Goal: Transaction & Acquisition: Purchase product/service

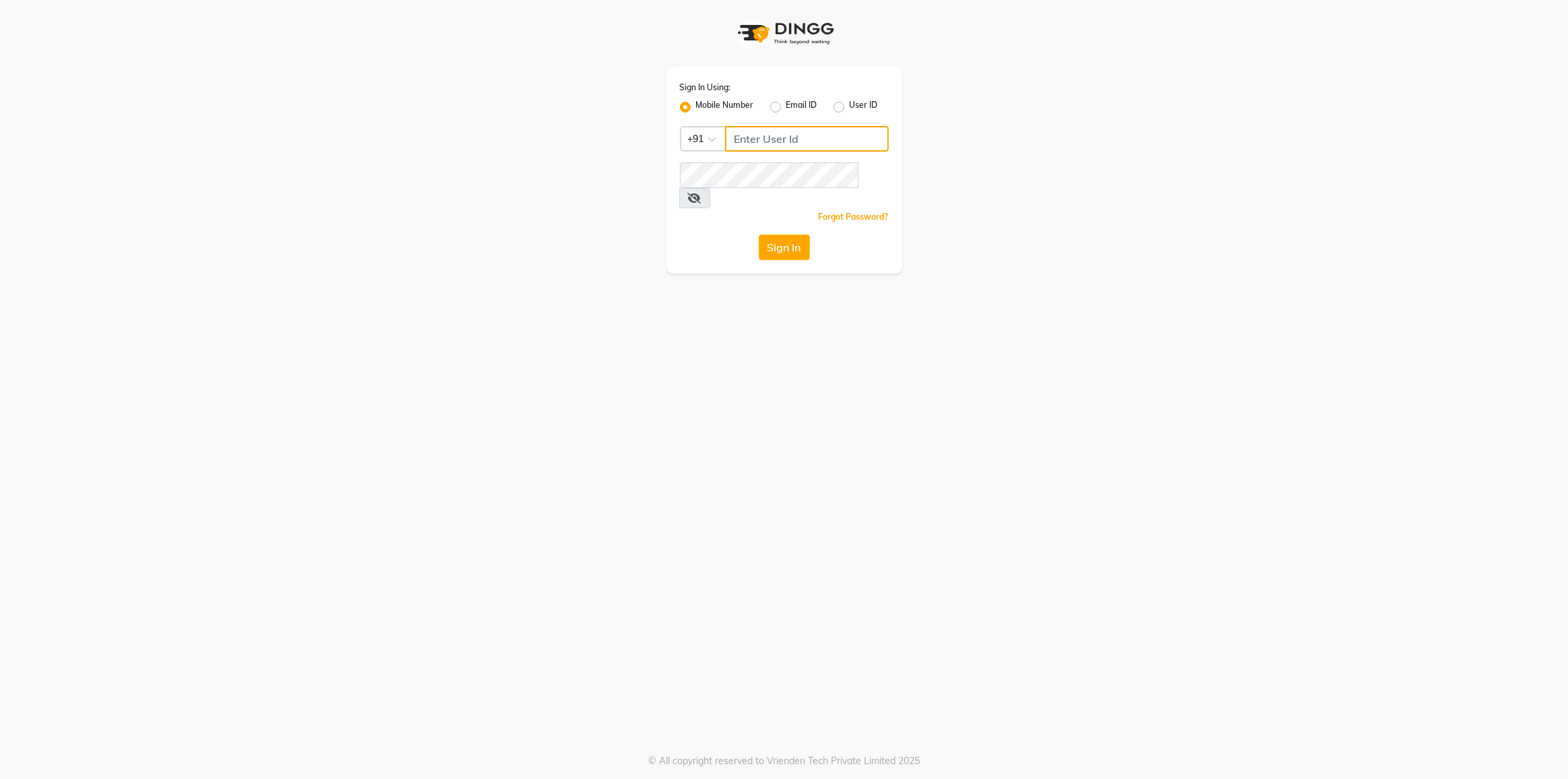
click at [786, 127] on input "Username" at bounding box center [807, 139] width 164 height 26
type input "0"
type input "9833070924"
click at [710, 188] on span at bounding box center [694, 198] width 31 height 20
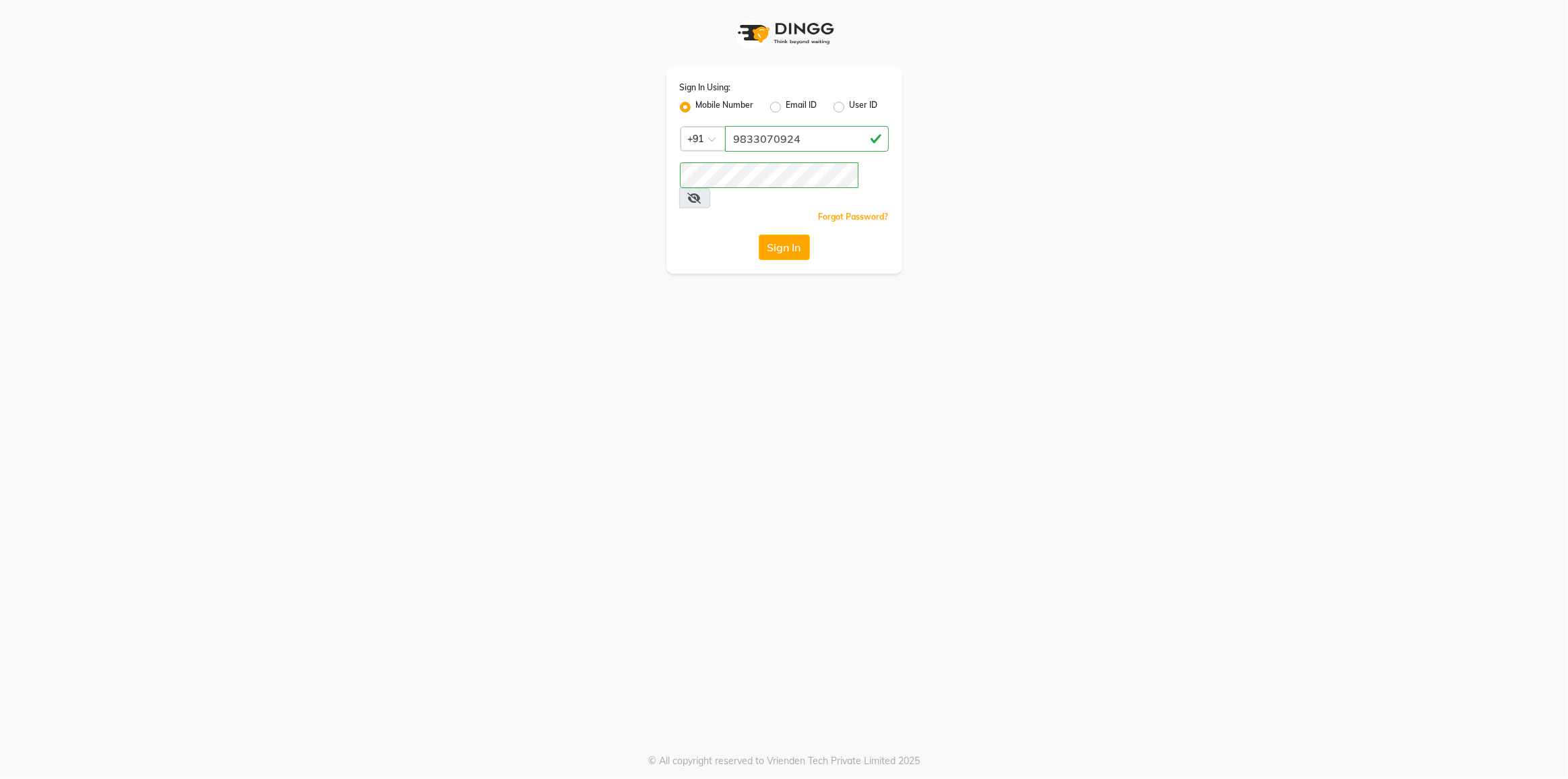
click at [710, 188] on span at bounding box center [694, 198] width 31 height 20
click at [702, 193] on icon at bounding box center [694, 198] width 13 height 11
click at [773, 235] on button "Sign In" at bounding box center [784, 248] width 51 height 26
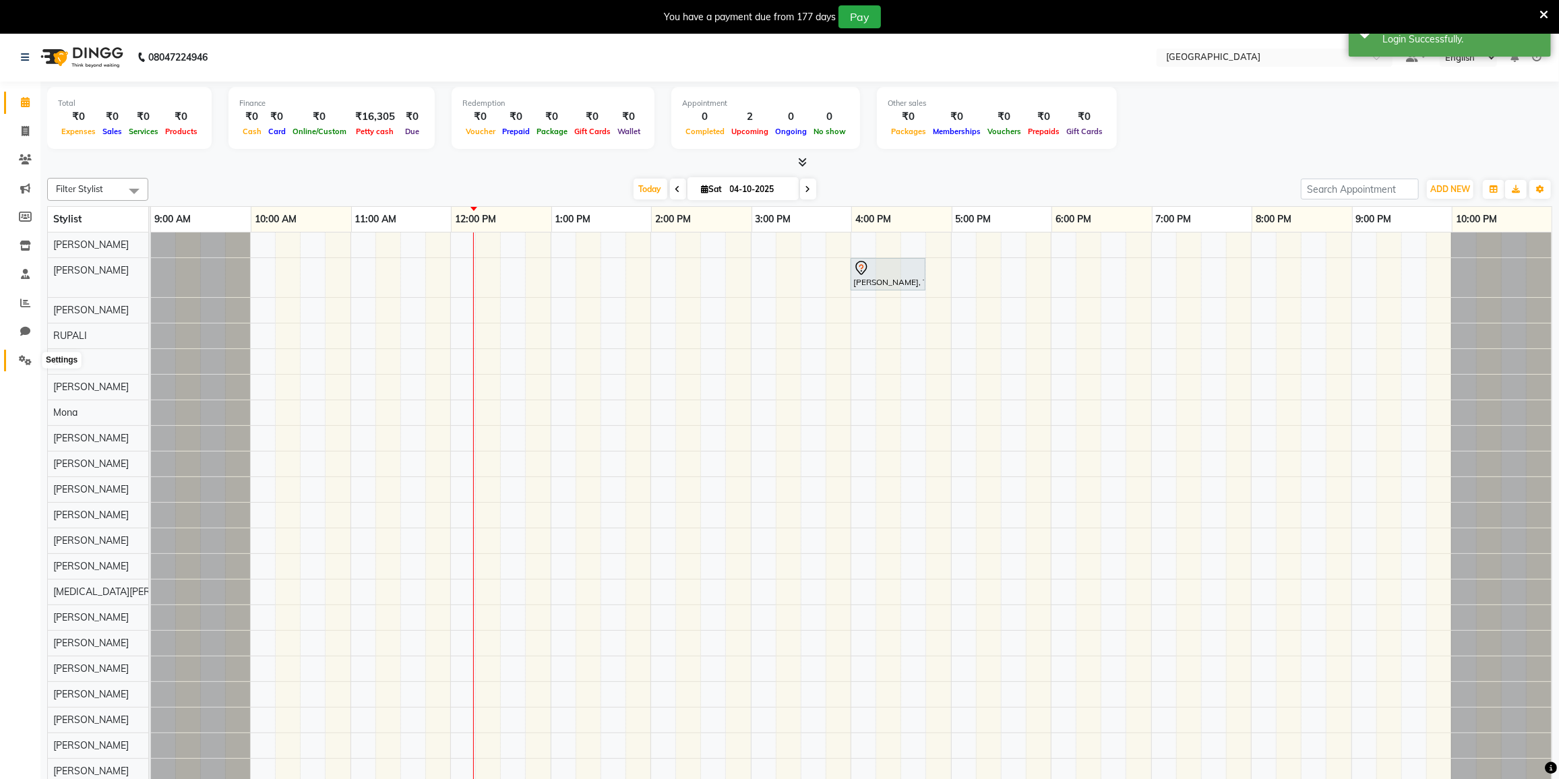
click at [26, 357] on icon at bounding box center [25, 360] width 13 height 10
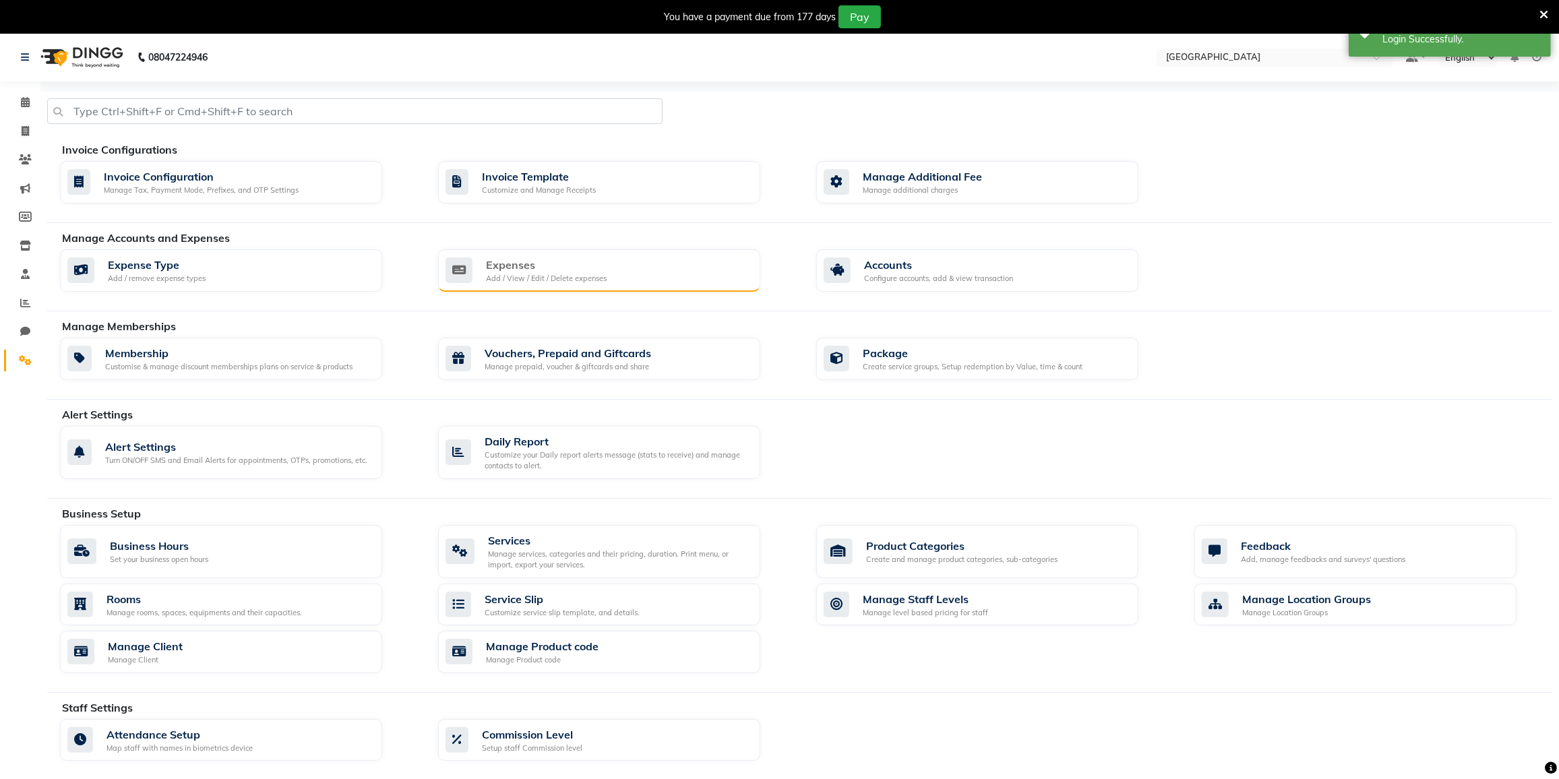
click at [687, 259] on div "Expenses Add / View / Edit / Delete expenses" at bounding box center [597, 271] width 304 height 28
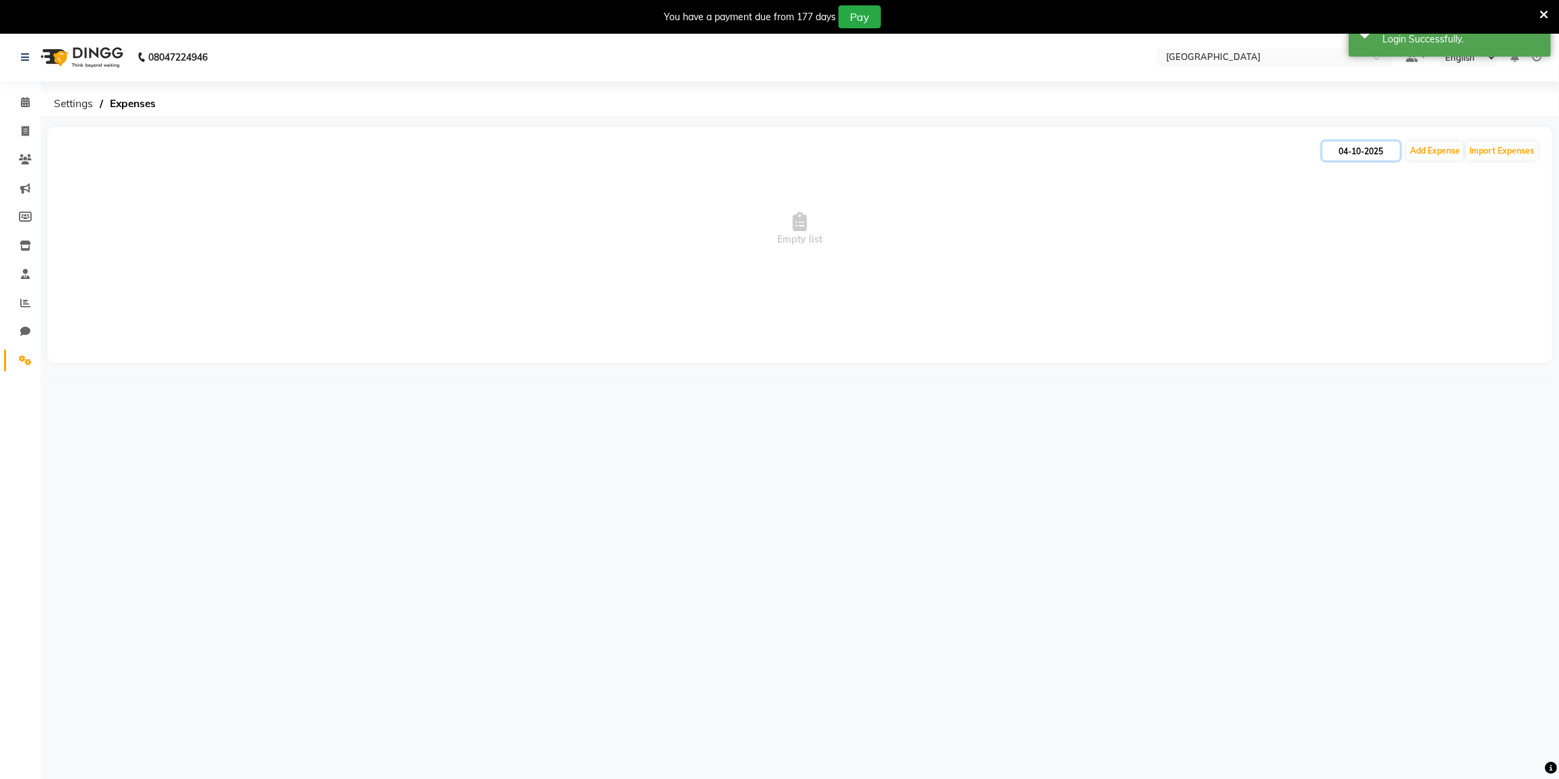
click at [1367, 148] on input "04-10-2025" at bounding box center [1361, 151] width 78 height 19
select select "10"
select select "2025"
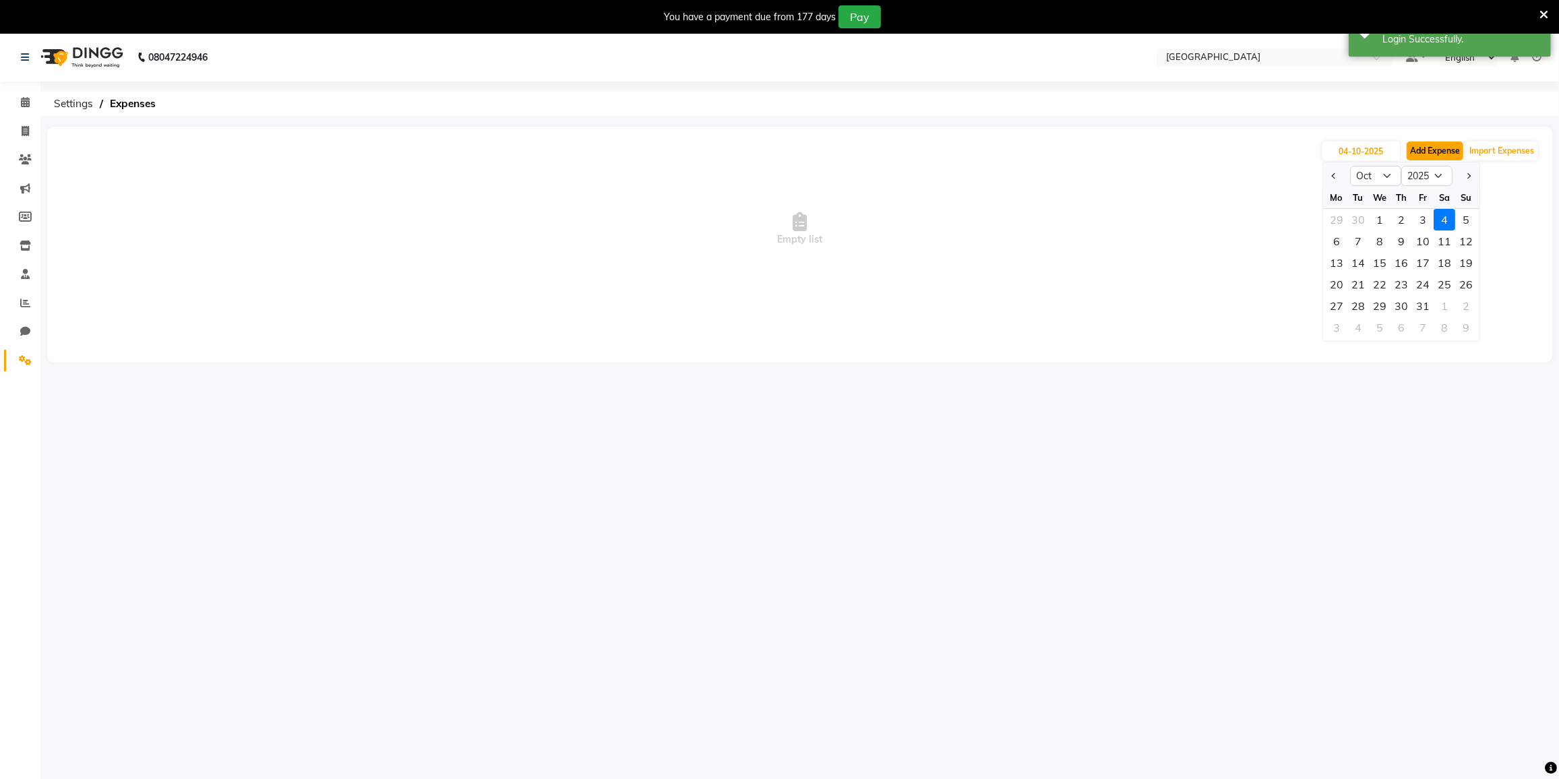
click at [1418, 151] on button "Add Expense" at bounding box center [1435, 151] width 57 height 19
select select "1"
select select "7224"
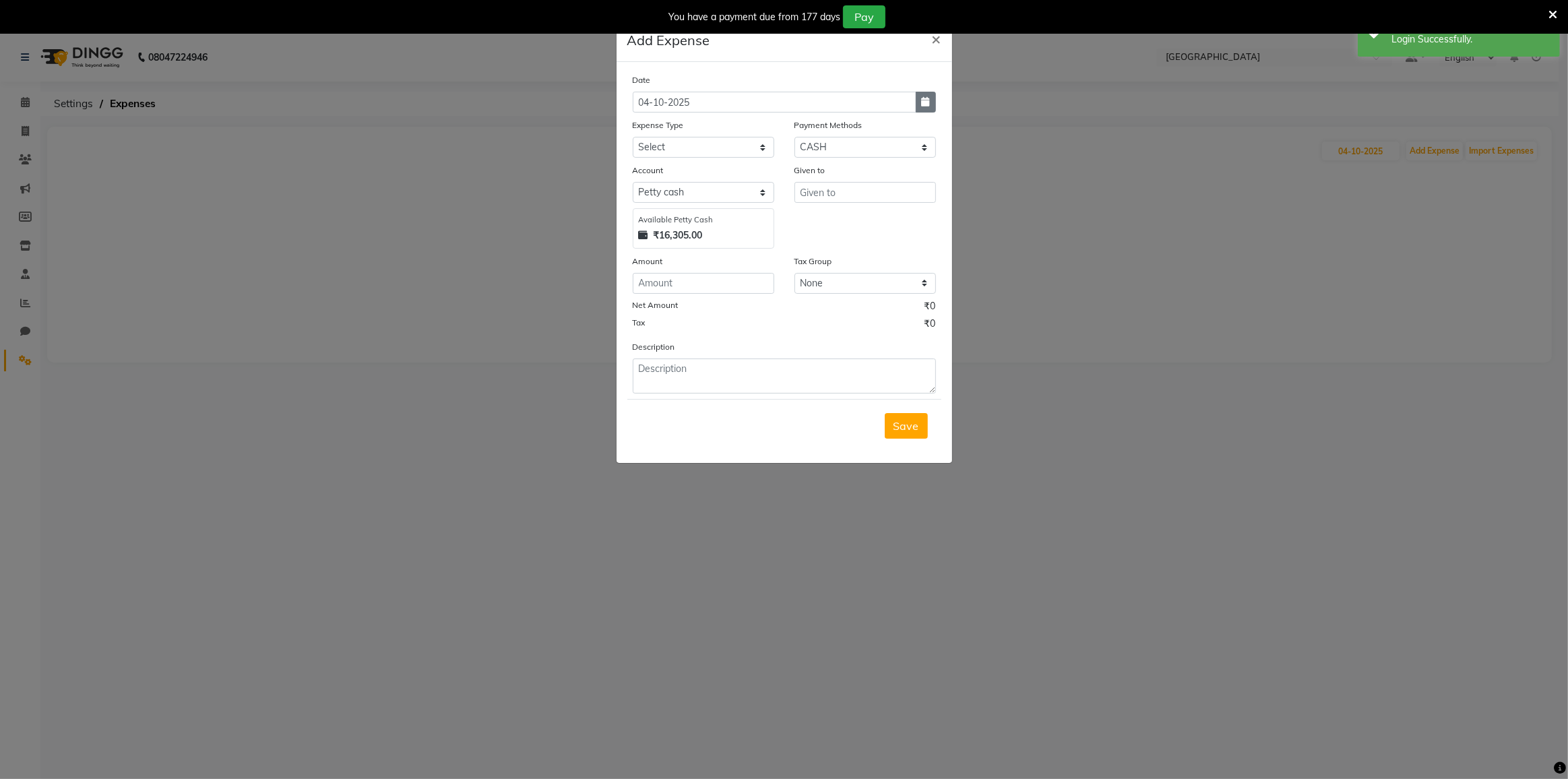
click at [921, 96] on button "button" at bounding box center [926, 102] width 20 height 21
select select "10"
select select "2025"
click at [736, 166] on div "3" at bounding box center [733, 172] width 22 height 22
type input "03-10-2025"
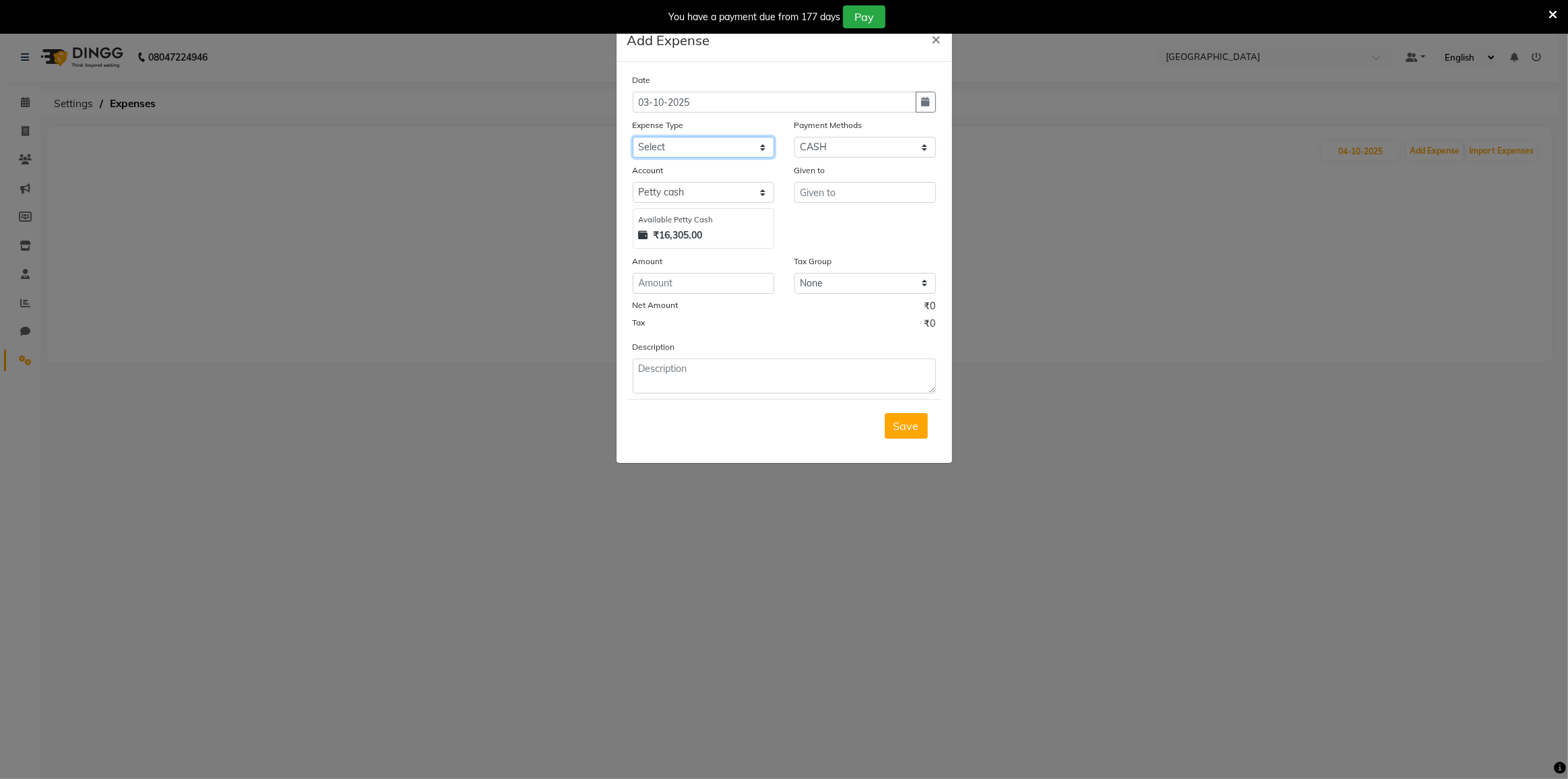
click at [702, 152] on select "Select Advance Salary Bank charges Cash transfer to bank Cash transfer to hub C…" at bounding box center [704, 147] width 142 height 21
select select "21788"
click at [633, 137] on select "Select Advance Salary Bank charges Cash transfer to bank Cash transfer to hub C…" at bounding box center [704, 147] width 142 height 21
click at [689, 289] on input "number" at bounding box center [704, 283] width 142 height 21
type input "16300"
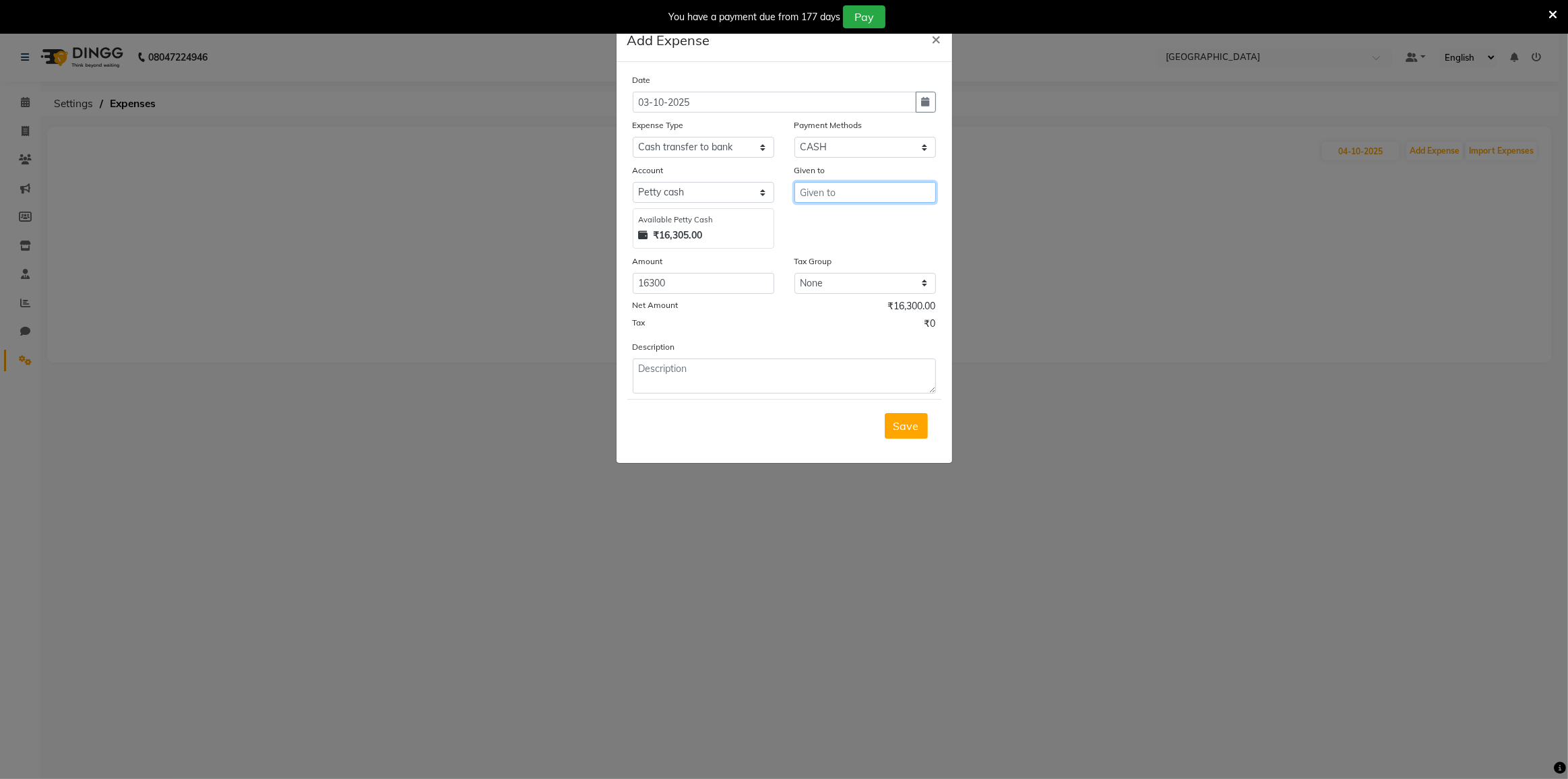
click at [817, 190] on input "text" at bounding box center [866, 192] width 142 height 21
type input "given to maam"
click at [907, 428] on span "Save" at bounding box center [907, 425] width 26 height 13
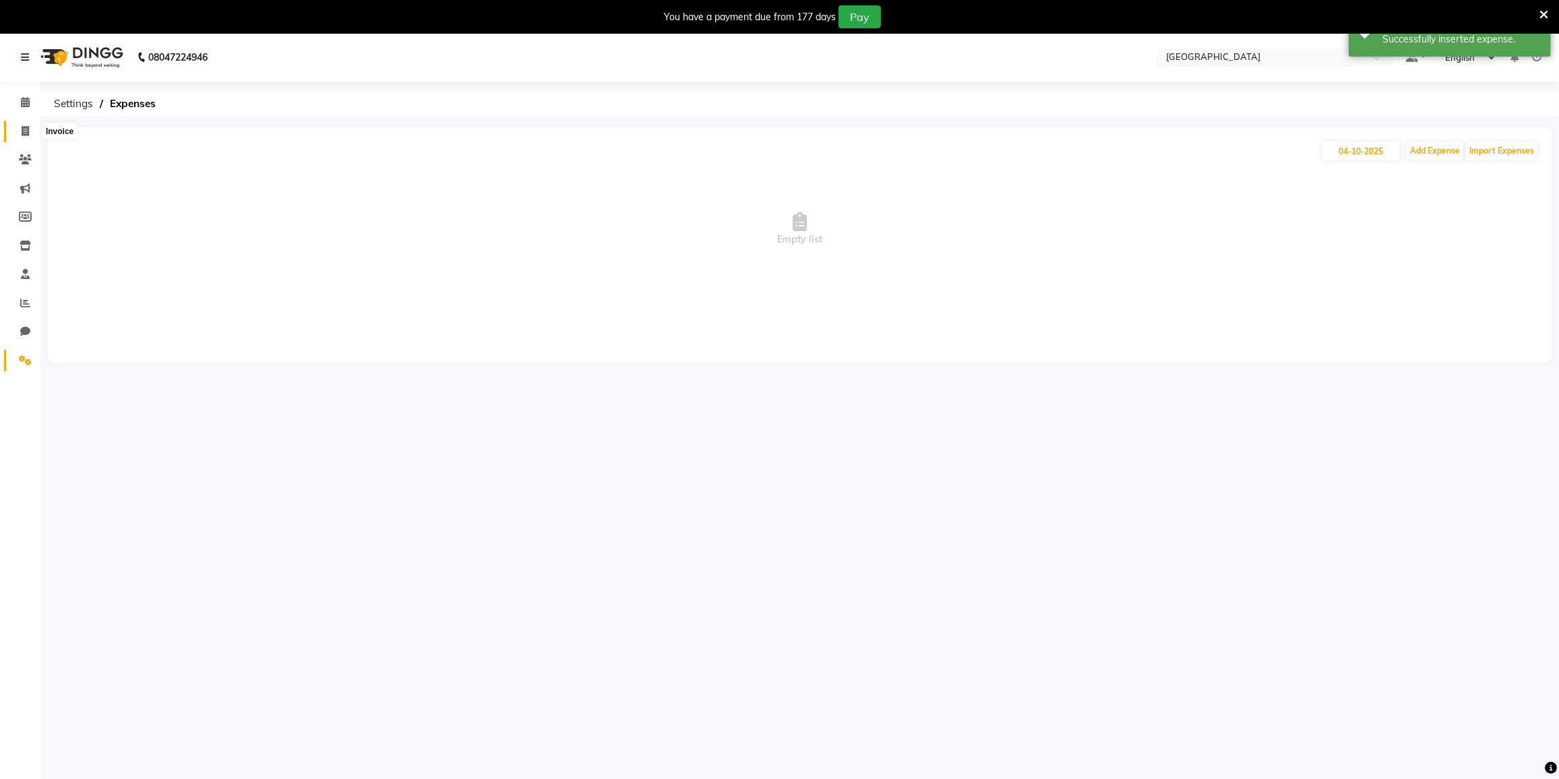
click at [24, 128] on icon at bounding box center [25, 131] width 7 height 10
select select "service"
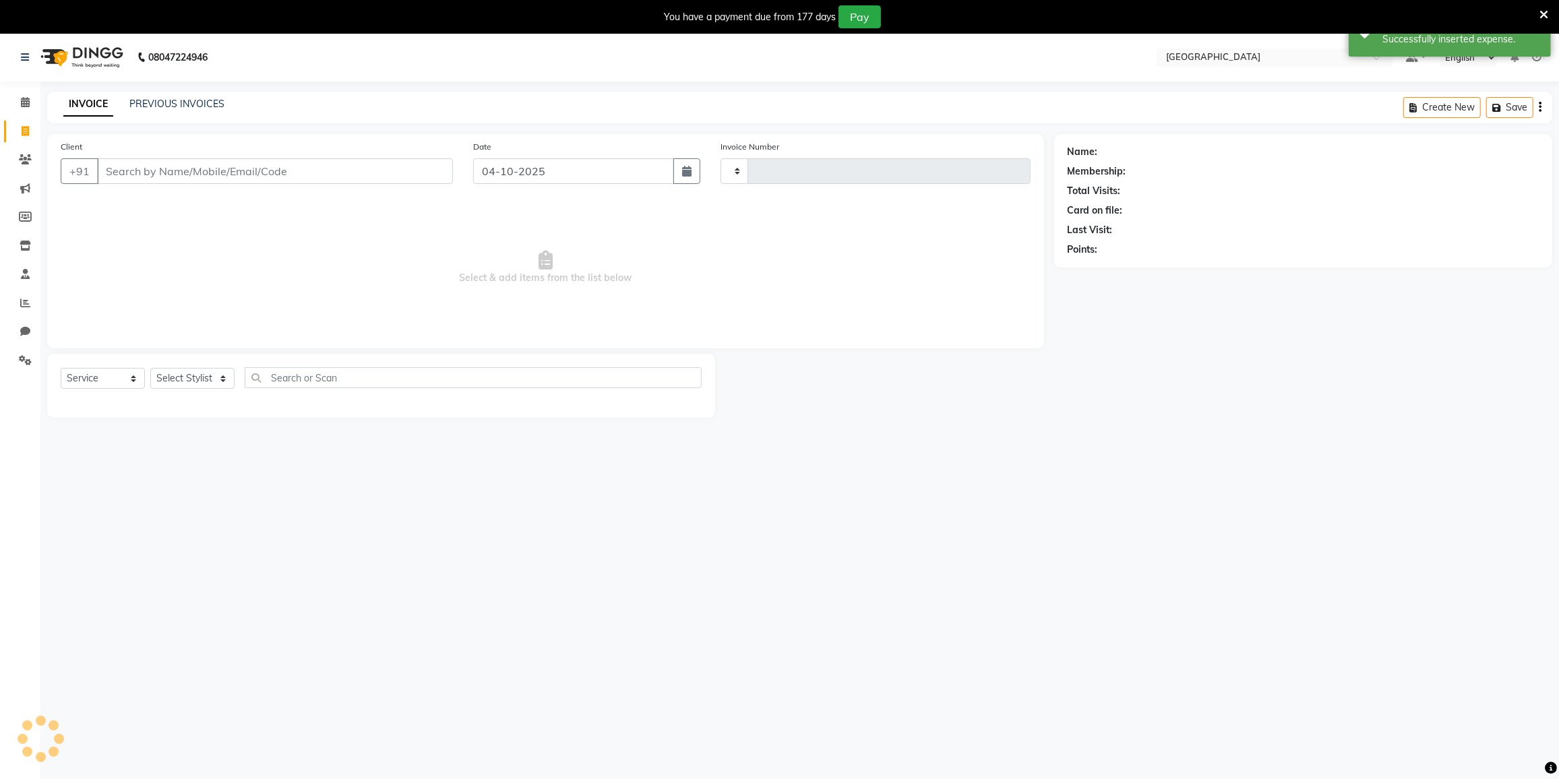
type input "4106"
select select "8096"
click at [22, 104] on icon at bounding box center [25, 102] width 9 height 10
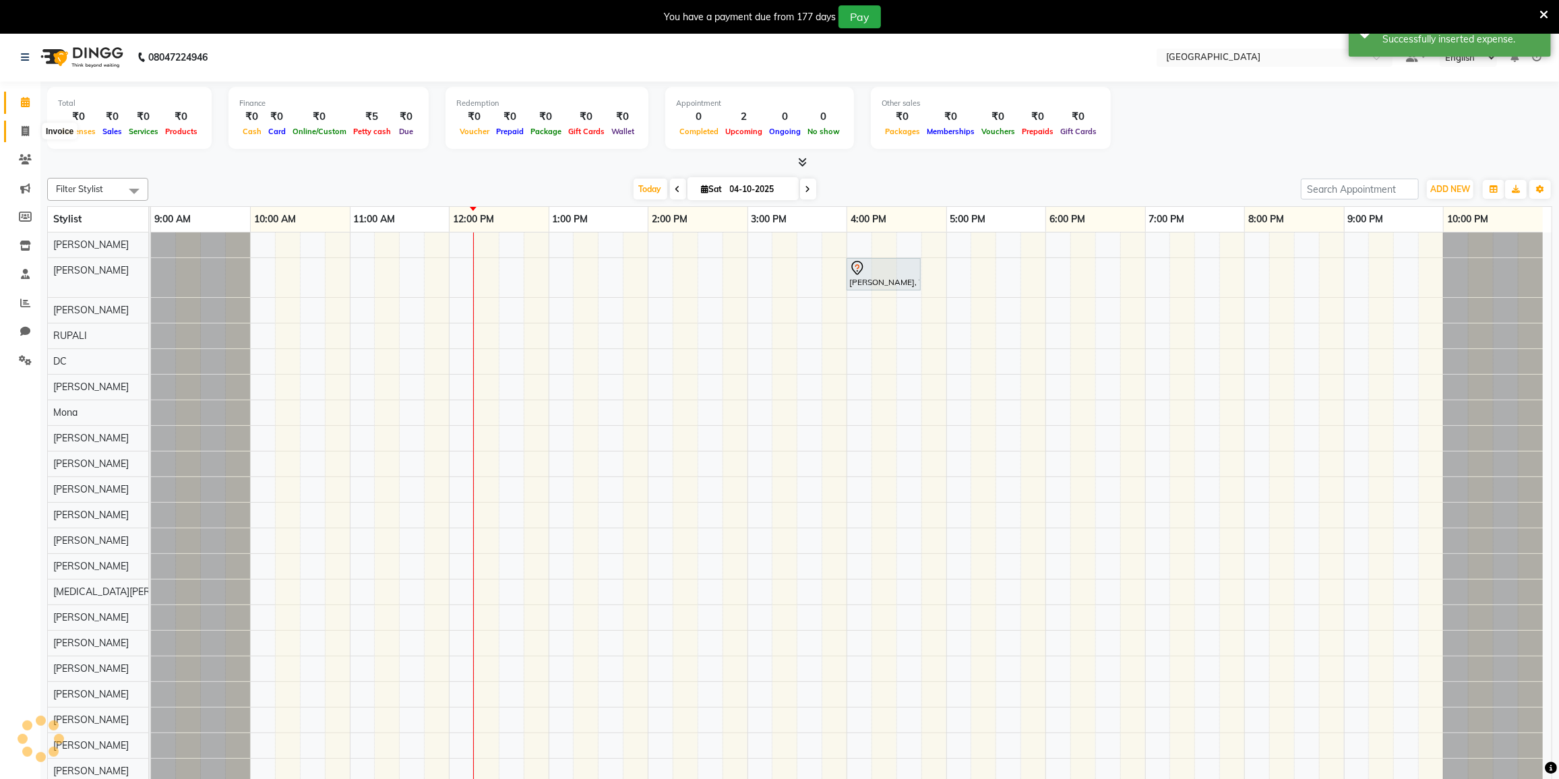
click at [22, 131] on icon at bounding box center [25, 131] width 7 height 10
select select "service"
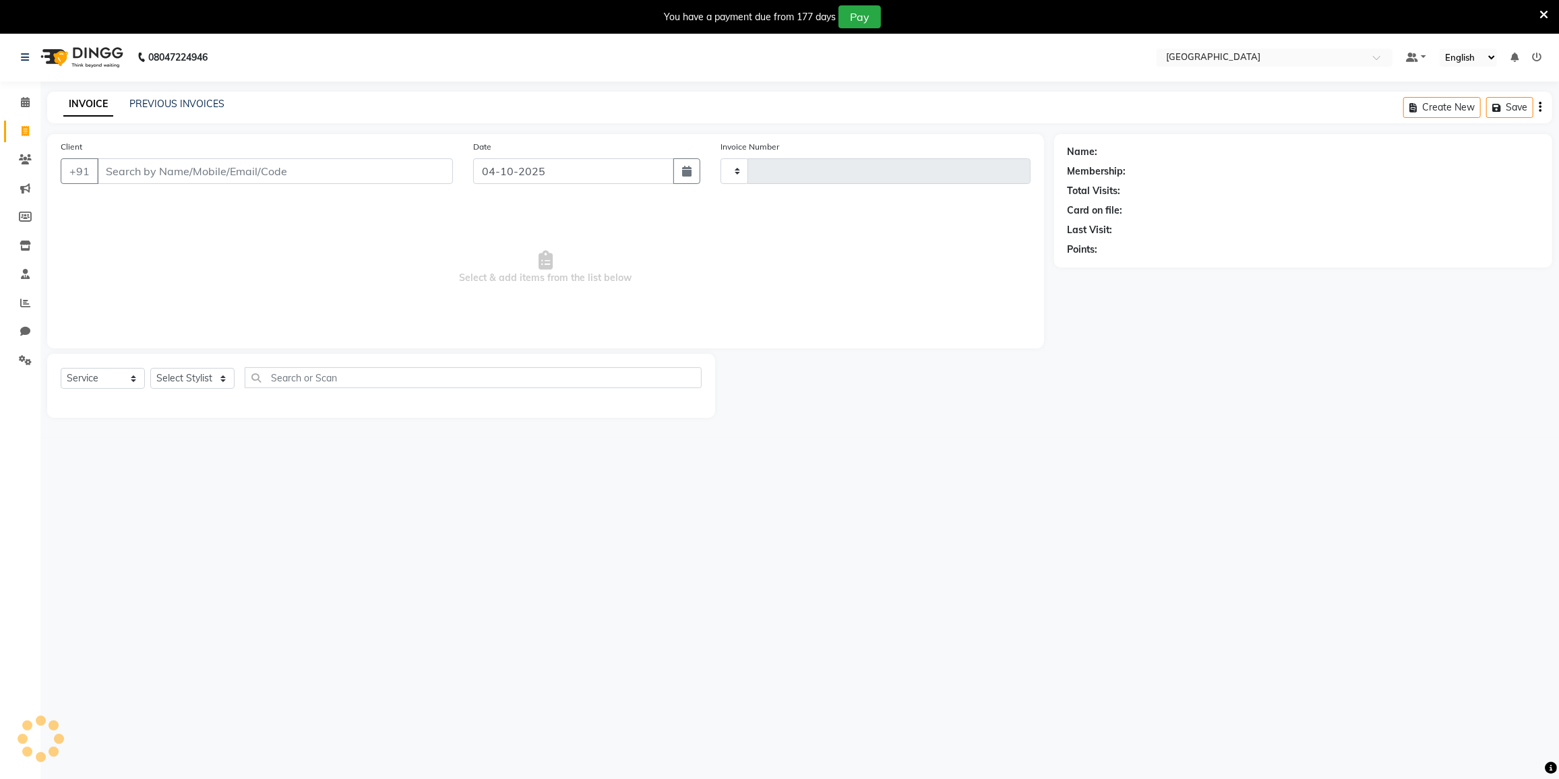
type input "4106"
select select "8096"
type input "9987518186"
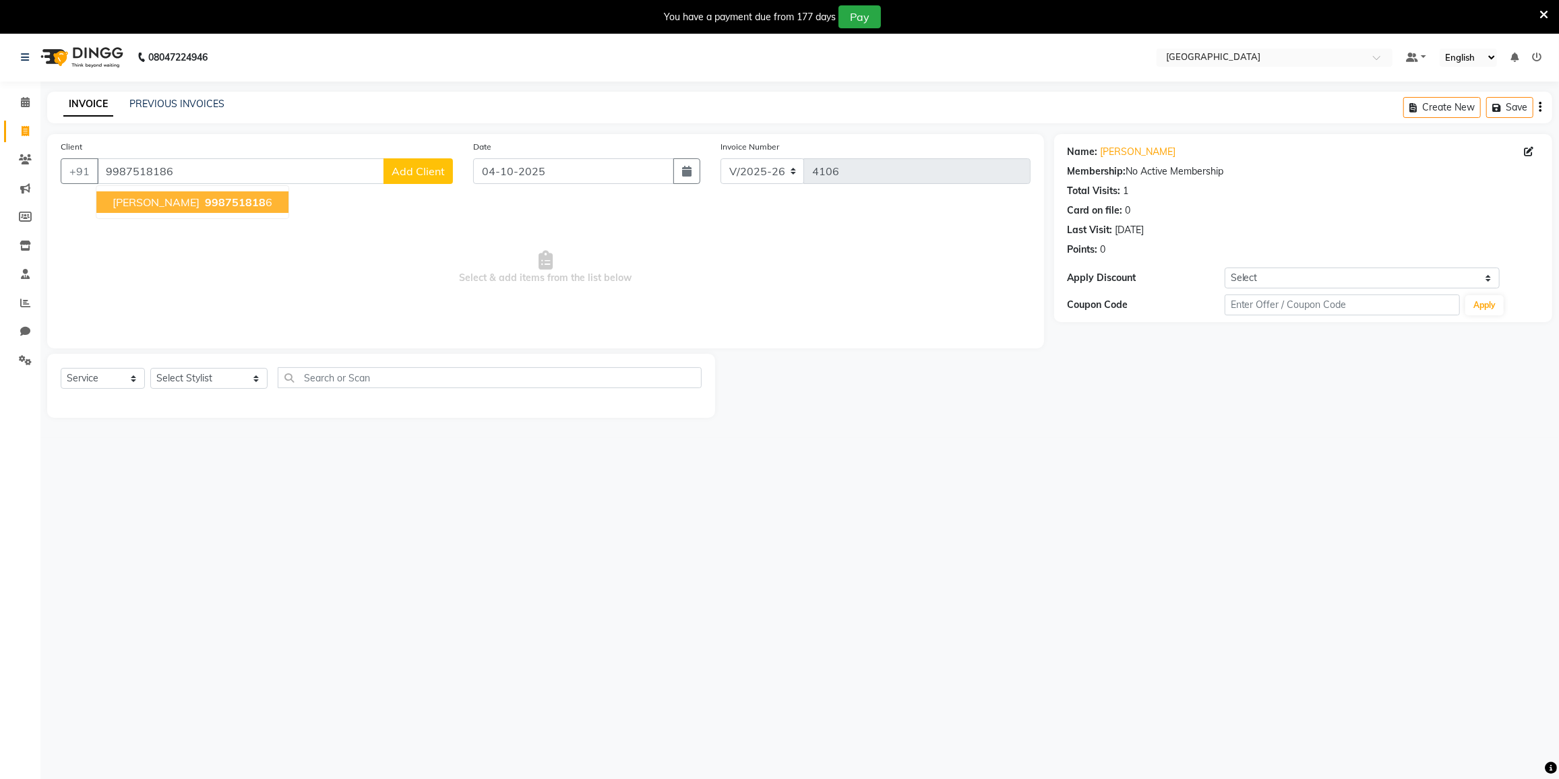
click at [127, 206] on span "Rani Rohan" at bounding box center [156, 201] width 87 height 13
click at [186, 383] on select "Select Stylist DC DILSHAD ALI FAIZAN AHMED FARHAN SHAIKH FEROZ SHAIKH Ganga Kun…" at bounding box center [208, 378] width 117 height 21
select select "77222"
click at [150, 368] on select "Select Stylist DC DILSHAD ALI FAIZAN AHMED FARHAN SHAIKH FEROZ SHAIKH Ganga Kun…" at bounding box center [208, 378] width 117 height 21
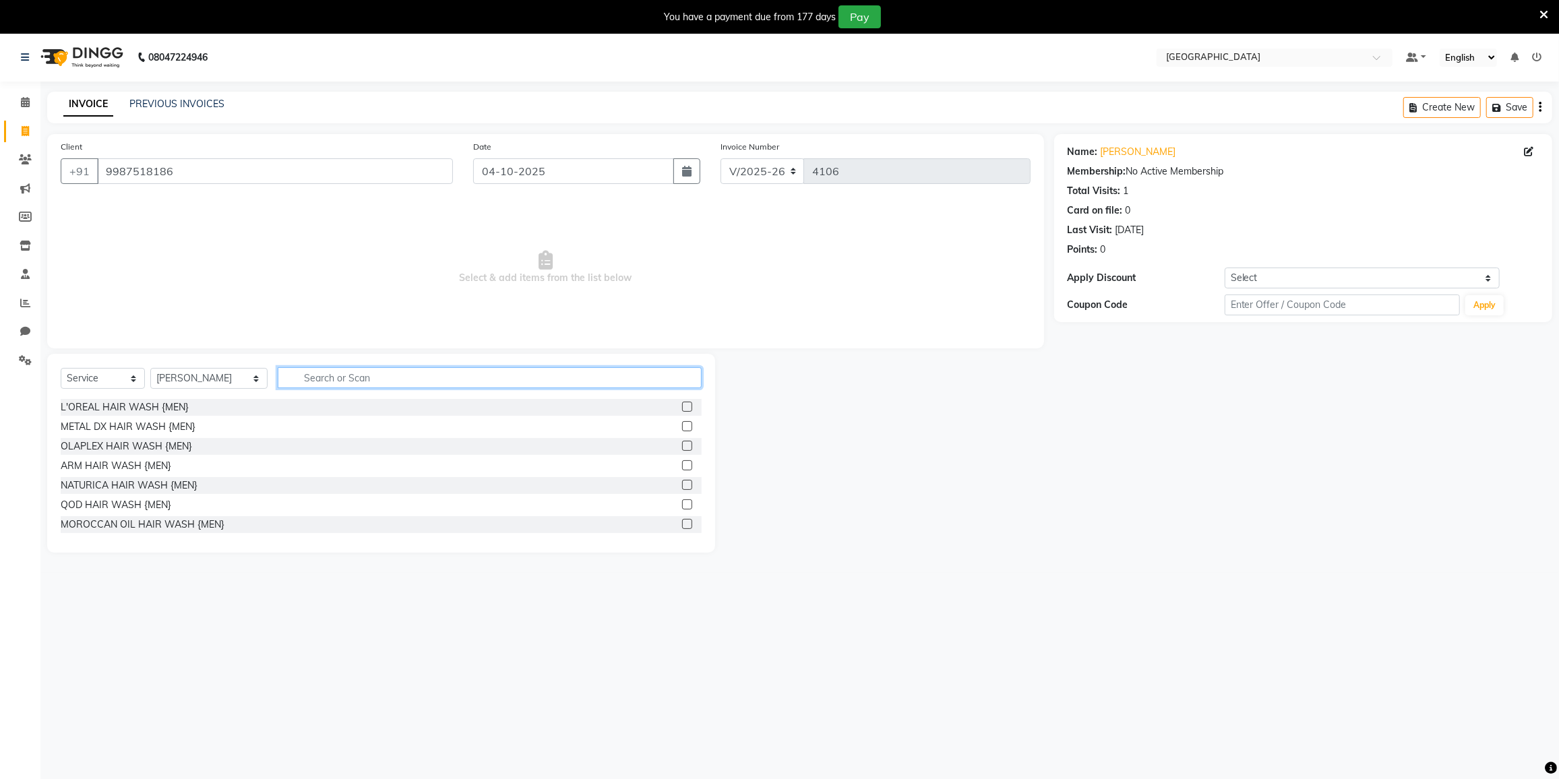
click at [493, 371] on input "text" at bounding box center [490, 377] width 424 height 21
click at [493, 372] on input "hair c" at bounding box center [480, 377] width 405 height 21
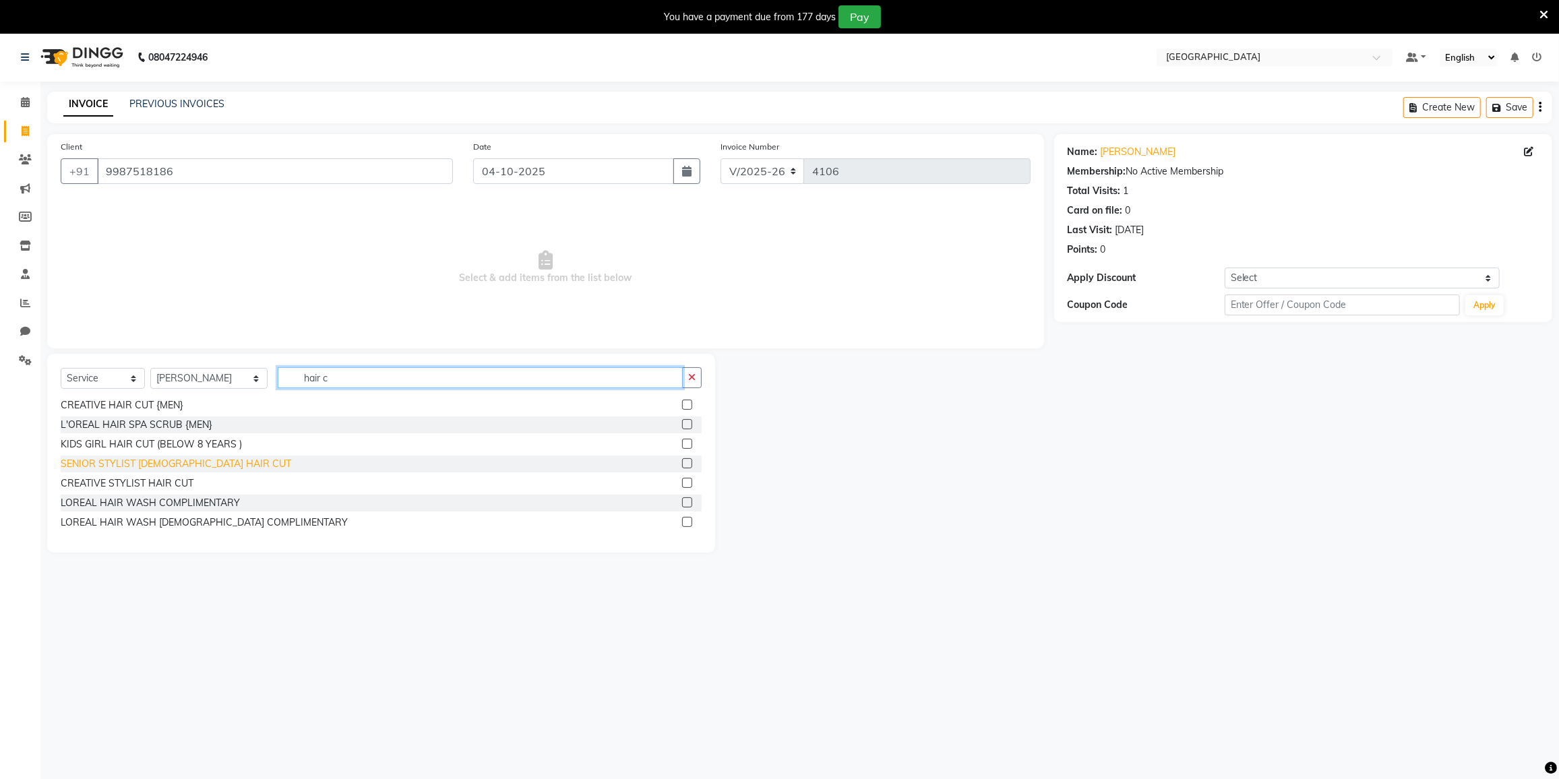
type input "hair c"
click at [135, 464] on div "SENIOR STYLIST [DEMOGRAPHIC_DATA] HAIR CUT" at bounding box center [176, 464] width 230 height 14
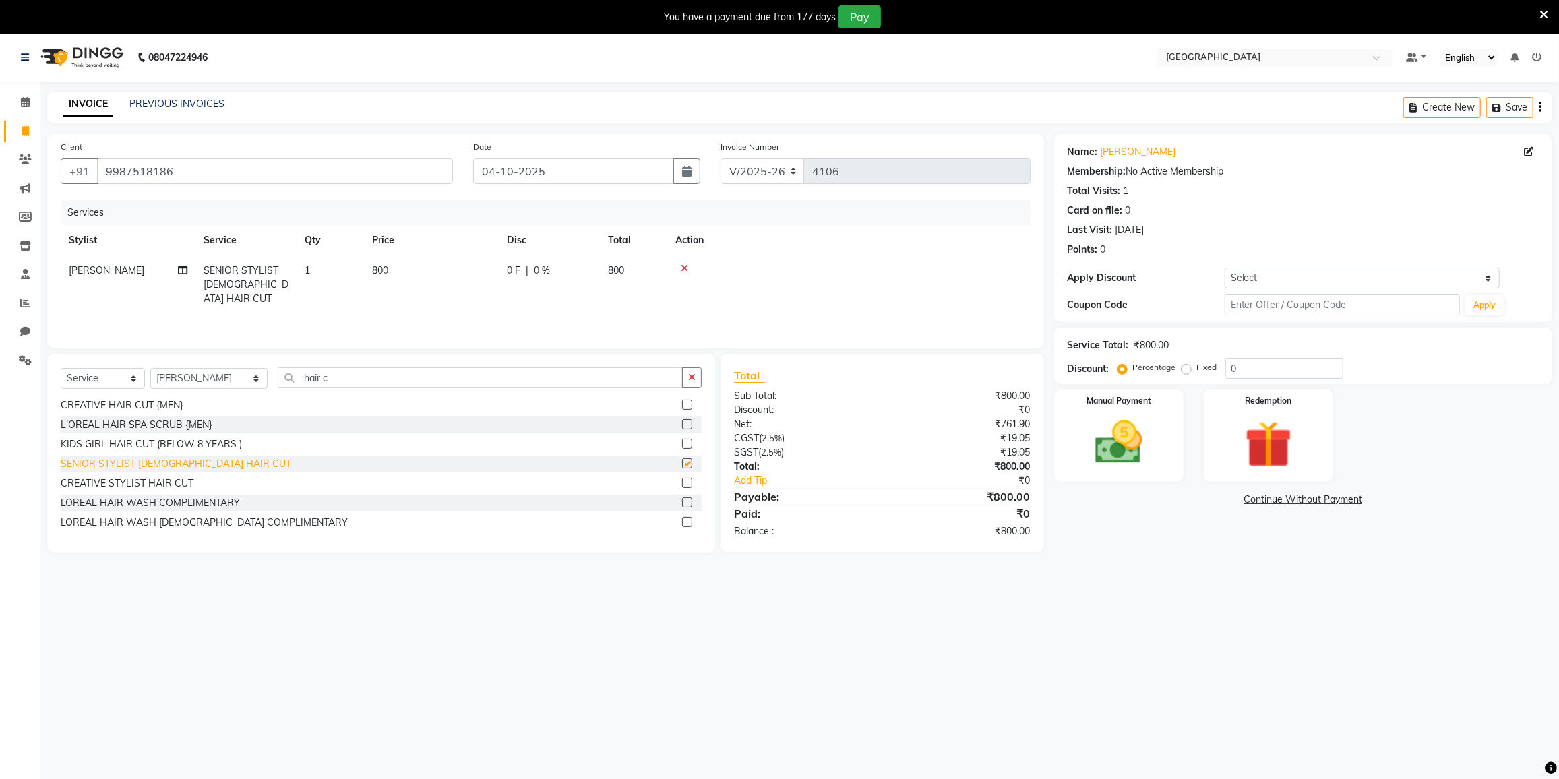
checkbox input "false"
click at [336, 375] on input "hair c" at bounding box center [480, 377] width 405 height 21
type input "h"
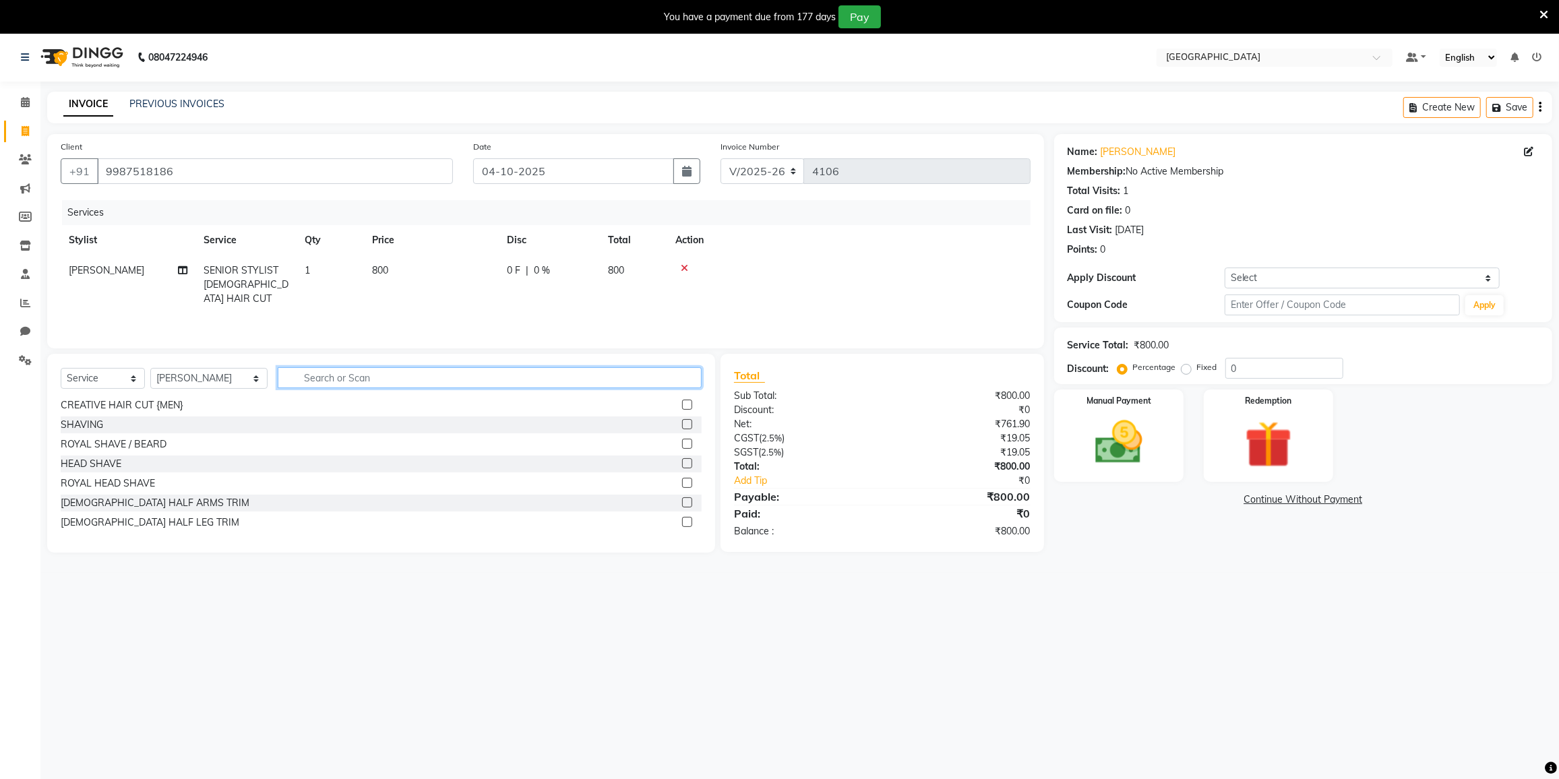
scroll to position [237, 0]
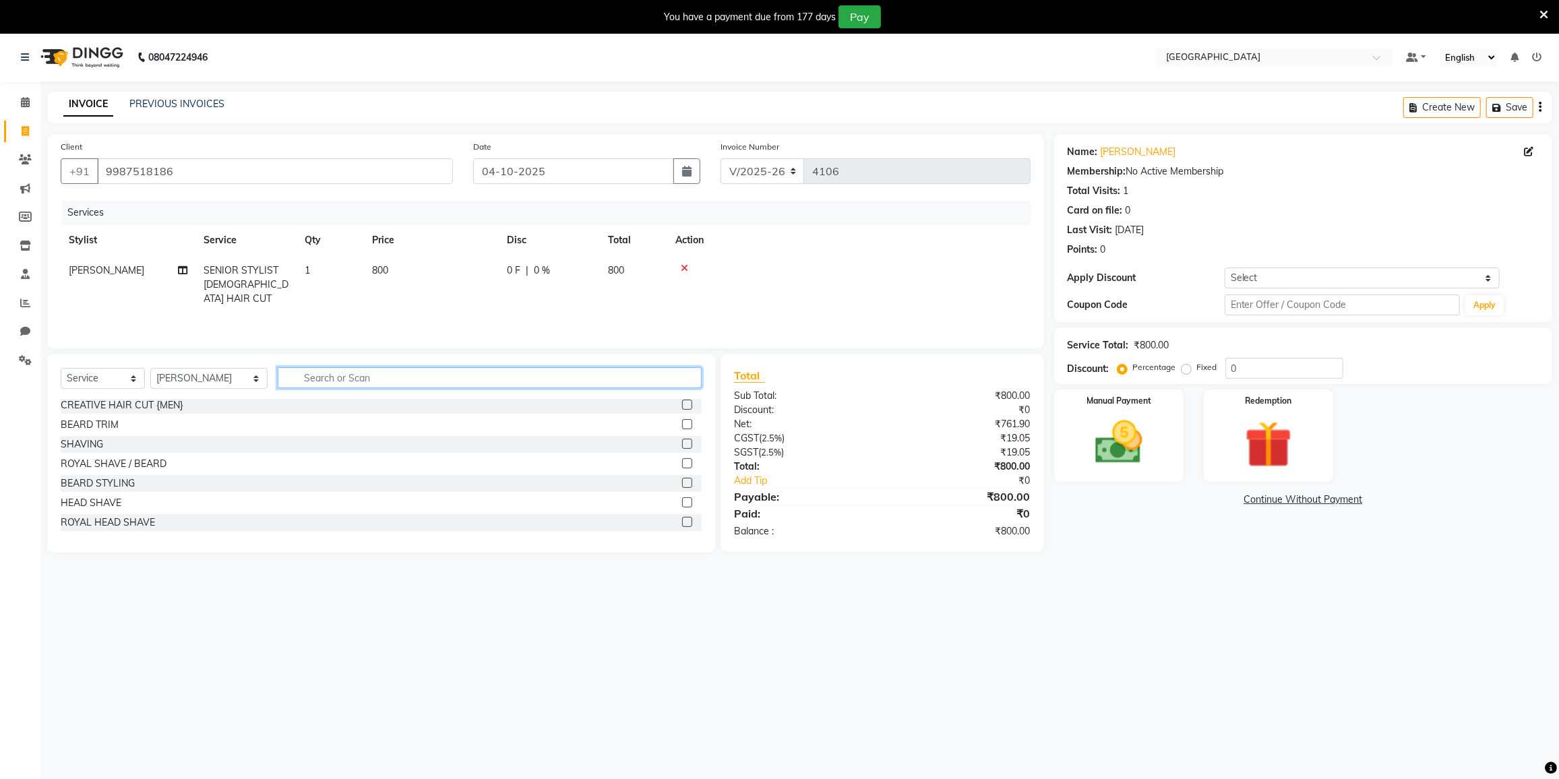
type input "t"
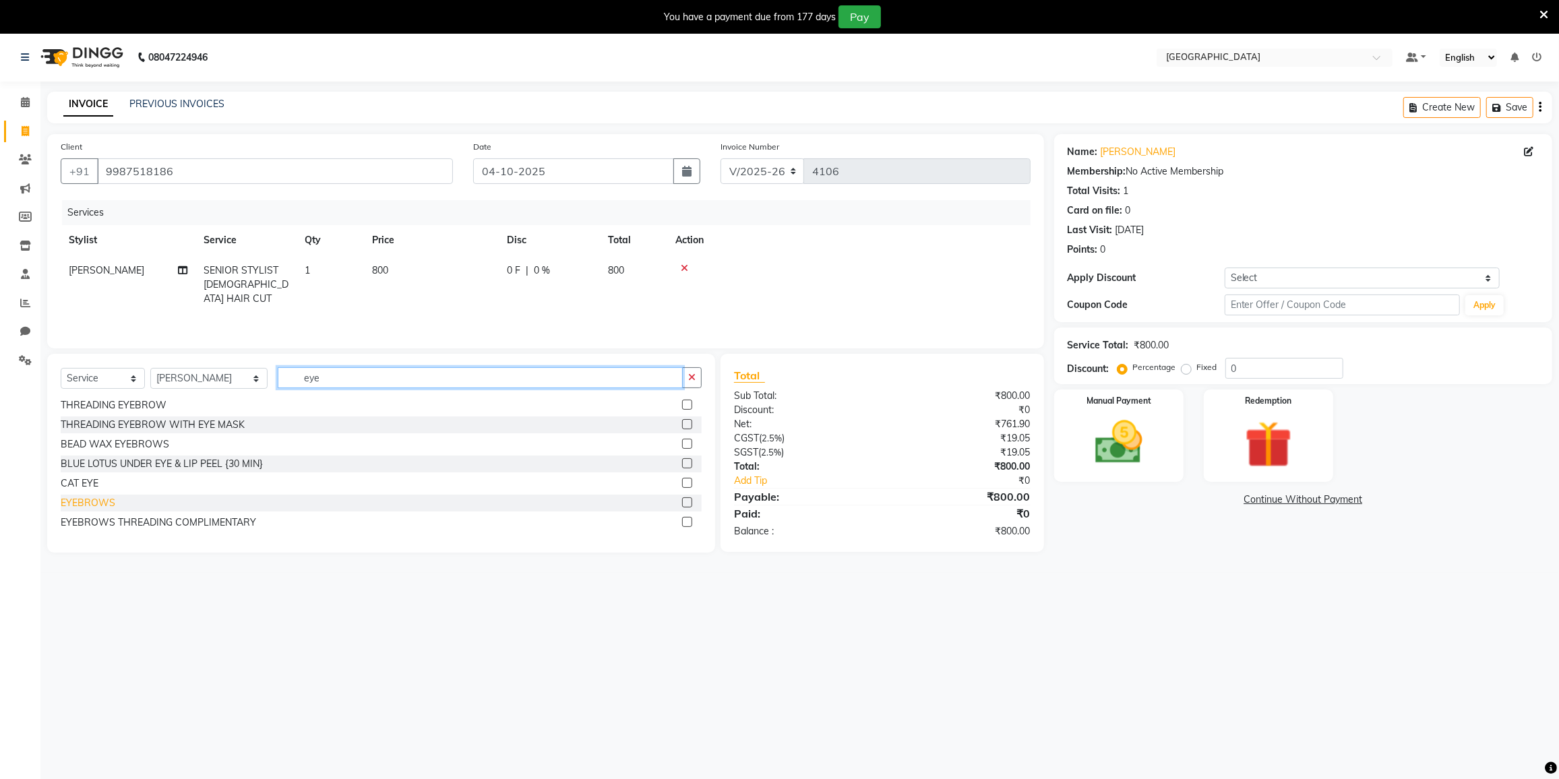
type input "eye"
click at [96, 503] on div "EYEBROWS" at bounding box center [88, 503] width 55 height 14
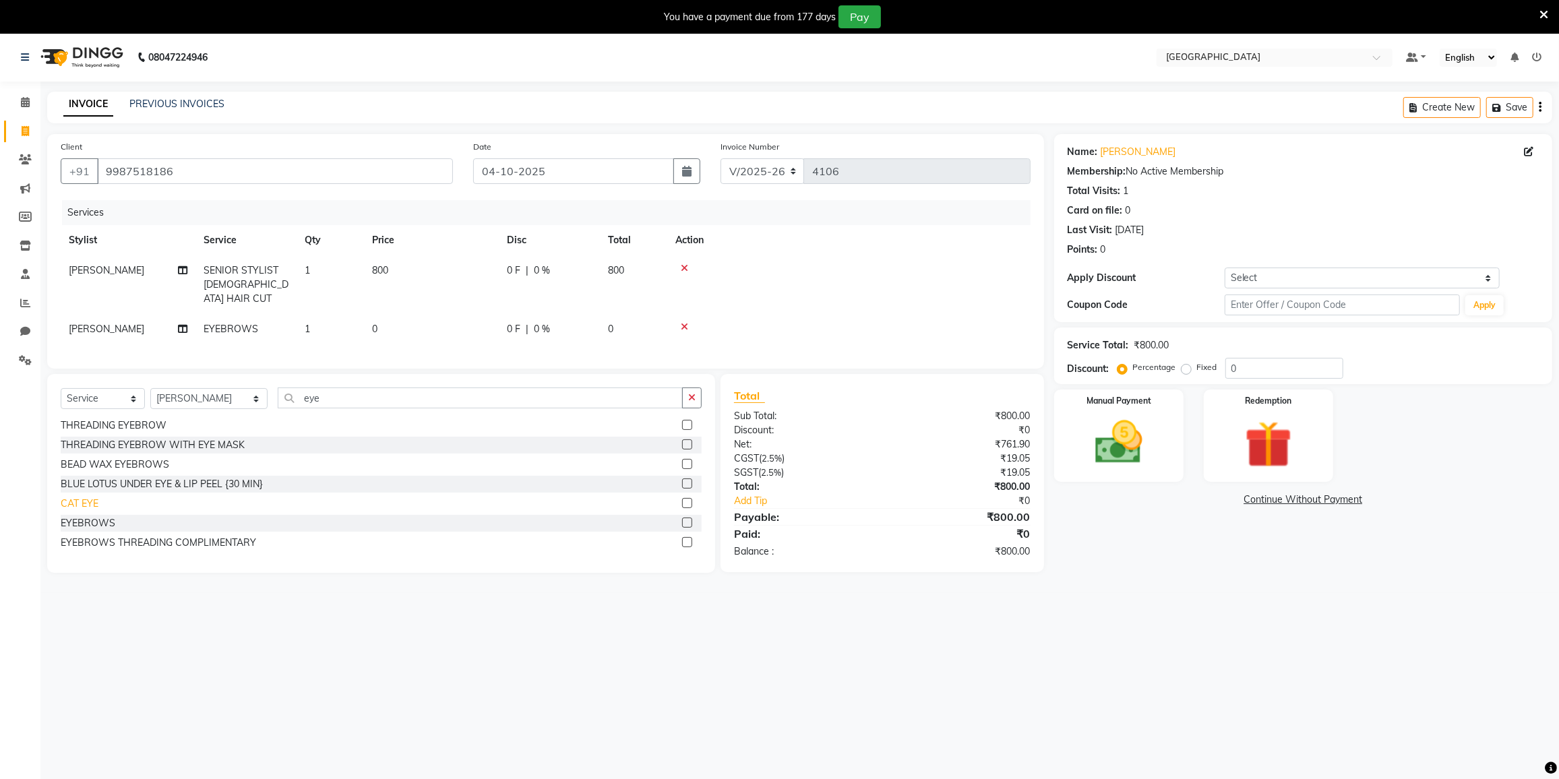
checkbox input "false"
click at [78, 497] on div "CAT EYE" at bounding box center [80, 504] width 38 height 14
checkbox input "false"
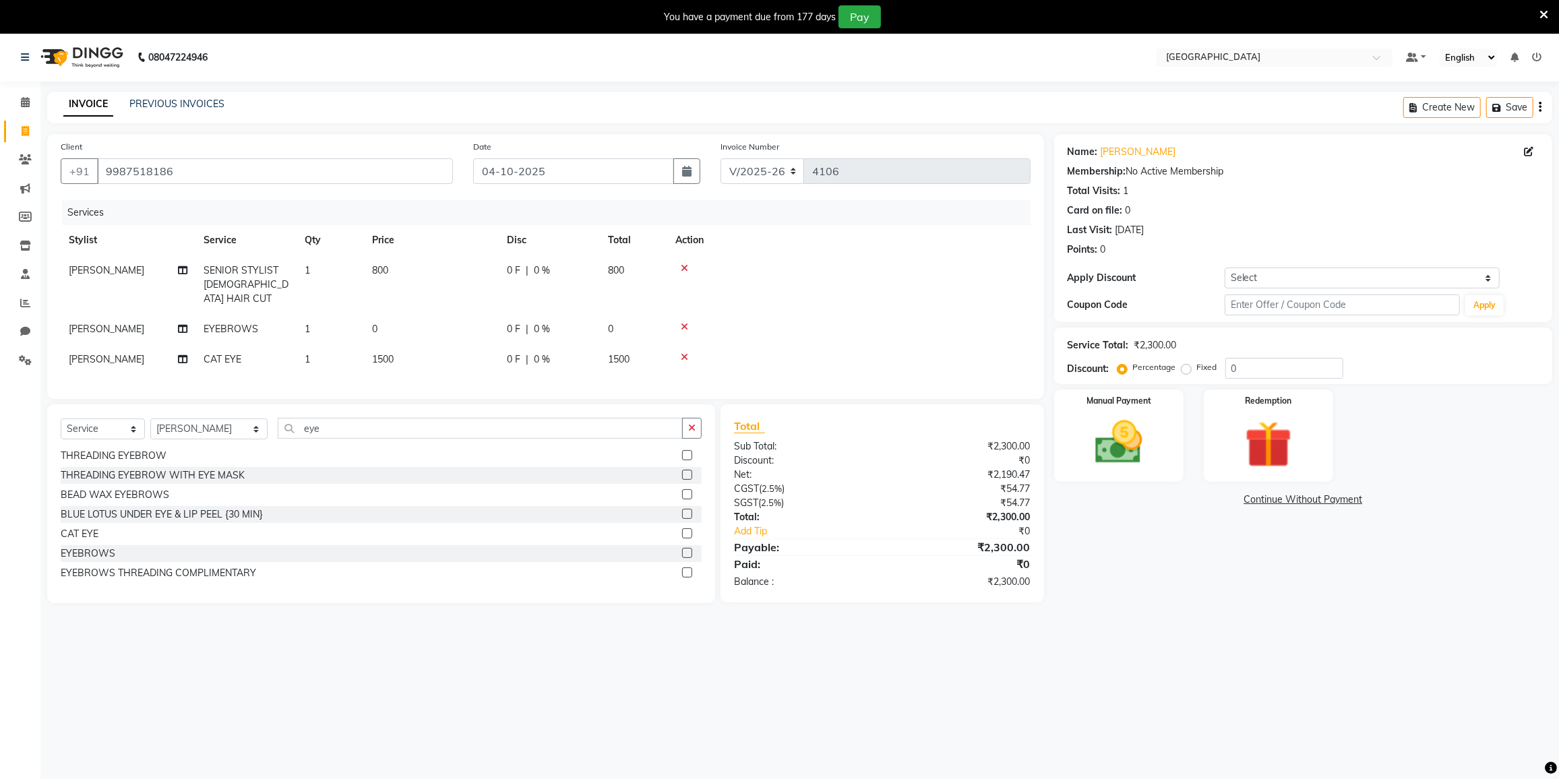
click at [684, 352] on icon at bounding box center [684, 356] width 7 height 9
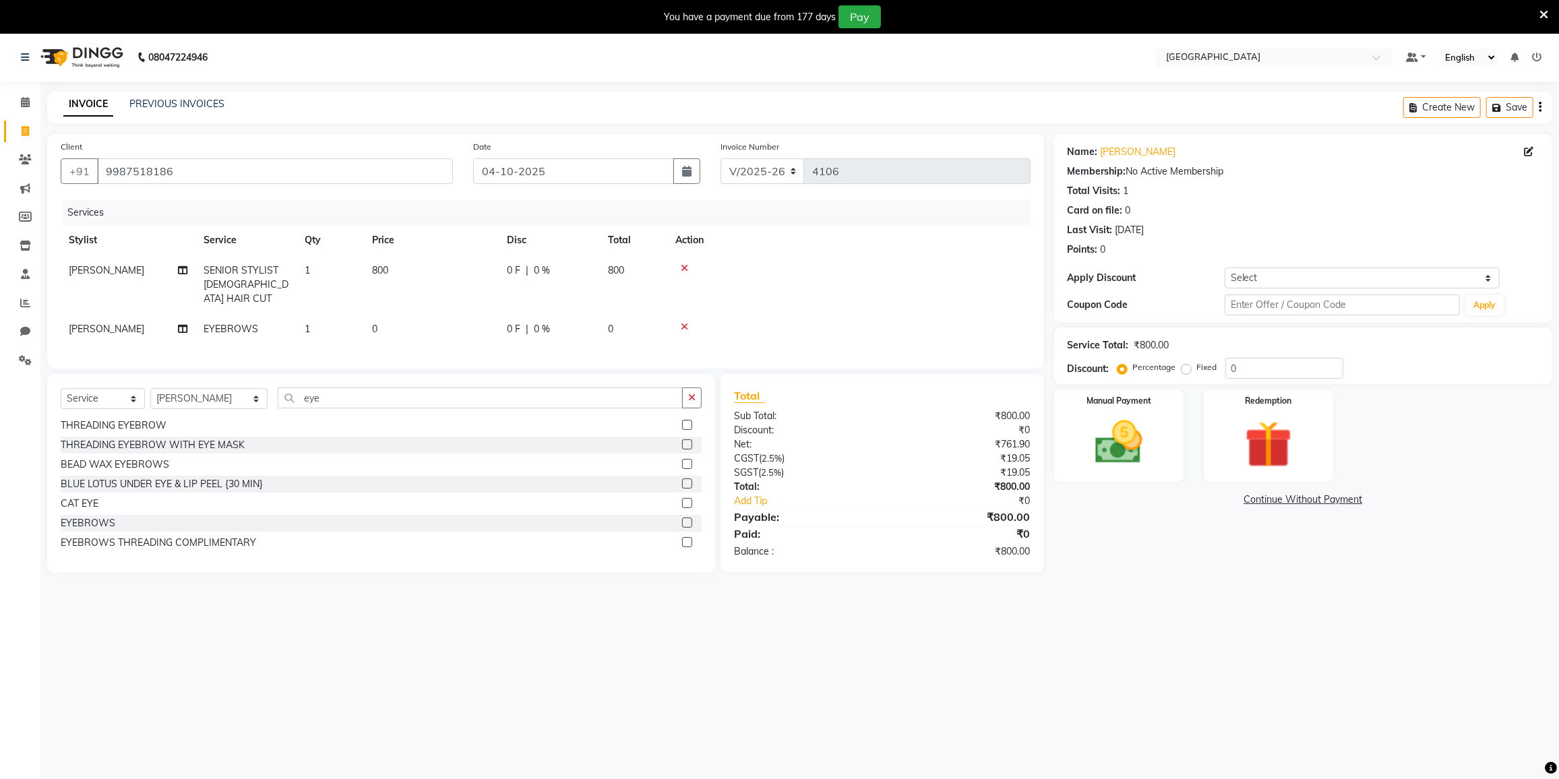
click at [686, 322] on icon at bounding box center [684, 326] width 7 height 9
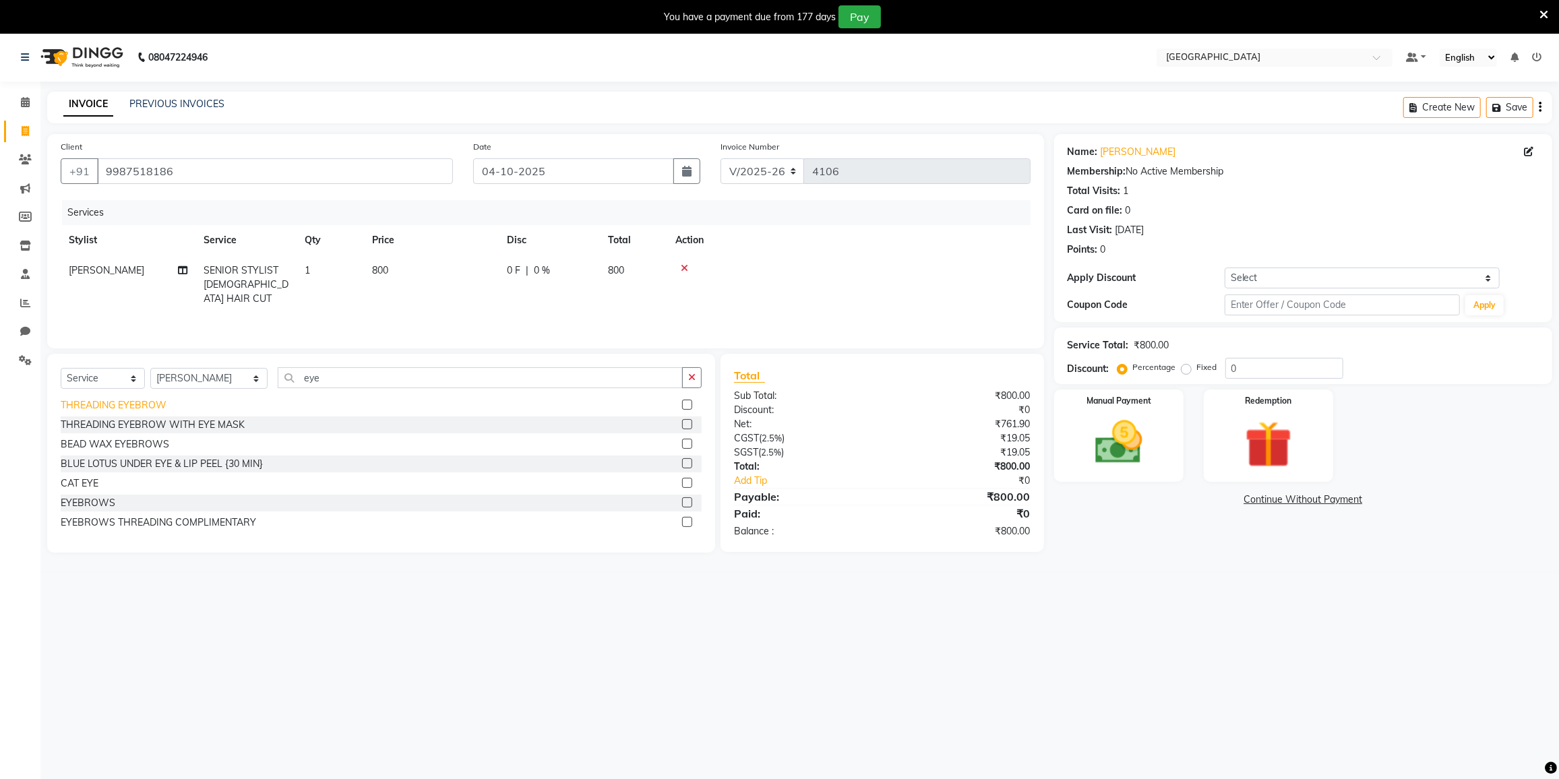
click at [113, 398] on div "THREADING EYEBROW" at bounding box center [114, 405] width 106 height 14
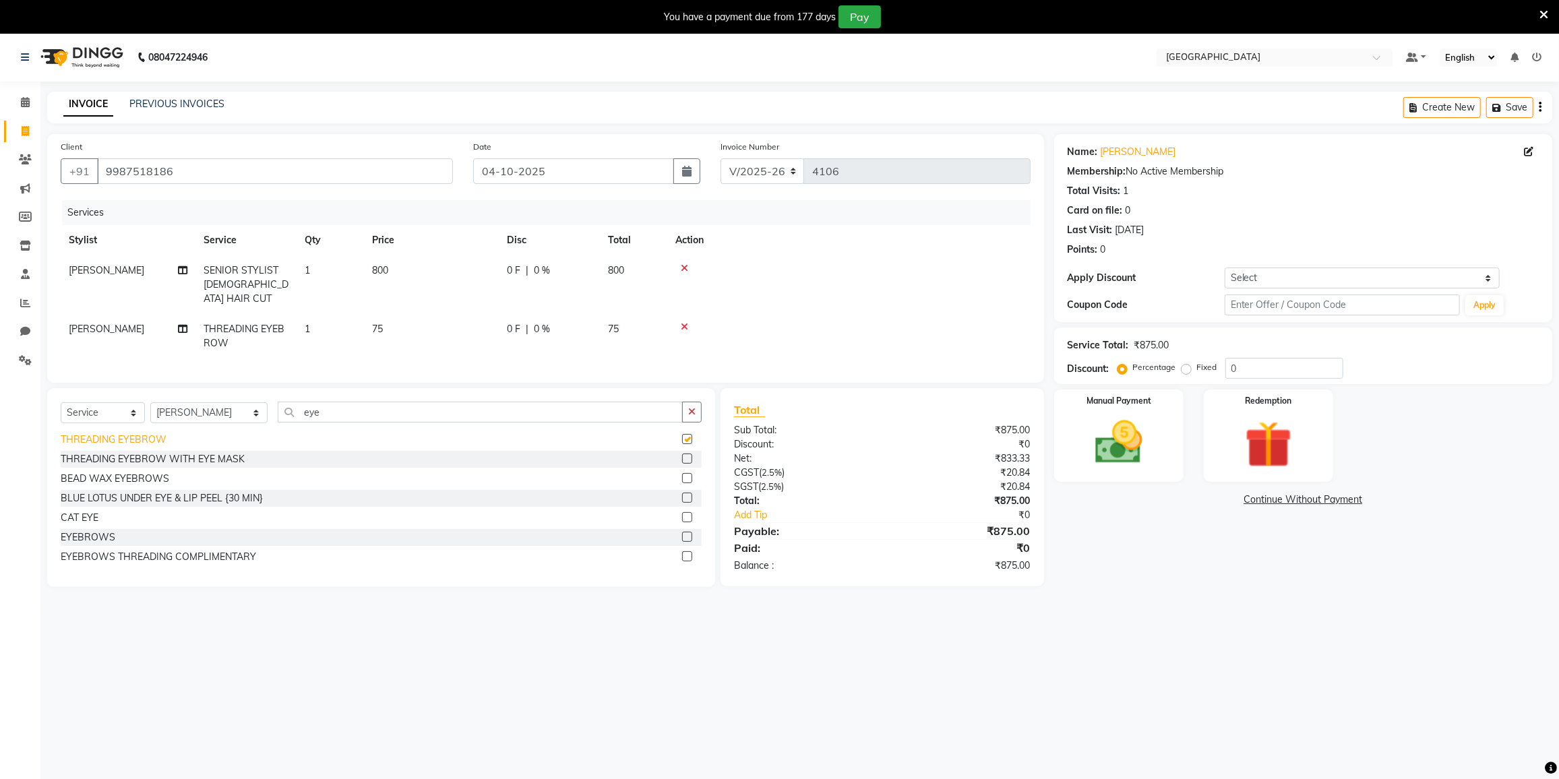
checkbox input "false"
click at [560, 257] on td "0 F | 0 %" at bounding box center [549, 284] width 101 height 59
select select "77222"
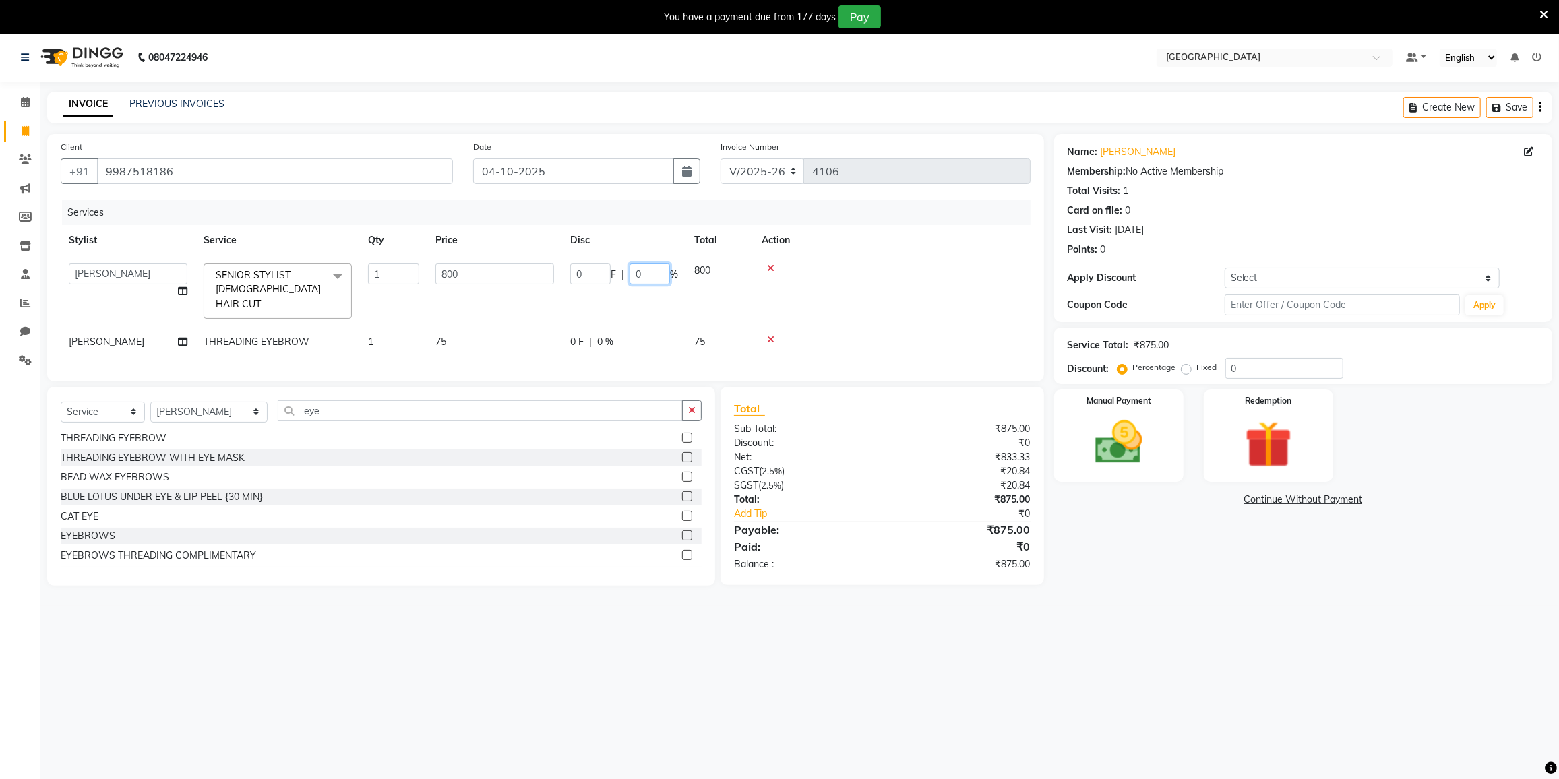
click at [646, 267] on input "0" at bounding box center [649, 274] width 40 height 21
type input "20"
click at [929, 287] on td at bounding box center [891, 290] width 277 height 71
click at [1126, 423] on img at bounding box center [1118, 442] width 80 height 57
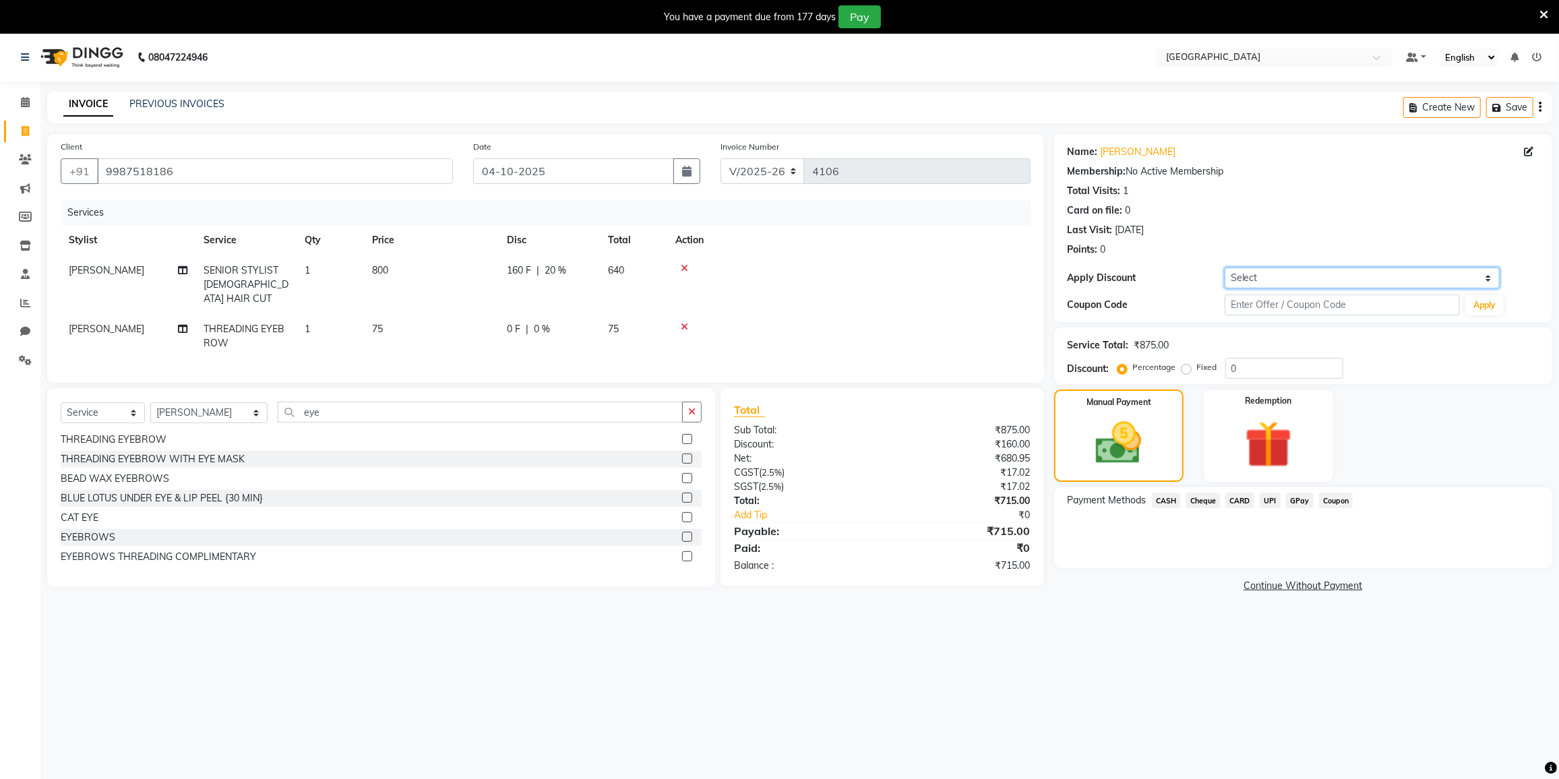
click at [1239, 277] on select "Select Coupon → 500 Coupons Coupon → Kalpataru20 Coupon → Veda20 Coupon → Salt-…" at bounding box center [1362, 278] width 275 height 21
click at [1167, 499] on span "CASH" at bounding box center [1166, 501] width 29 height 16
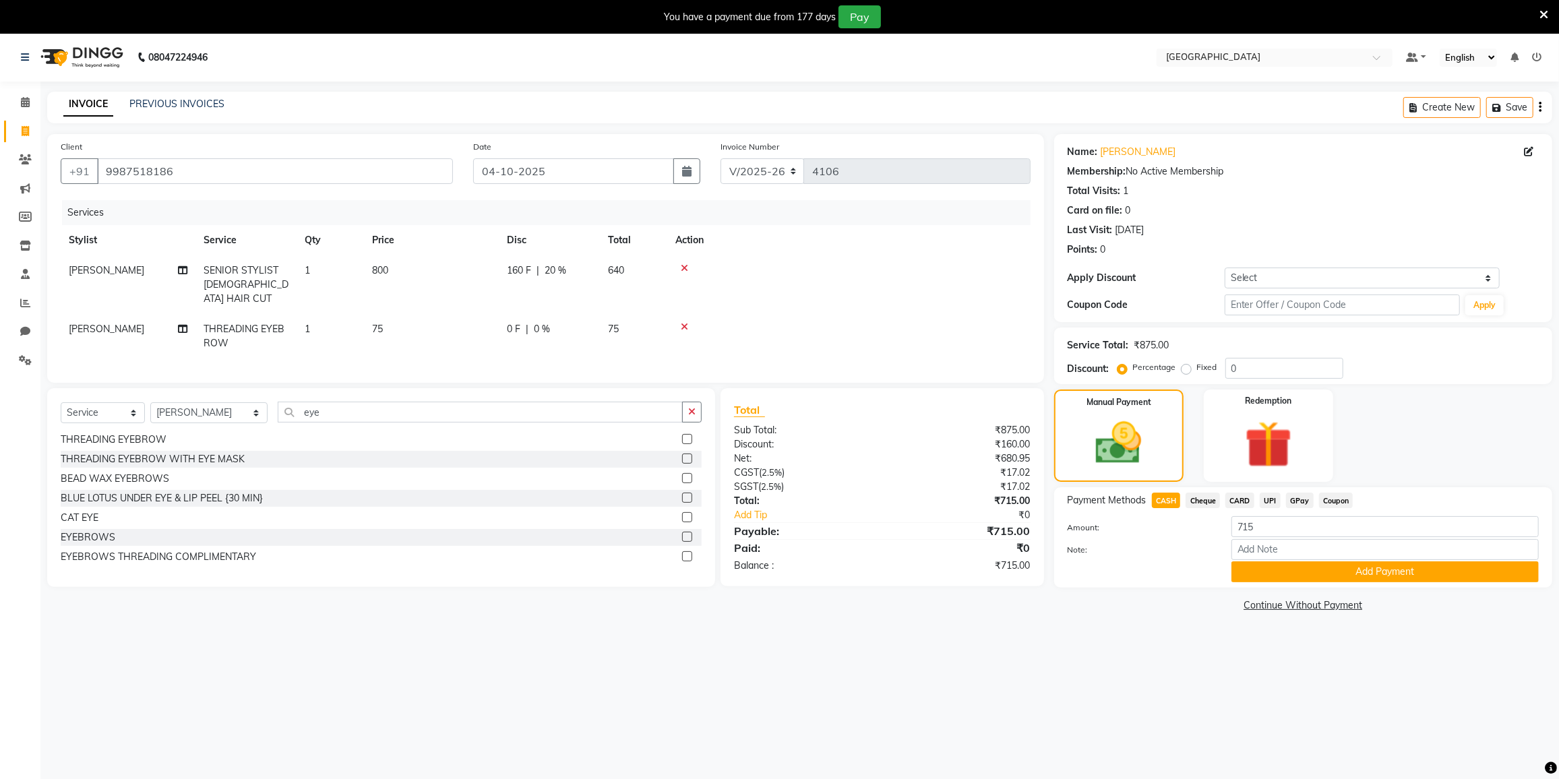
click at [1289, 567] on button "Add Payment" at bounding box center [1384, 571] width 307 height 21
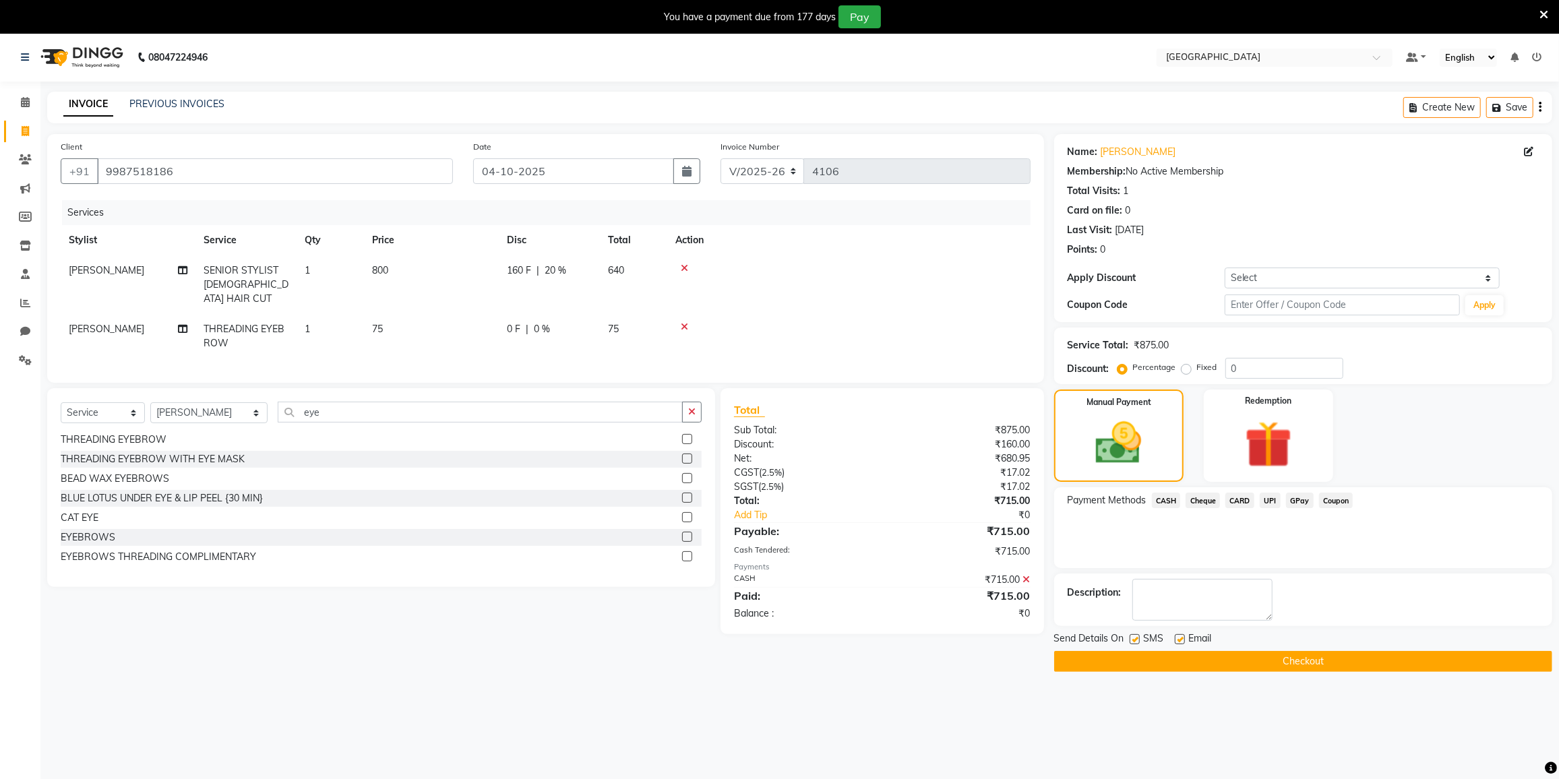
click at [1266, 658] on button "Checkout" at bounding box center [1303, 661] width 498 height 21
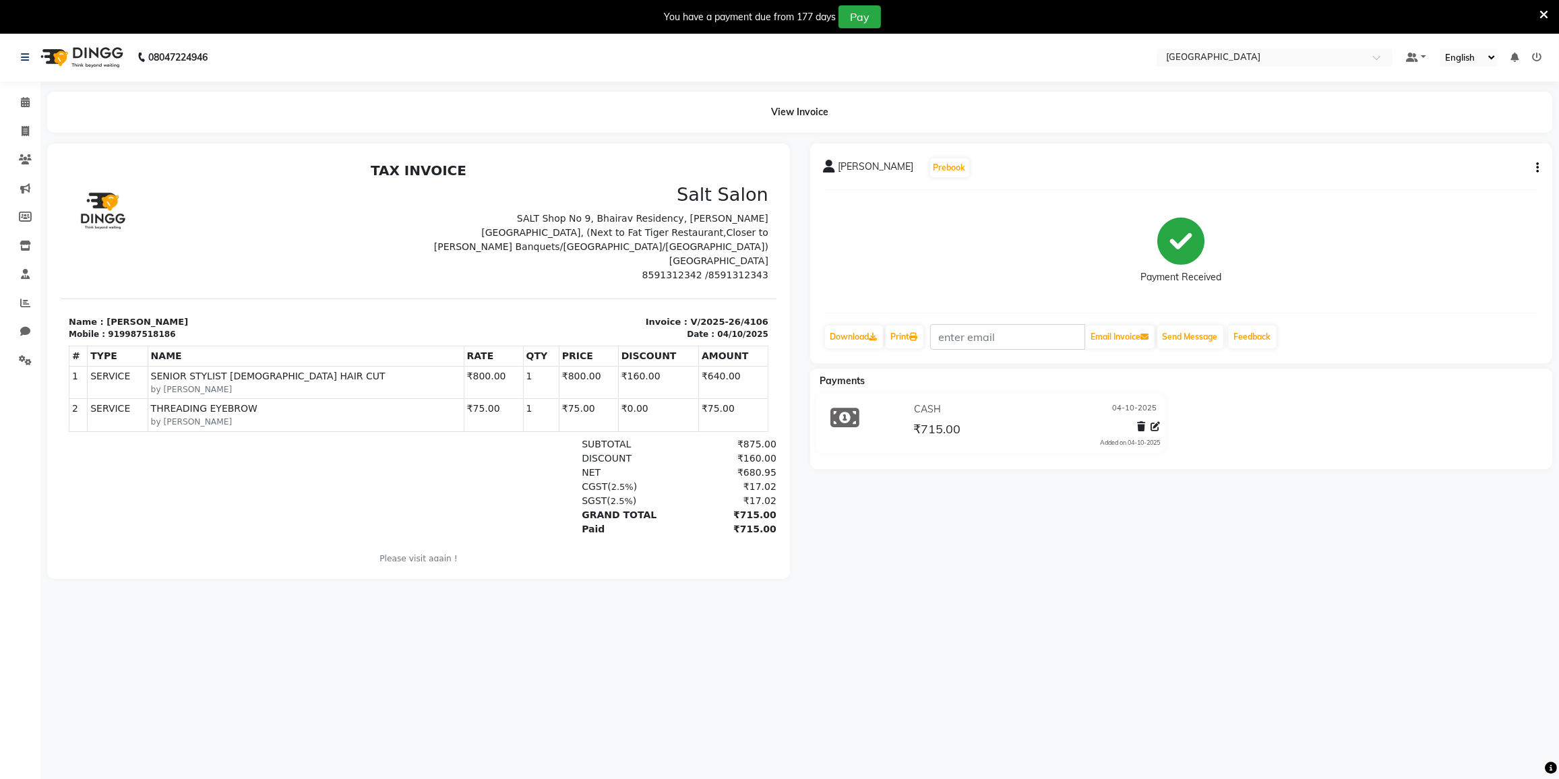
click at [1264, 654] on div "08047224946 Select Location × Salt Salon, Mira Road Default Panel My Panel Engl…" at bounding box center [779, 422] width 1559 height 779
click at [22, 131] on icon at bounding box center [25, 131] width 7 height 10
select select "service"
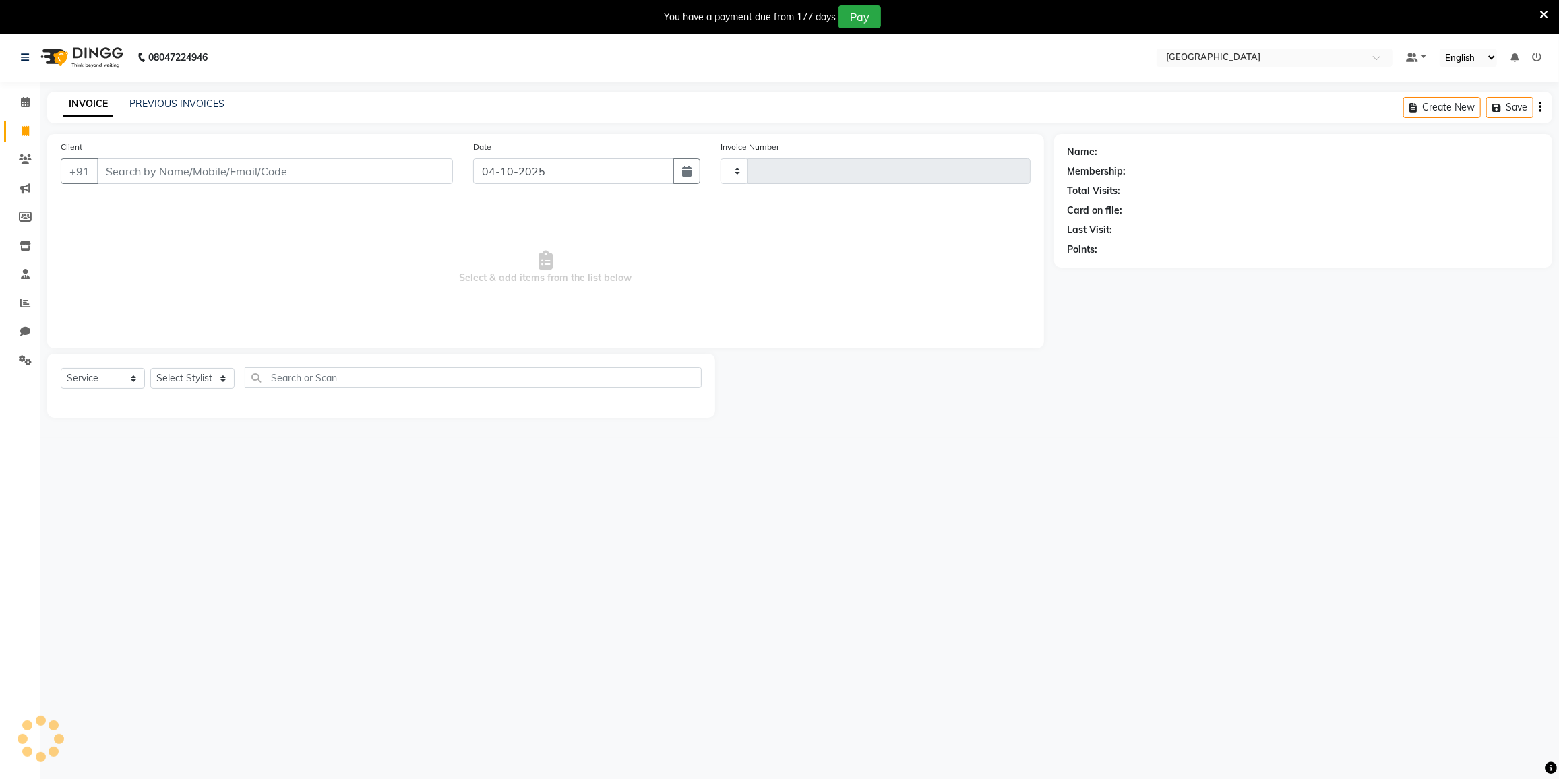
type input "4107"
select select "8096"
click at [183, 370] on select "Select Stylist DC [PERSON_NAME] [PERSON_NAME] [PERSON_NAME] [PERSON_NAME] [PERS…" at bounding box center [208, 378] width 117 height 21
select select "77532"
click at [150, 368] on select "Select Stylist DC [PERSON_NAME] [PERSON_NAME] [PERSON_NAME] [PERSON_NAME] [PERS…" at bounding box center [208, 378] width 117 height 21
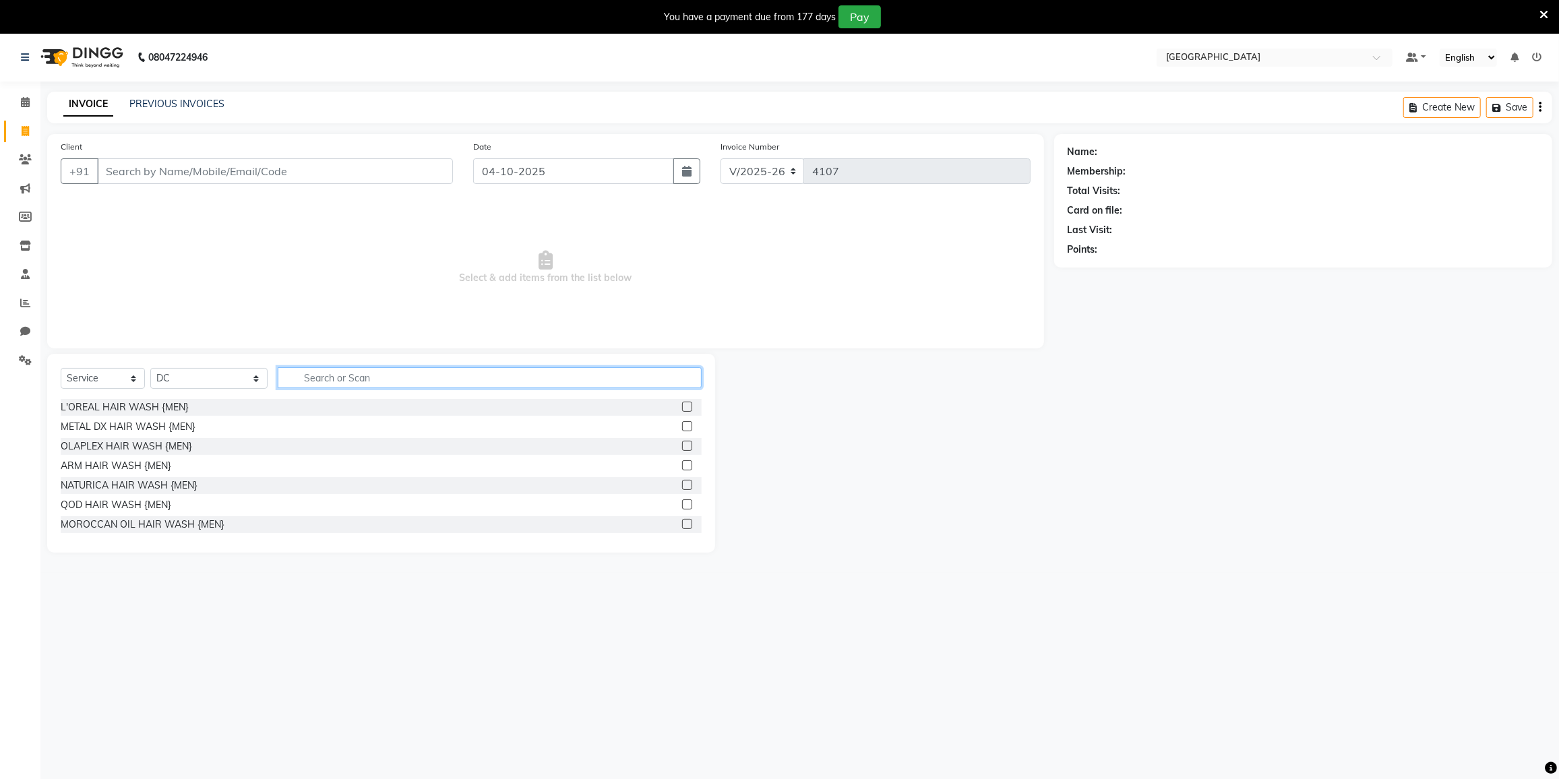
click at [328, 385] on input "text" at bounding box center [490, 377] width 424 height 21
type input "rica wax"
click at [155, 448] on div "RICA WAX FULL ARMS {MEN}" at bounding box center [128, 446] width 134 height 14
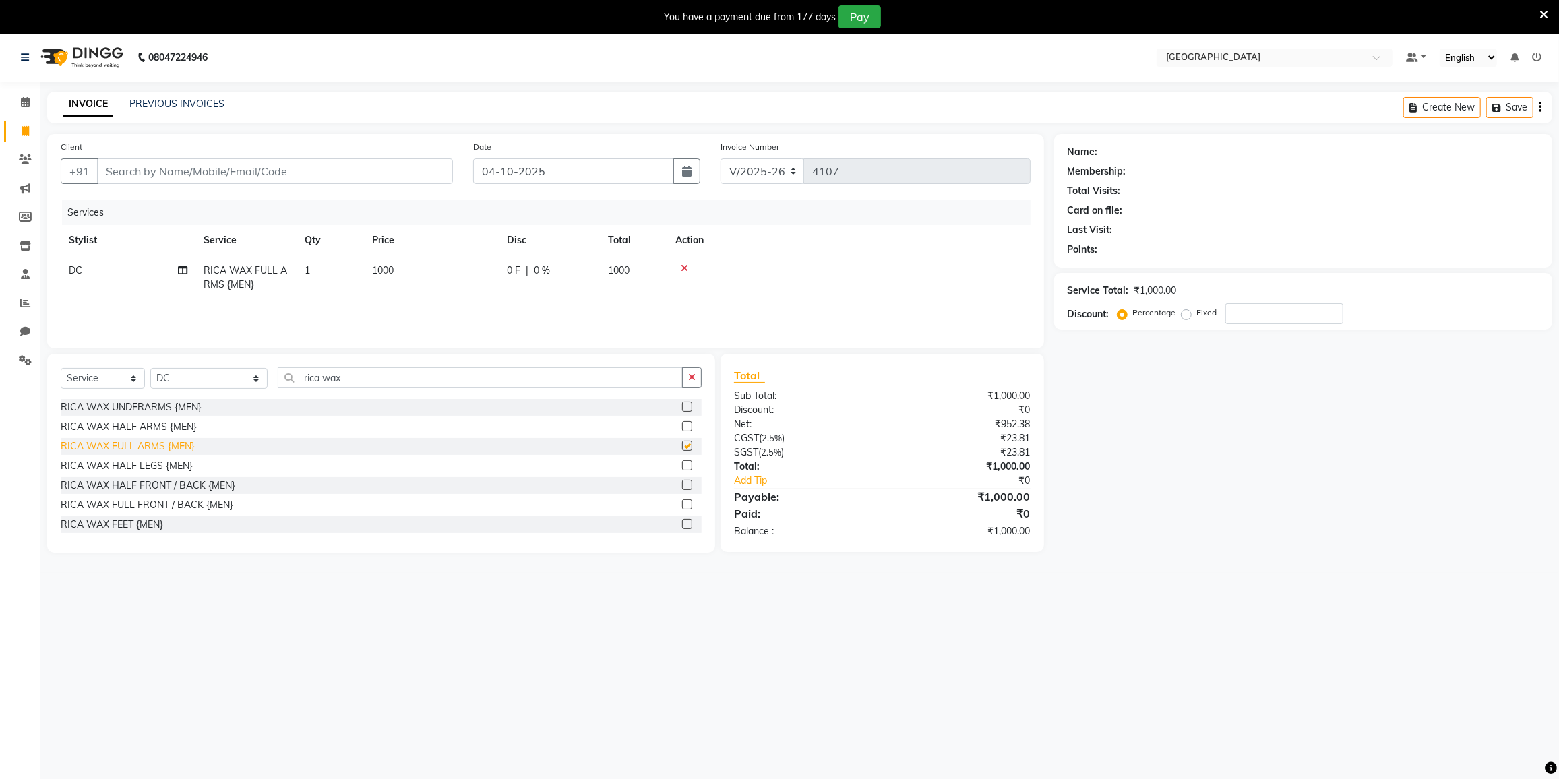
checkbox input "false"
click at [681, 267] on icon at bounding box center [684, 268] width 7 height 9
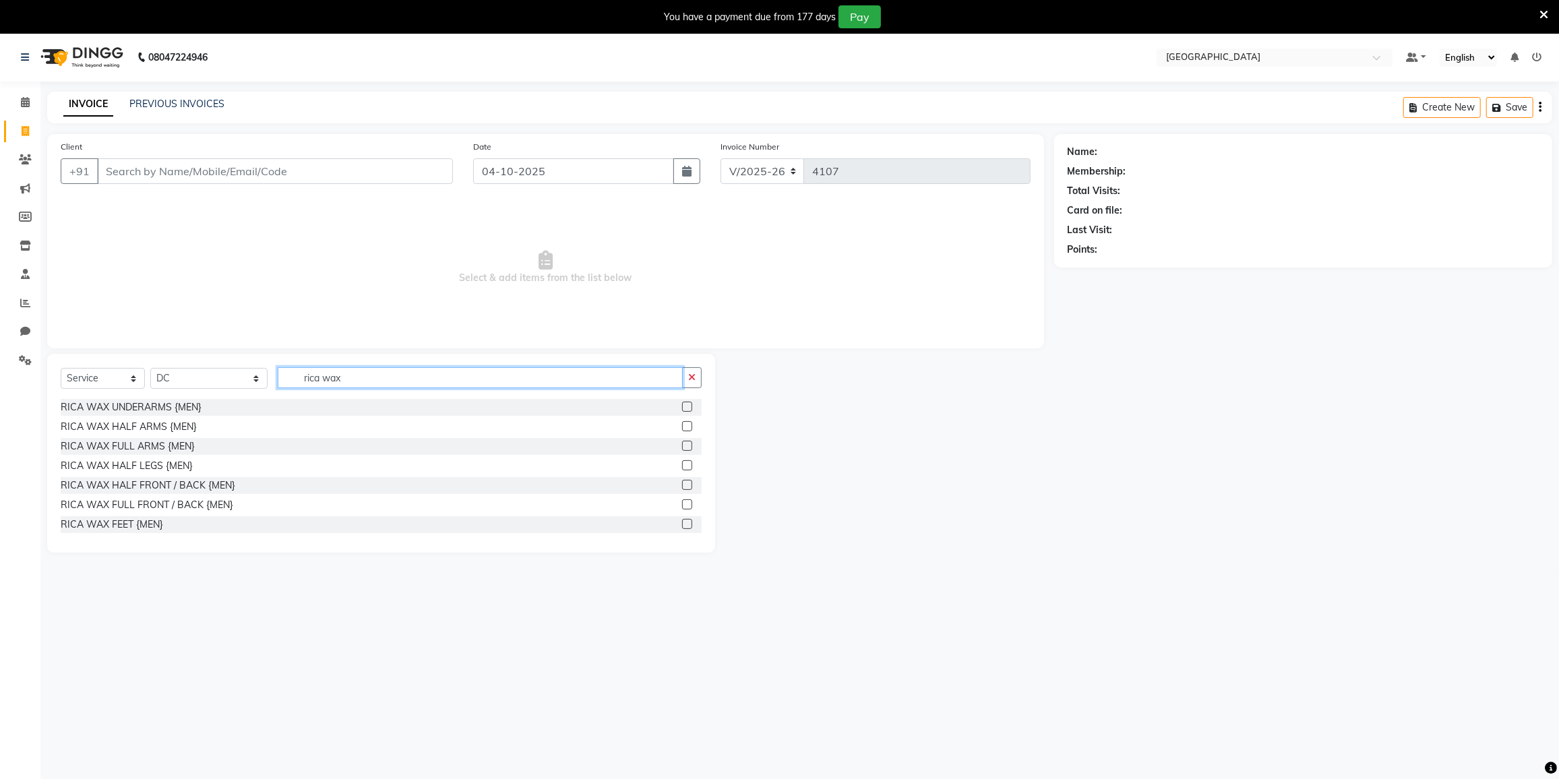
click at [301, 376] on input "rica wax" at bounding box center [480, 377] width 405 height 21
click at [320, 376] on input "rica wax" at bounding box center [480, 377] width 405 height 21
click at [354, 374] on input "rica wax" at bounding box center [480, 377] width 405 height 21
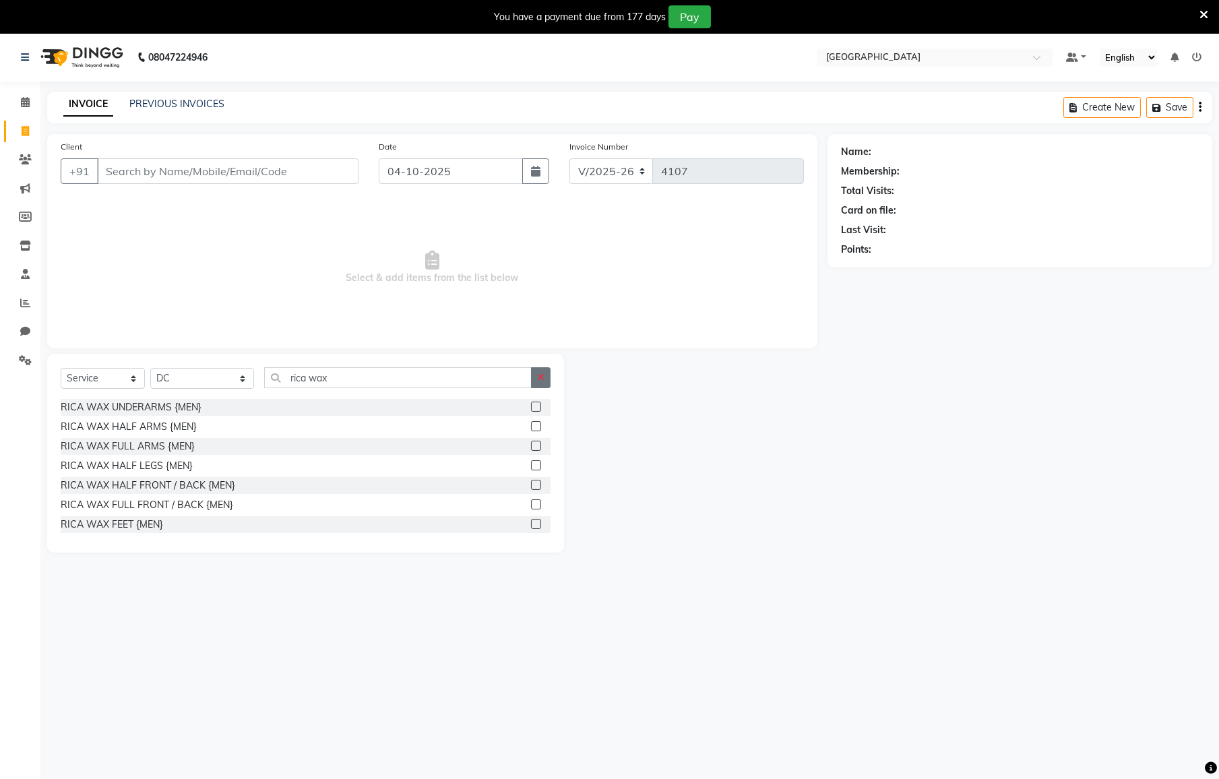
click at [545, 376] on button "button" at bounding box center [541, 377] width 20 height 21
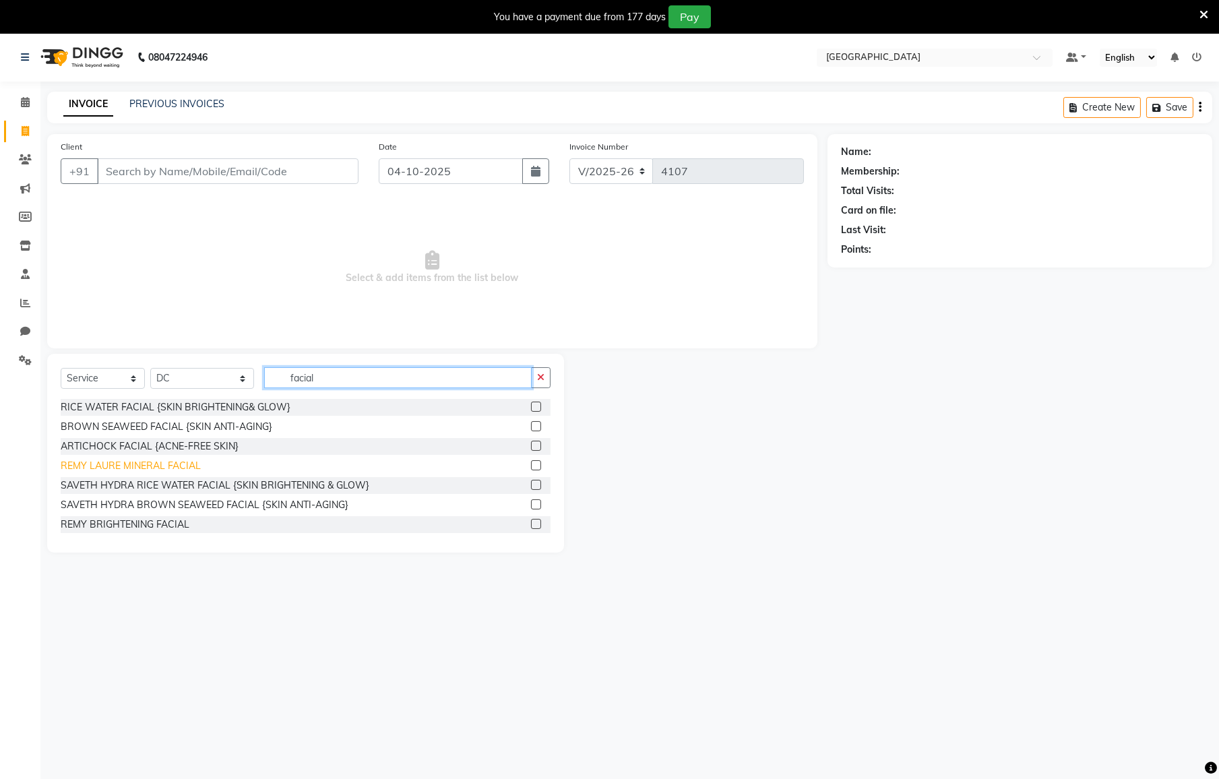
type input "facial"
click at [175, 464] on div "REMY LAURE MINERAL FACIAL" at bounding box center [131, 466] width 140 height 14
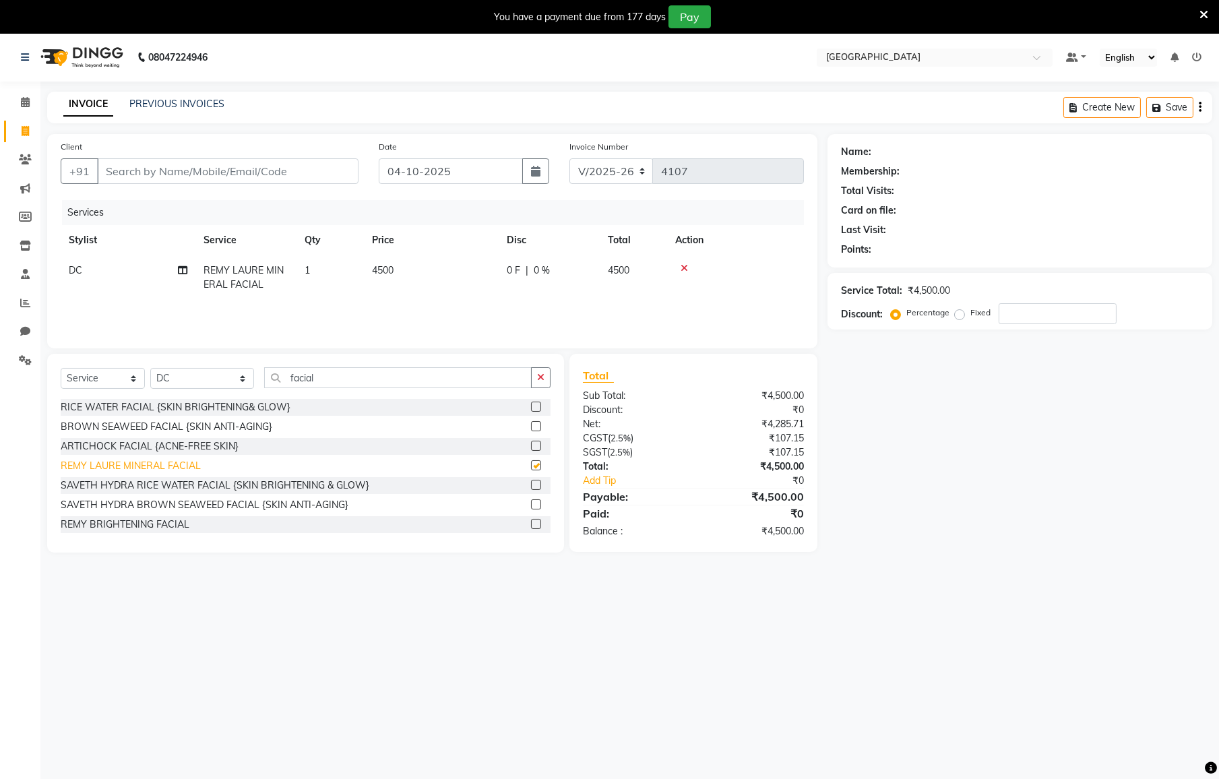
checkbox input "false"
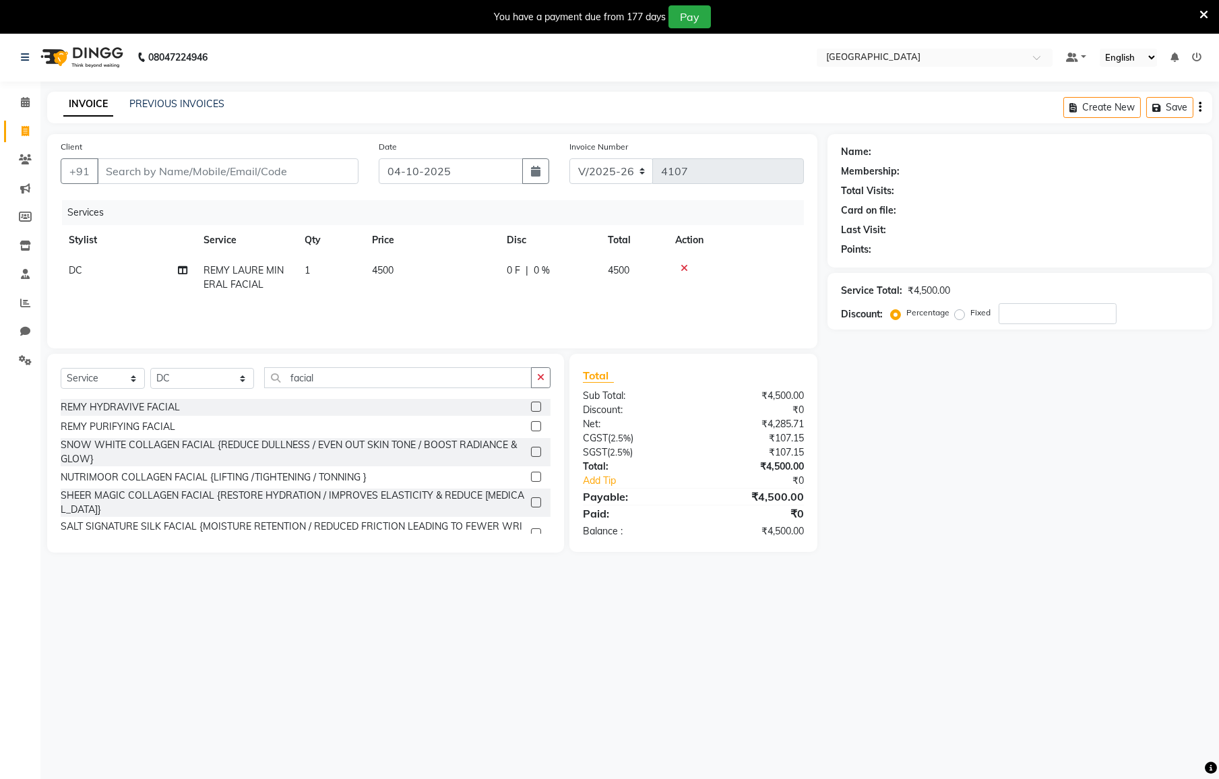
scroll to position [183, 0]
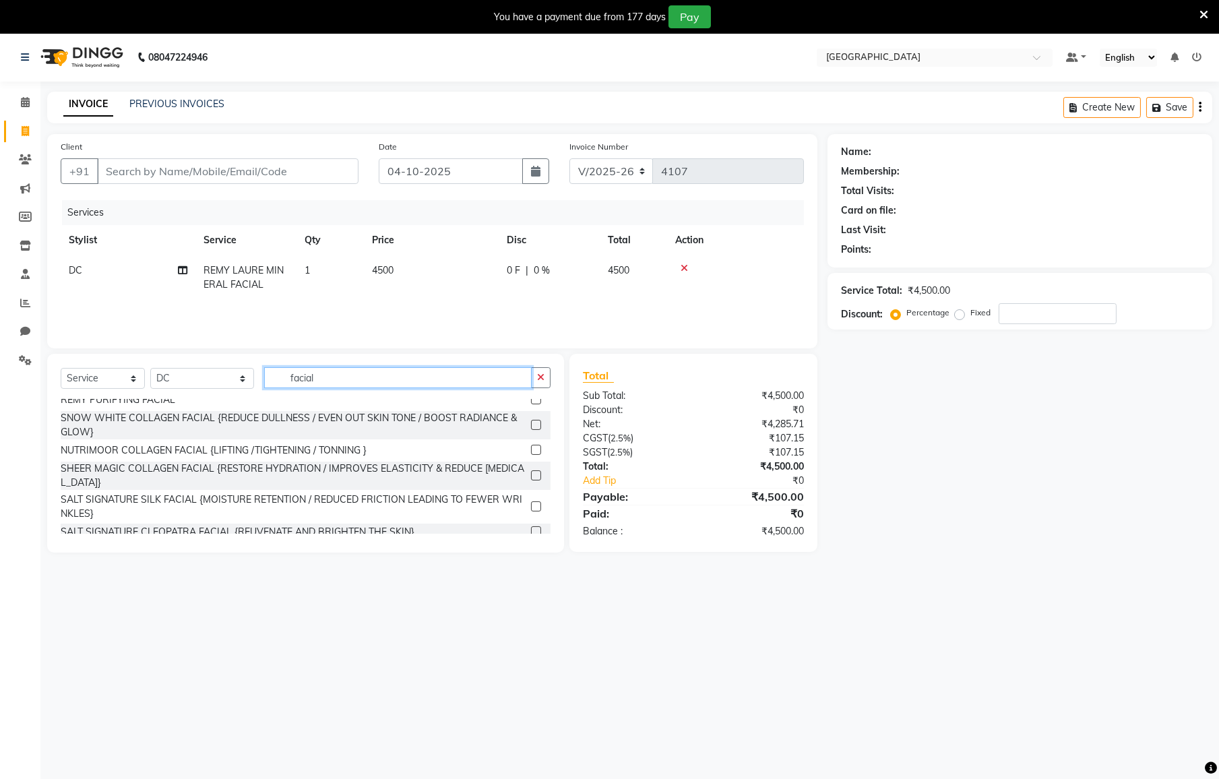
click at [357, 375] on input "facial" at bounding box center [398, 377] width 268 height 21
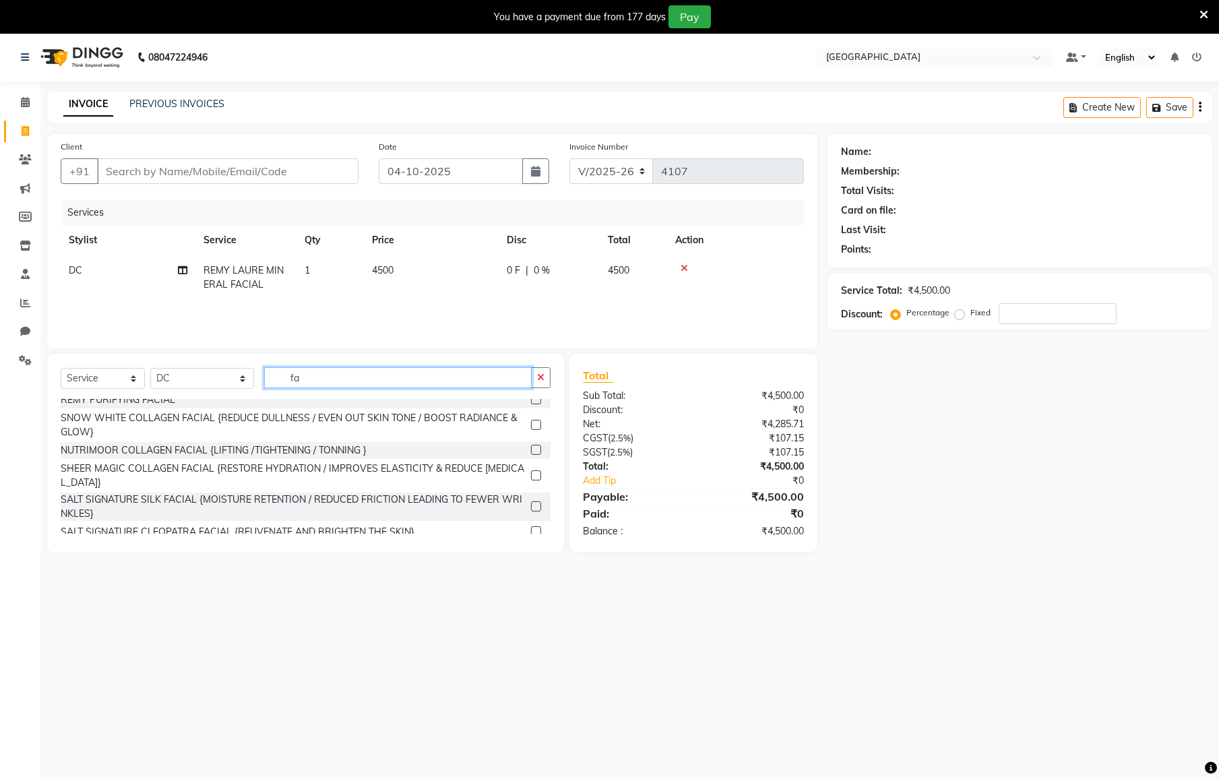
type input "f"
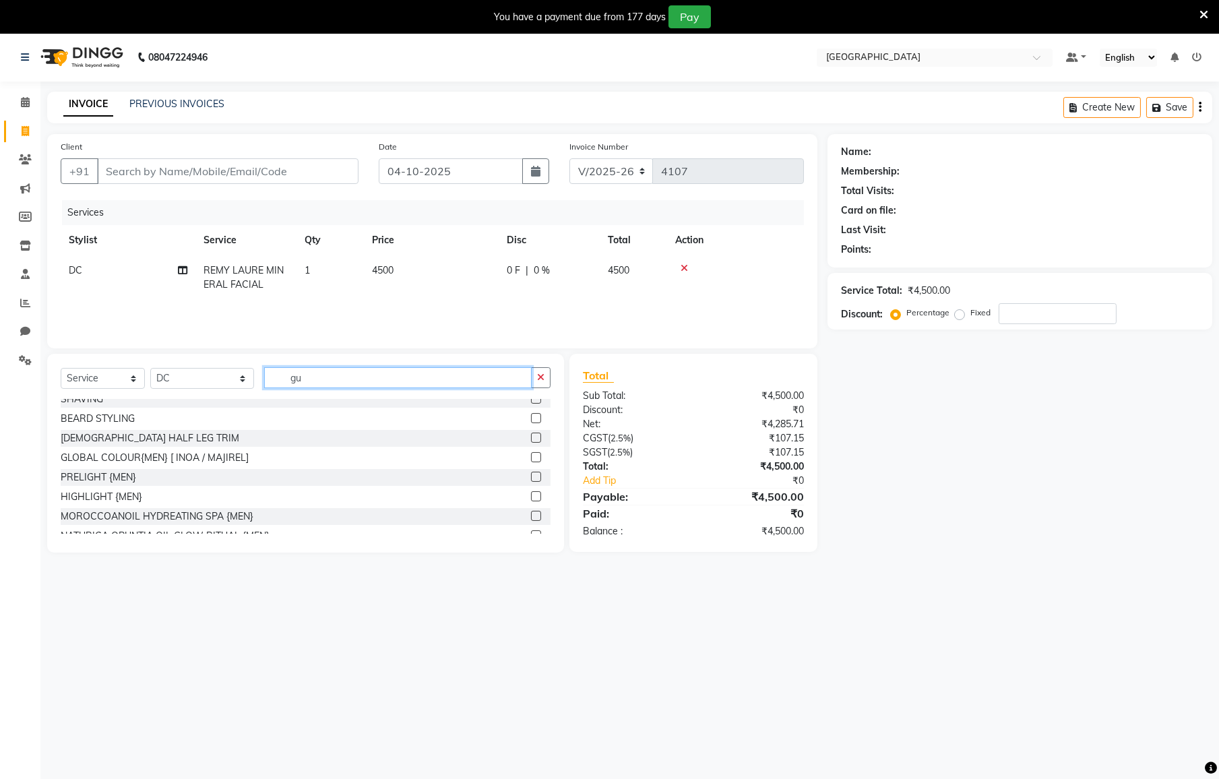
scroll to position [0, 0]
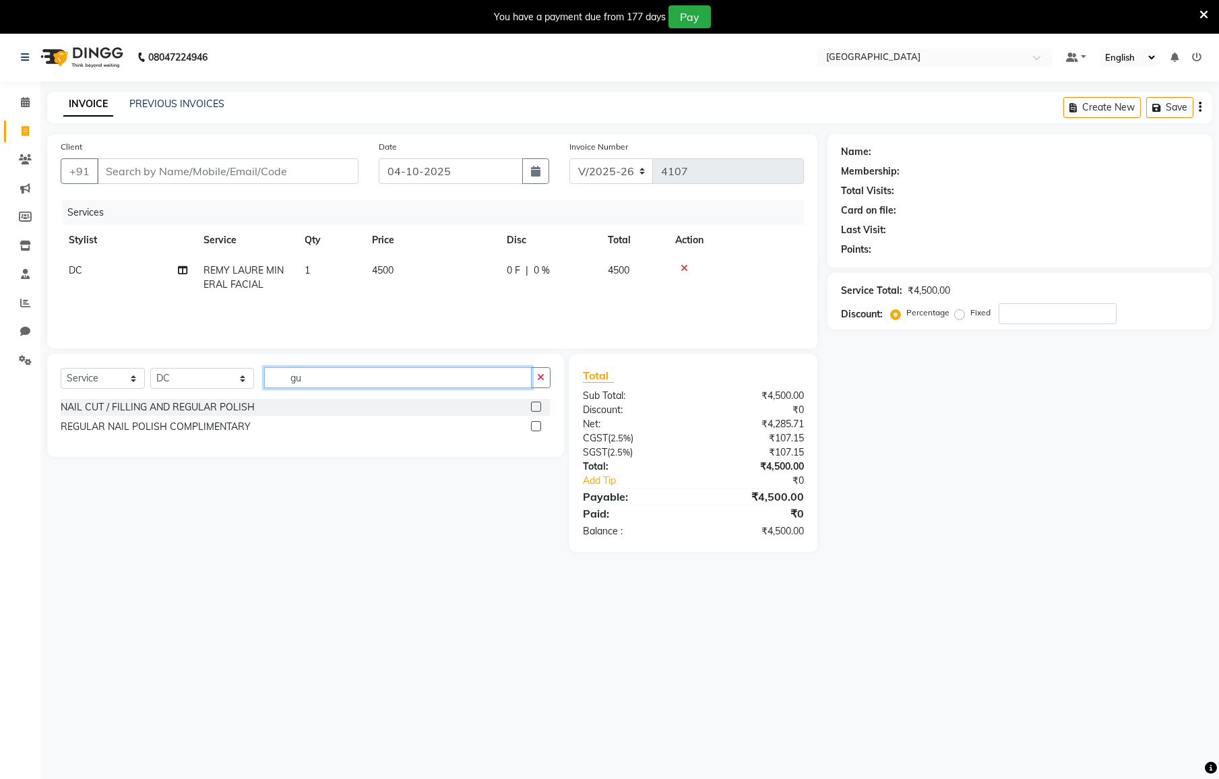
type input "g"
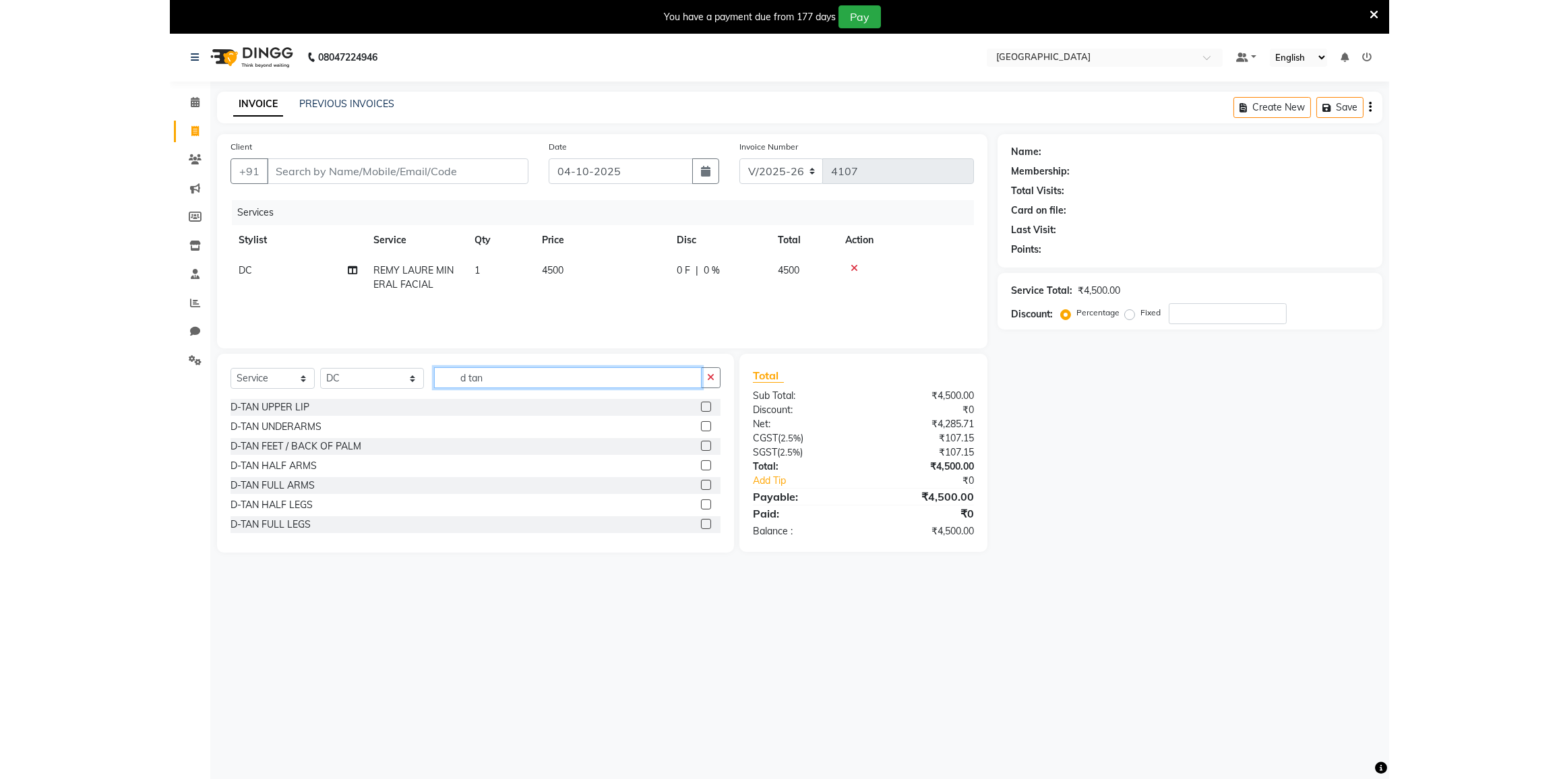
scroll to position [61, 0]
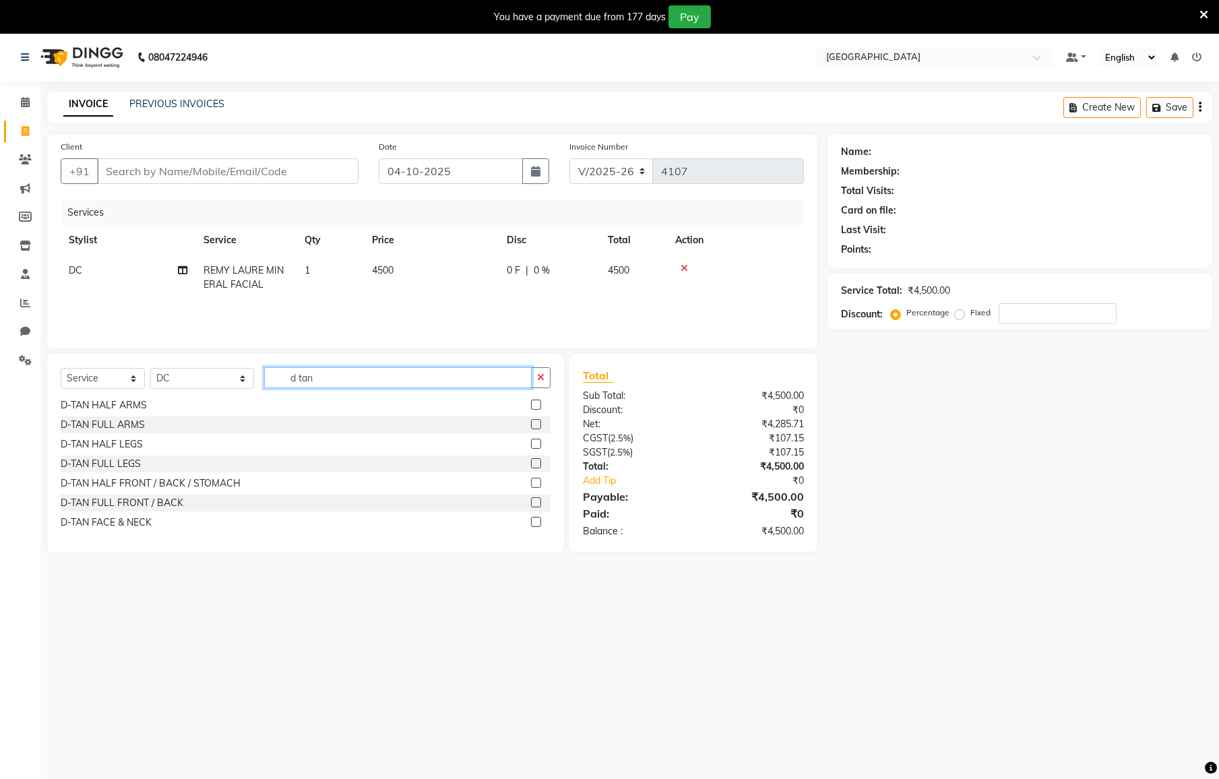
type input "d tan"
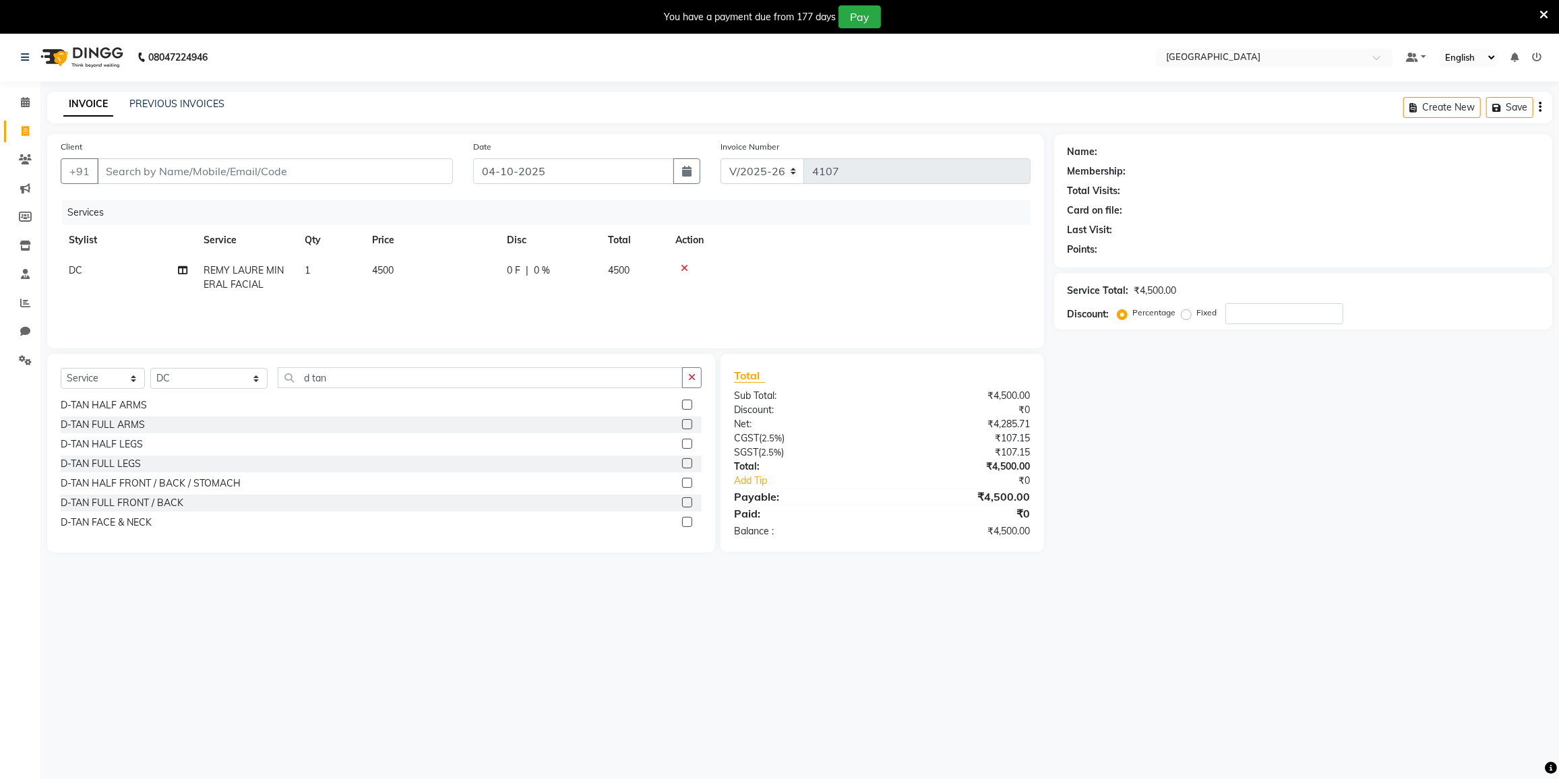
click at [685, 267] on icon at bounding box center [684, 268] width 7 height 9
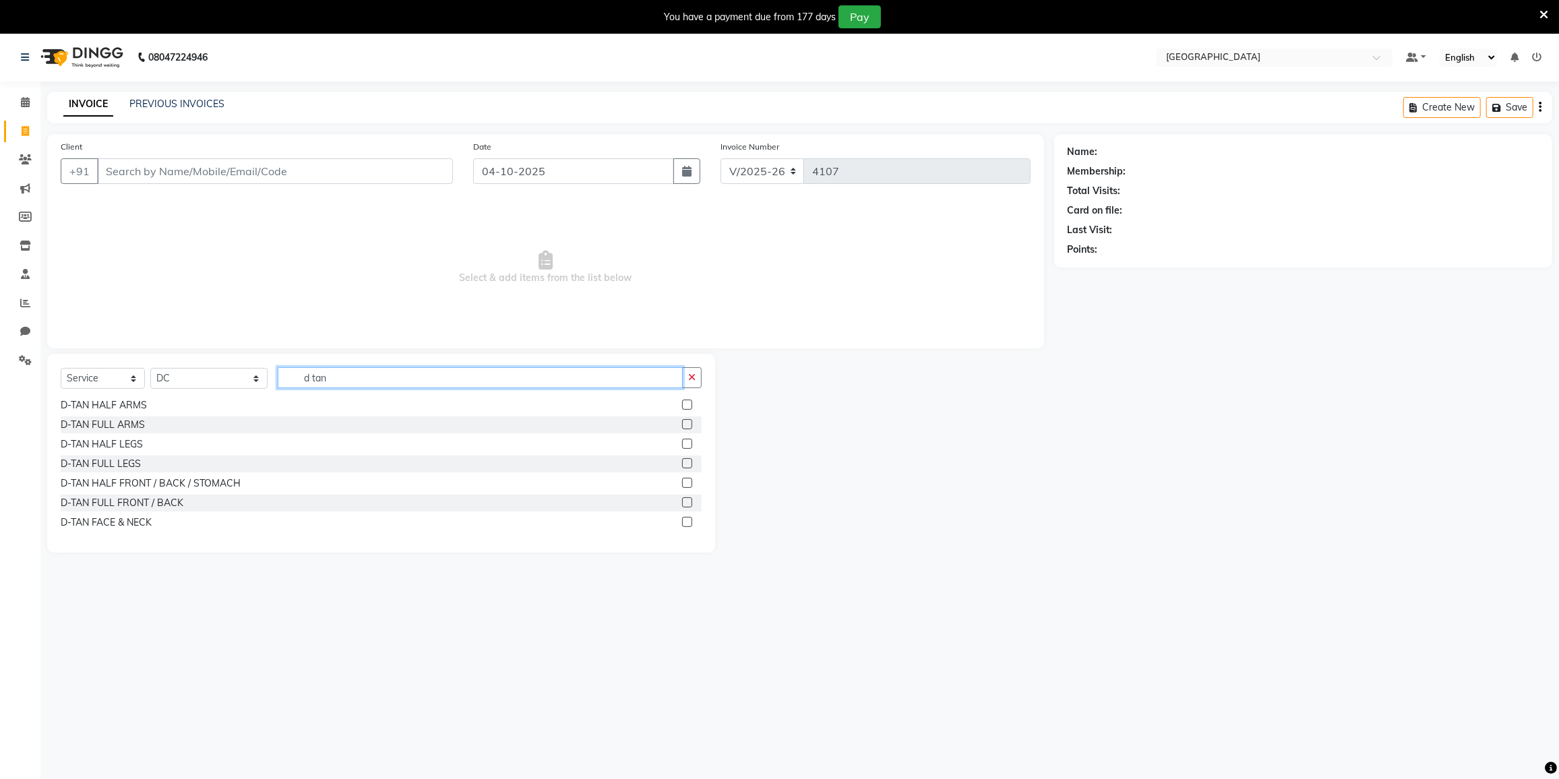
click at [342, 376] on input "d tan" at bounding box center [480, 377] width 405 height 21
click at [94, 458] on div "D-TAN FACE & NECK" at bounding box center [106, 461] width 91 height 14
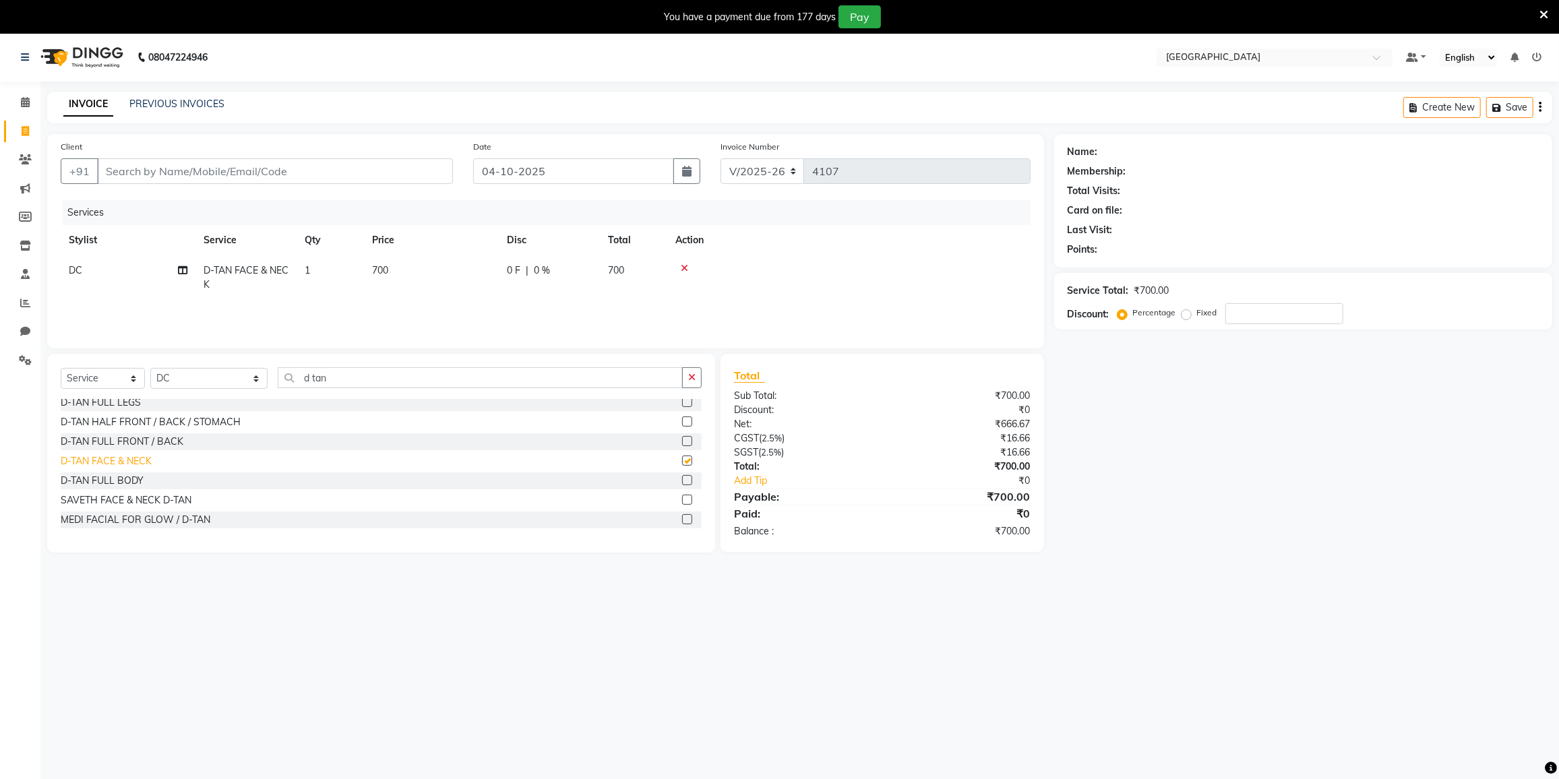
checkbox input "false"
click at [363, 379] on input "d tan" at bounding box center [480, 377] width 405 height 21
type input "d"
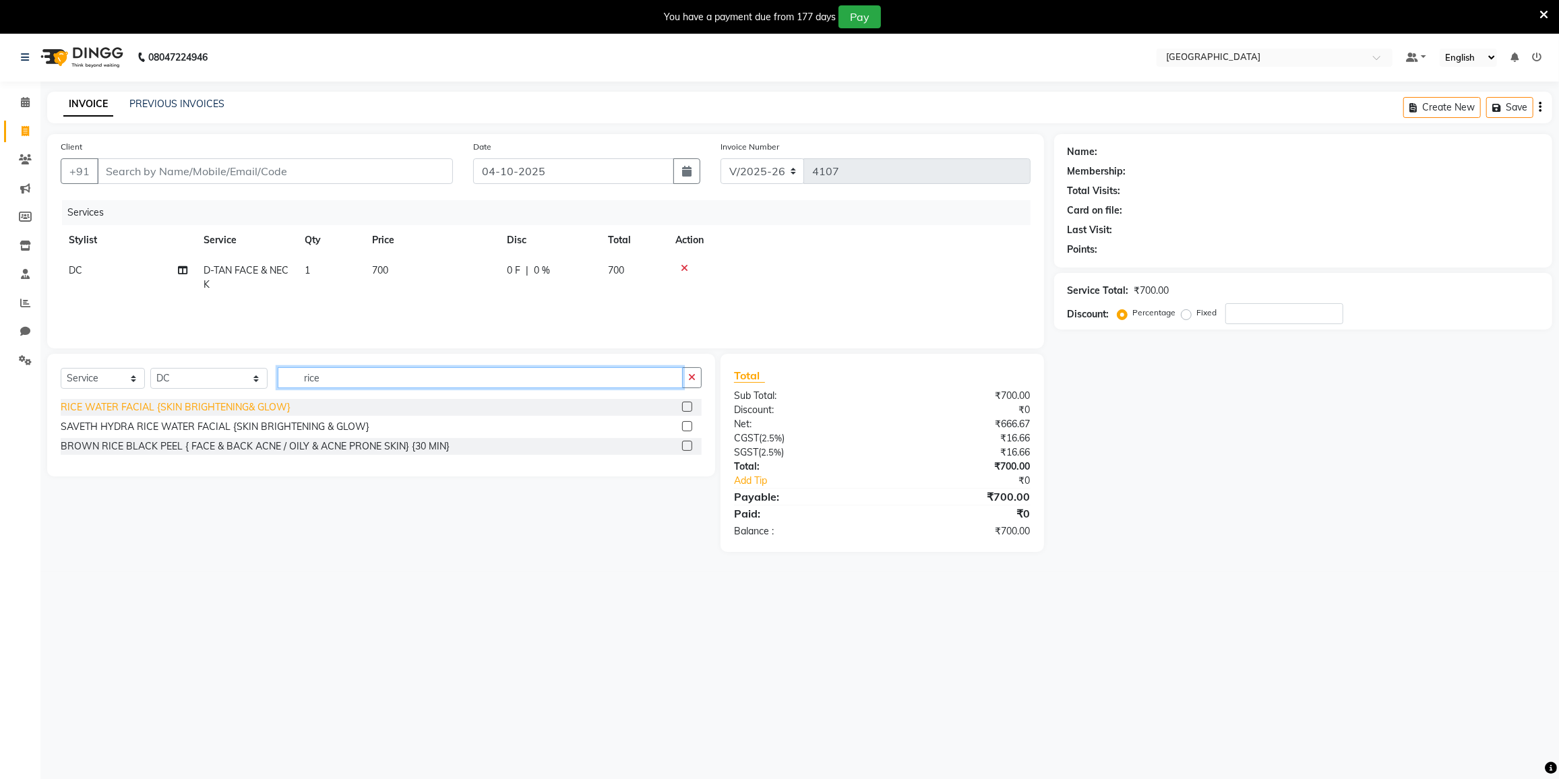
type input "rice"
click at [112, 410] on div "RICE WATER FACIAL {SKIN BRIGHTENING& GLOW}" at bounding box center [176, 407] width 230 height 14
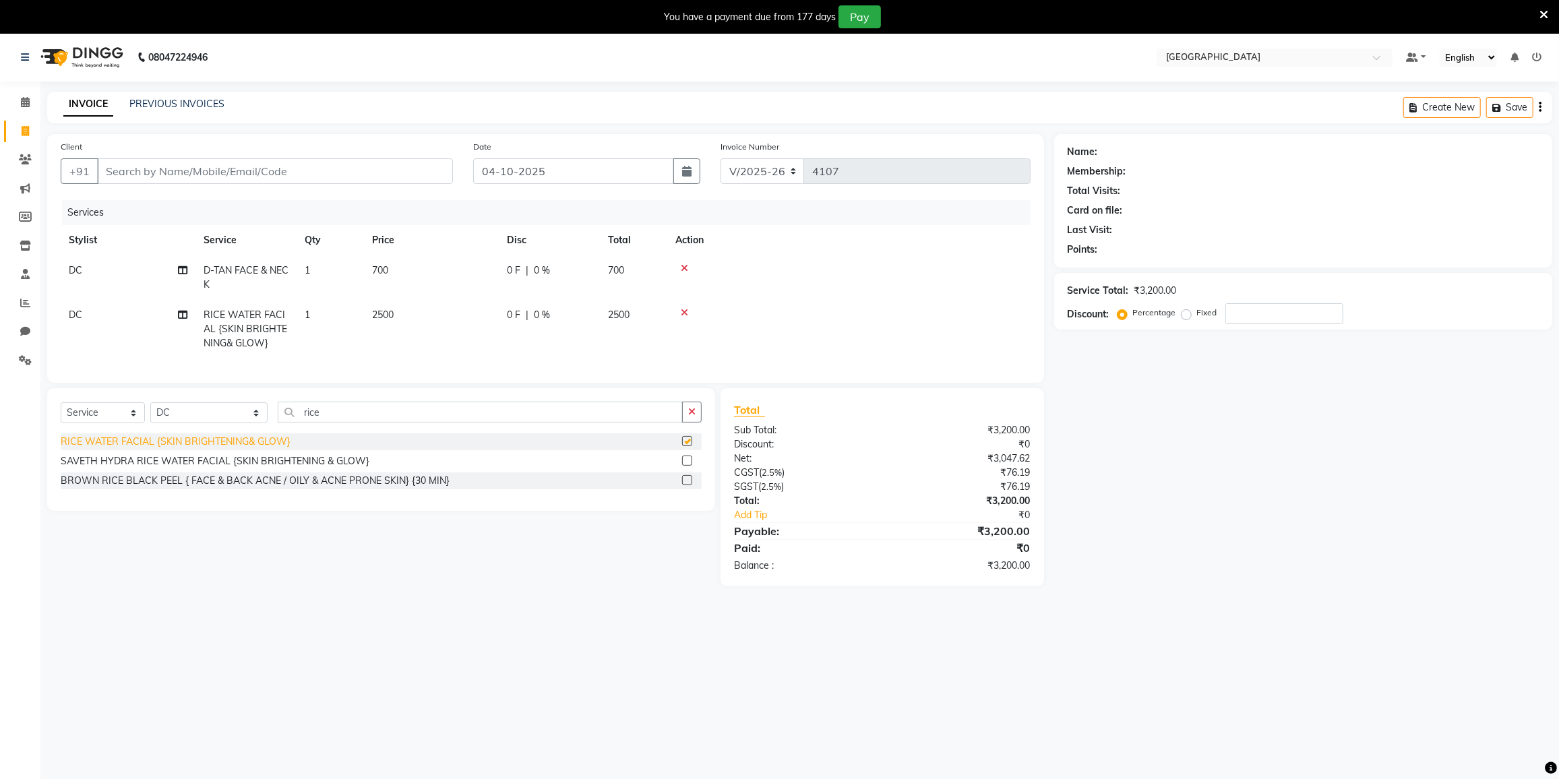
checkbox input "false"
click at [685, 266] on icon at bounding box center [684, 268] width 7 height 9
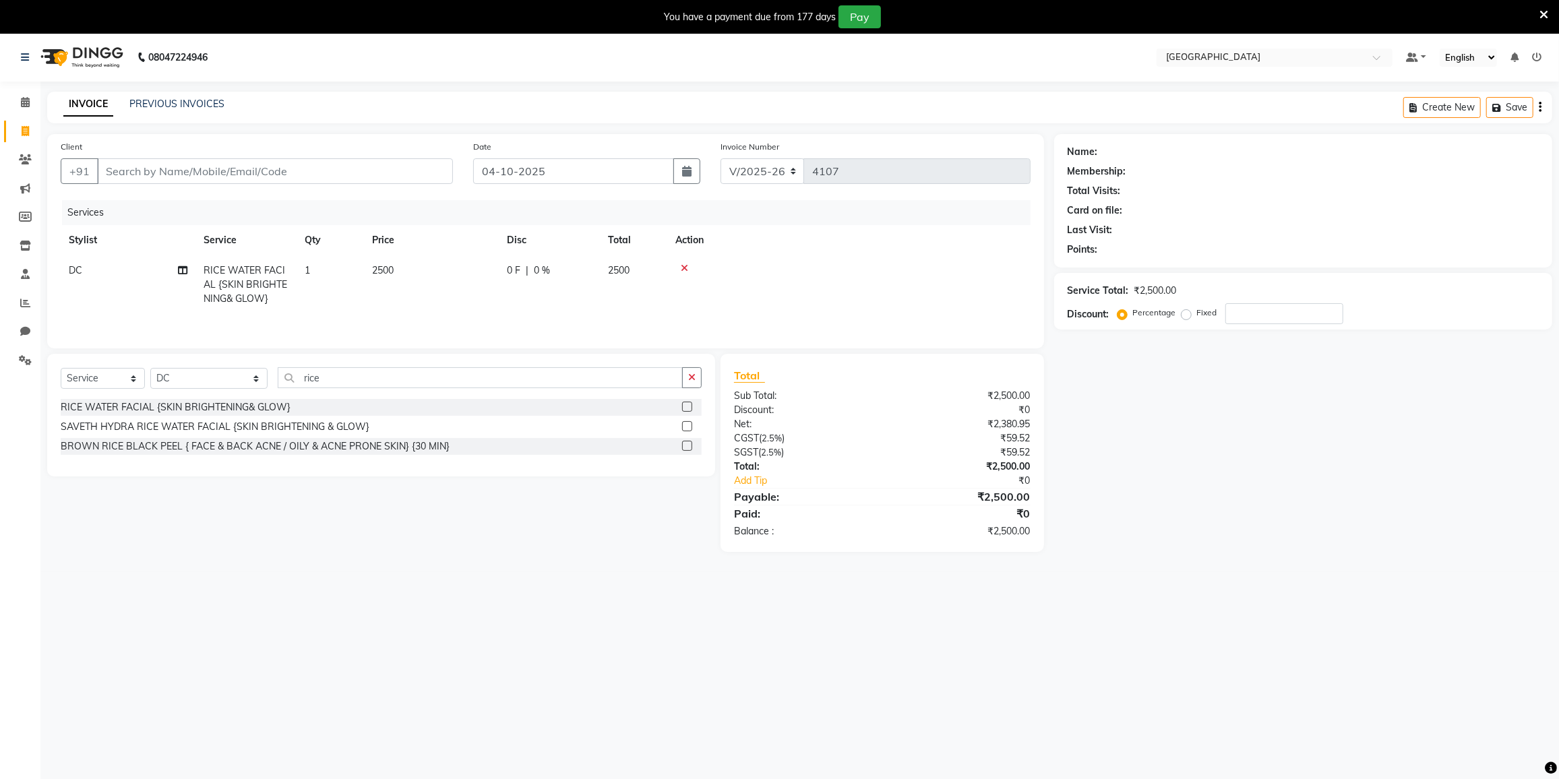
click at [685, 266] on icon at bounding box center [684, 268] width 7 height 9
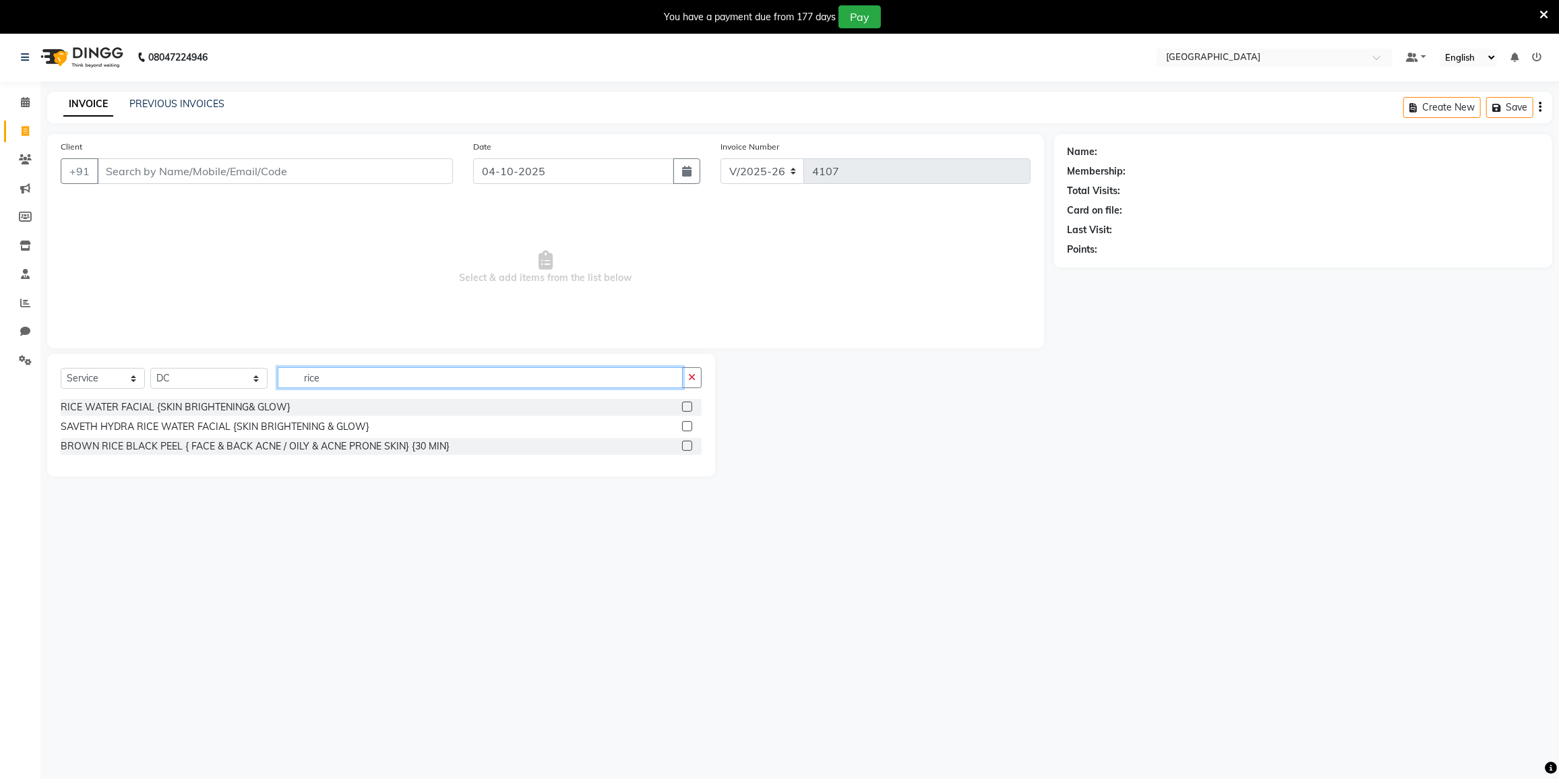
click at [389, 382] on input "rice" at bounding box center [480, 377] width 405 height 21
type input "r"
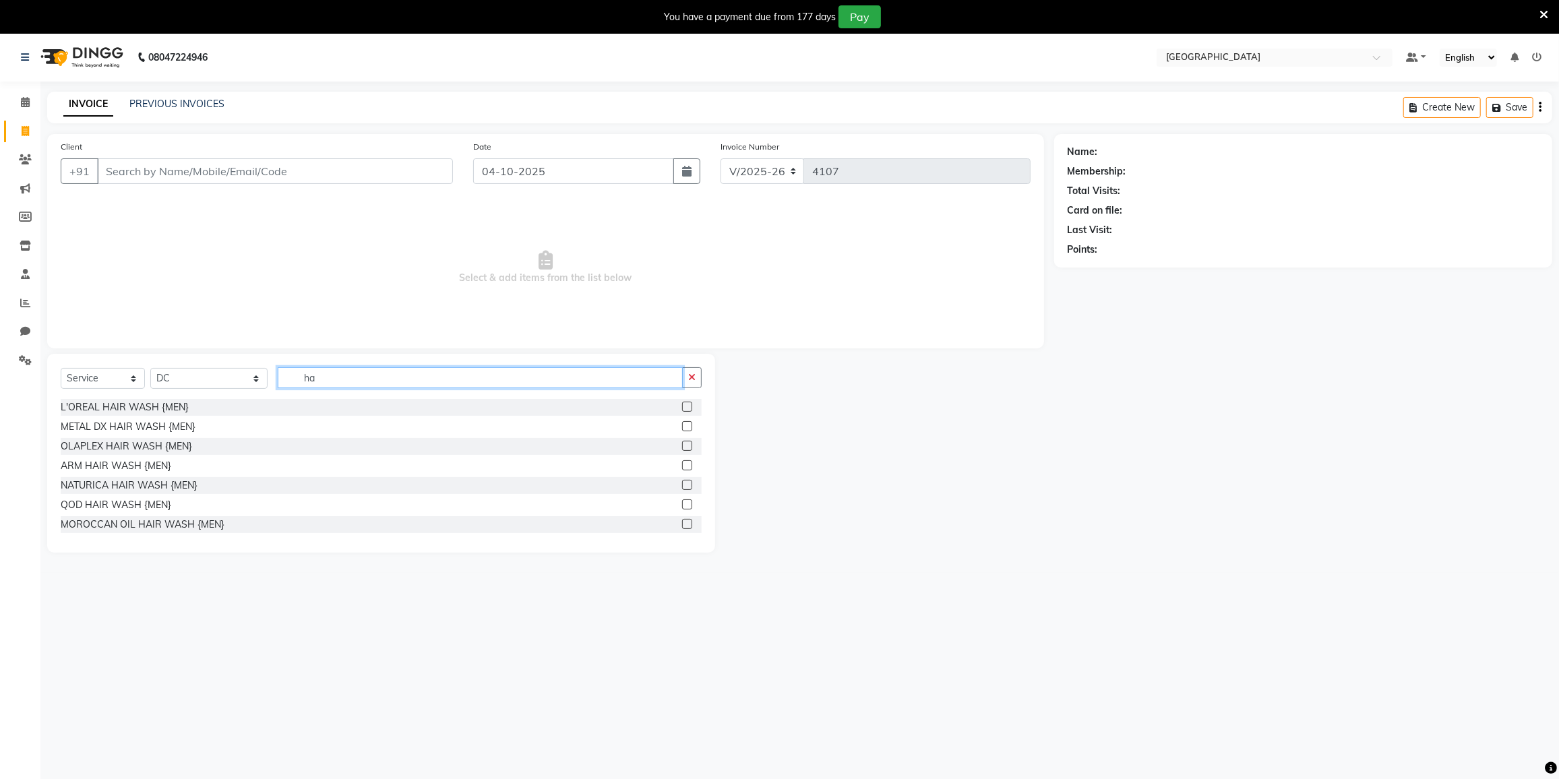
type input "h"
type input "rica"
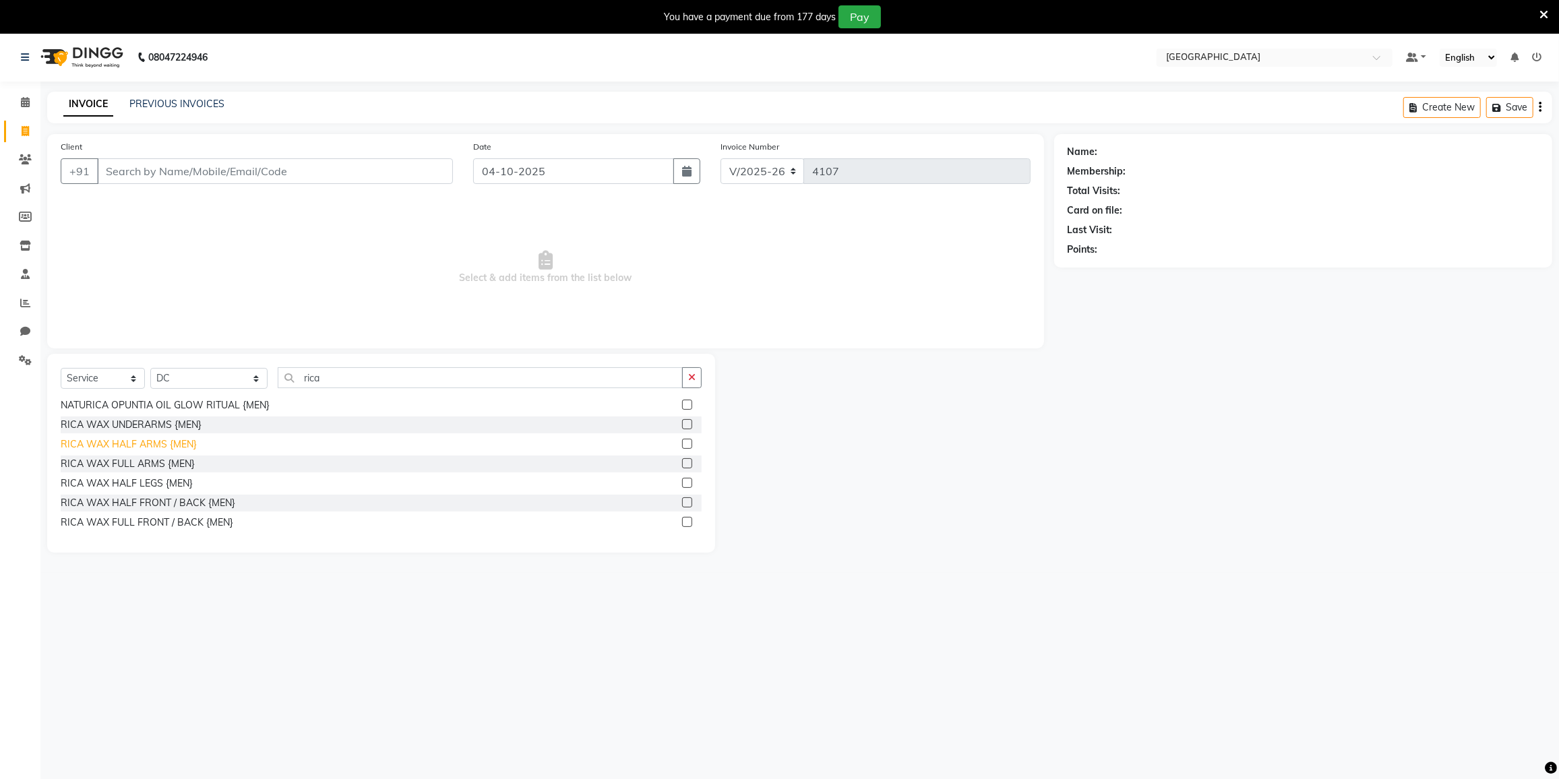
click at [133, 447] on div "RICA WAX HALF ARMS {MEN}" at bounding box center [129, 444] width 136 height 14
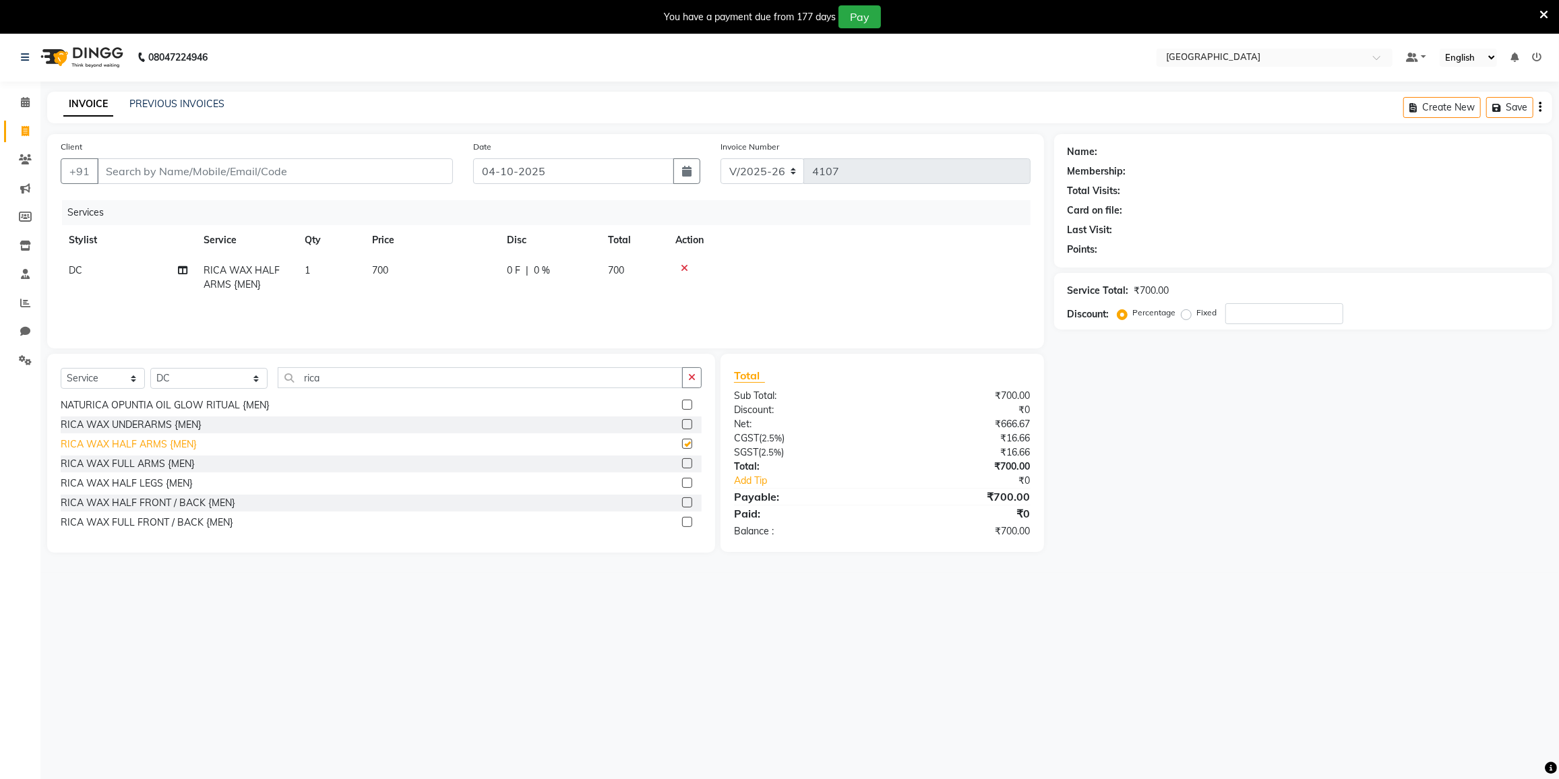
checkbox input "false"
click at [336, 381] on input "rica" at bounding box center [480, 377] width 405 height 21
type input "r"
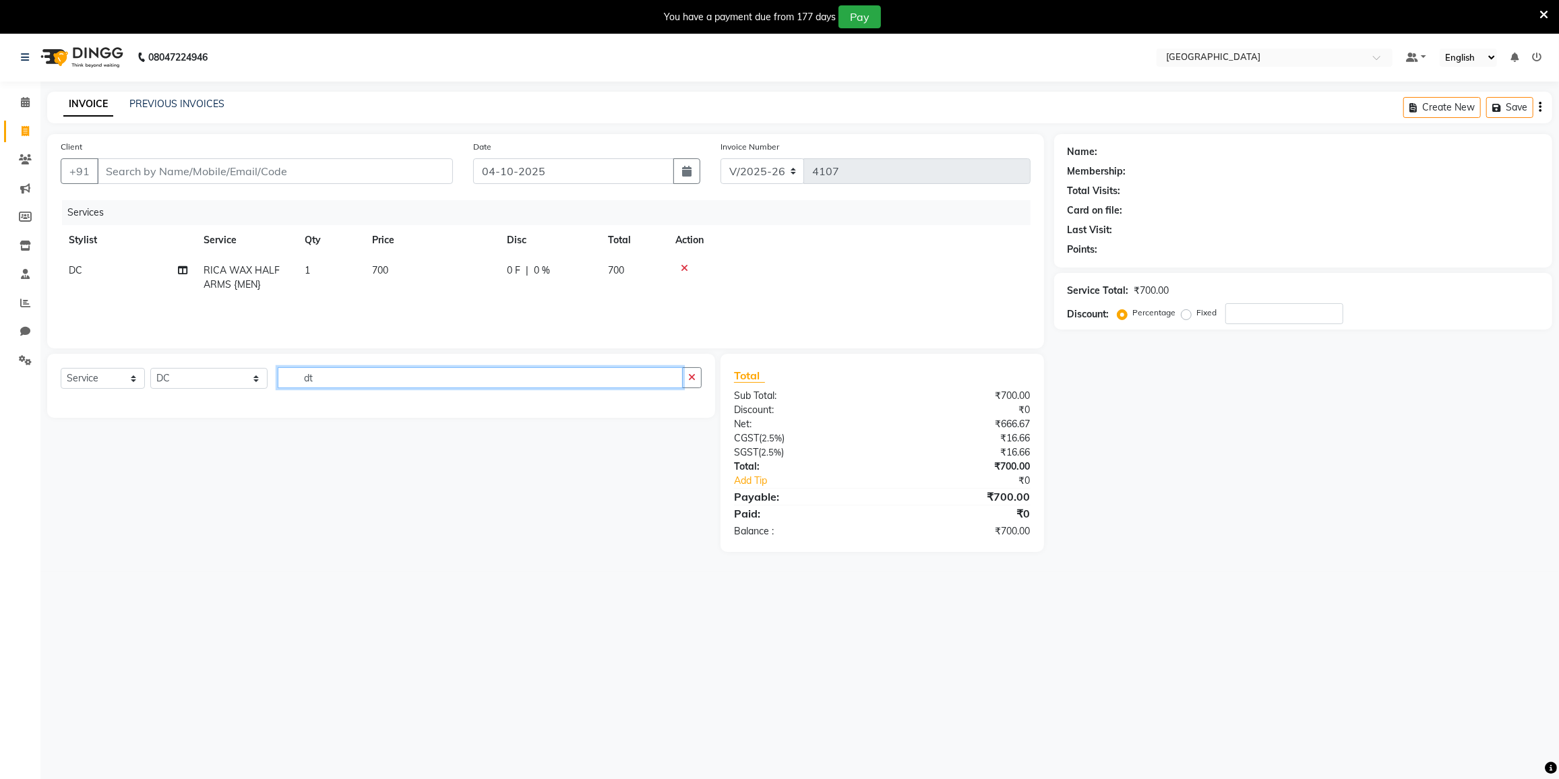
scroll to position [0, 0]
type input "d"
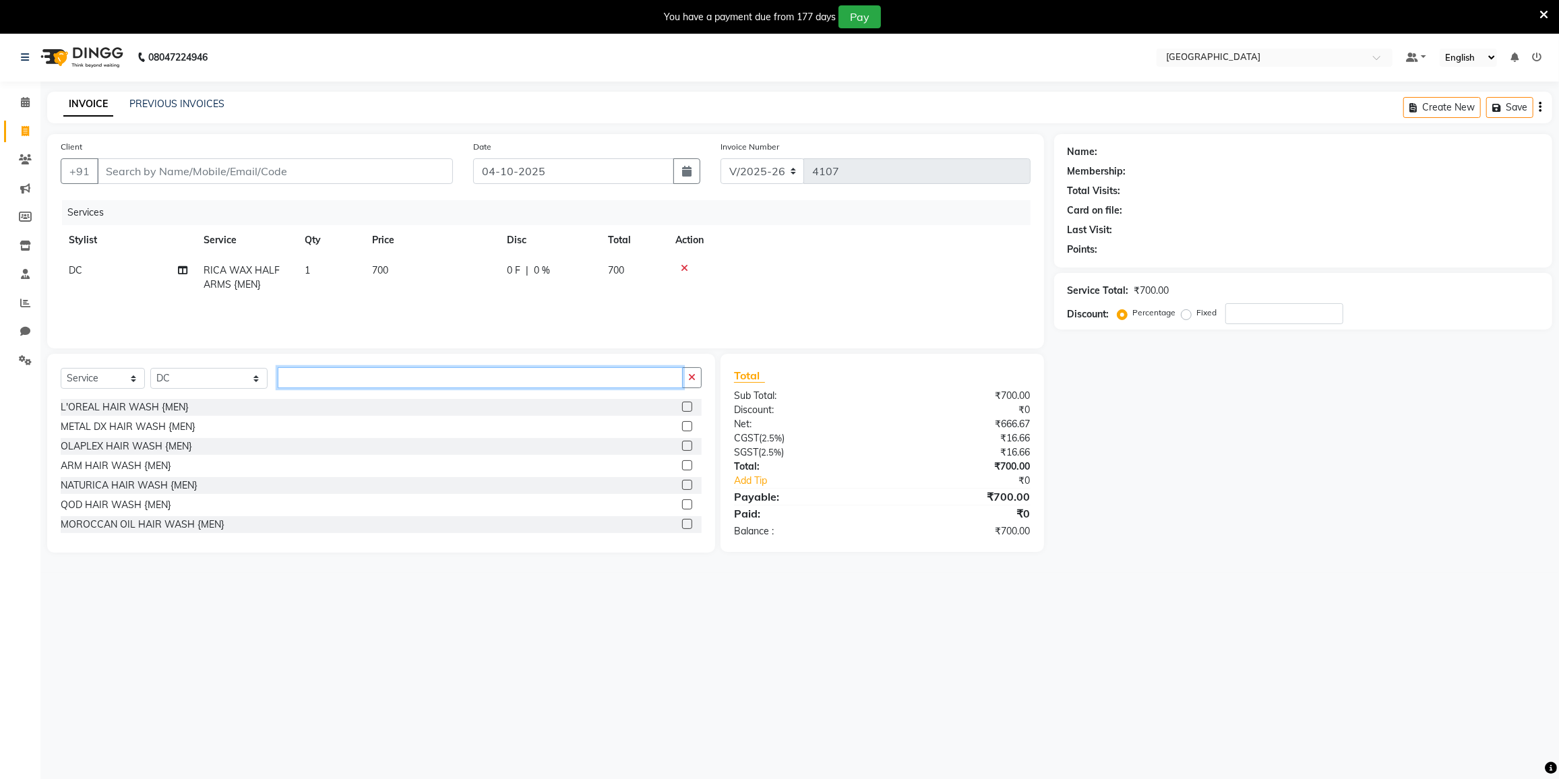
type input "d"
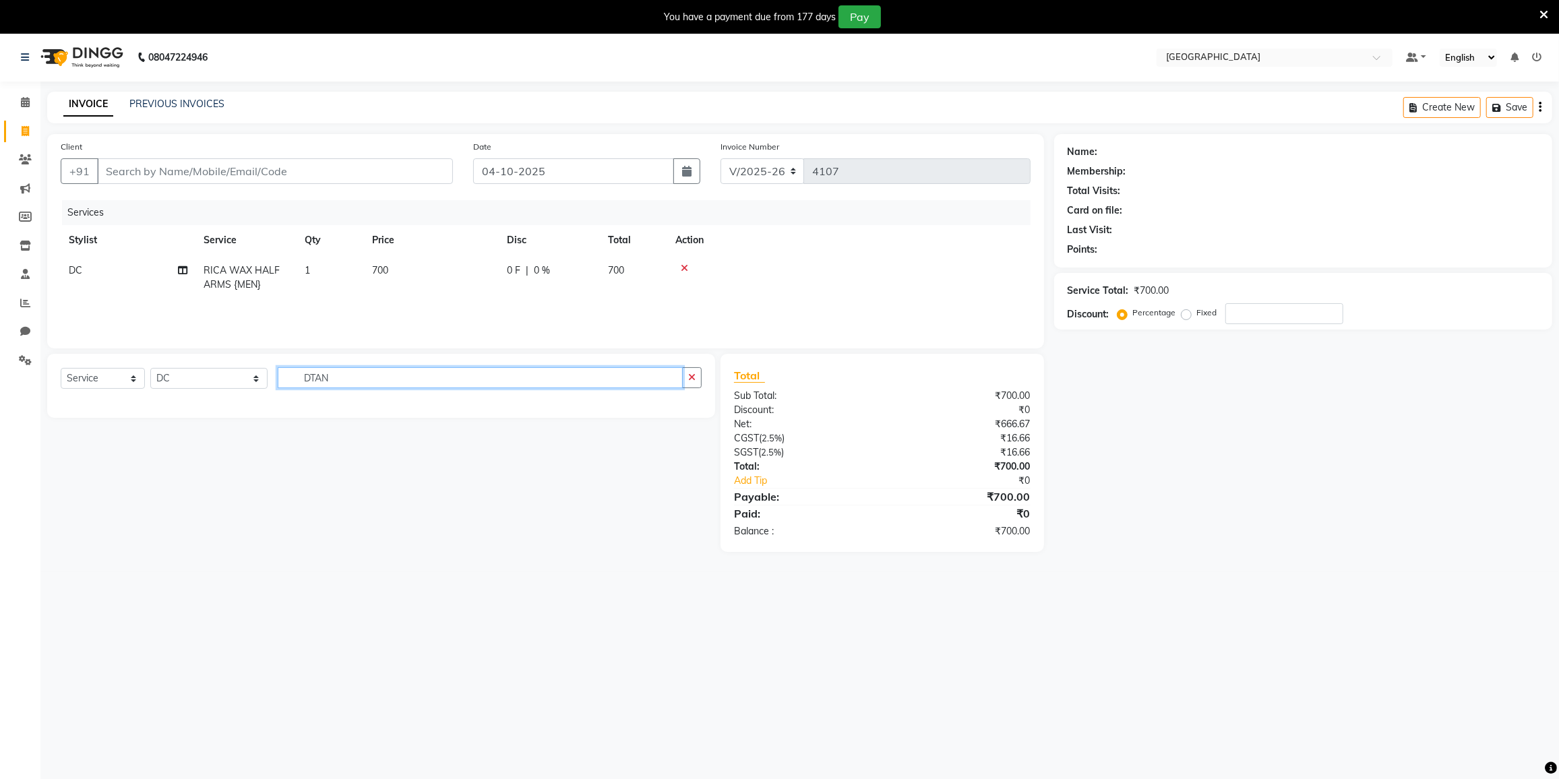
drag, startPoint x: 0, startPoint y: 367, endPoint x: 1395, endPoint y: 100, distance: 1420.4
click at [1253, 210] on div "Client +91 Date 04-10-2025 Invoice Number V/2025 V/2025-26 4107 Services Stylis…" at bounding box center [799, 343] width 1525 height 418
click at [455, 379] on input "DTAN" at bounding box center [480, 377] width 405 height 21
type input "D"
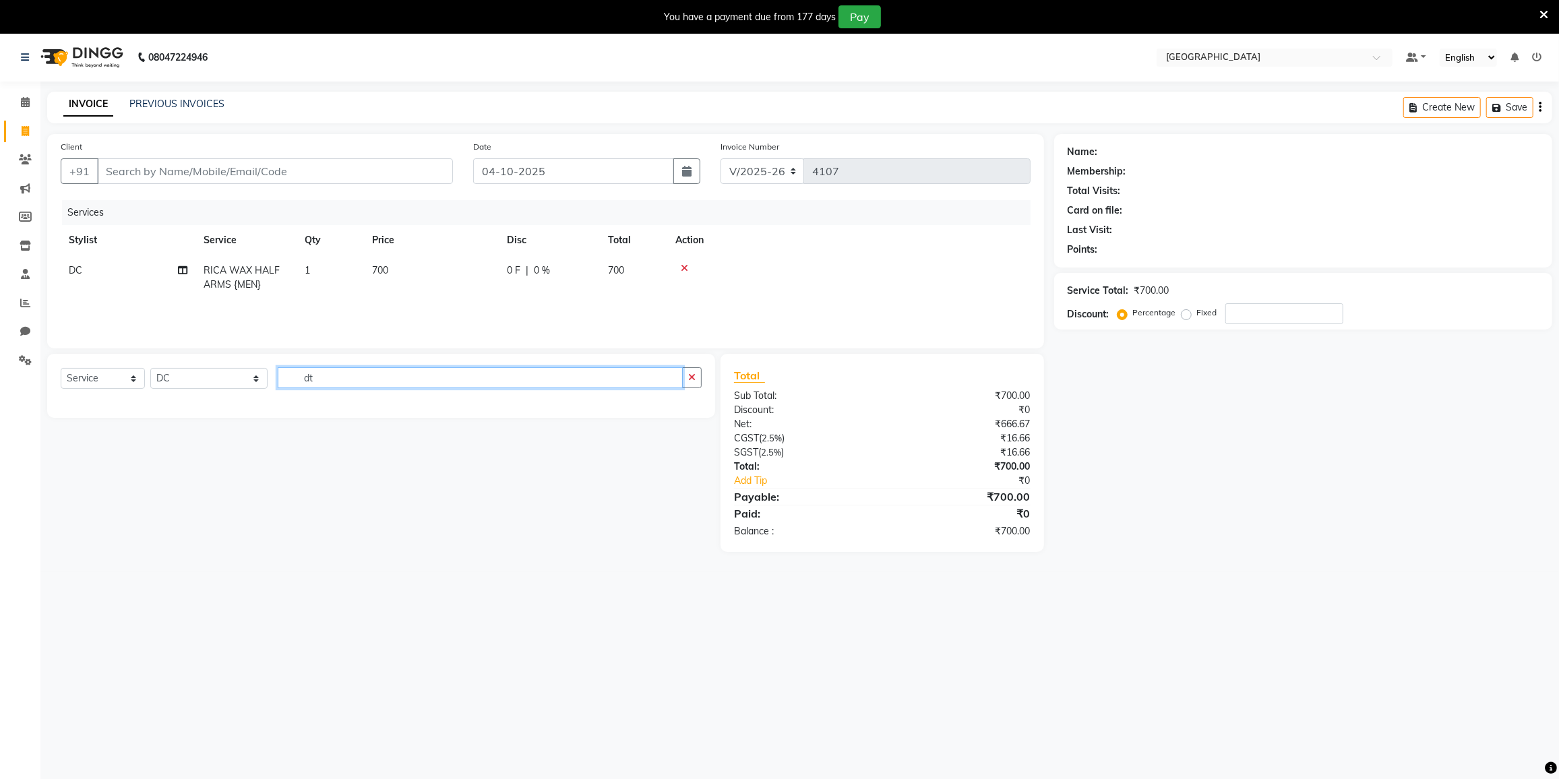
click at [383, 373] on input "dt" at bounding box center [480, 377] width 405 height 21
type input "d"
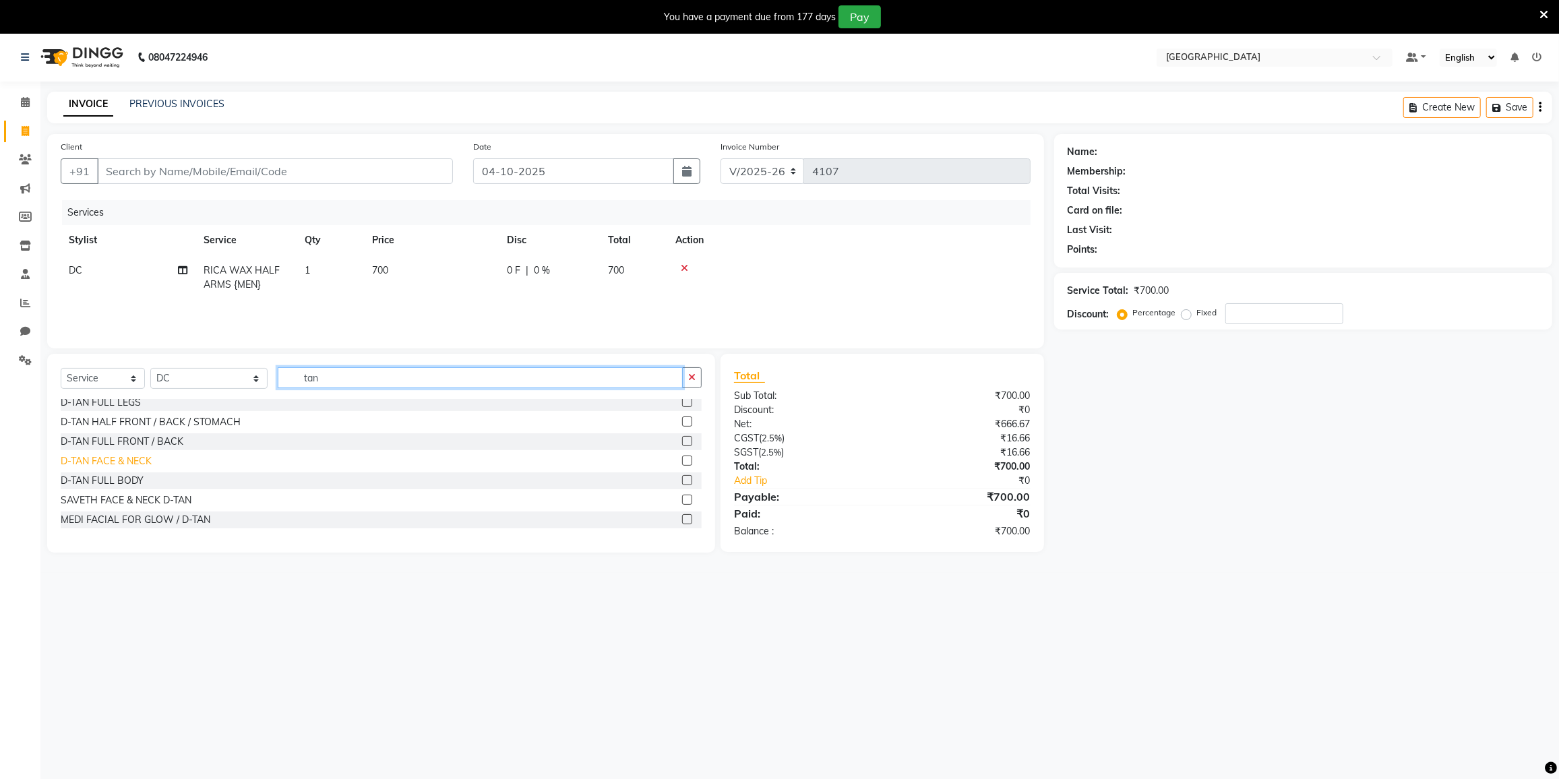
type input "tan"
click at [120, 460] on div "D-TAN FACE & NECK" at bounding box center [106, 461] width 91 height 14
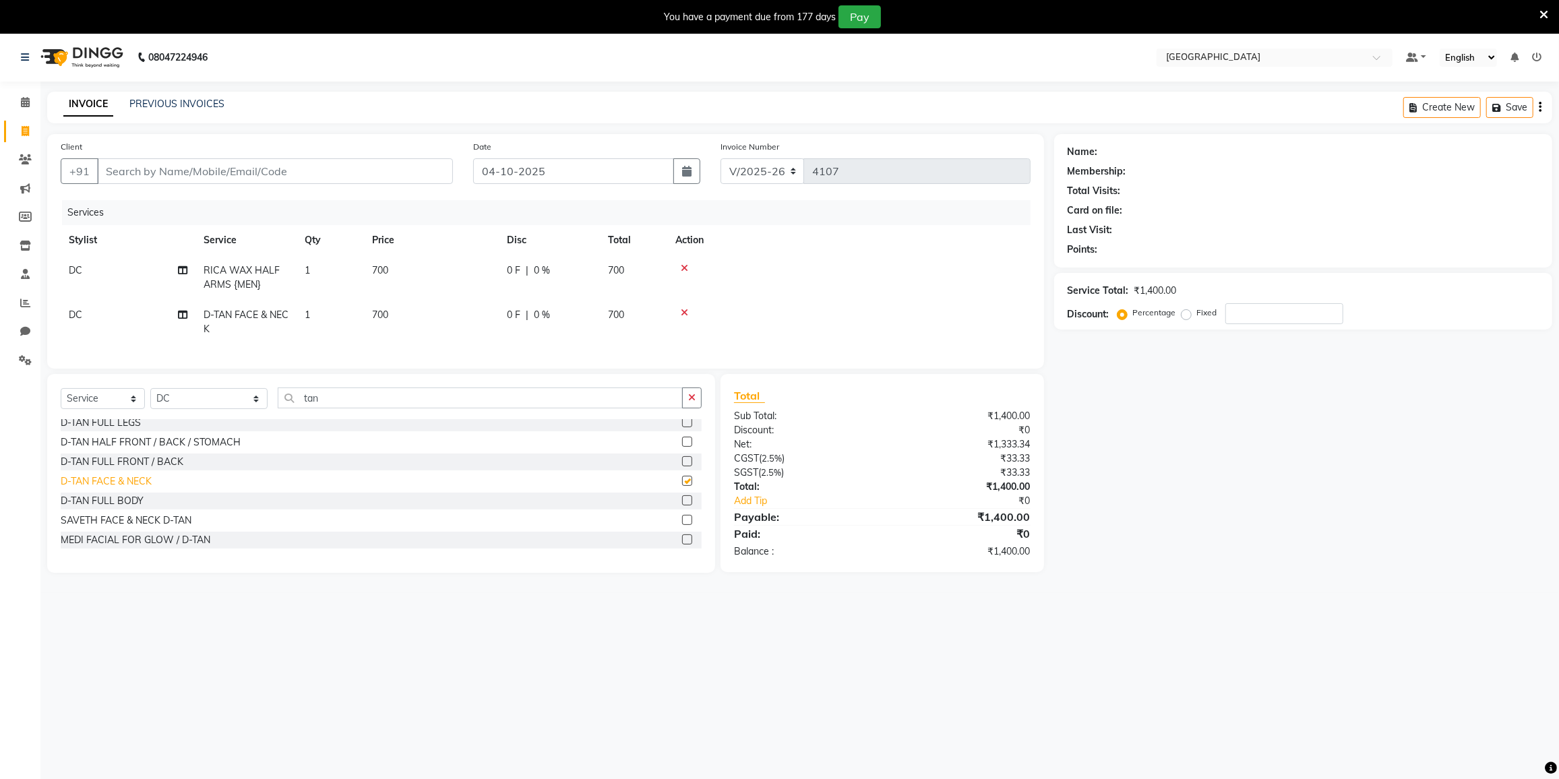
checkbox input "false"
click at [379, 400] on input "tan" at bounding box center [480, 398] width 405 height 21
type input "t"
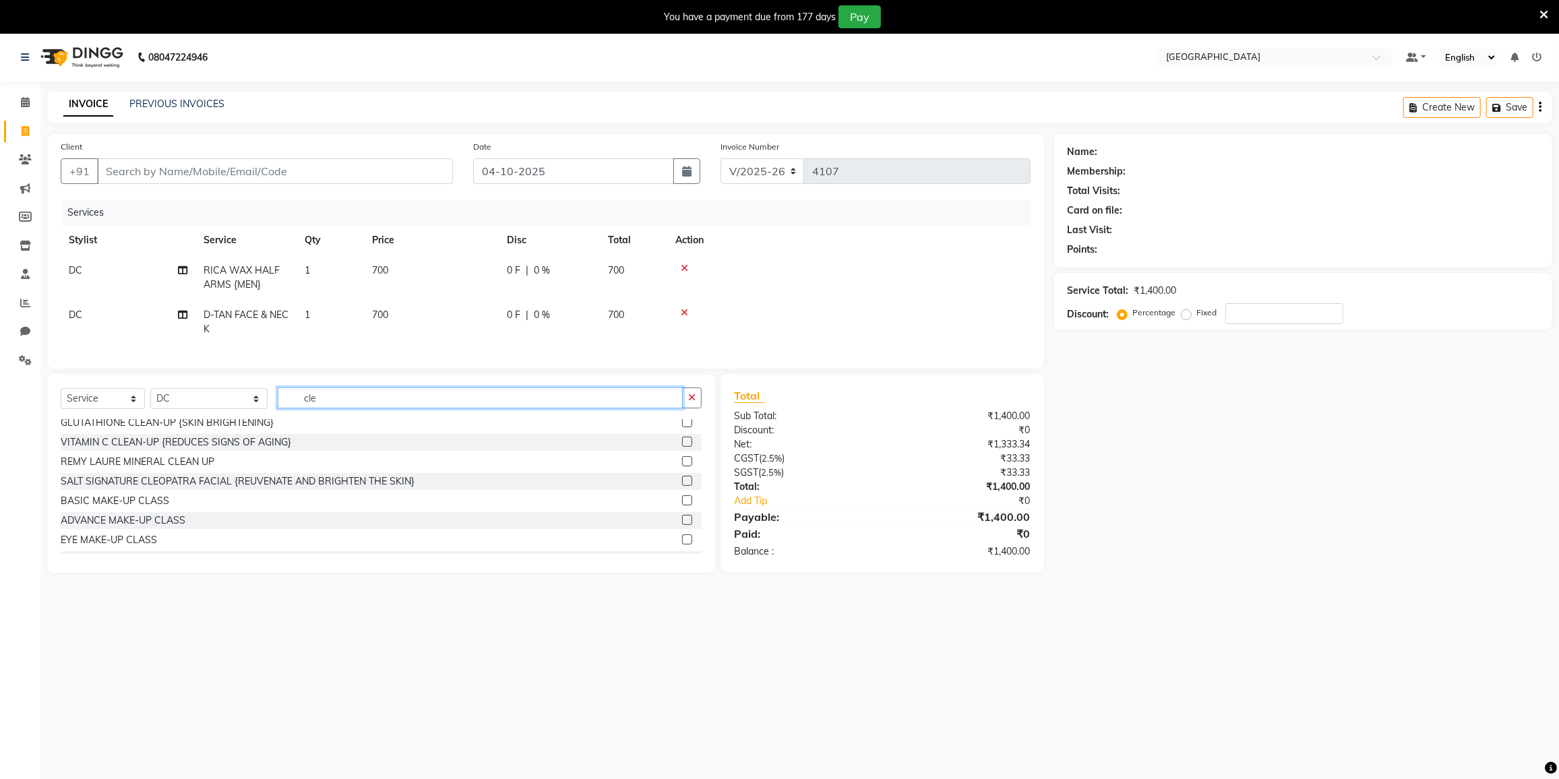
scroll to position [0, 0]
type input "clea"
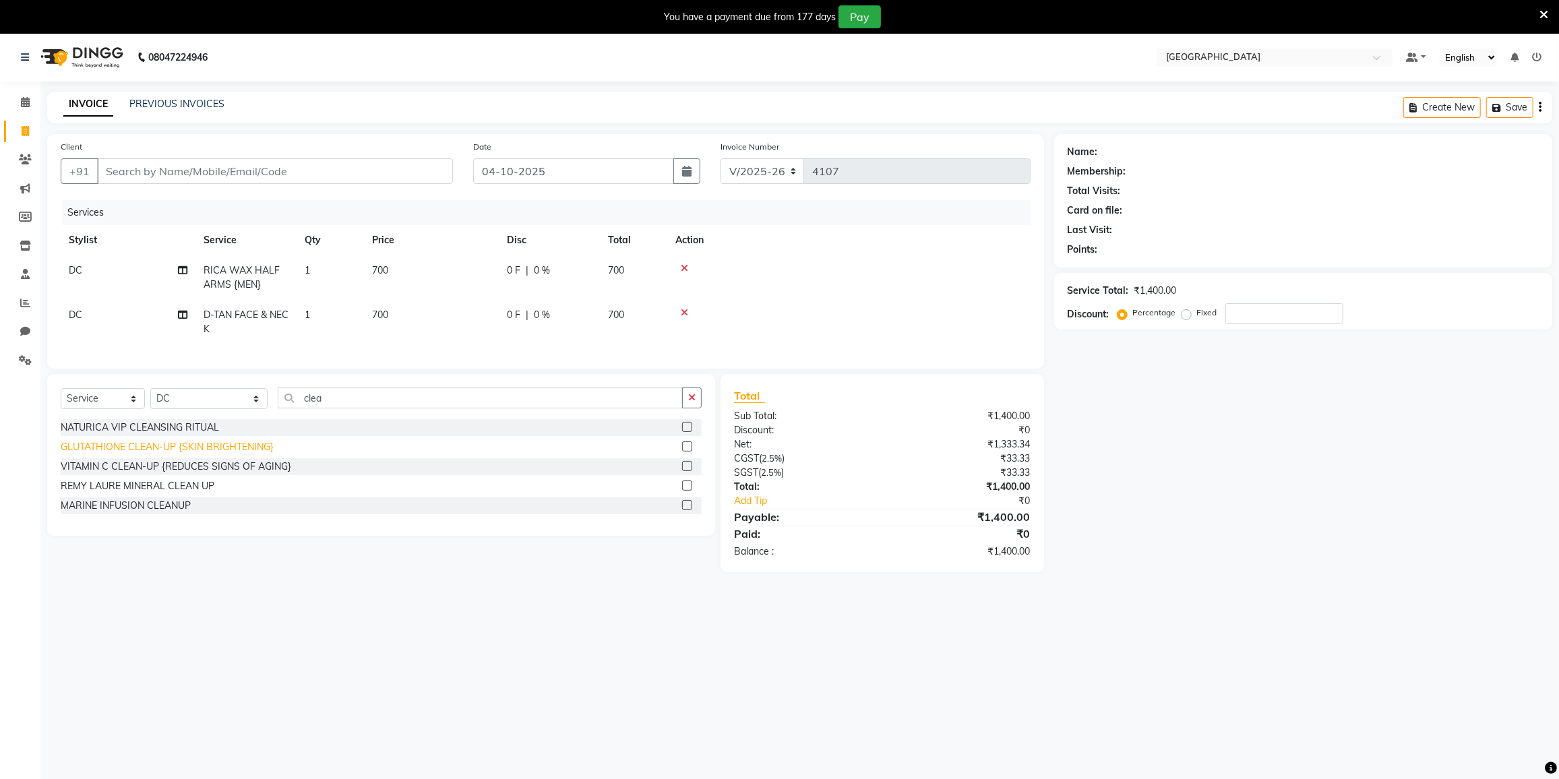
click at [137, 454] on div "GLUTATHIONE CLEAN-UP {SKIN BRIGHTENING}" at bounding box center [167, 447] width 213 height 14
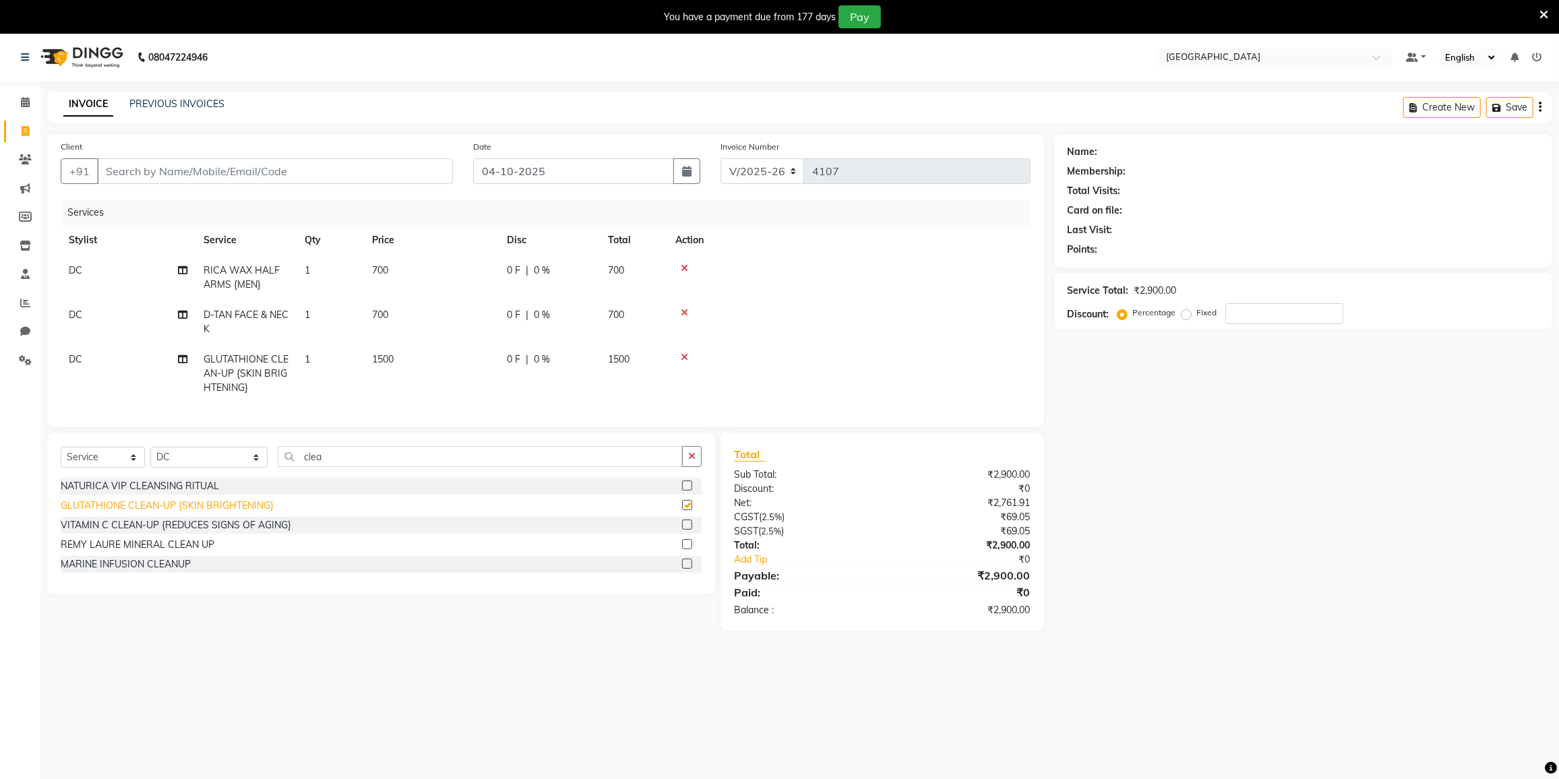
checkbox input "false"
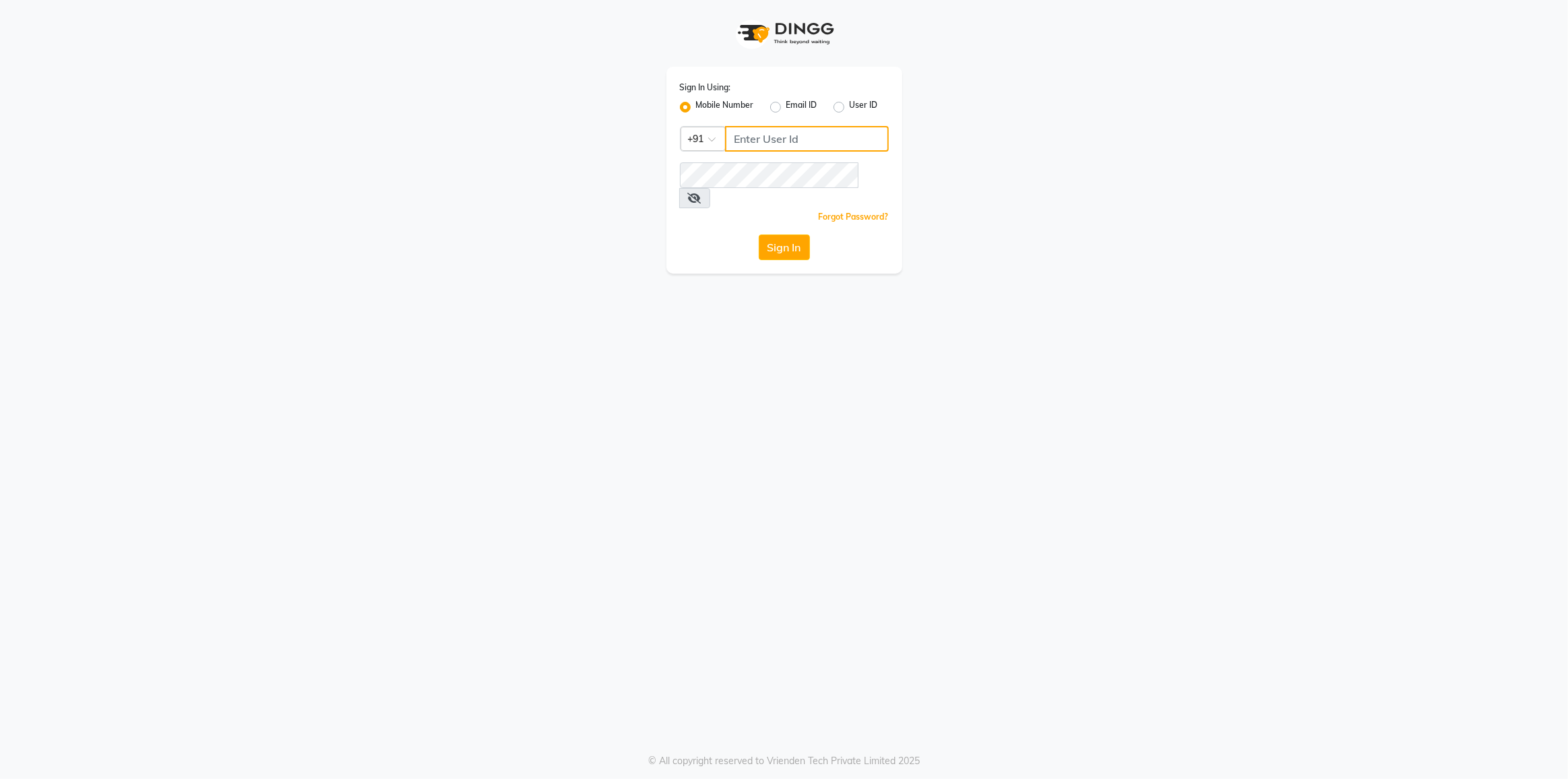
click at [797, 131] on input "Username" at bounding box center [807, 139] width 164 height 26
type input "0"
type input "9833070924"
click at [791, 236] on button "Sign In" at bounding box center [784, 248] width 51 height 26
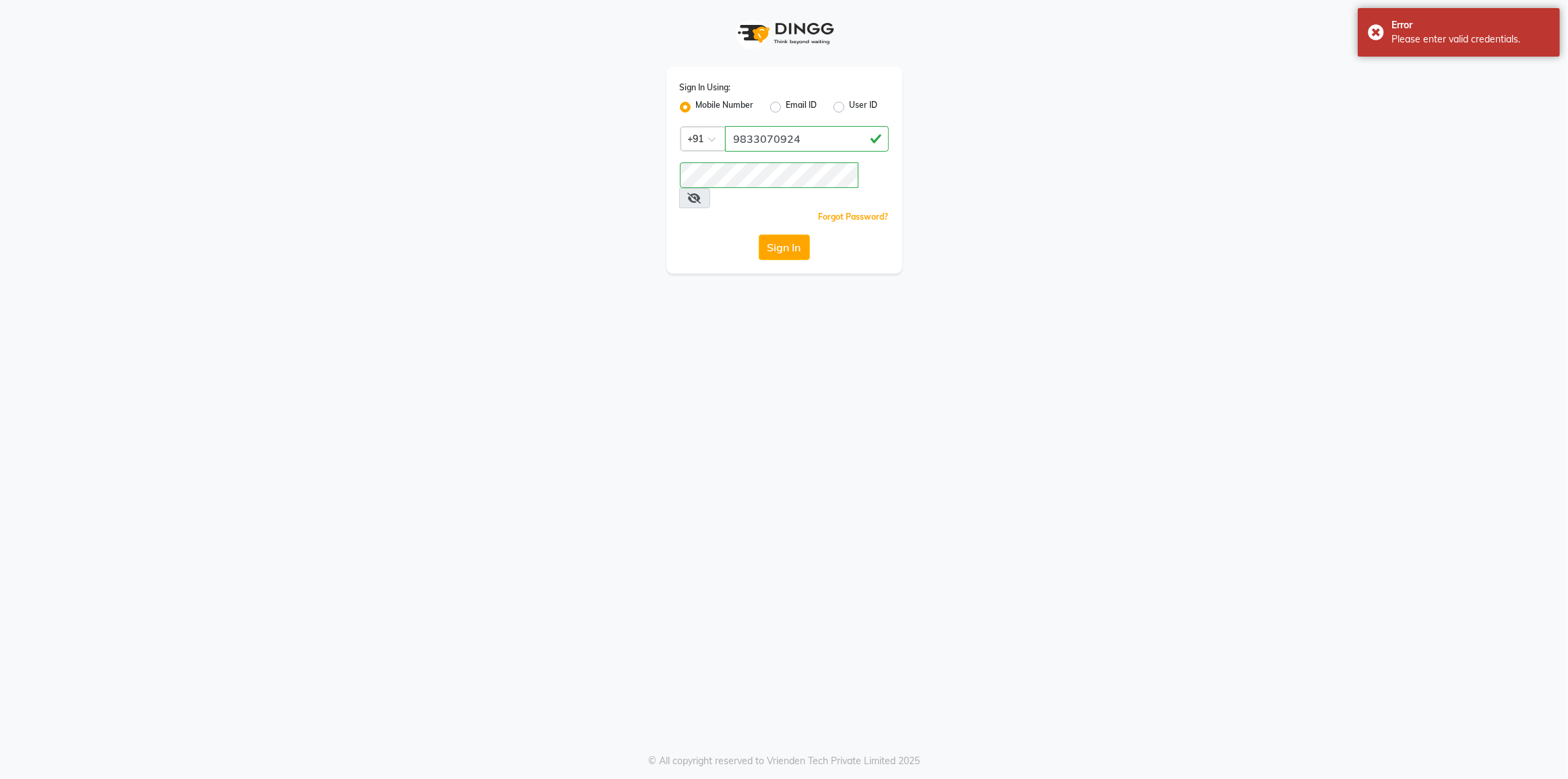
click at [702, 193] on icon at bounding box center [694, 198] width 13 height 11
click at [778, 235] on button "Sign In" at bounding box center [784, 248] width 51 height 26
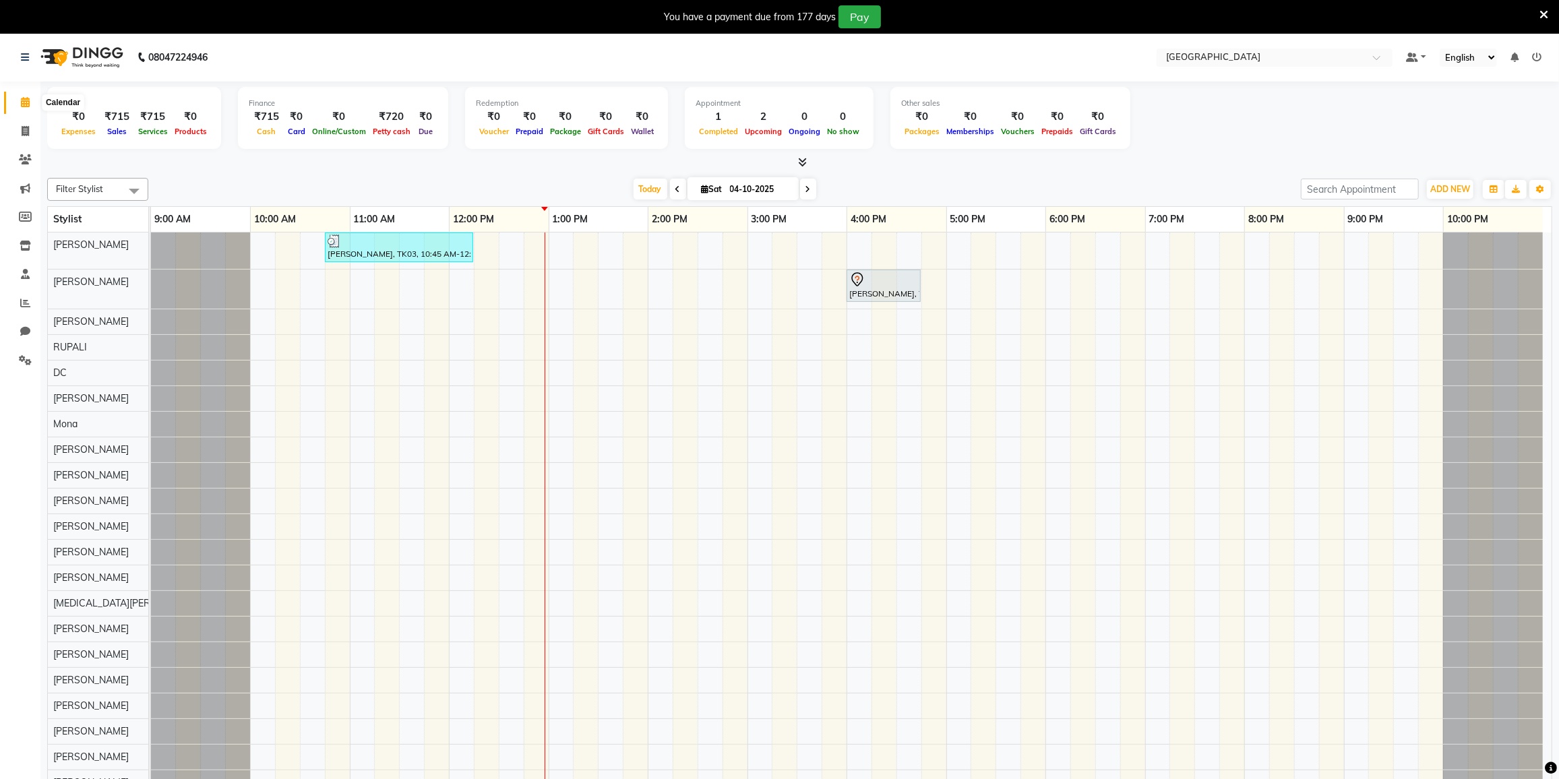
click at [24, 100] on icon at bounding box center [25, 102] width 9 height 10
click at [29, 133] on span at bounding box center [25, 132] width 24 height 16
select select "service"
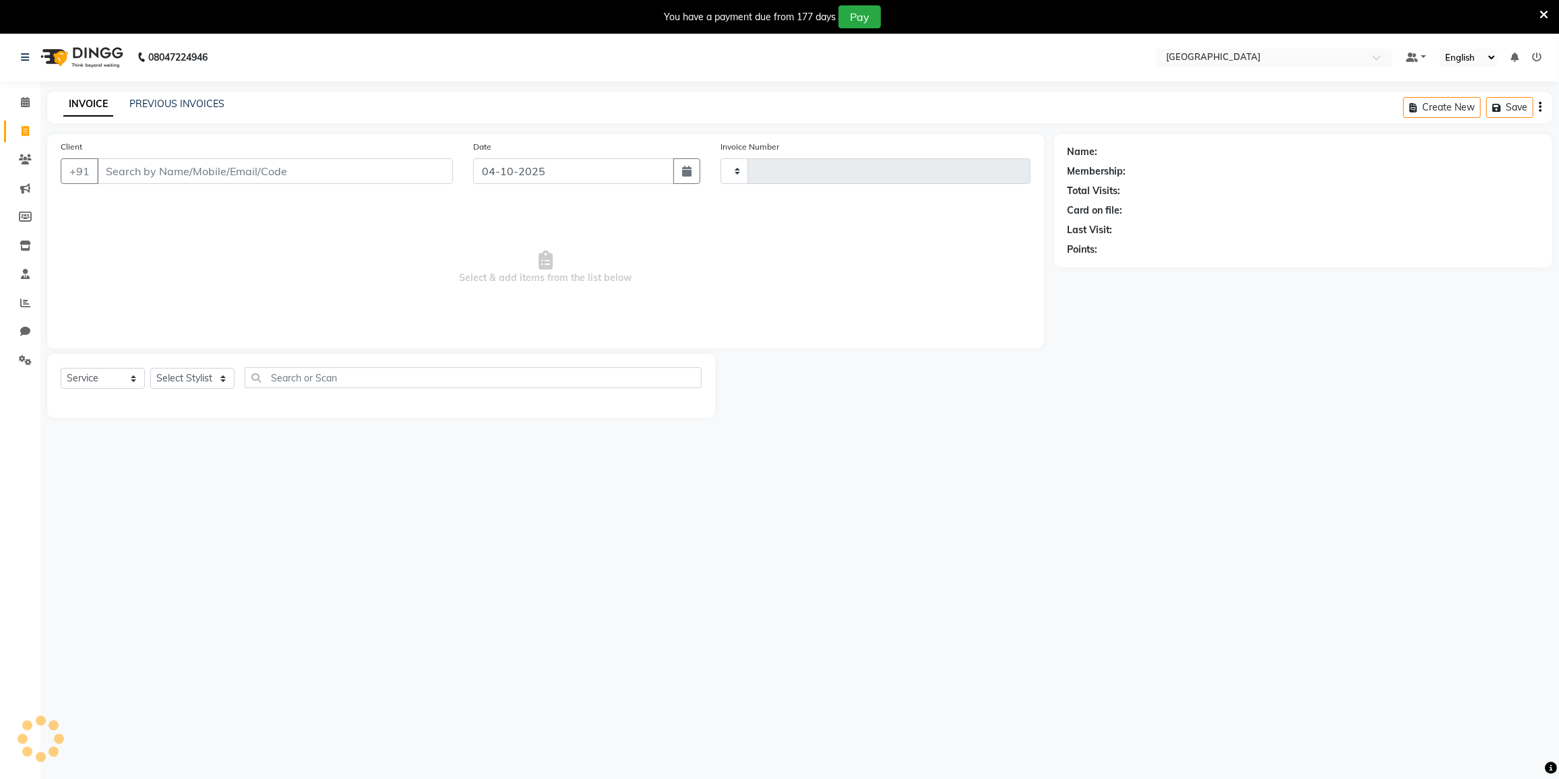
type input "4107"
select select "8096"
click at [24, 160] on icon at bounding box center [25, 159] width 13 height 10
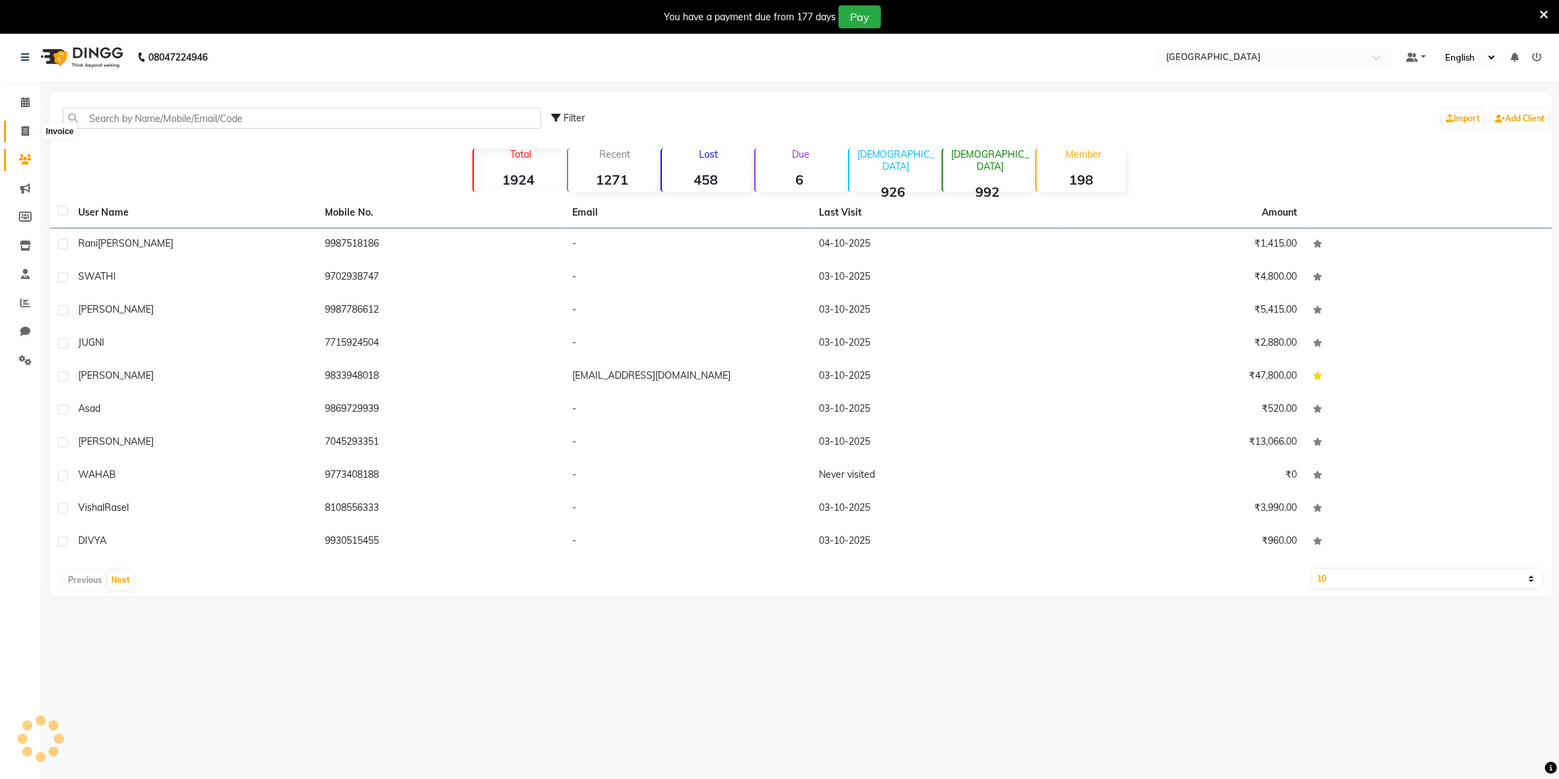
click at [22, 132] on icon at bounding box center [25, 131] width 7 height 10
select select "service"
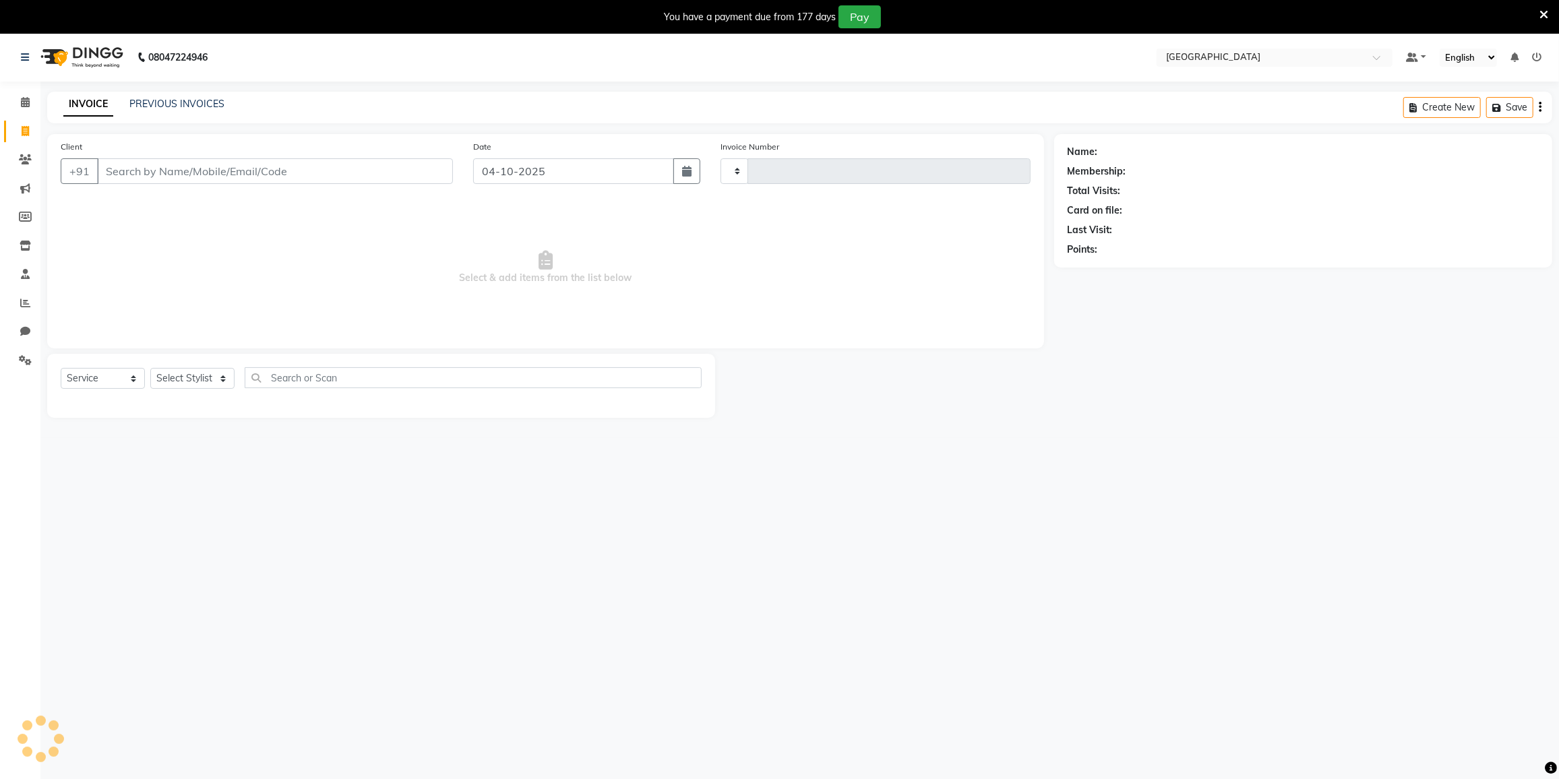
type input "4107"
select select "8096"
click at [191, 373] on select "Select Stylist DC DILSHAD ALI FAIZAN AHMED FARHAN SHAIKH FEROZ SHAIKH Ganga Kun…" at bounding box center [208, 378] width 117 height 21
select select "77532"
click at [150, 368] on select "Select Stylist DC DILSHAD ALI FAIZAN AHMED FARHAN SHAIKH FEROZ SHAIKH Ganga Kun…" at bounding box center [208, 378] width 117 height 21
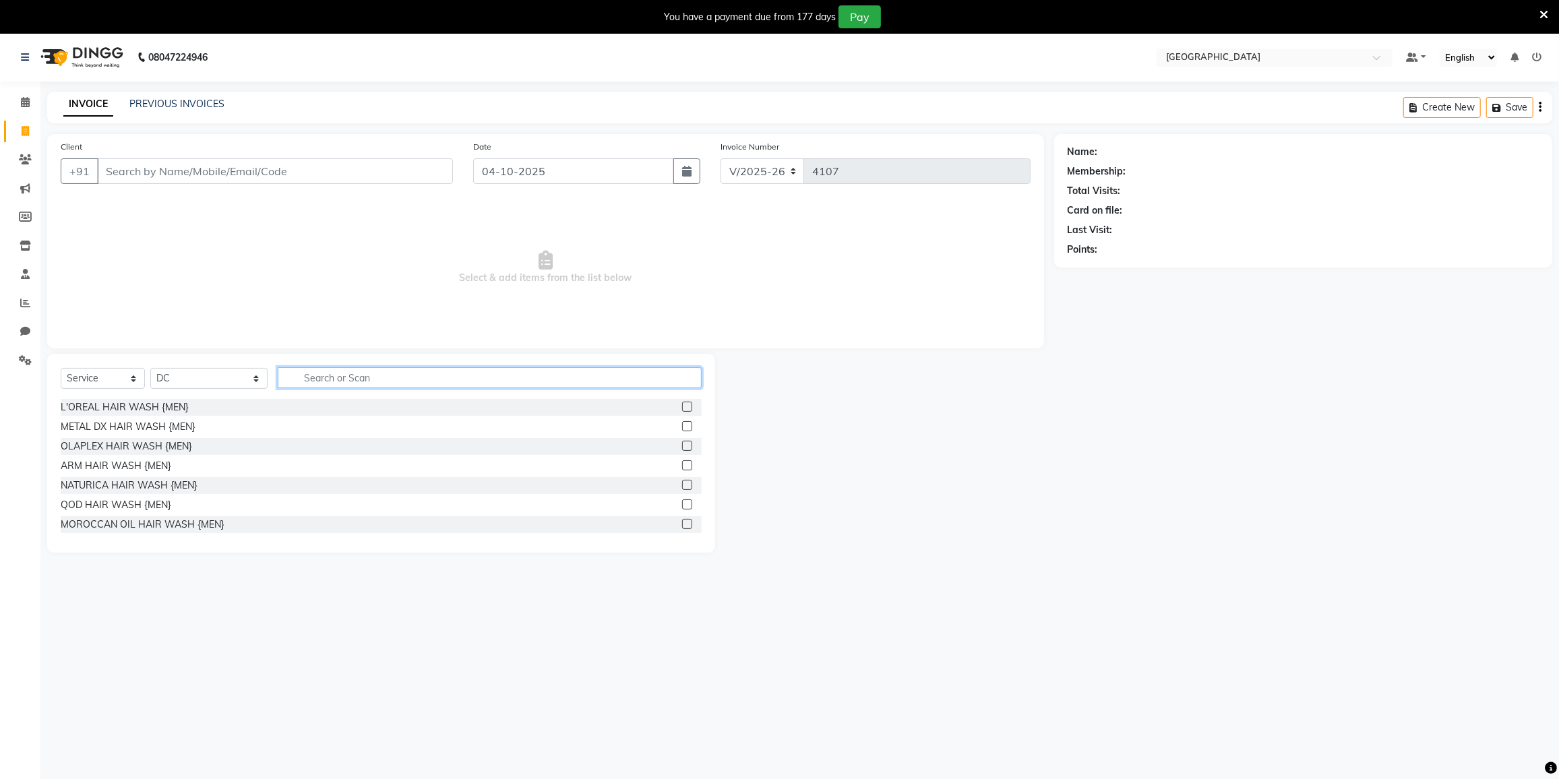
click at [313, 377] on input "text" at bounding box center [490, 377] width 424 height 21
type input "glo"
click at [138, 487] on div "GLOBAL COLOUR UPTO SHOULDER" at bounding box center [142, 485] width 162 height 14
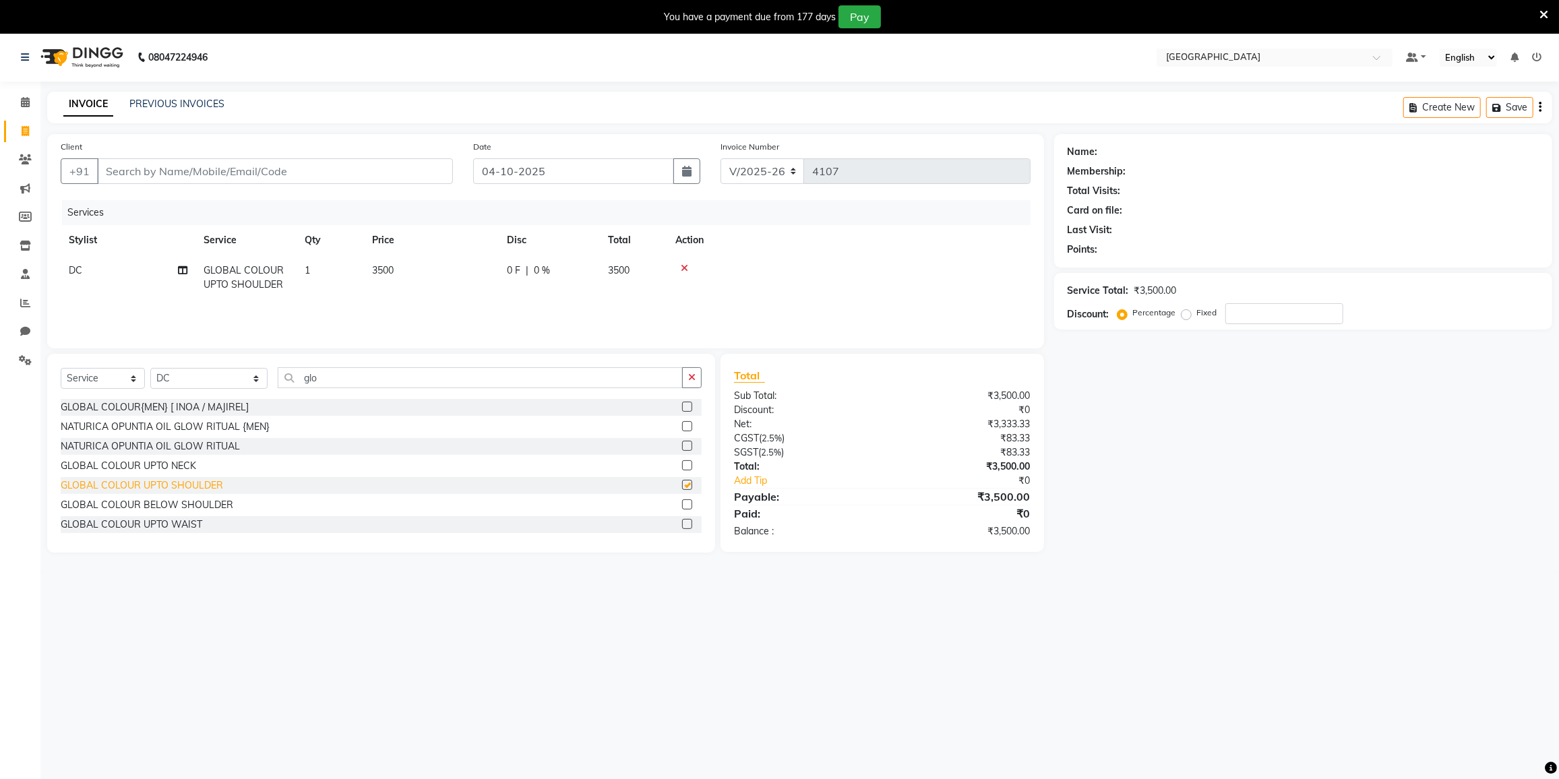
checkbox input "false"
click at [336, 380] on input "glo" at bounding box center [480, 377] width 405 height 21
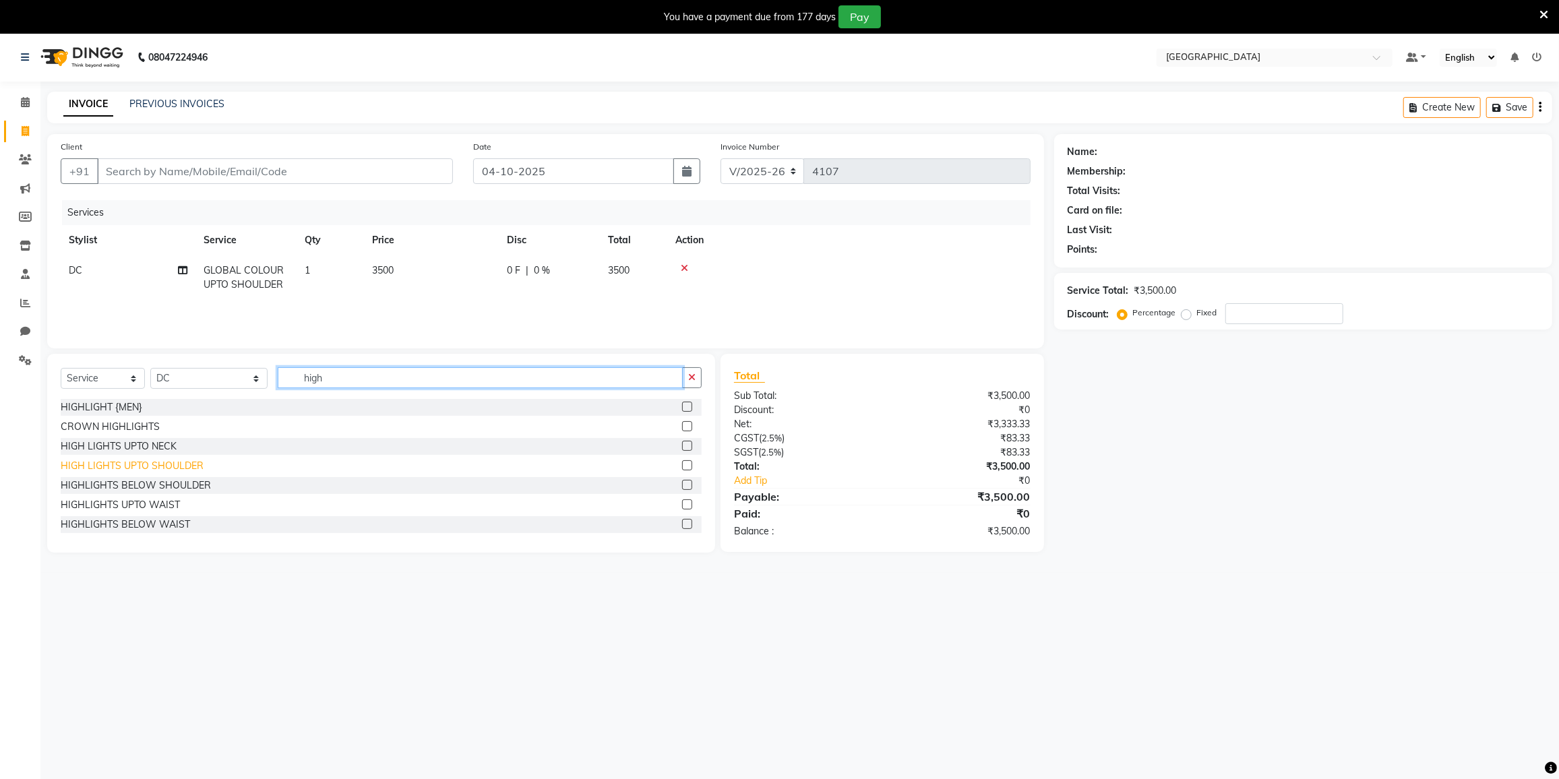
type input "high"
click at [89, 470] on div "HIGH LIGHTS UPTO SHOULDER" at bounding box center [132, 466] width 143 height 14
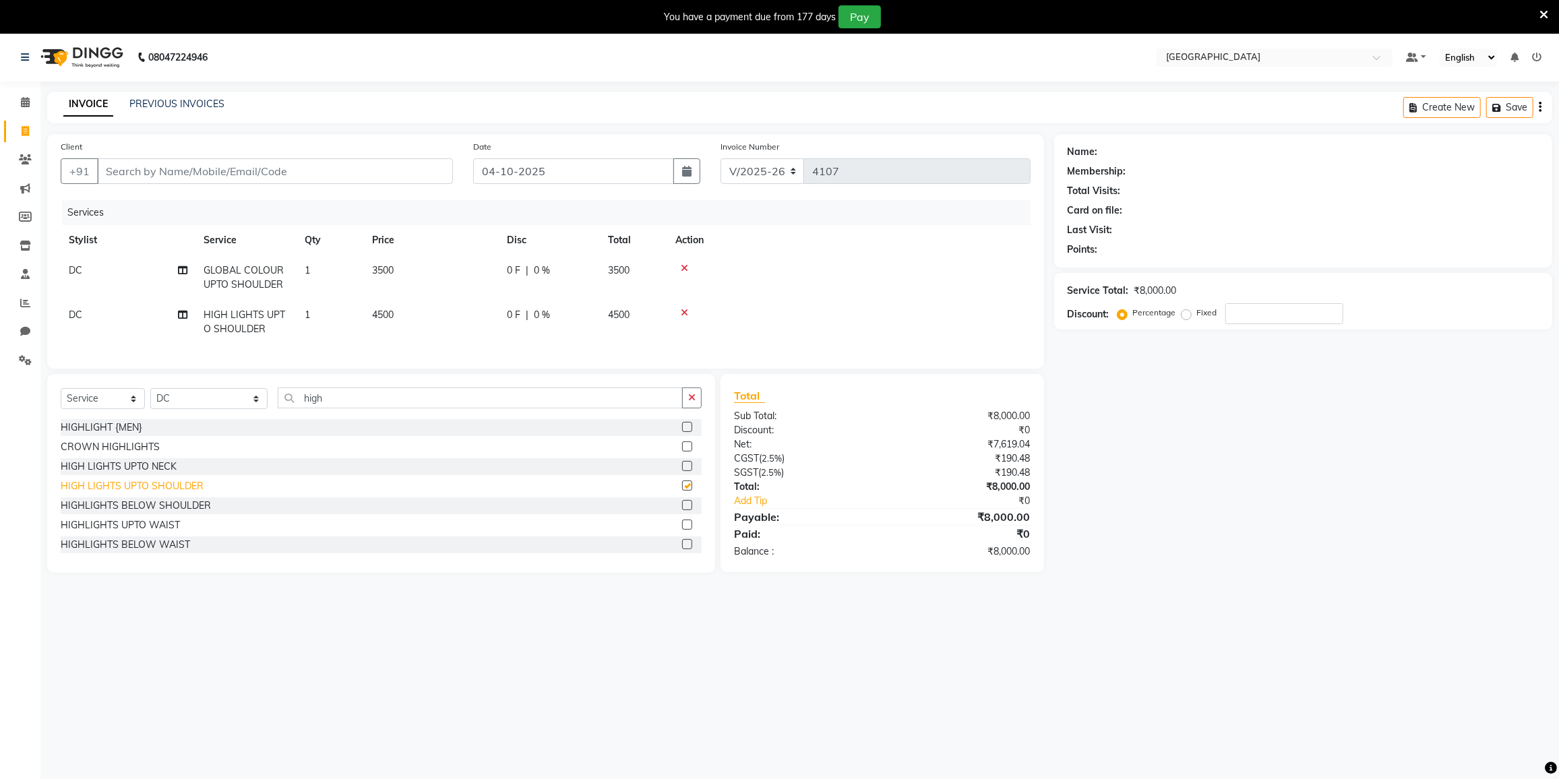
checkbox input "false"
click at [338, 407] on input "high" at bounding box center [480, 398] width 405 height 21
type input "h"
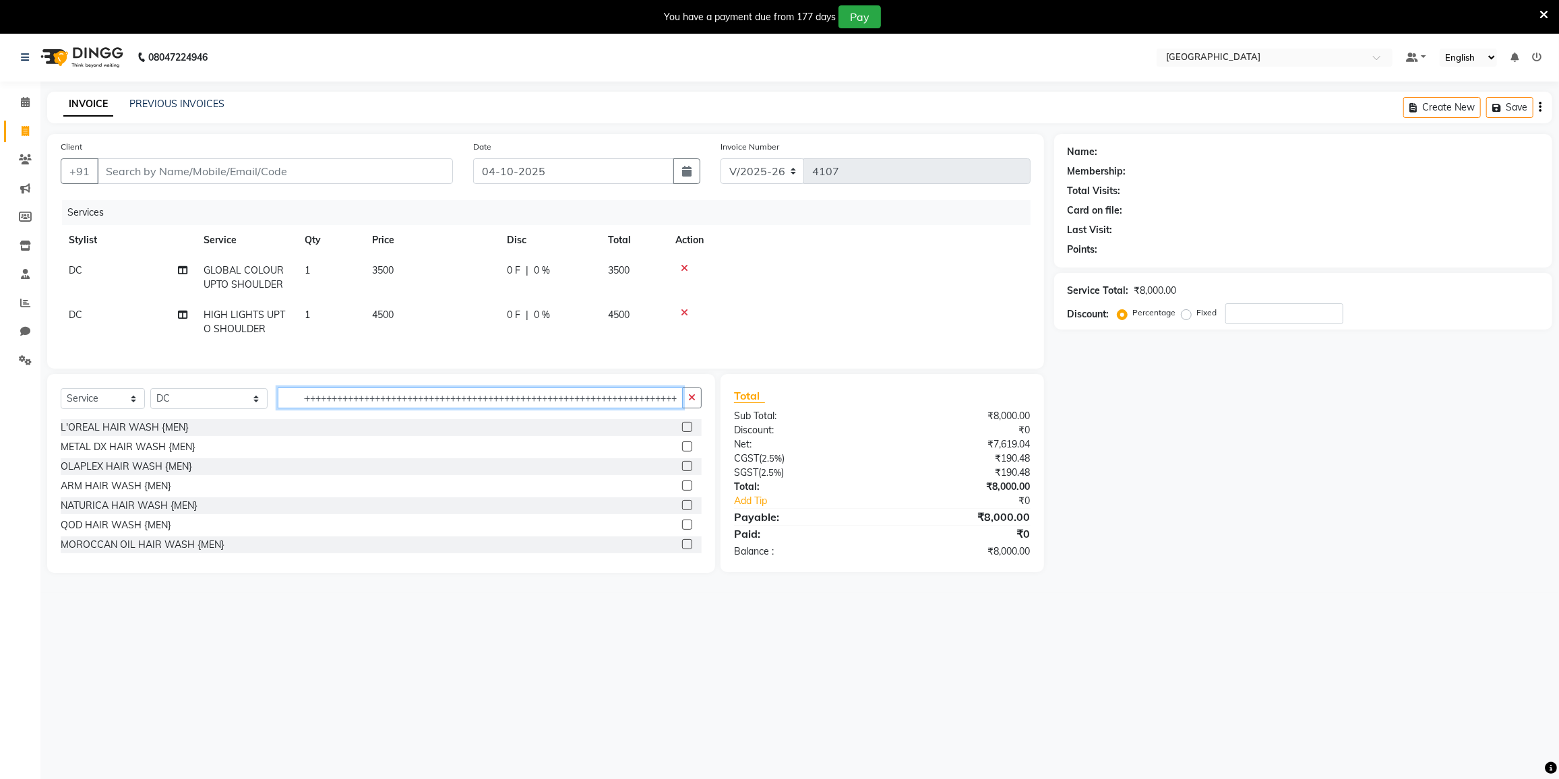
scroll to position [0, 1079]
type input "+++++++++++++++++++++++++++++++++++++++++++++++++++++++++++++++++++++++++++++++…"
click at [686, 406] on button "button" at bounding box center [692, 398] width 20 height 21
click at [325, 406] on input "text" at bounding box center [490, 398] width 424 height 21
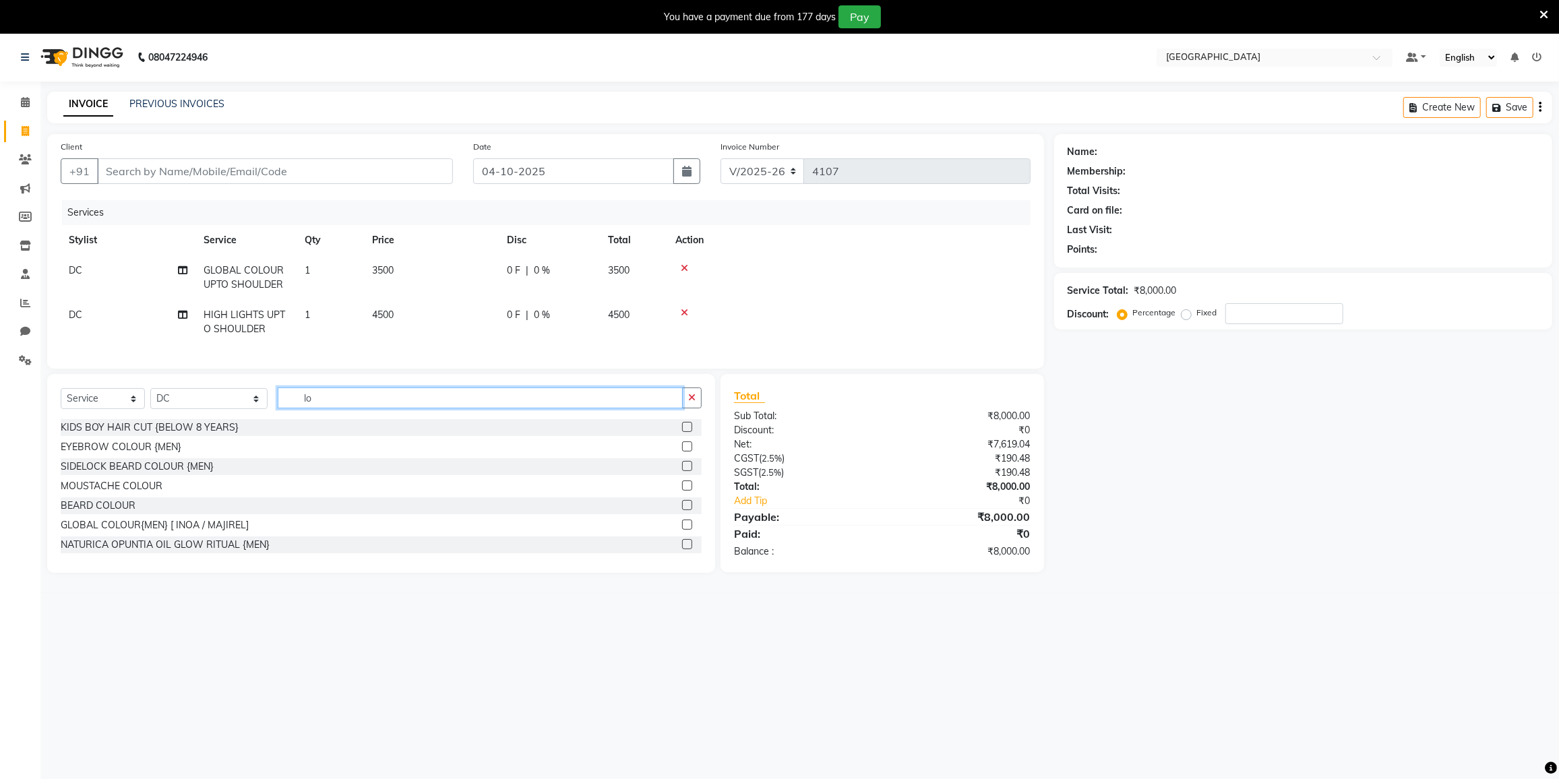
type input "l"
type input "natu"
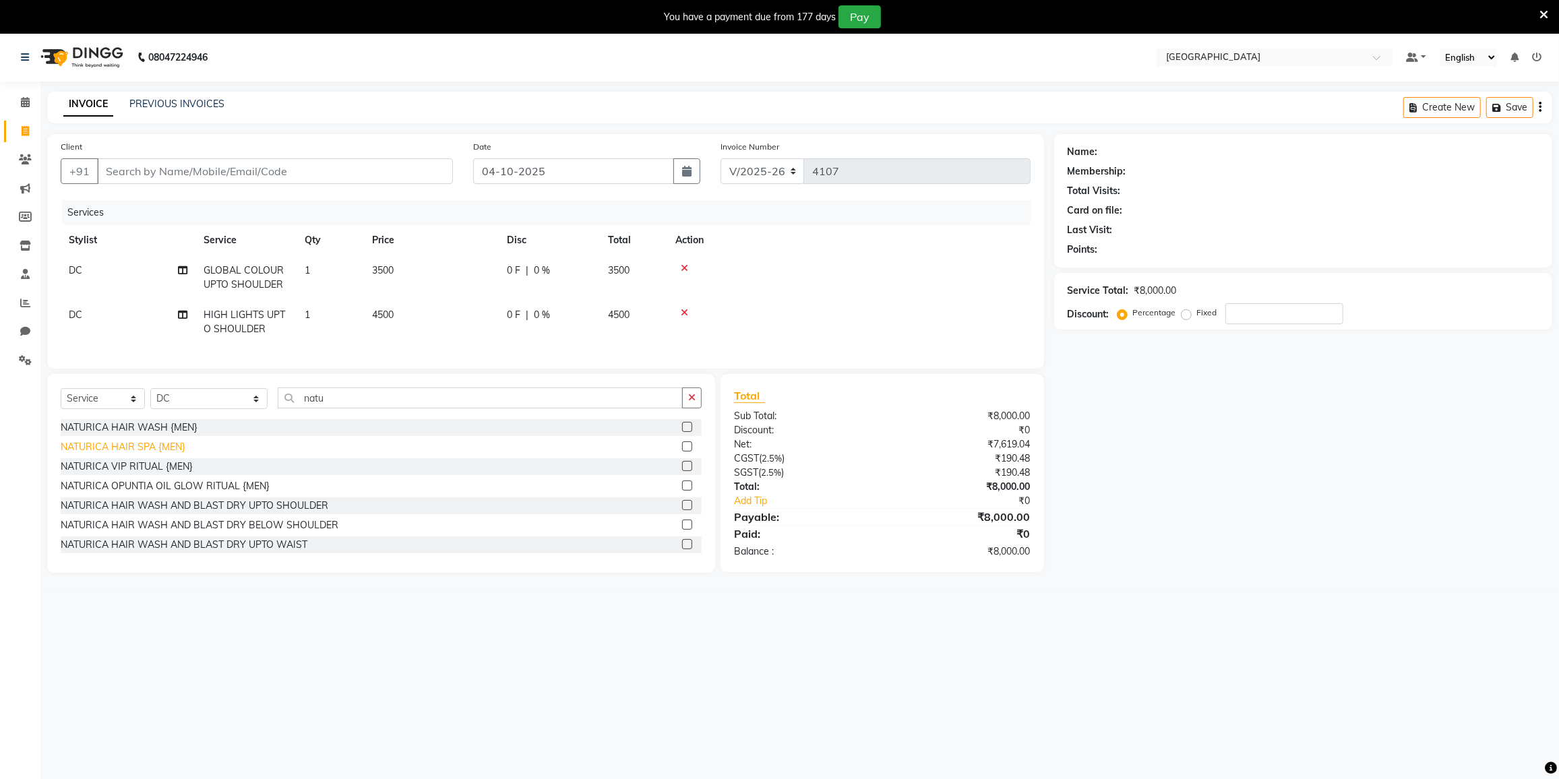
click at [109, 451] on div "NATURICA HAIR SPA {MEN}" at bounding box center [123, 447] width 125 height 14
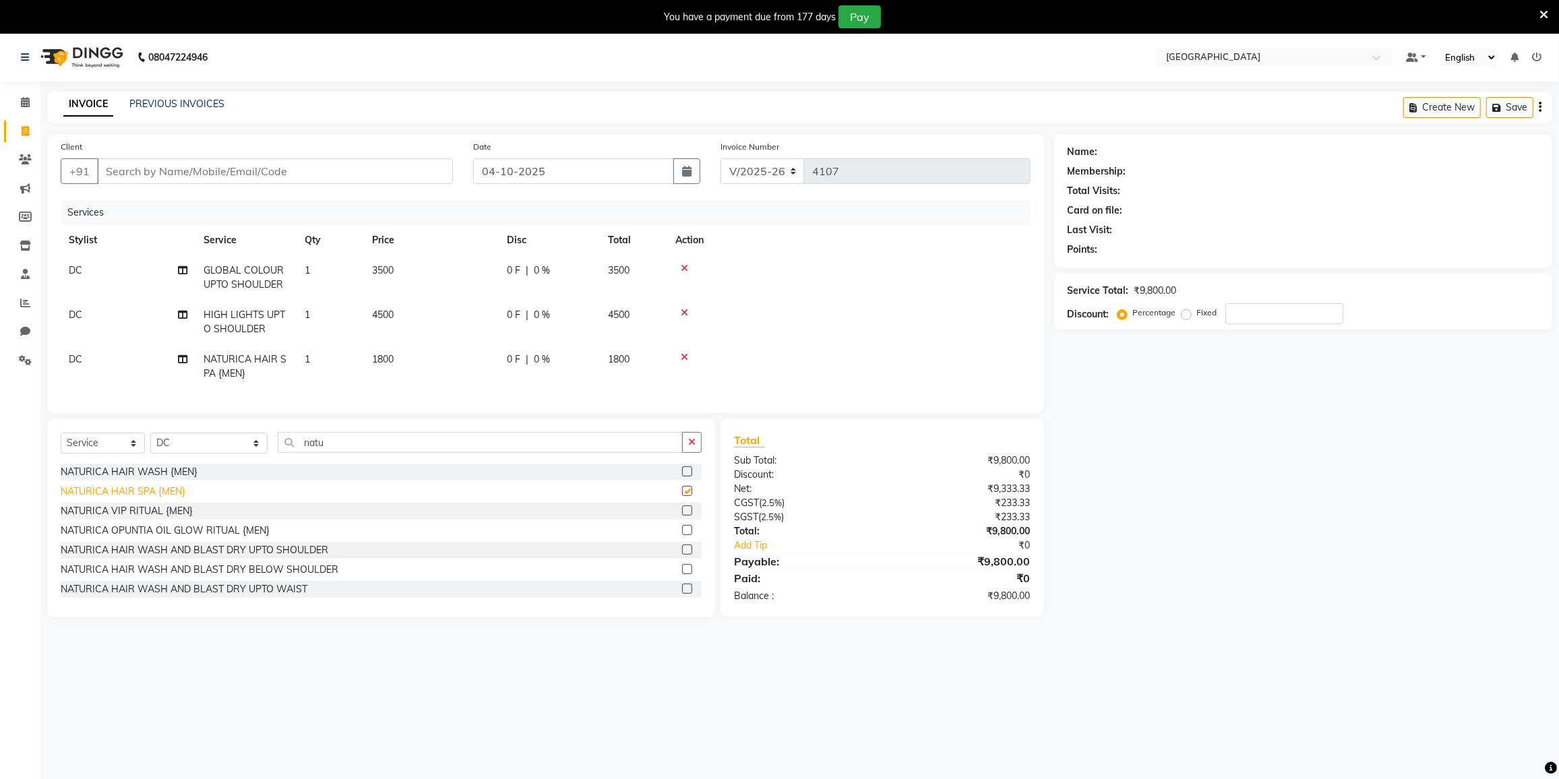
checkbox input "false"
click at [151, 518] on div "NATURICA VIP RITUAL {MEN}" at bounding box center [127, 511] width 132 height 14
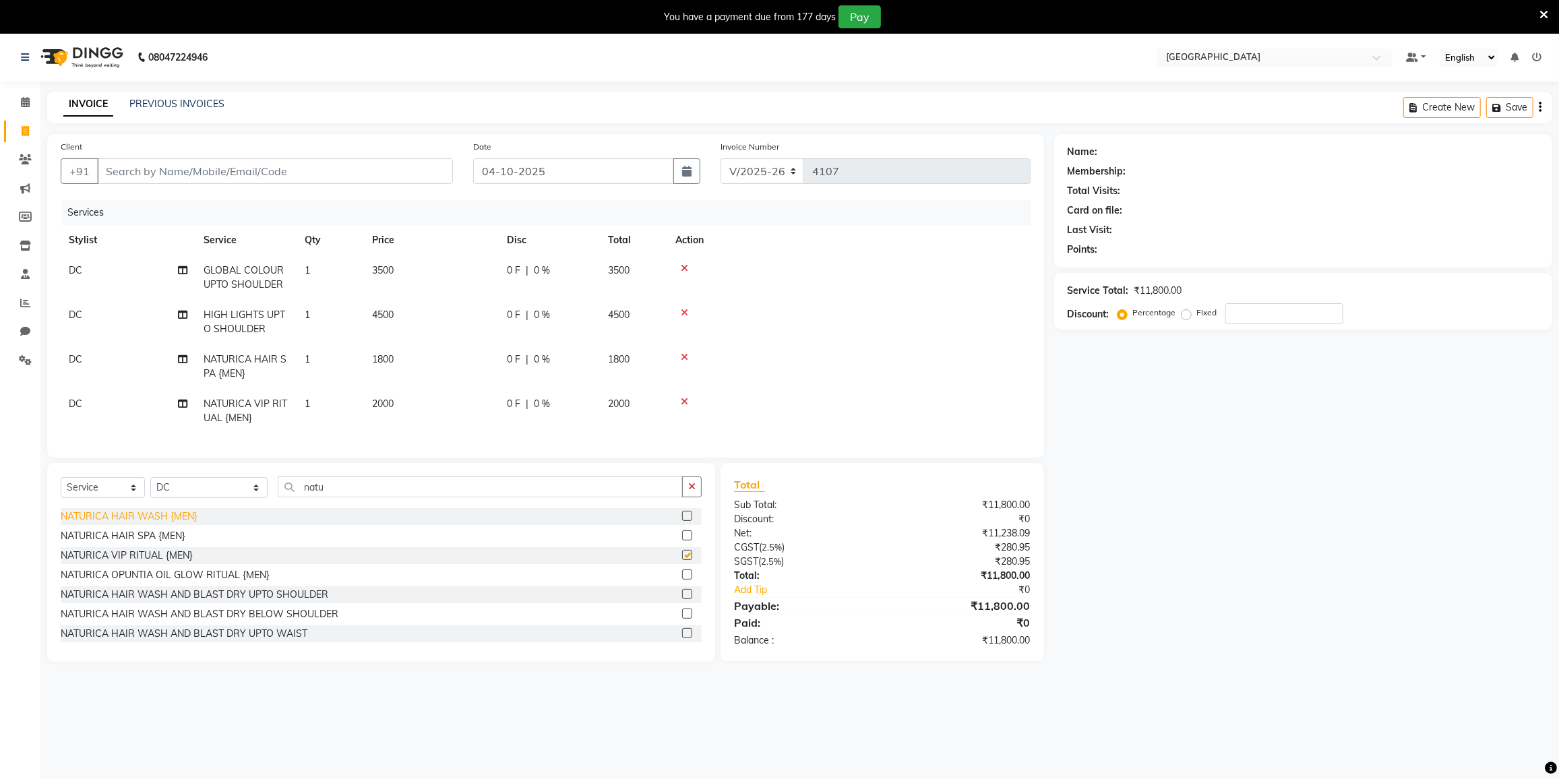
checkbox input "false"
click at [684, 354] on icon at bounding box center [684, 356] width 7 height 9
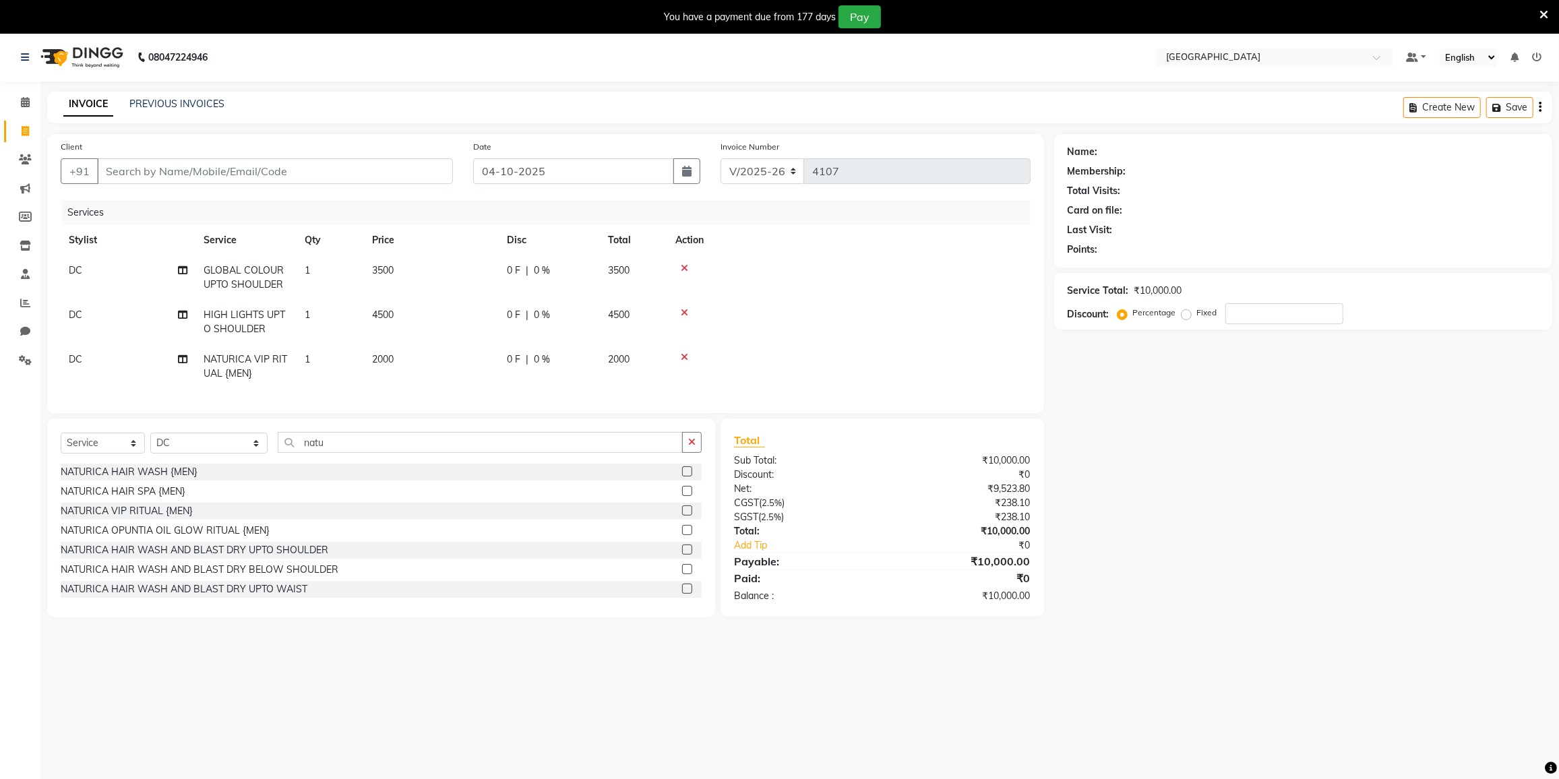
click at [685, 356] on icon at bounding box center [684, 356] width 7 height 9
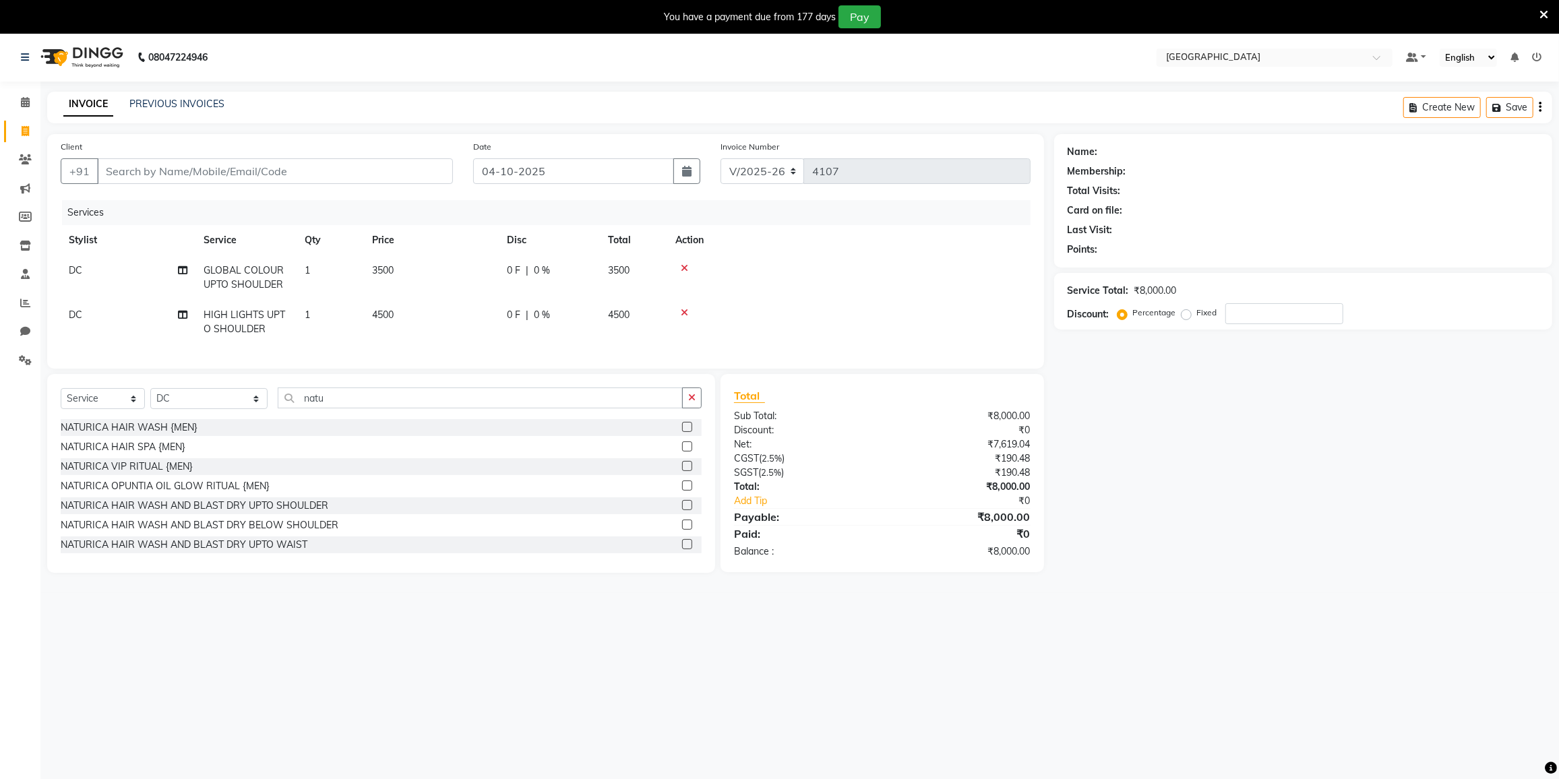
click at [683, 312] on icon at bounding box center [684, 312] width 7 height 9
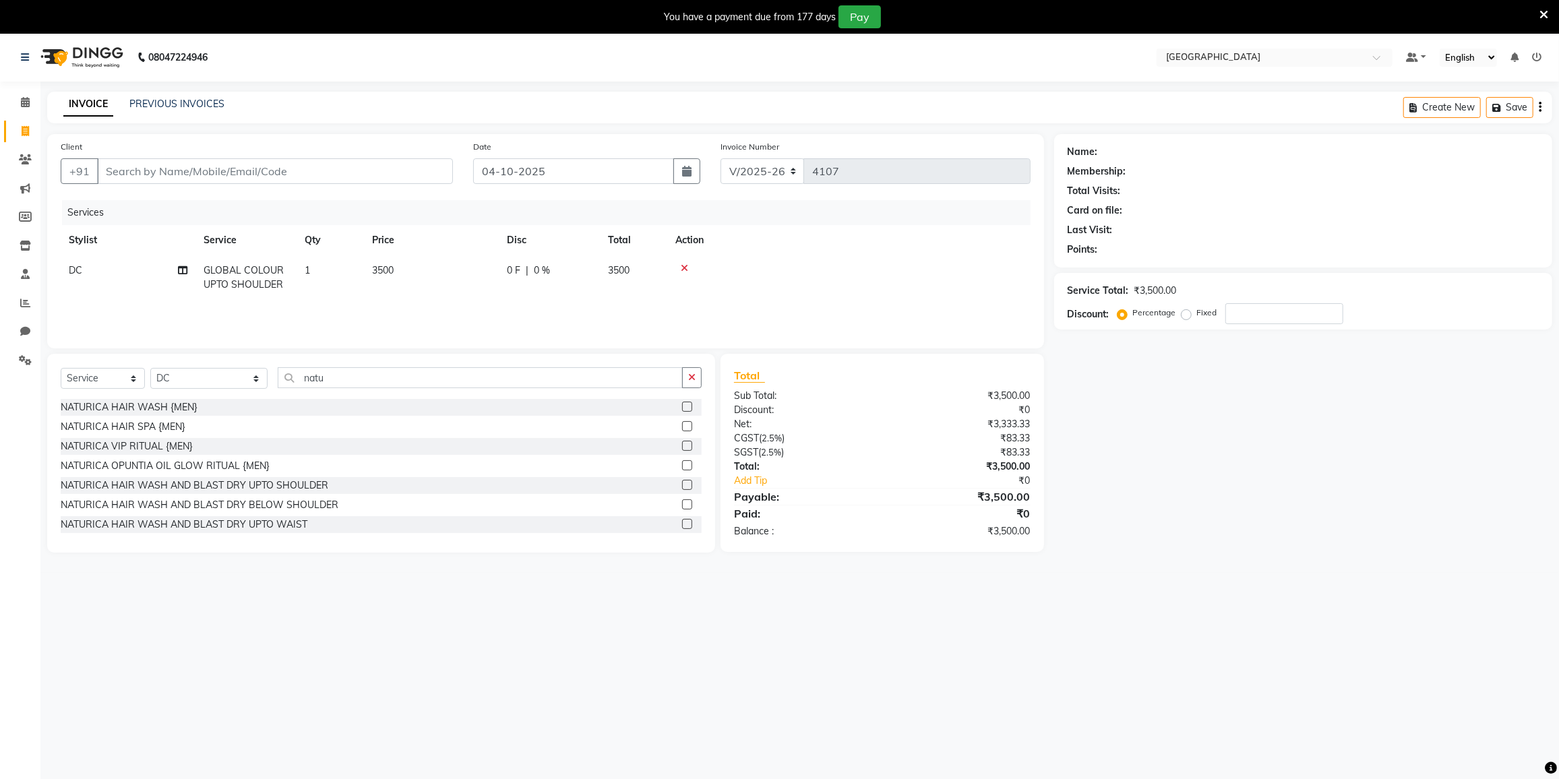
click at [685, 266] on icon at bounding box center [684, 268] width 7 height 9
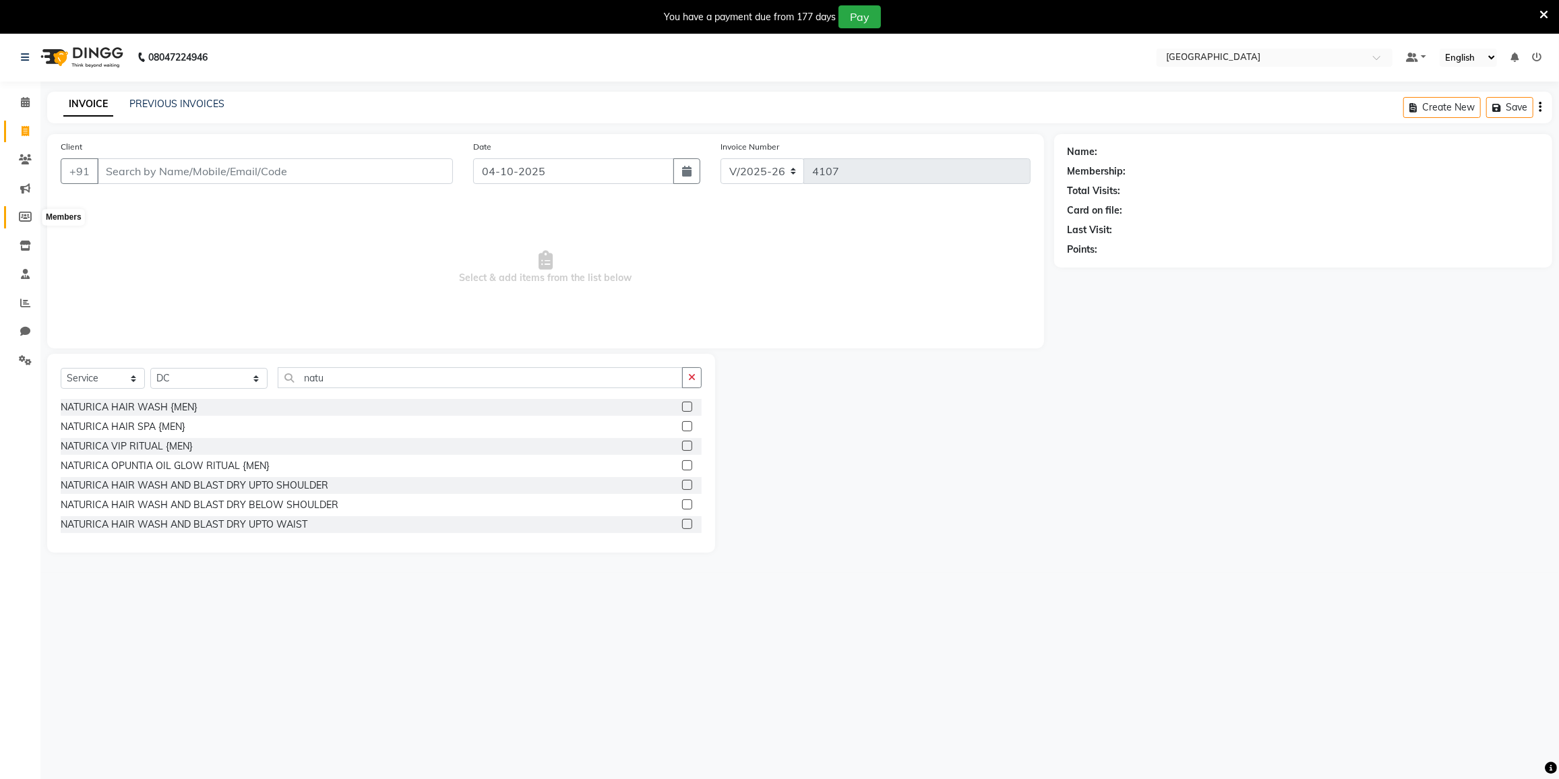
drag, startPoint x: 14, startPoint y: 216, endPoint x: 888, endPoint y: 75, distance: 885.4
click at [14, 216] on span at bounding box center [25, 218] width 24 height 16
drag, startPoint x: 183, startPoint y: 106, endPoint x: 842, endPoint y: 65, distance: 659.7
click at [184, 106] on link "PREVIOUS INVOICES" at bounding box center [176, 104] width 95 height 12
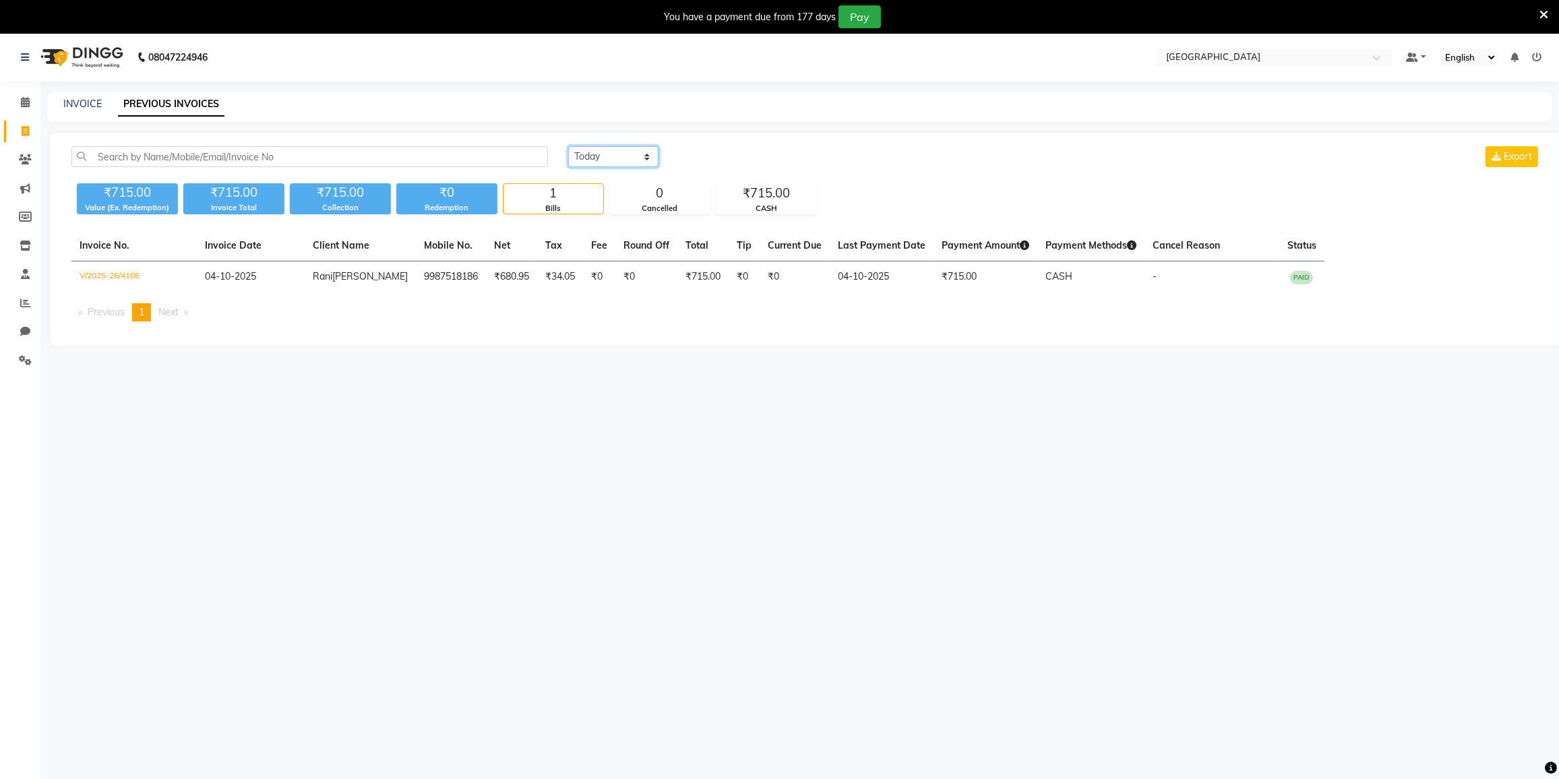
click at [606, 160] on select "Today Yesterday Custom Range" at bounding box center [613, 156] width 90 height 21
select select "range"
click at [568, 146] on select "Today Yesterday Custom Range" at bounding box center [613, 156] width 90 height 21
click at [711, 158] on input "04-10-2025" at bounding box center [723, 157] width 94 height 19
select select "10"
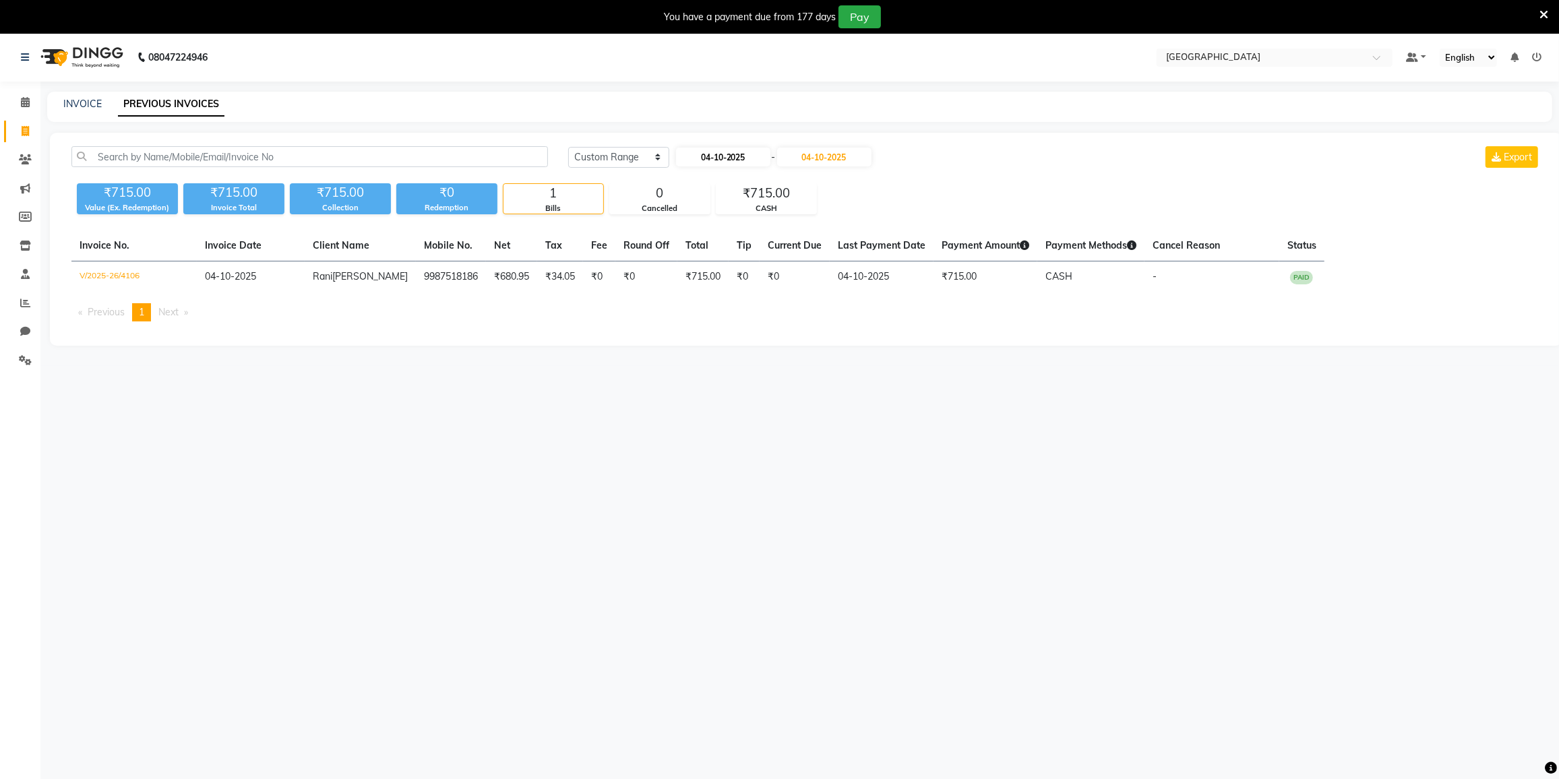
select select "2025"
click at [735, 220] on div "1" at bounding box center [733, 226] width 22 height 22
type input "01-10-2025"
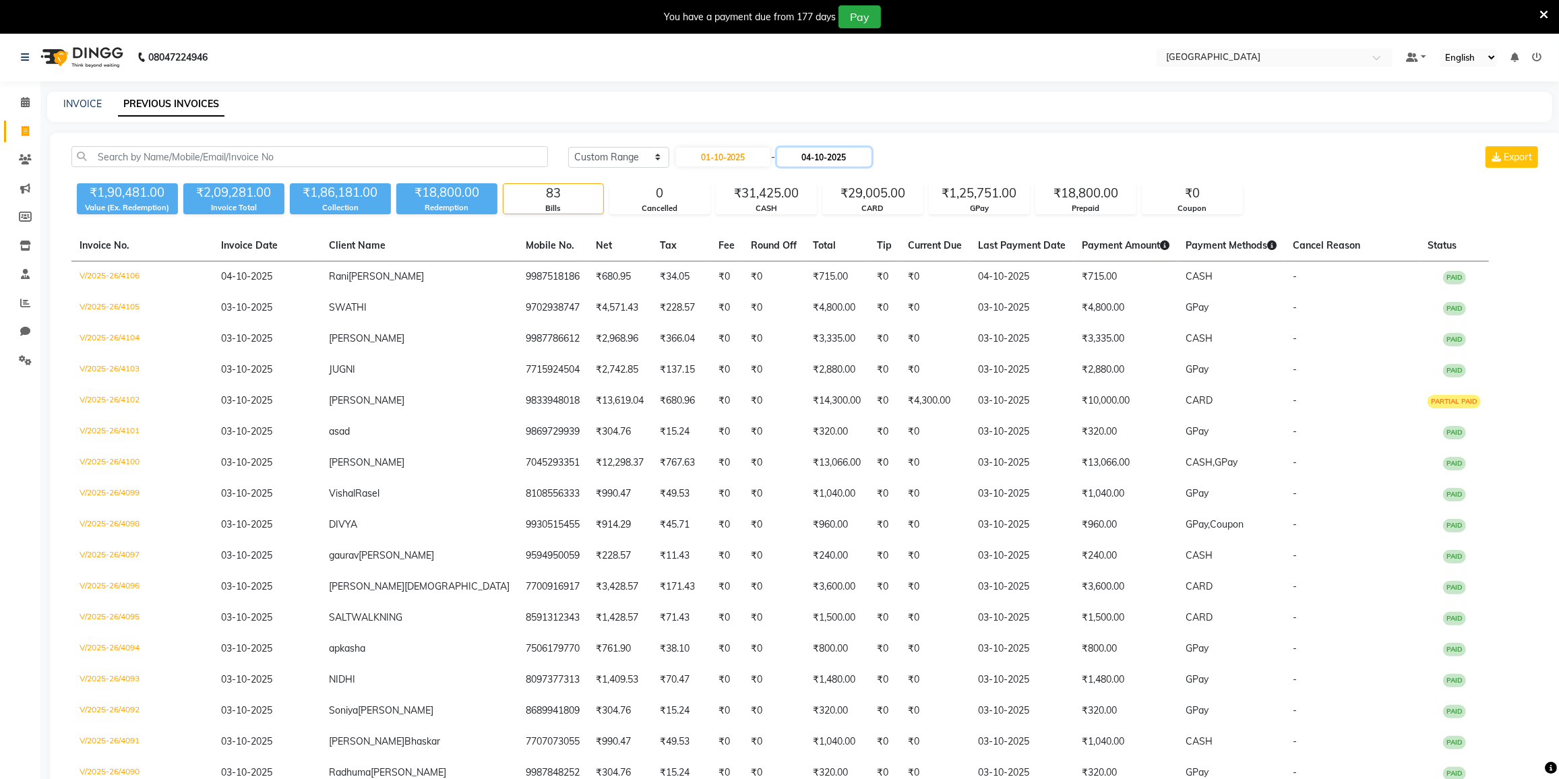
click at [821, 162] on input "04-10-2025" at bounding box center [824, 157] width 94 height 19
click at [840, 227] on div "1" at bounding box center [839, 226] width 22 height 22
type input "01-10-2025"
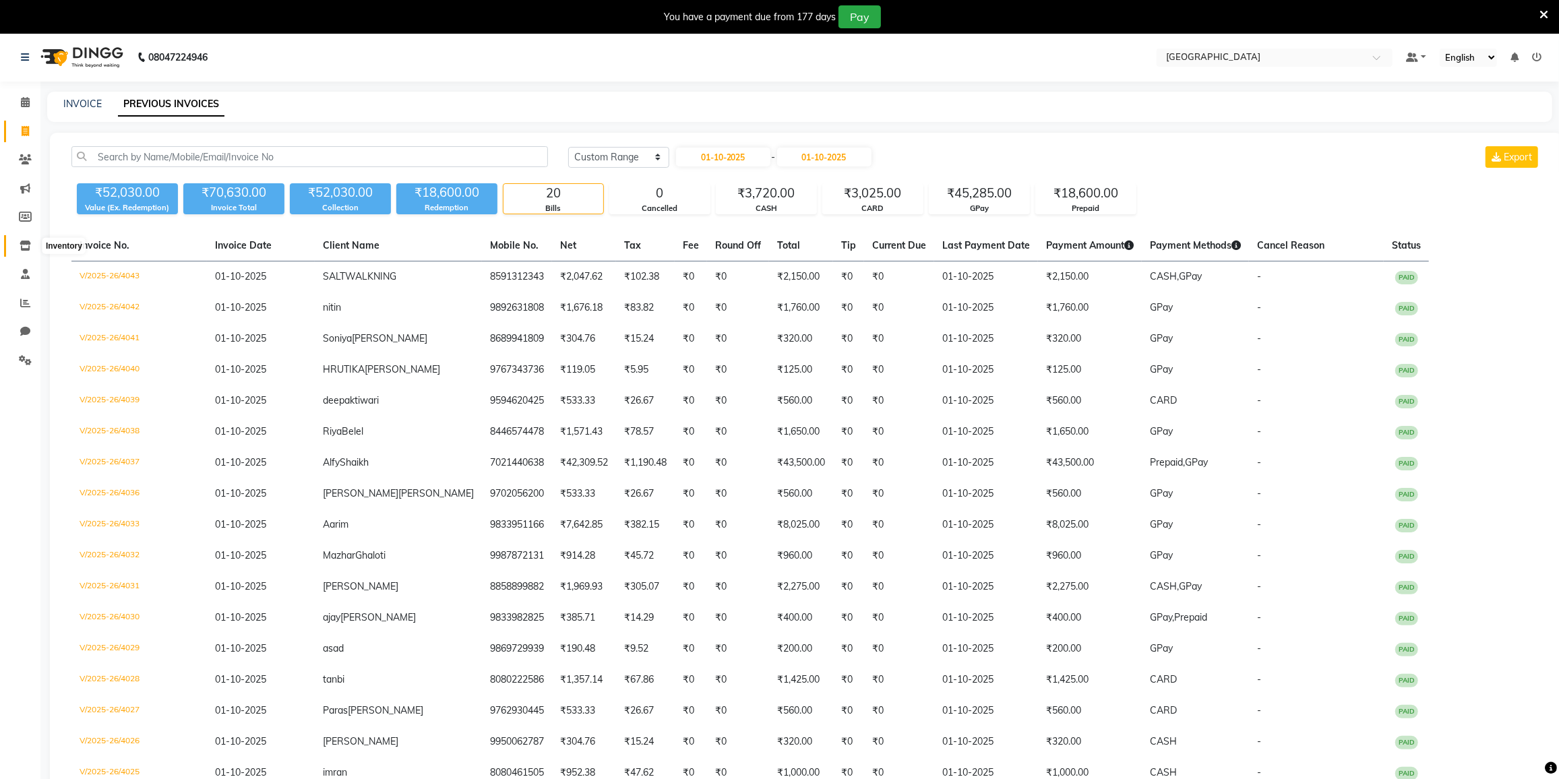
click at [20, 243] on icon at bounding box center [25, 246] width 11 height 10
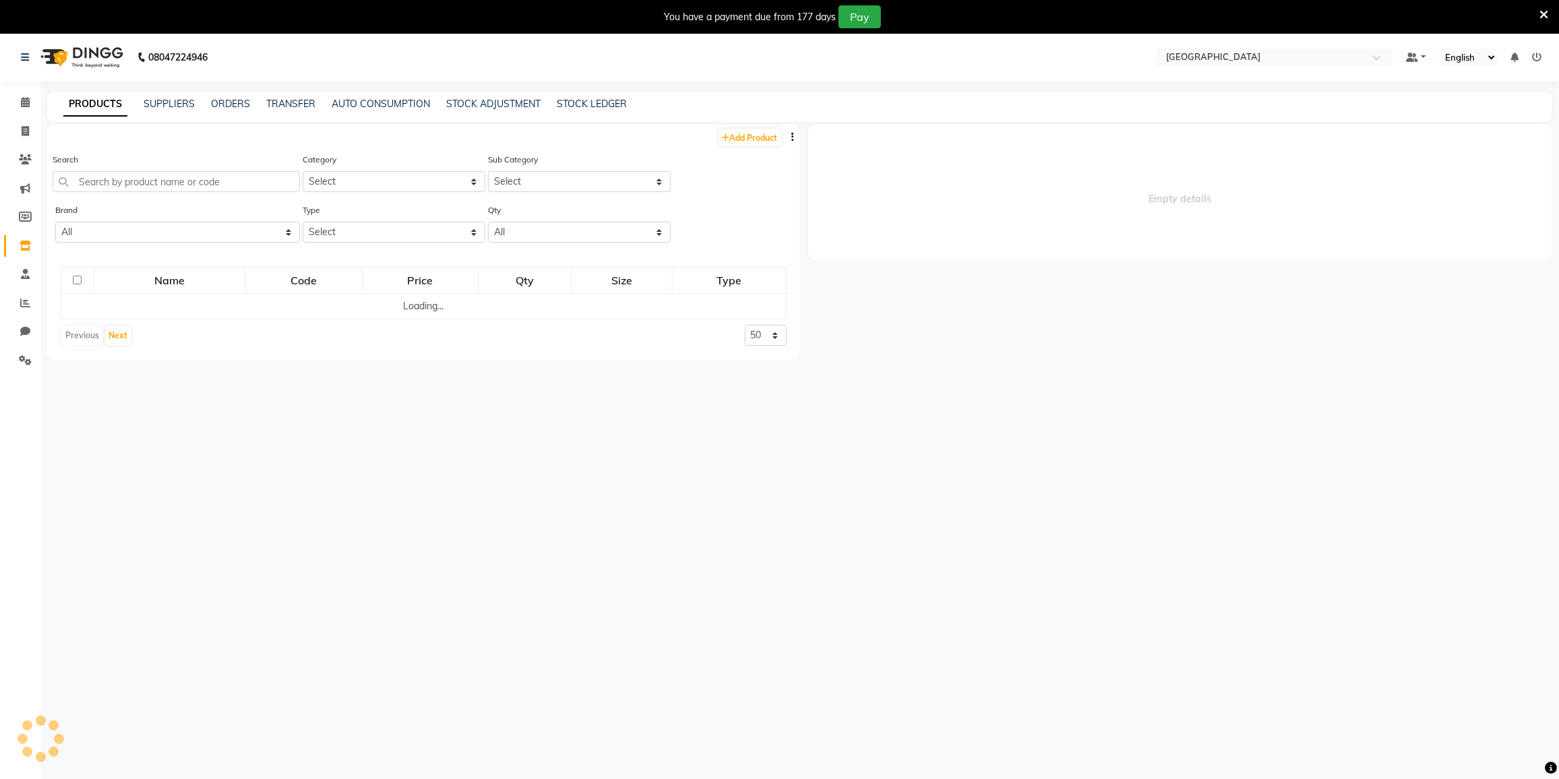
select select
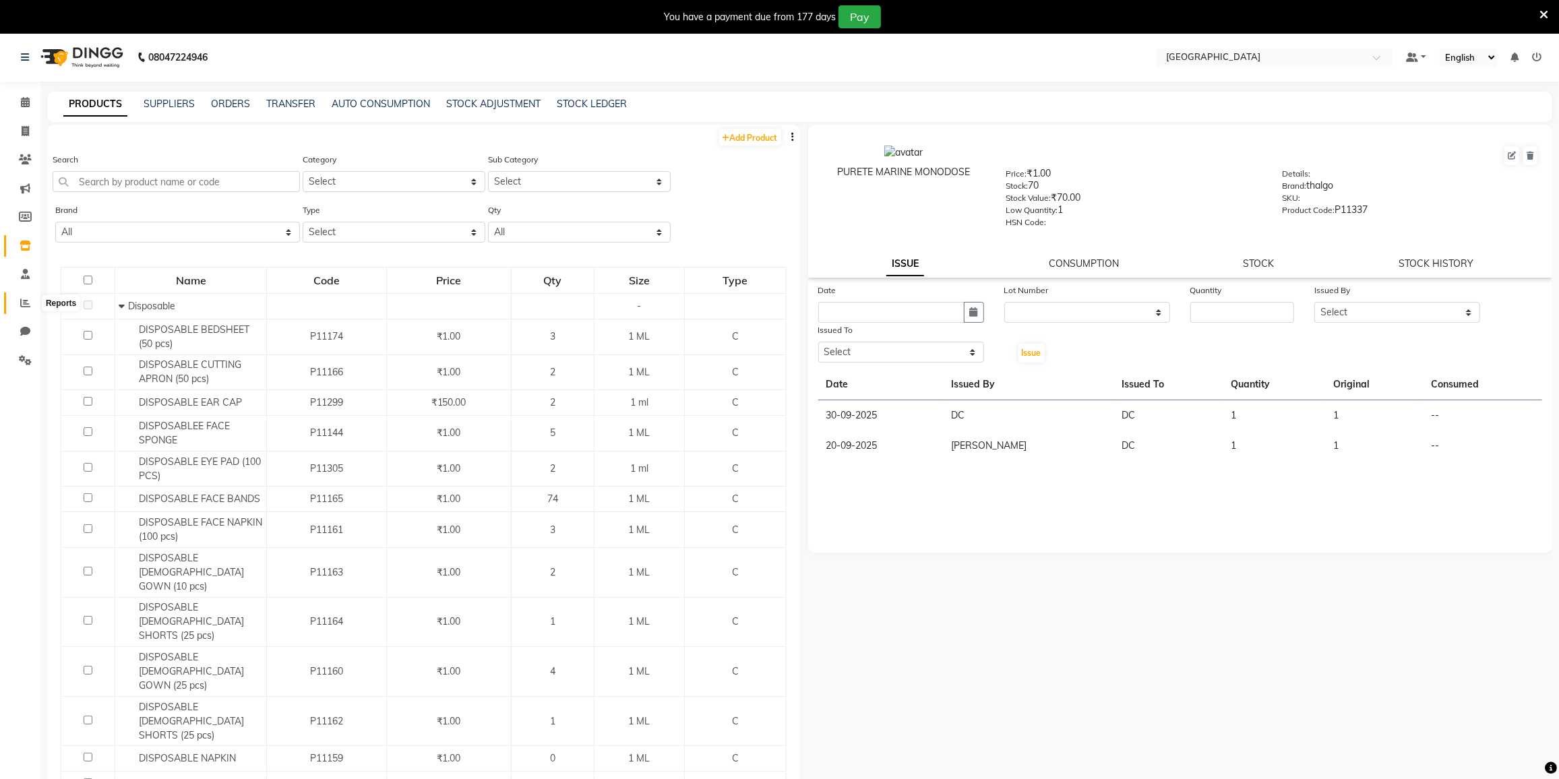
click at [24, 305] on icon at bounding box center [25, 303] width 10 height 10
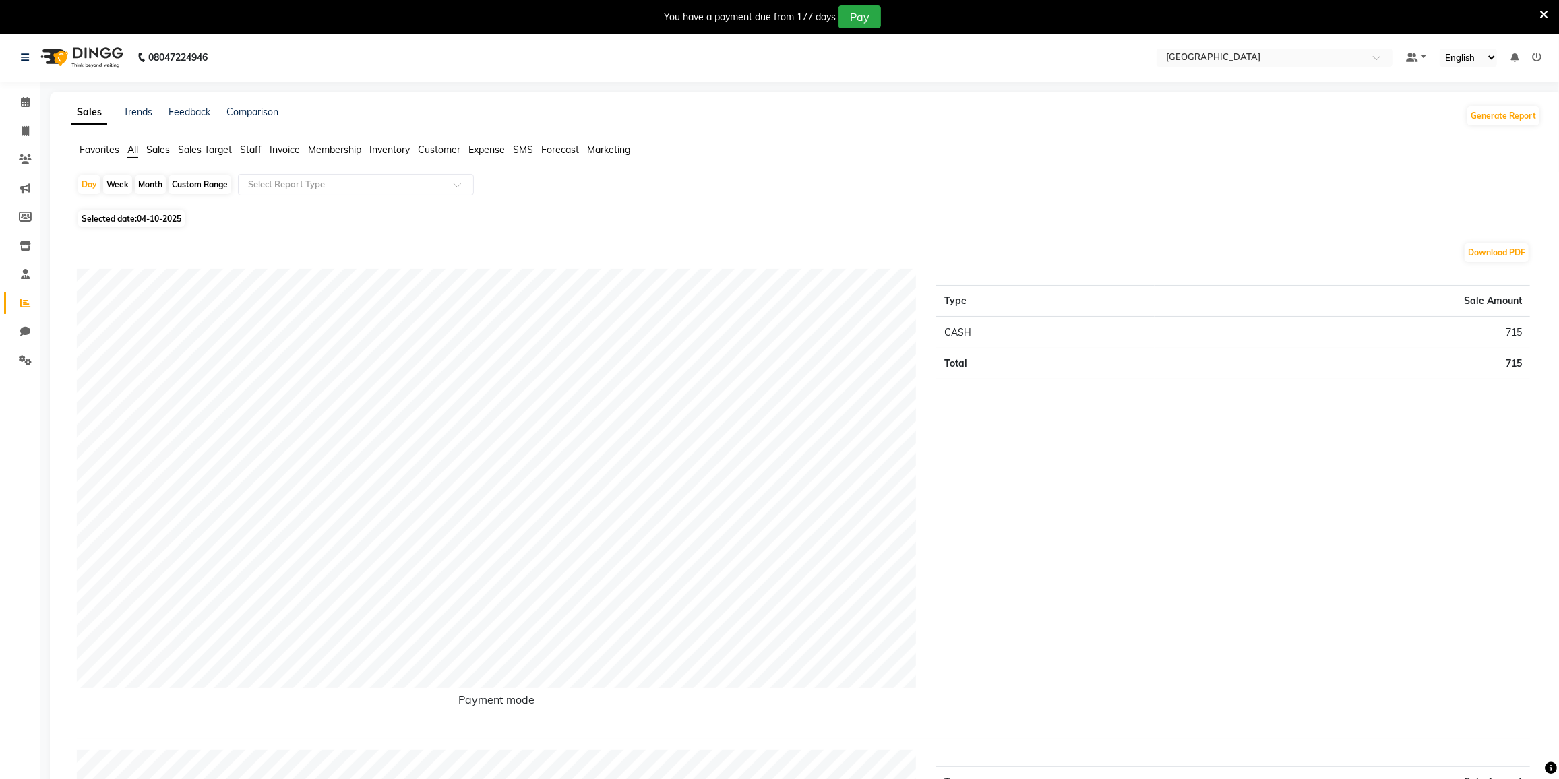
click at [156, 184] on div "Month" at bounding box center [150, 184] width 31 height 19
select select "10"
select select "2025"
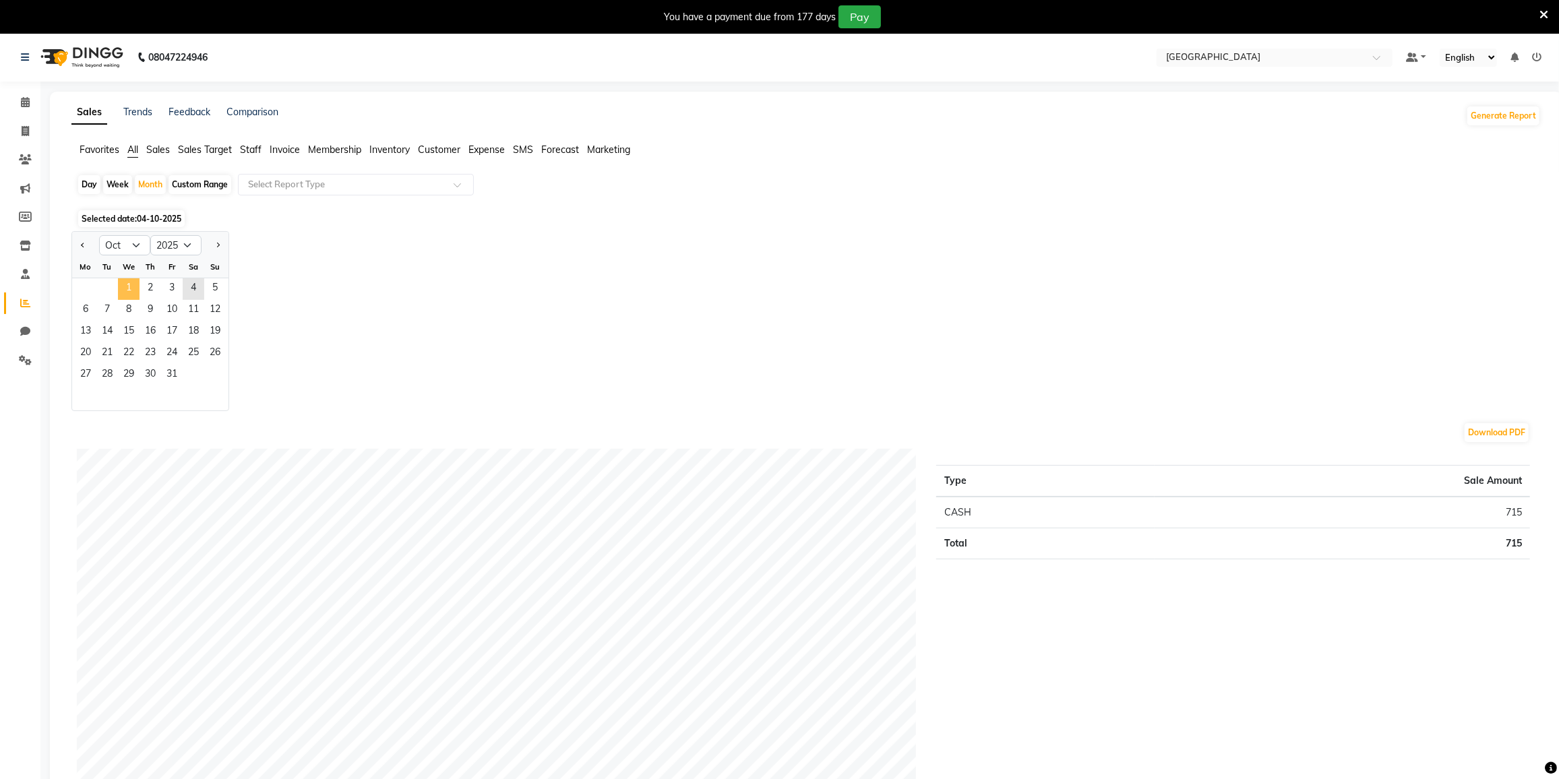
click at [130, 284] on span "1" at bounding box center [129, 289] width 22 height 22
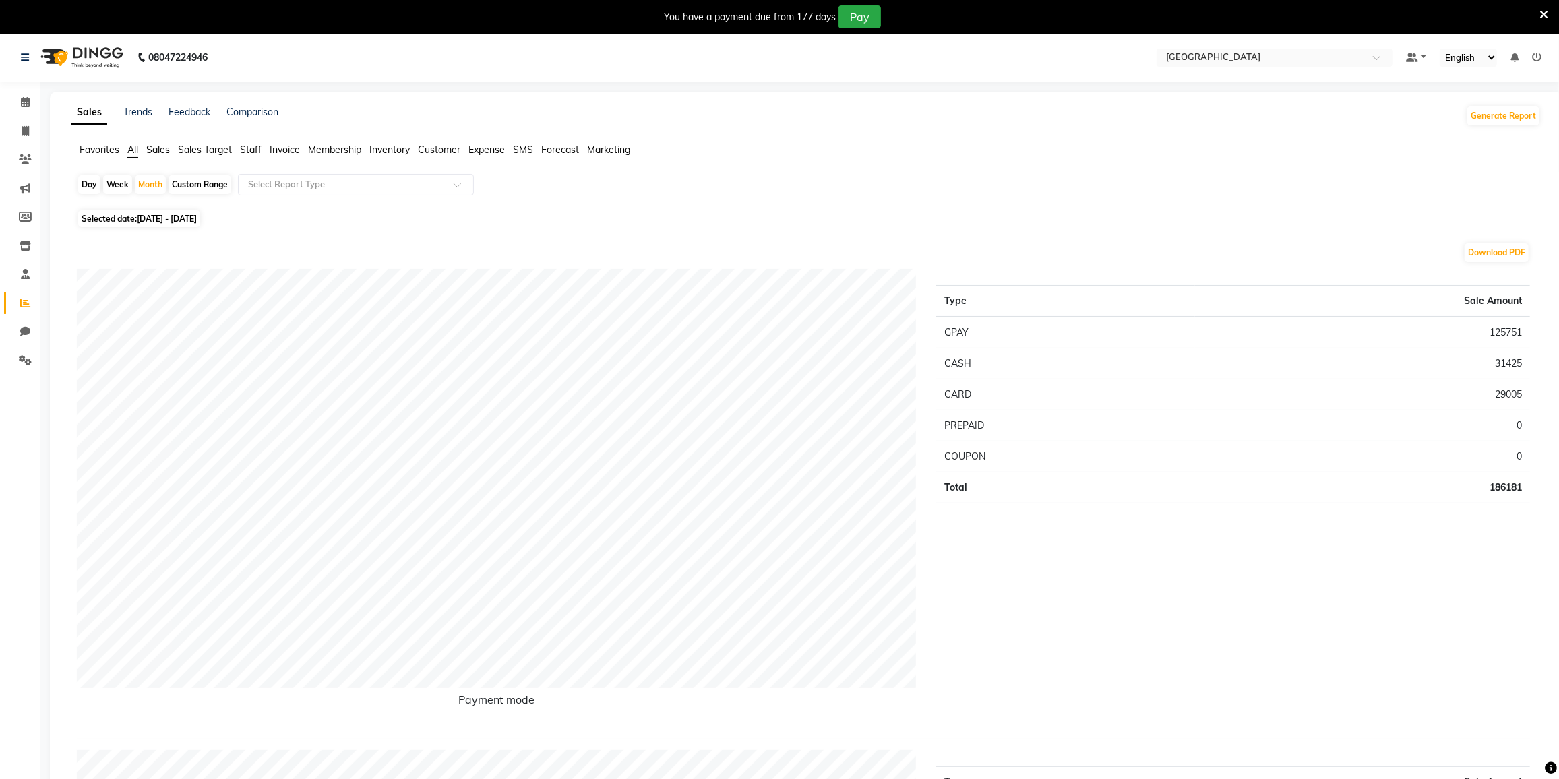
click at [197, 219] on span "01-10-2025 - 31-10-2025" at bounding box center [167, 219] width 60 height 10
select select "10"
select select "2025"
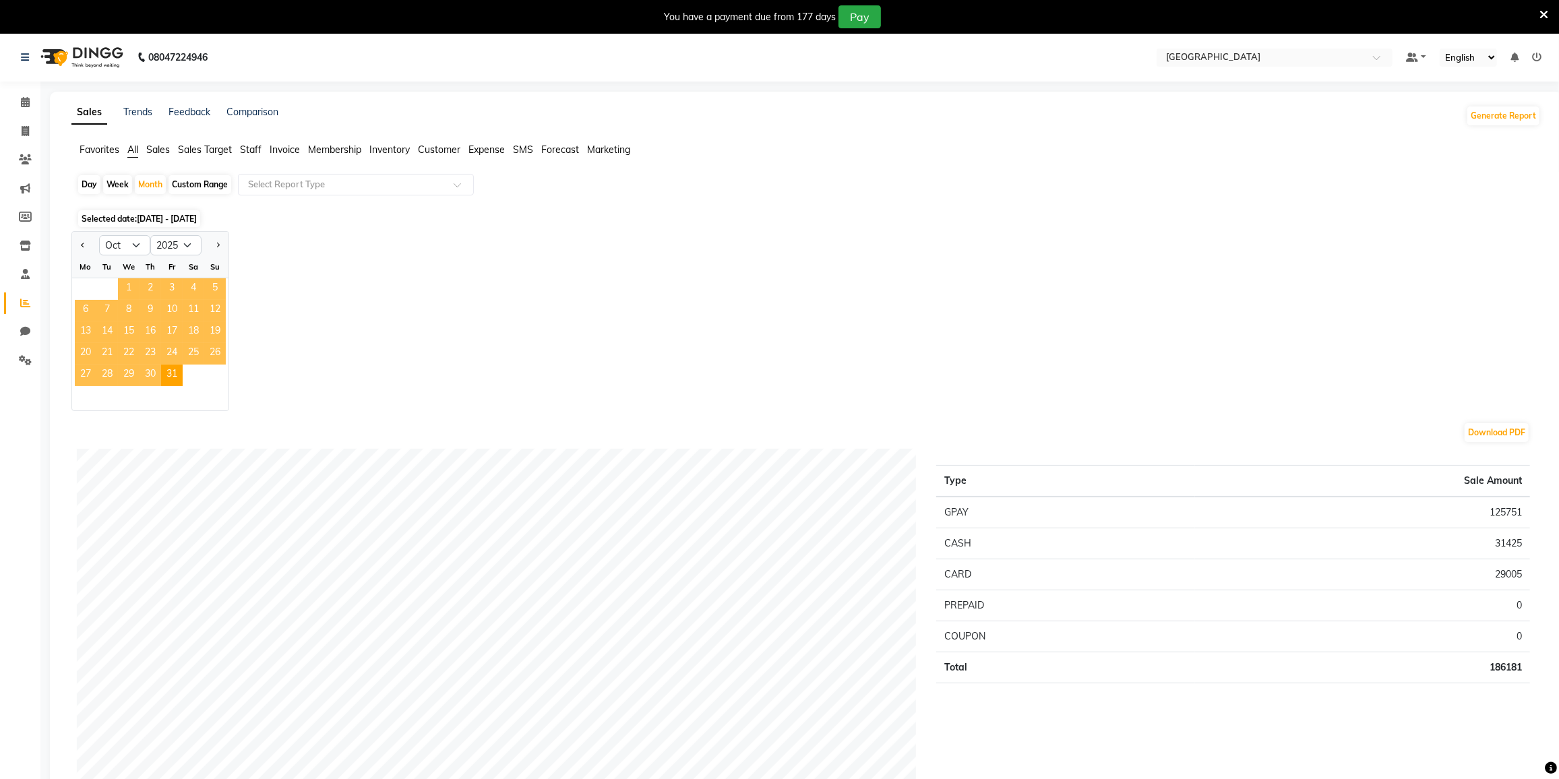
click at [129, 285] on span "1" at bounding box center [129, 289] width 22 height 22
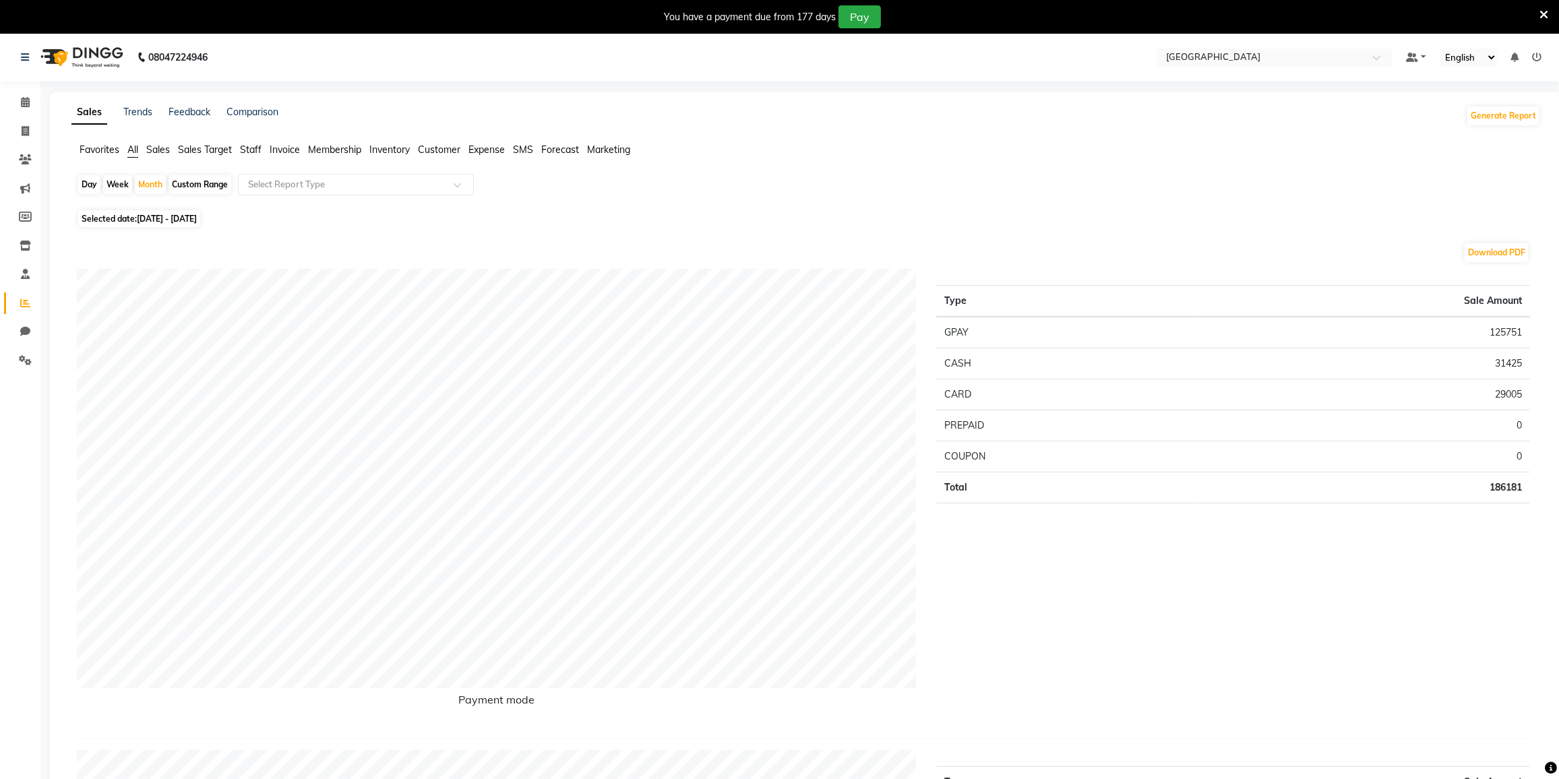
click at [88, 187] on div "Day" at bounding box center [89, 184] width 22 height 19
select select "10"
select select "2025"
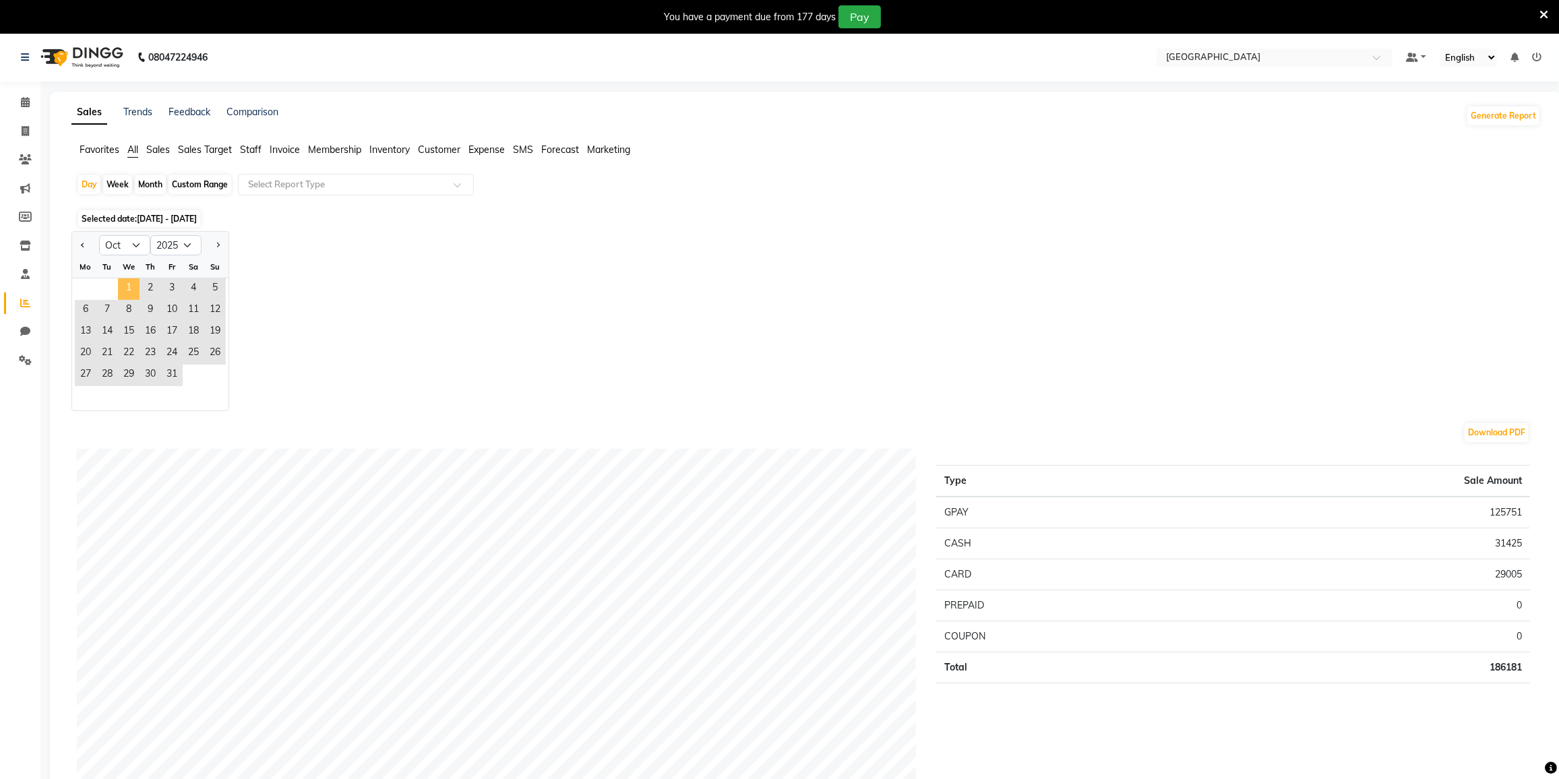
click at [127, 286] on span "1" at bounding box center [129, 289] width 22 height 22
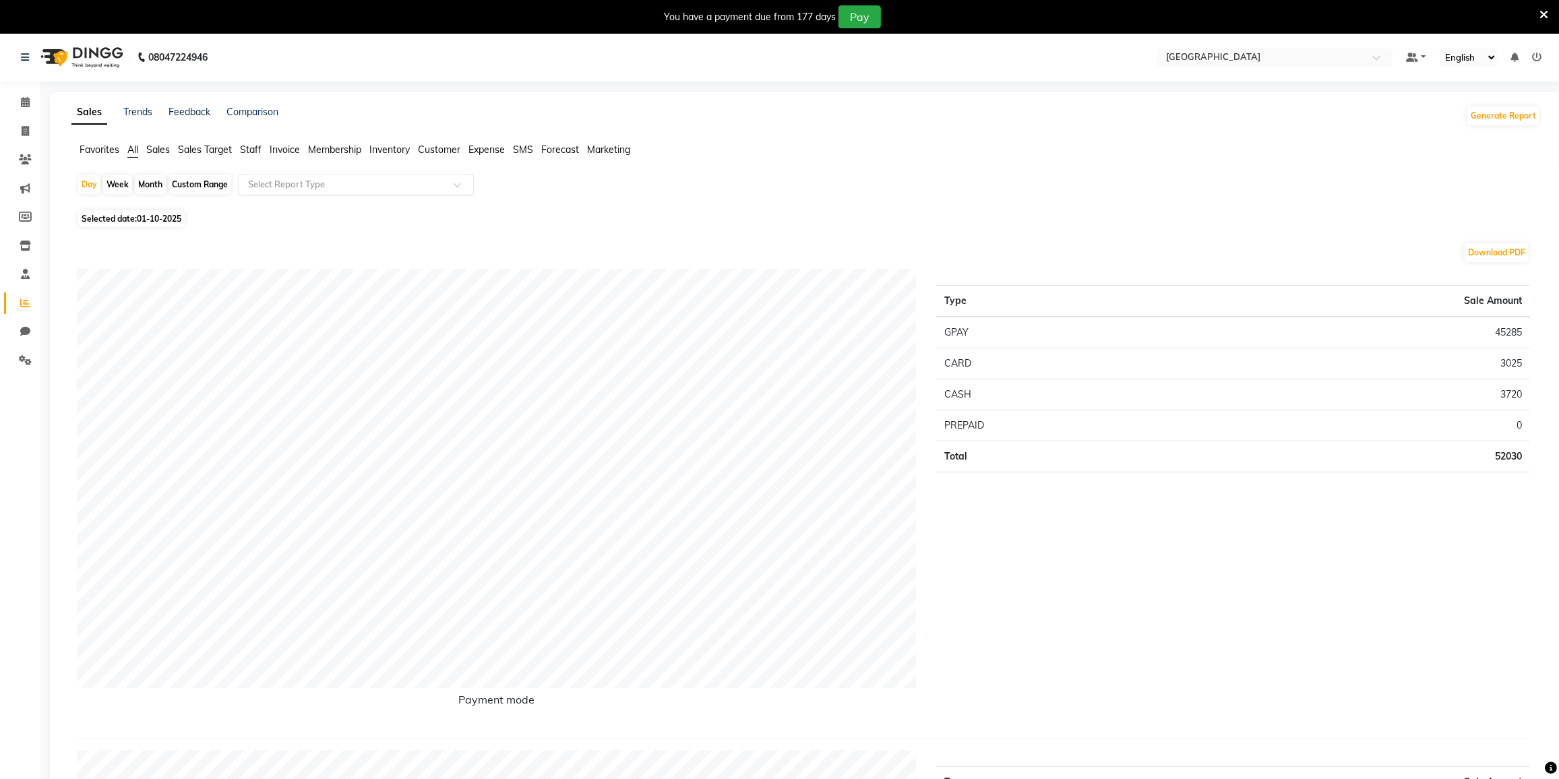
click at [280, 184] on input "text" at bounding box center [342, 184] width 194 height 13
click at [307, 239] on div "Staff by service" at bounding box center [356, 231] width 235 height 27
select select "full_report"
select select "csv"
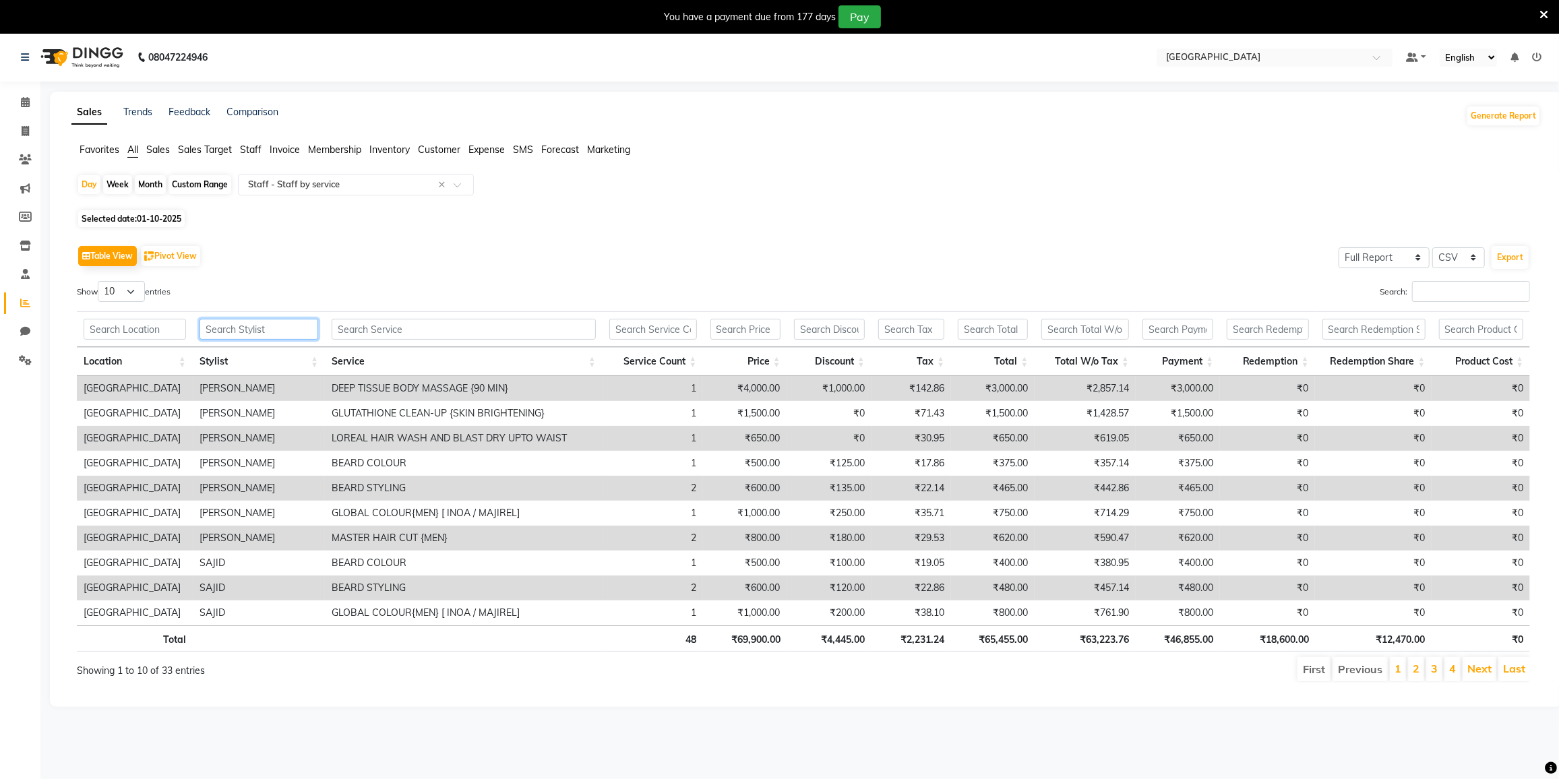
click at [222, 325] on input "text" at bounding box center [258, 329] width 119 height 21
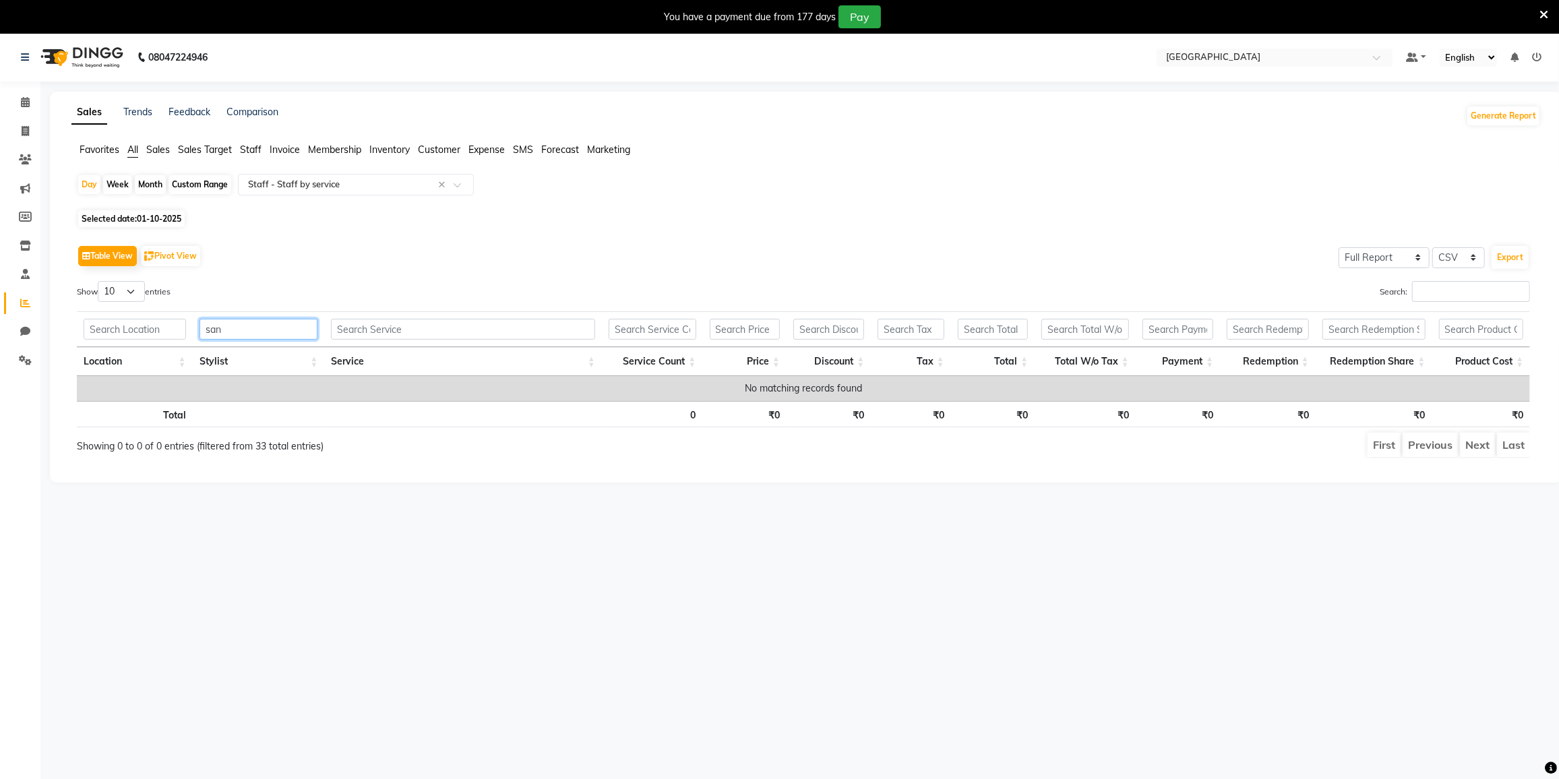
click at [231, 321] on input "san" at bounding box center [258, 329] width 119 height 21
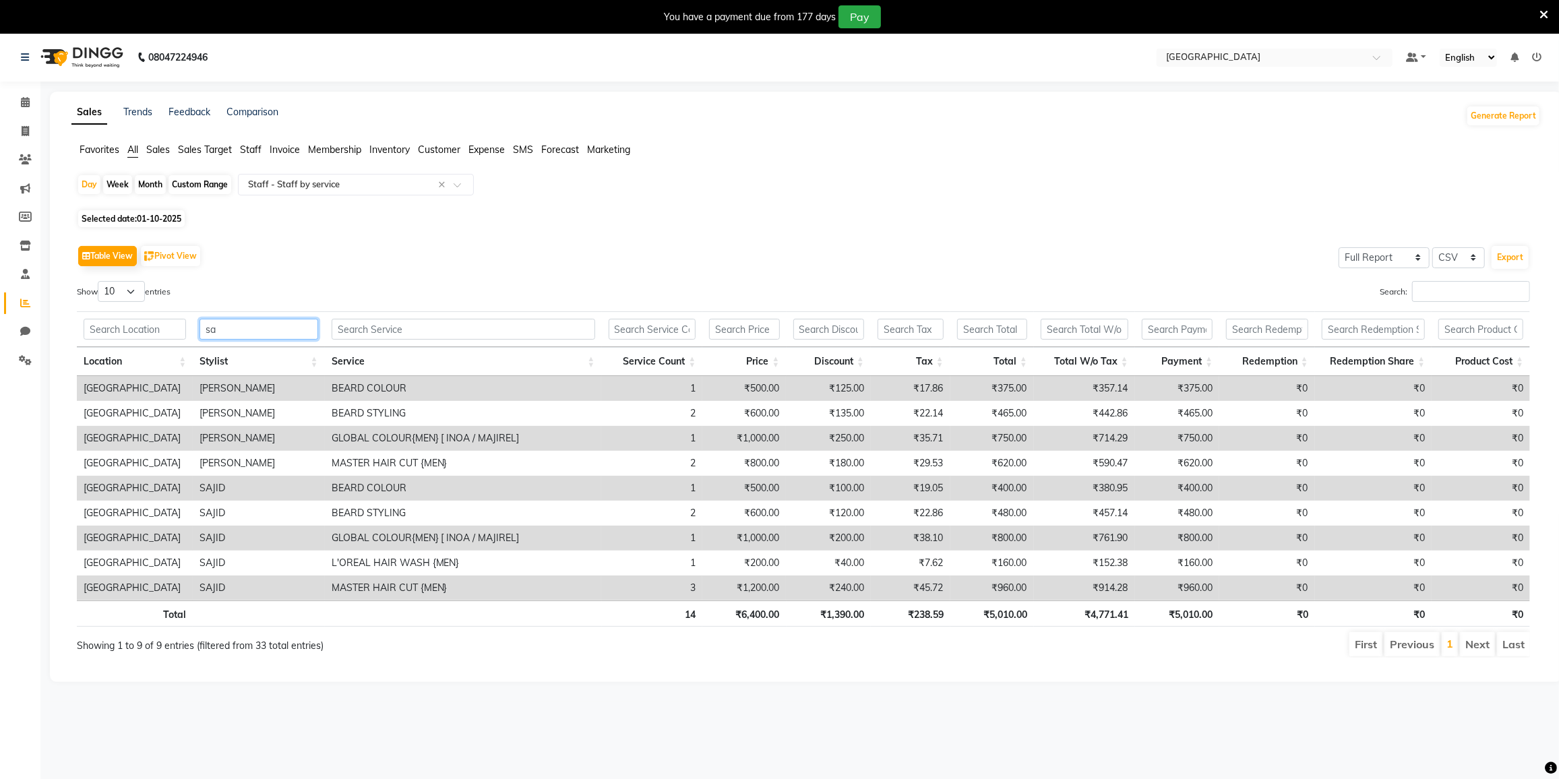
type input "s"
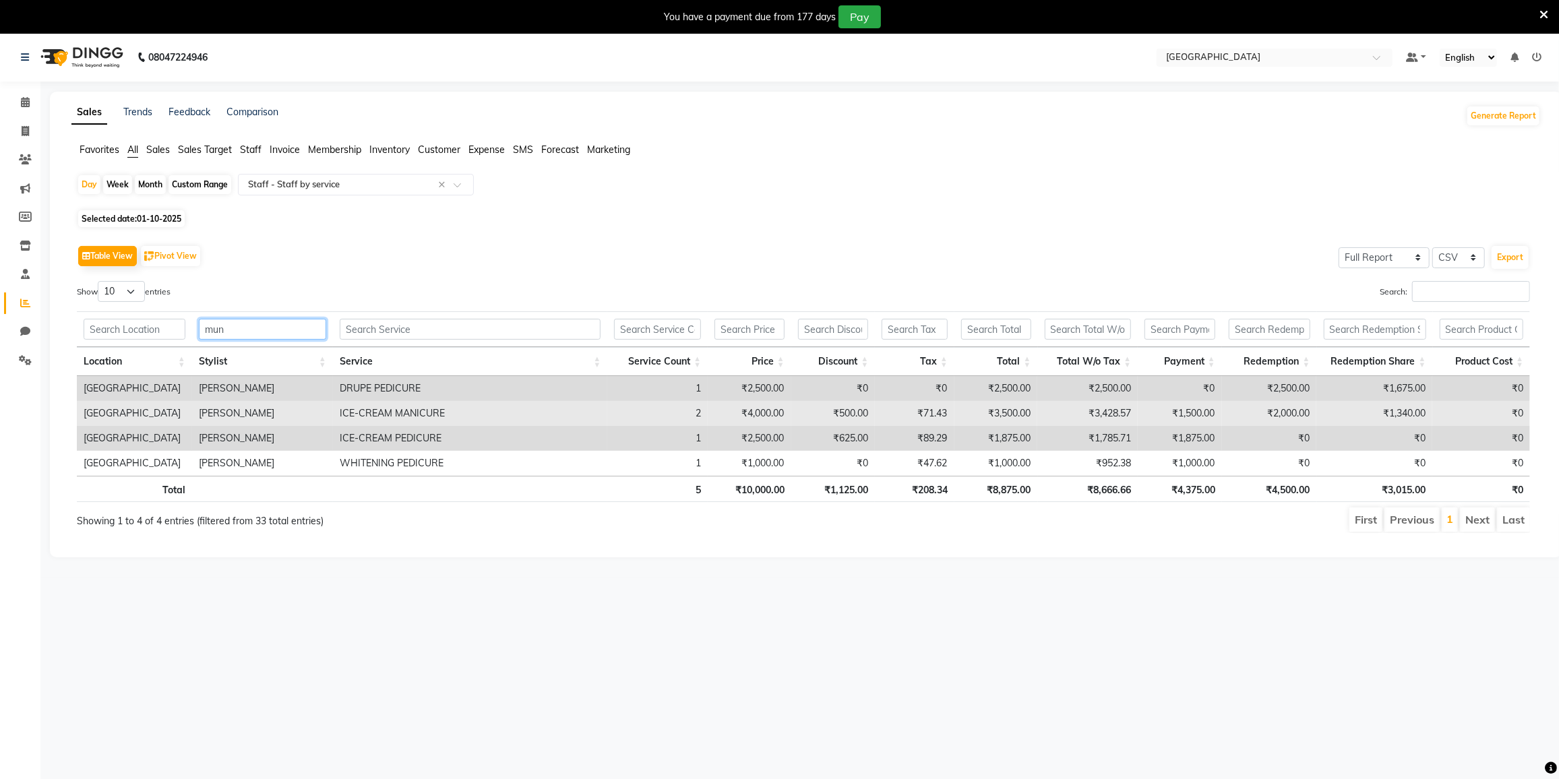
type input "mun"
click at [770, 412] on td "₹4,000.00" at bounding box center [750, 413] width 84 height 25
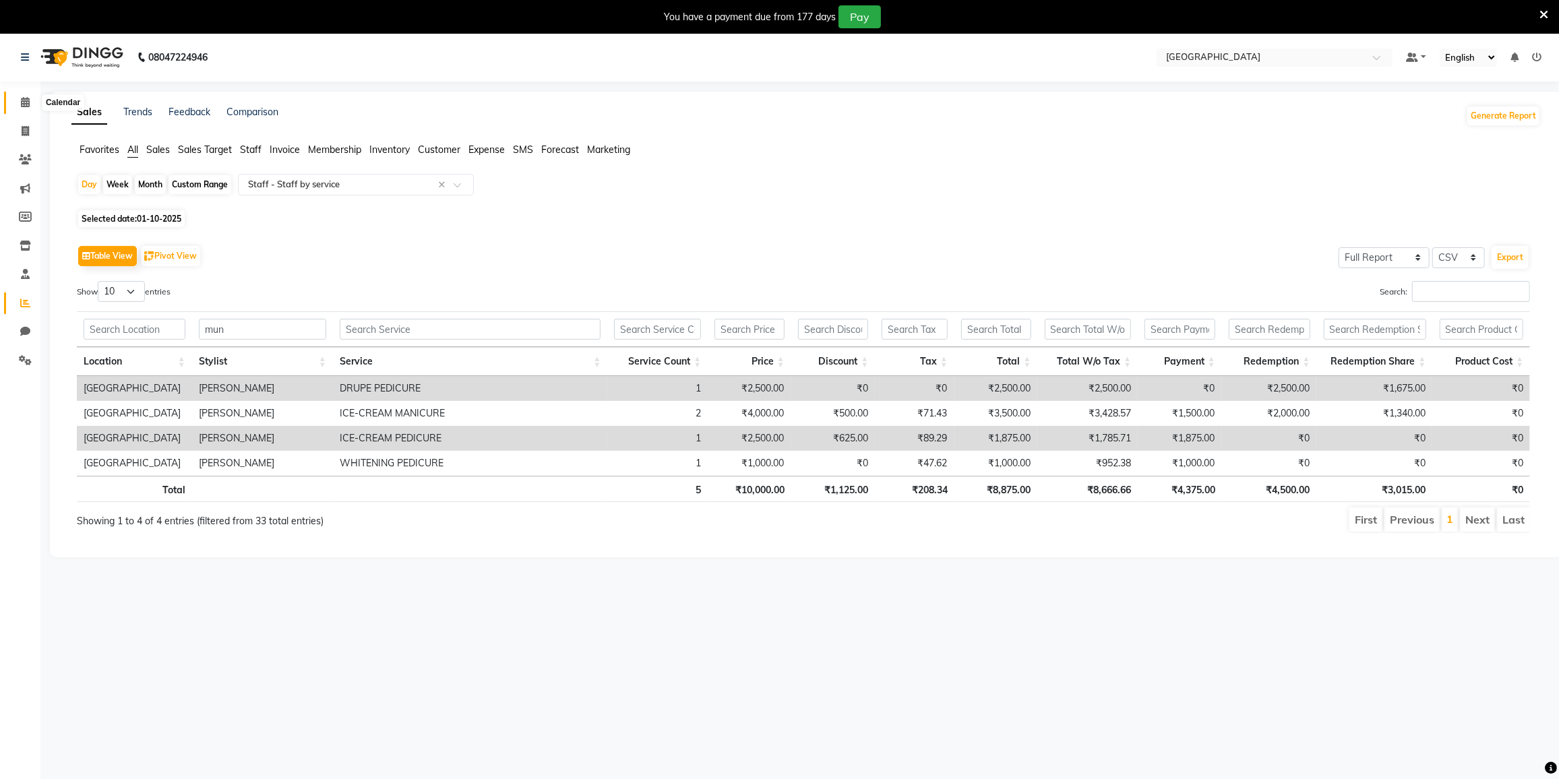
click at [21, 104] on icon at bounding box center [25, 102] width 9 height 10
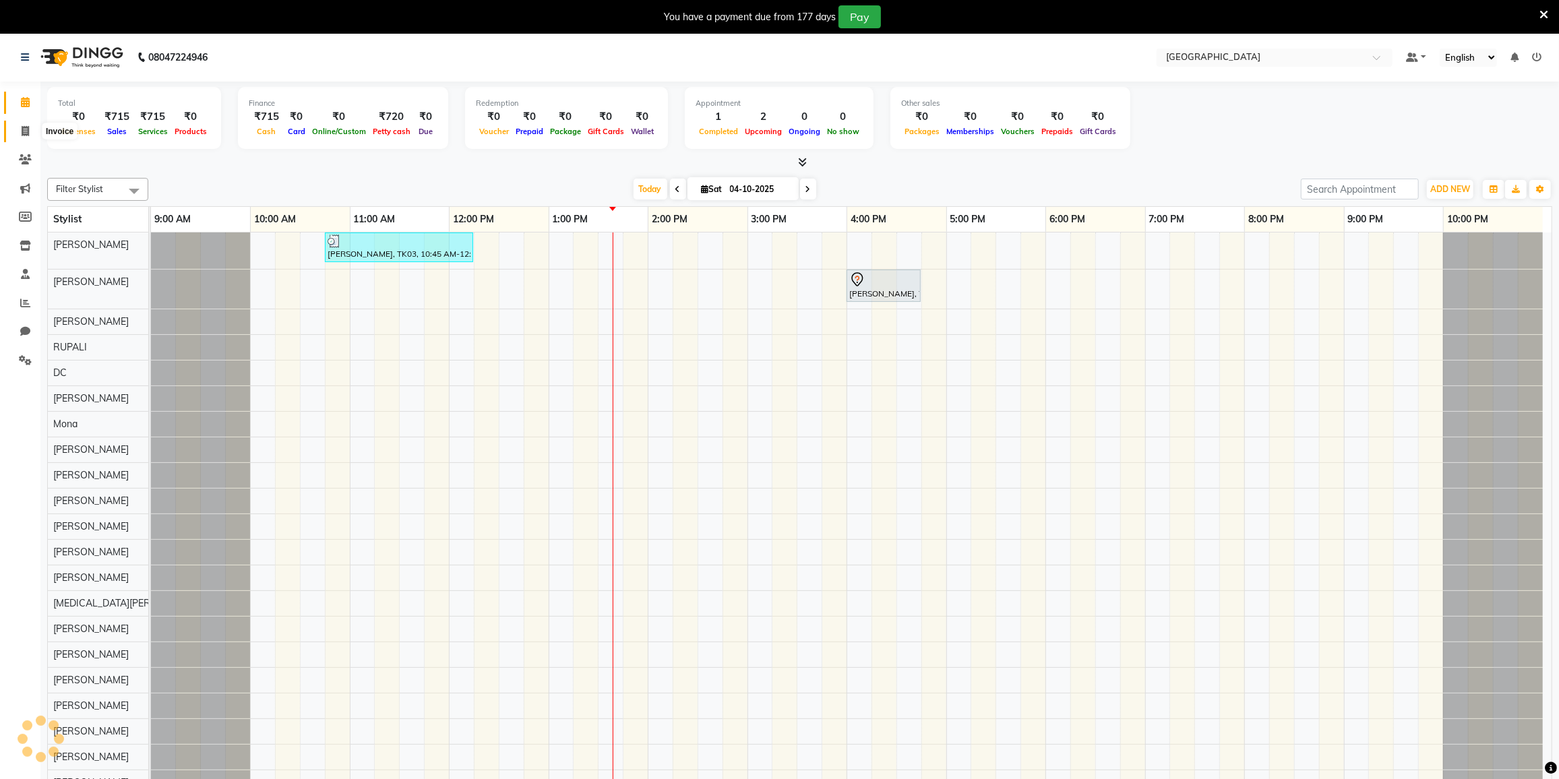
click at [23, 127] on icon at bounding box center [25, 131] width 7 height 10
select select "service"
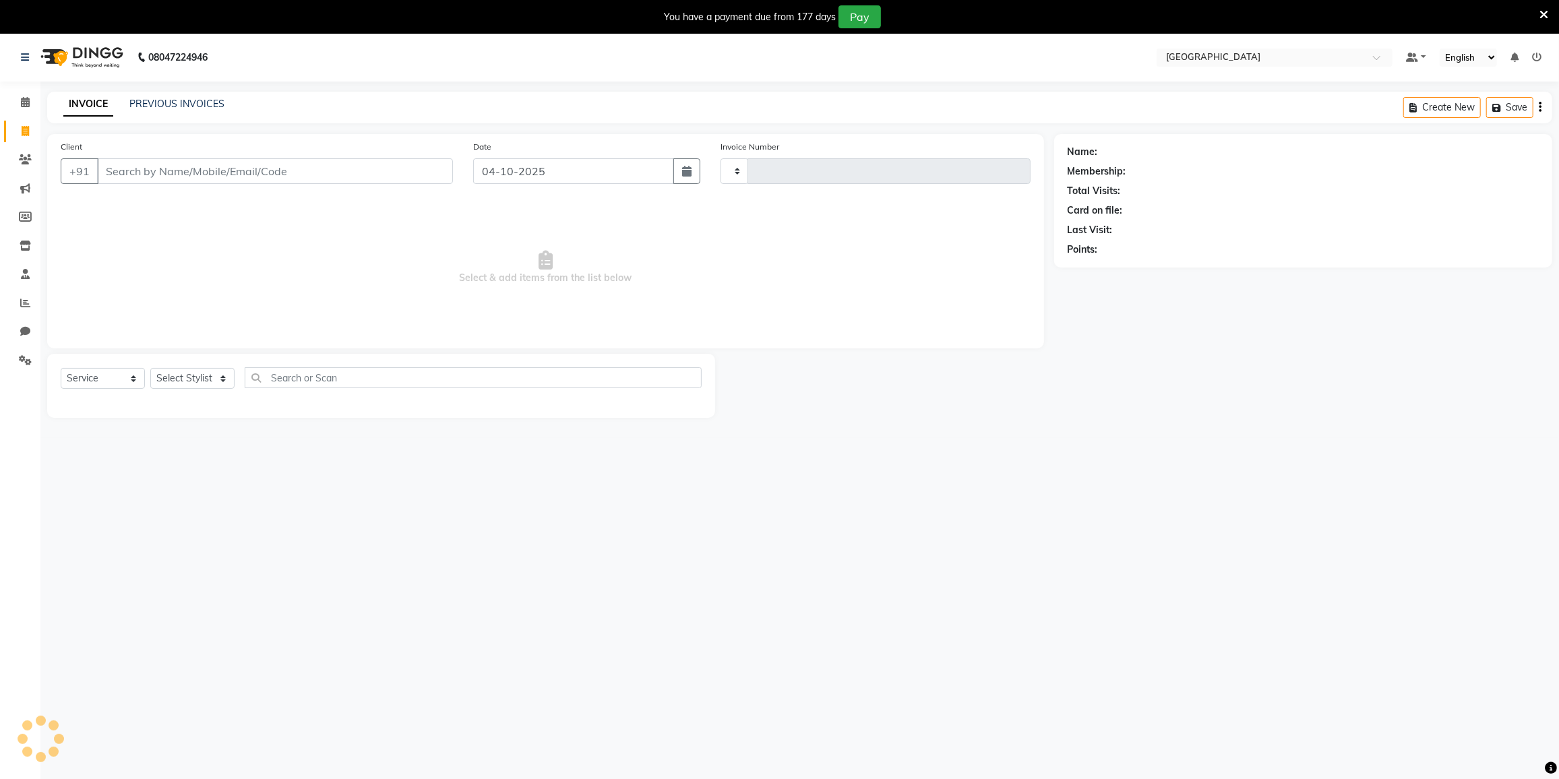
click at [203, 110] on div "PREVIOUS INVOICES" at bounding box center [176, 104] width 95 height 14
type input "4107"
select select "8096"
click at [197, 100] on link "PREVIOUS INVOICES" at bounding box center [176, 104] width 95 height 12
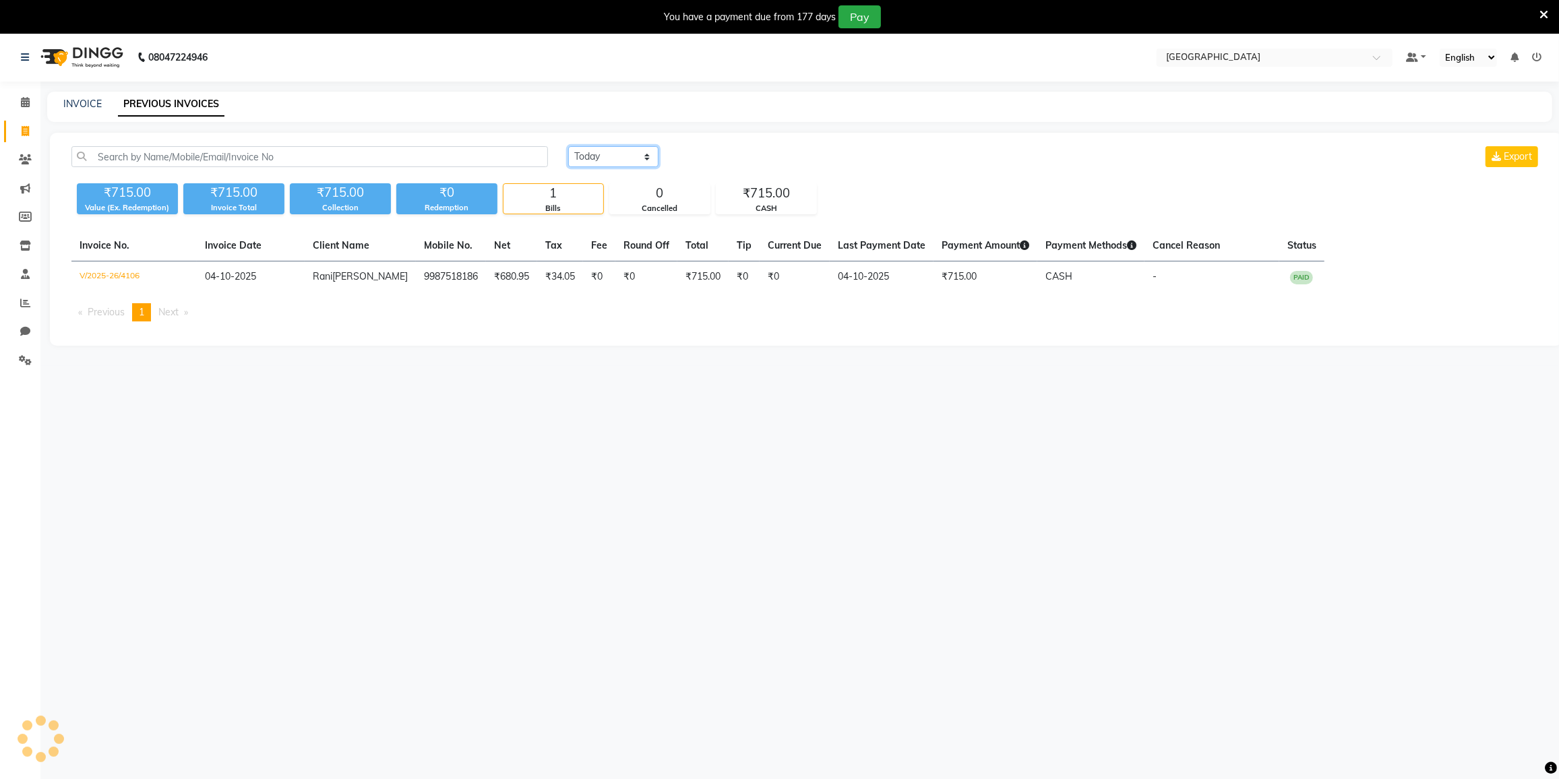
click at [598, 160] on select "Today Yesterday Custom Range" at bounding box center [613, 156] width 90 height 21
select select "range"
click at [568, 146] on select "Today Yesterday Custom Range" at bounding box center [613, 156] width 90 height 21
click at [741, 155] on input "04-10-2025" at bounding box center [723, 157] width 94 height 19
select select "10"
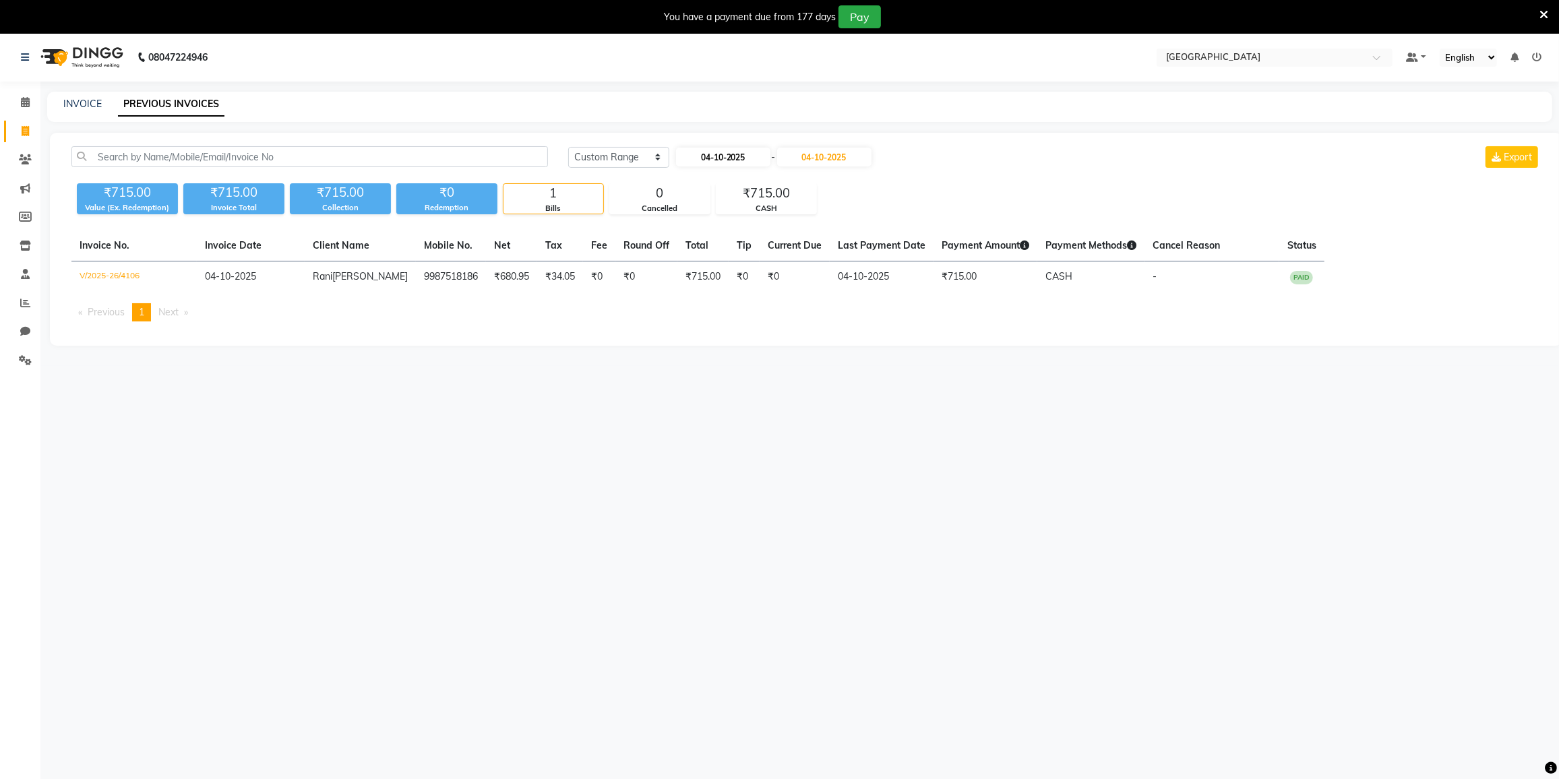
select select "2025"
click at [727, 220] on div "1" at bounding box center [733, 226] width 22 height 22
type input "01-10-2025"
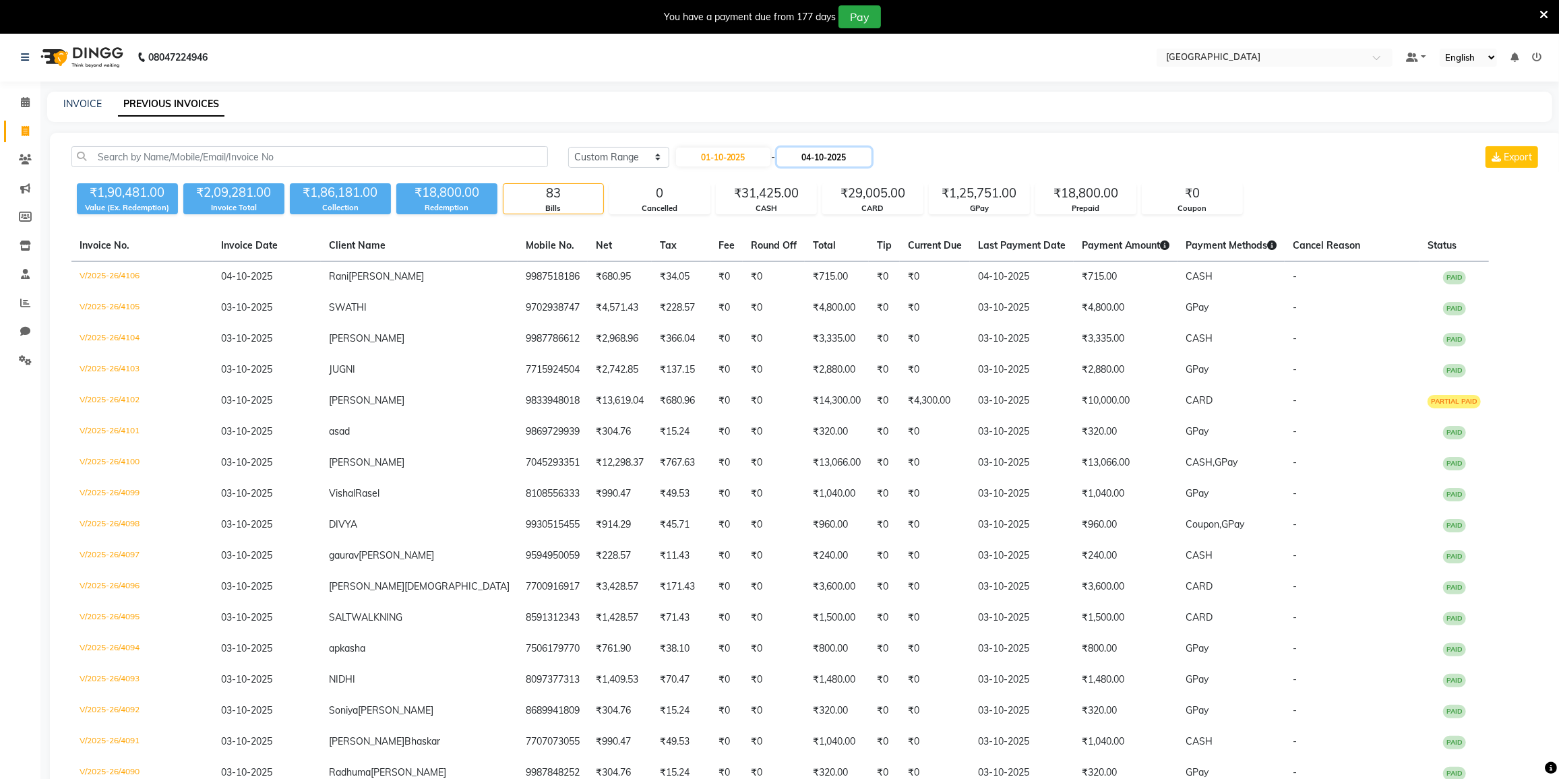
click at [824, 152] on input "04-10-2025" at bounding box center [824, 157] width 94 height 19
click at [833, 223] on div "1" at bounding box center [839, 226] width 22 height 22
type input "01-10-2025"
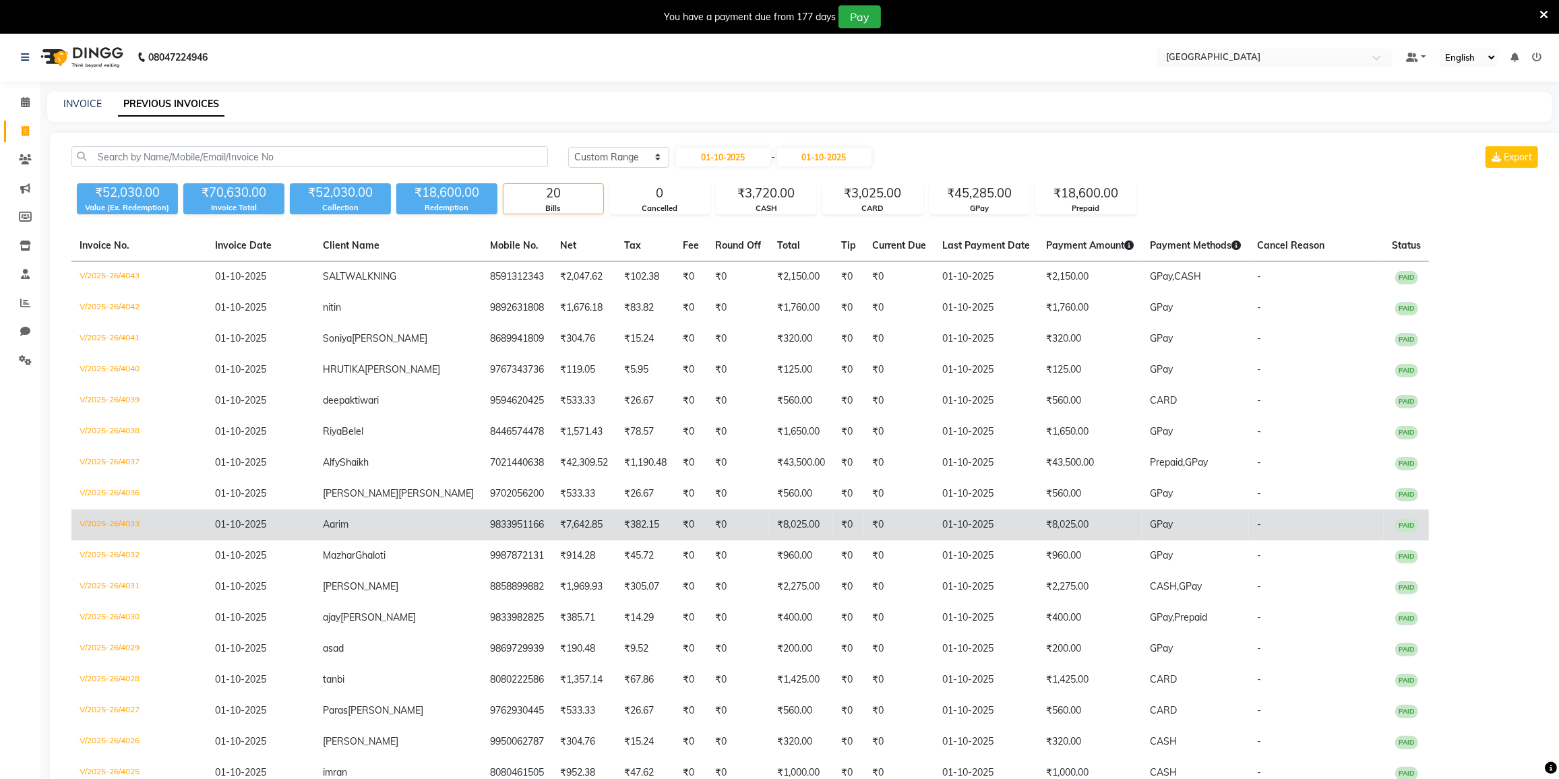
click at [769, 514] on td "₹8,025.00" at bounding box center [801, 525] width 64 height 31
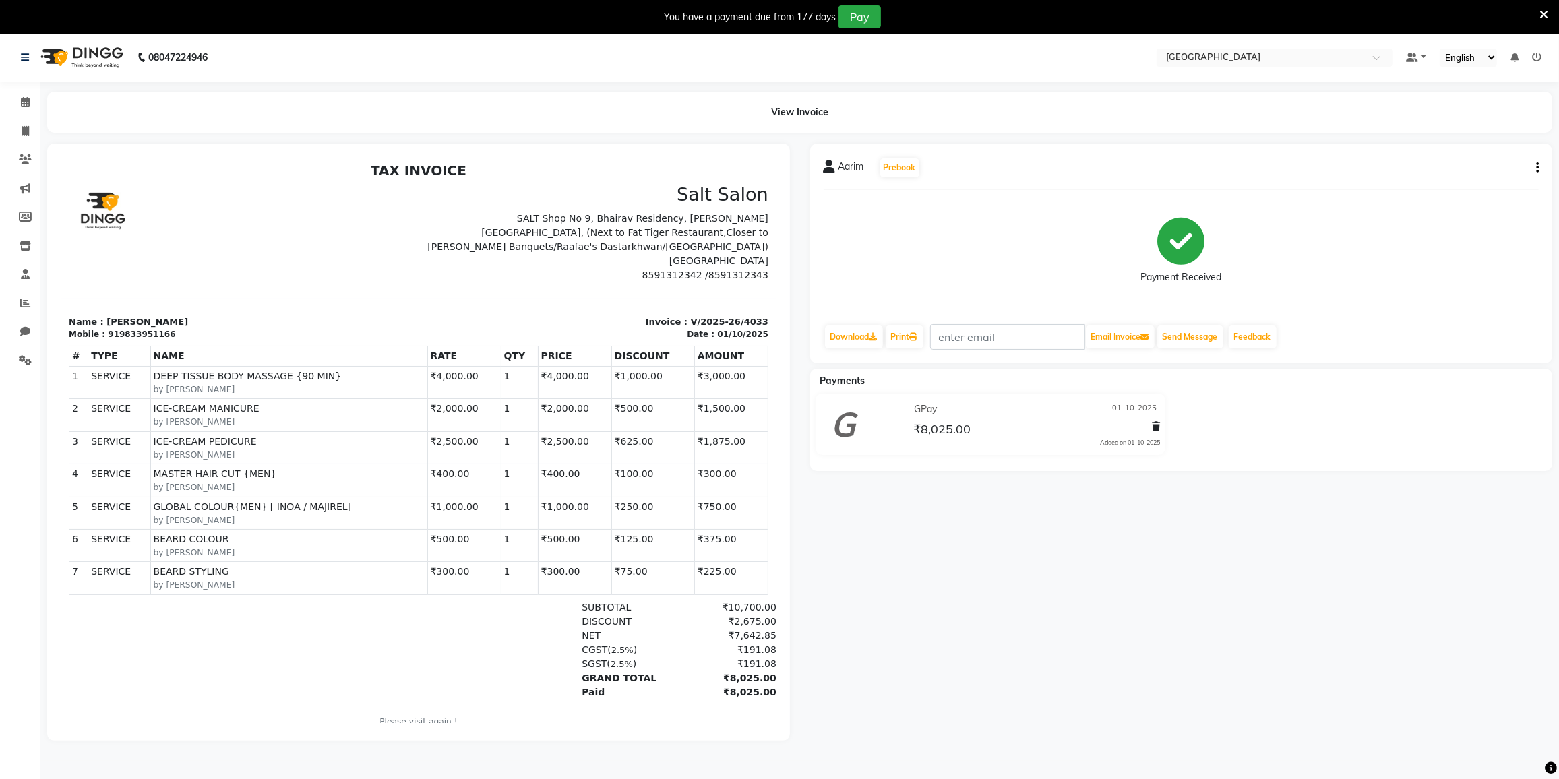
click at [1539, 168] on icon "button" at bounding box center [1537, 168] width 3 height 1
click at [1456, 173] on div "Edit Item Staff" at bounding box center [1470, 168] width 92 height 17
select select
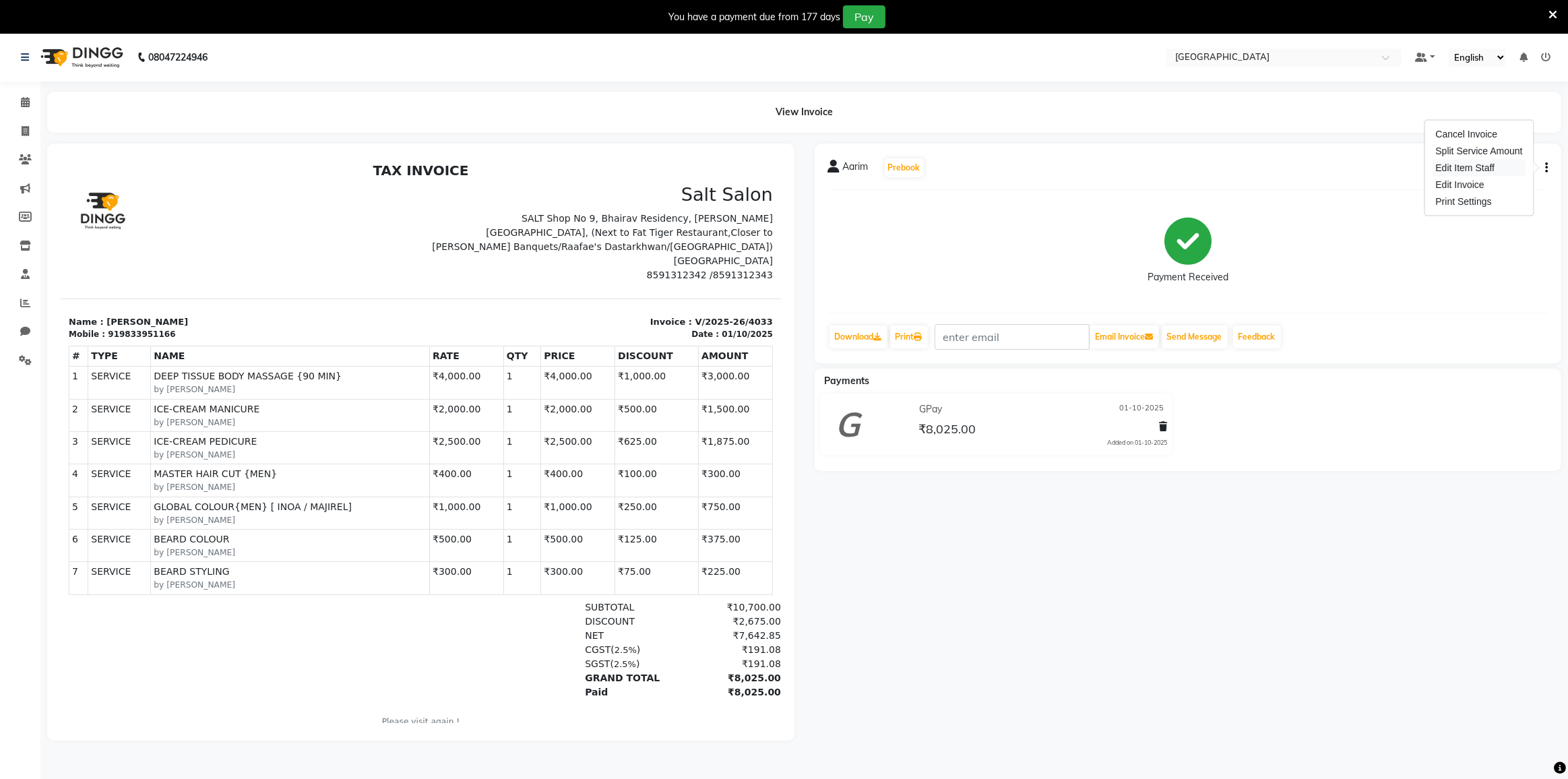
select select
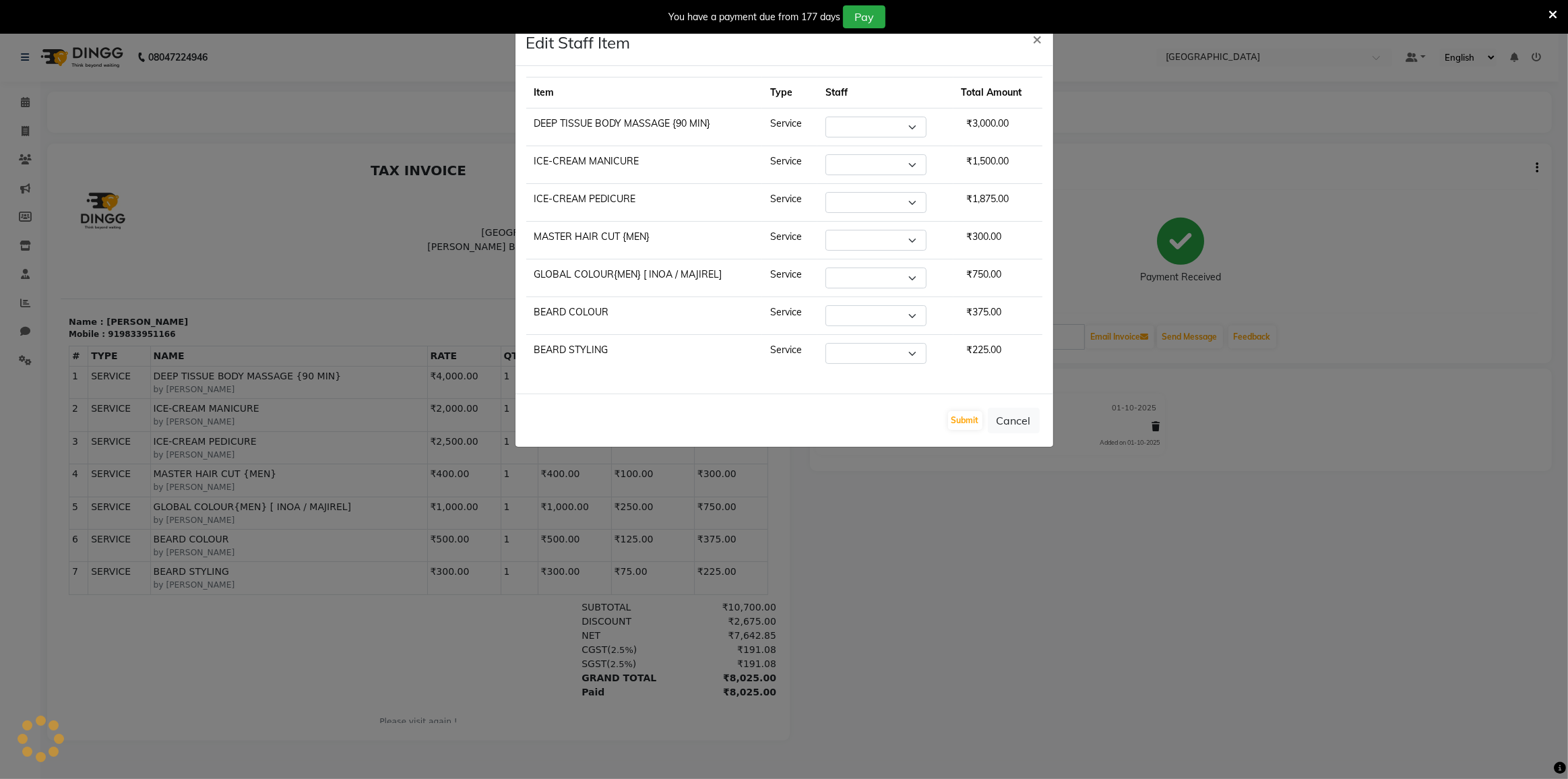
select select "78497"
select select "91746"
select select "78951"
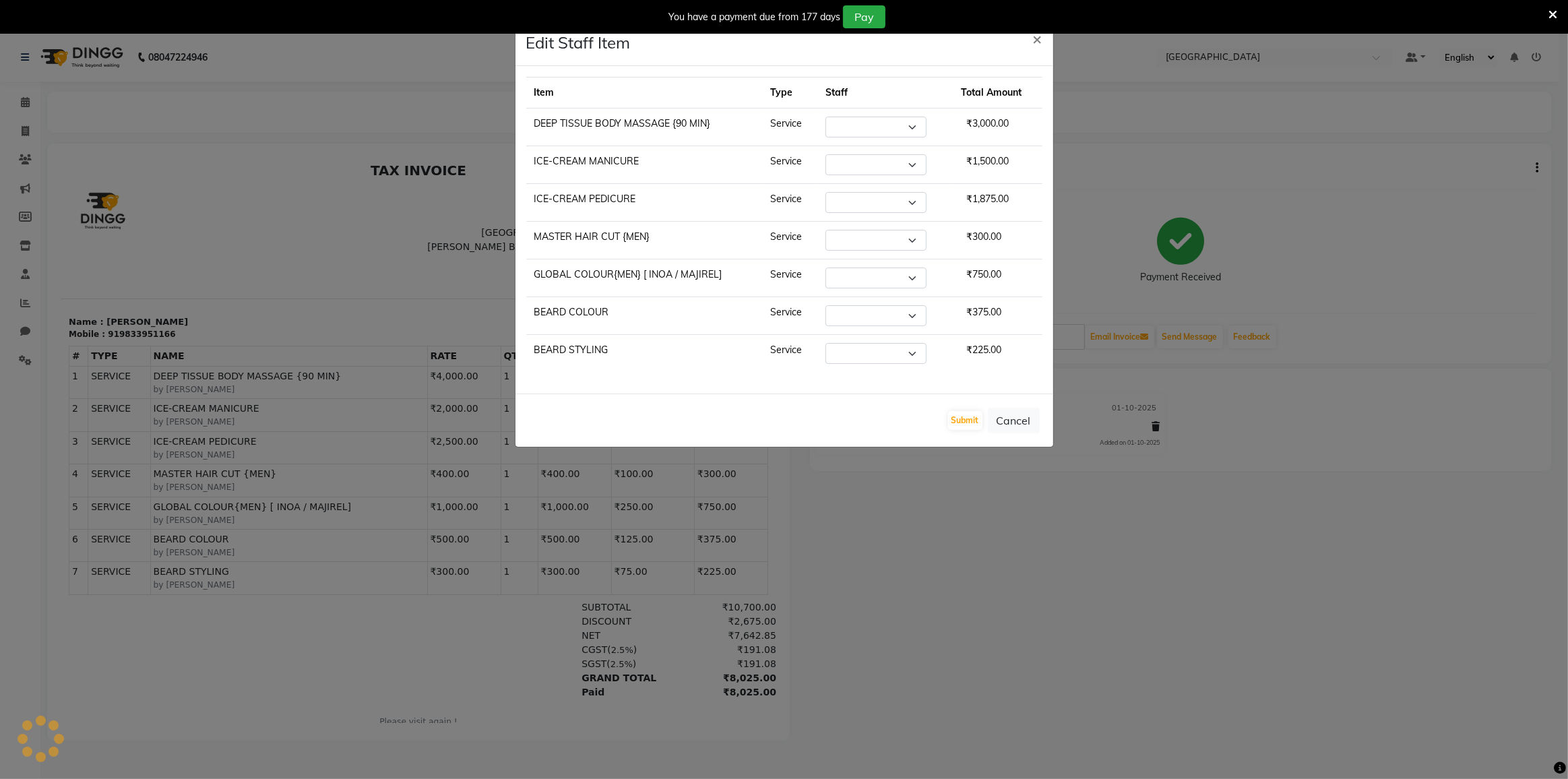
select select "78951"
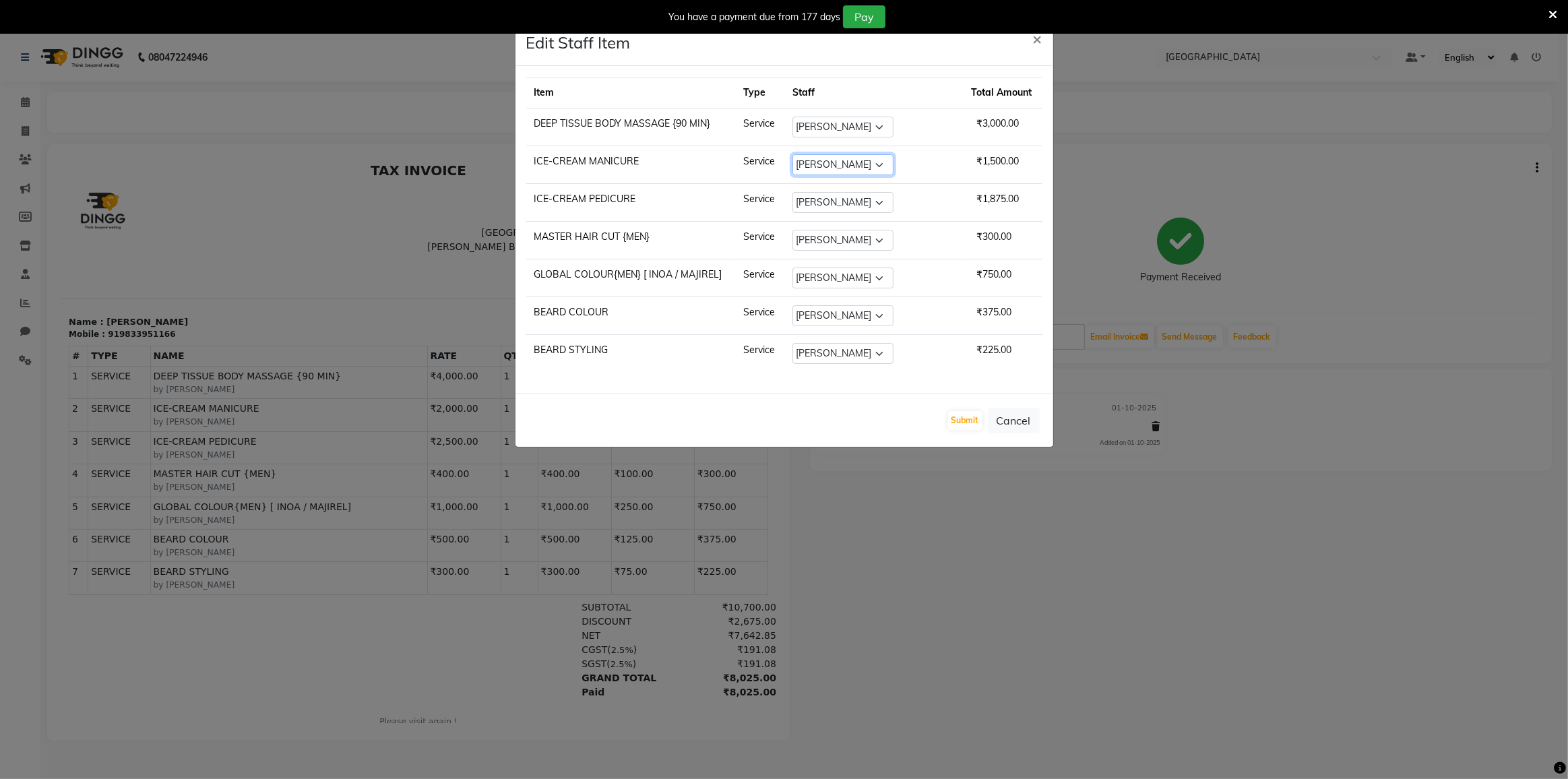
click at [887, 164] on select "Select DC DILSHAD ALI FAIZAN AHMED FARHAN SHAIKH FEROZ SHAIKH Ganga Kunwar Guln…" at bounding box center [843, 164] width 101 height 21
select select "91239"
click at [804, 154] on select "Select DC DILSHAD ALI FAIZAN AHMED FARHAN SHAIKH FEROZ SHAIKH Ganga Kunwar Guln…" at bounding box center [843, 164] width 101 height 21
click at [838, 494] on ngb-modal-window "Edit Staff Item × Item Type Staff Total Amount DEEP TISSUE BODY MASSAGE {90 MIN…" at bounding box center [784, 389] width 1568 height 779
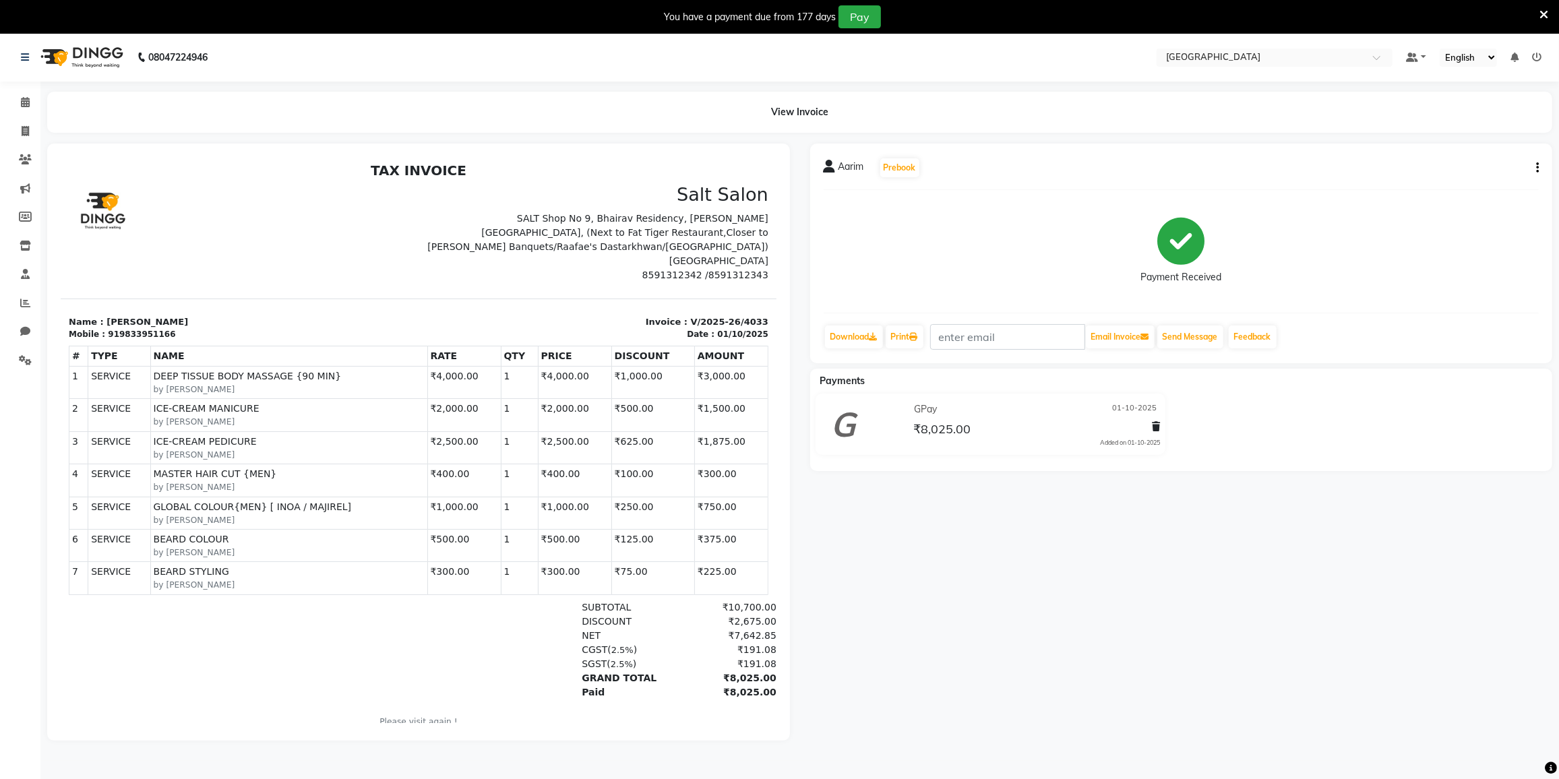
click at [1539, 168] on icon "button" at bounding box center [1537, 168] width 3 height 1
click at [1470, 163] on div "Edit Item Staff" at bounding box center [1470, 168] width 92 height 17
select select "78497"
select select "91746"
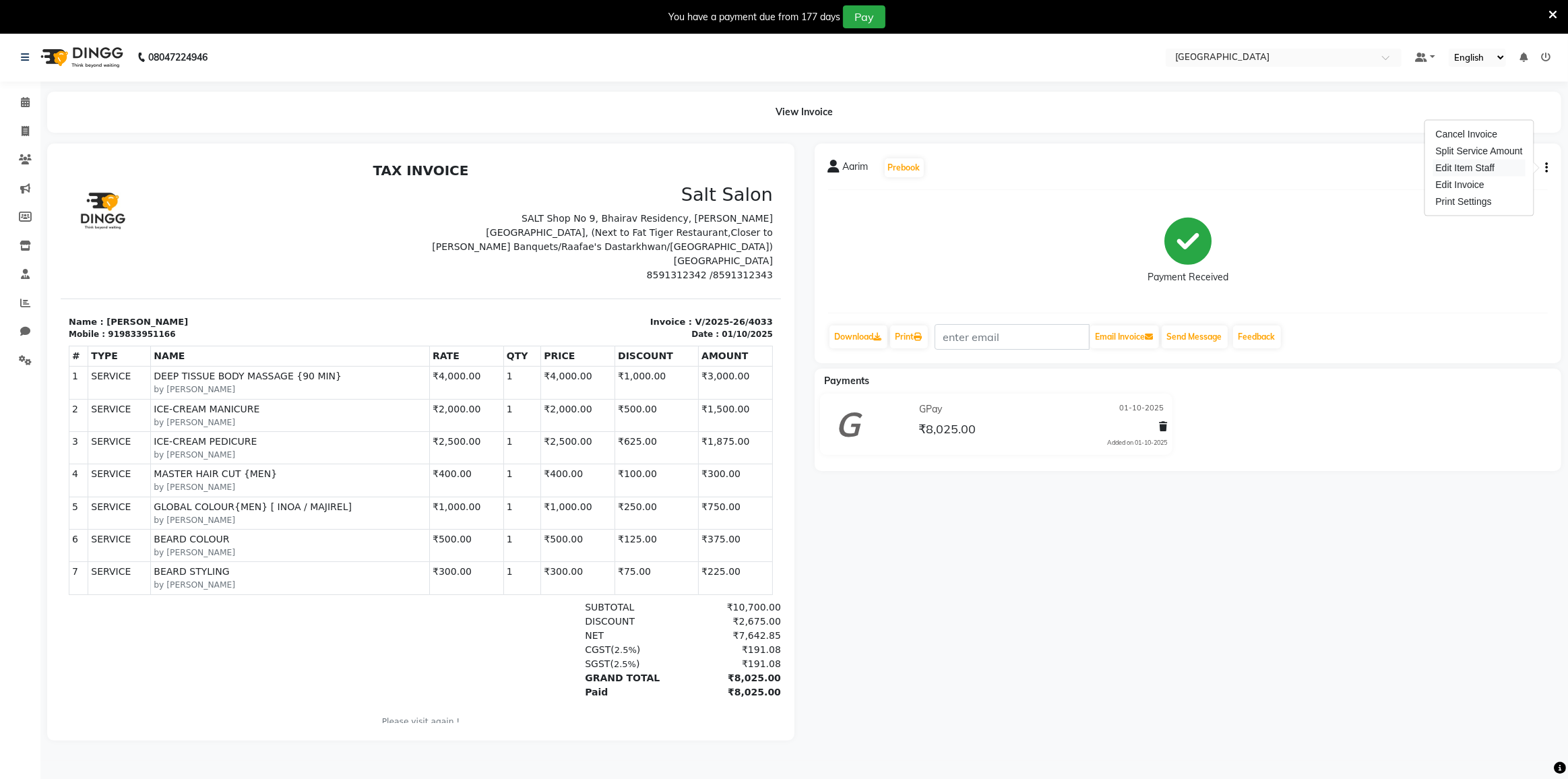
select select "78951"
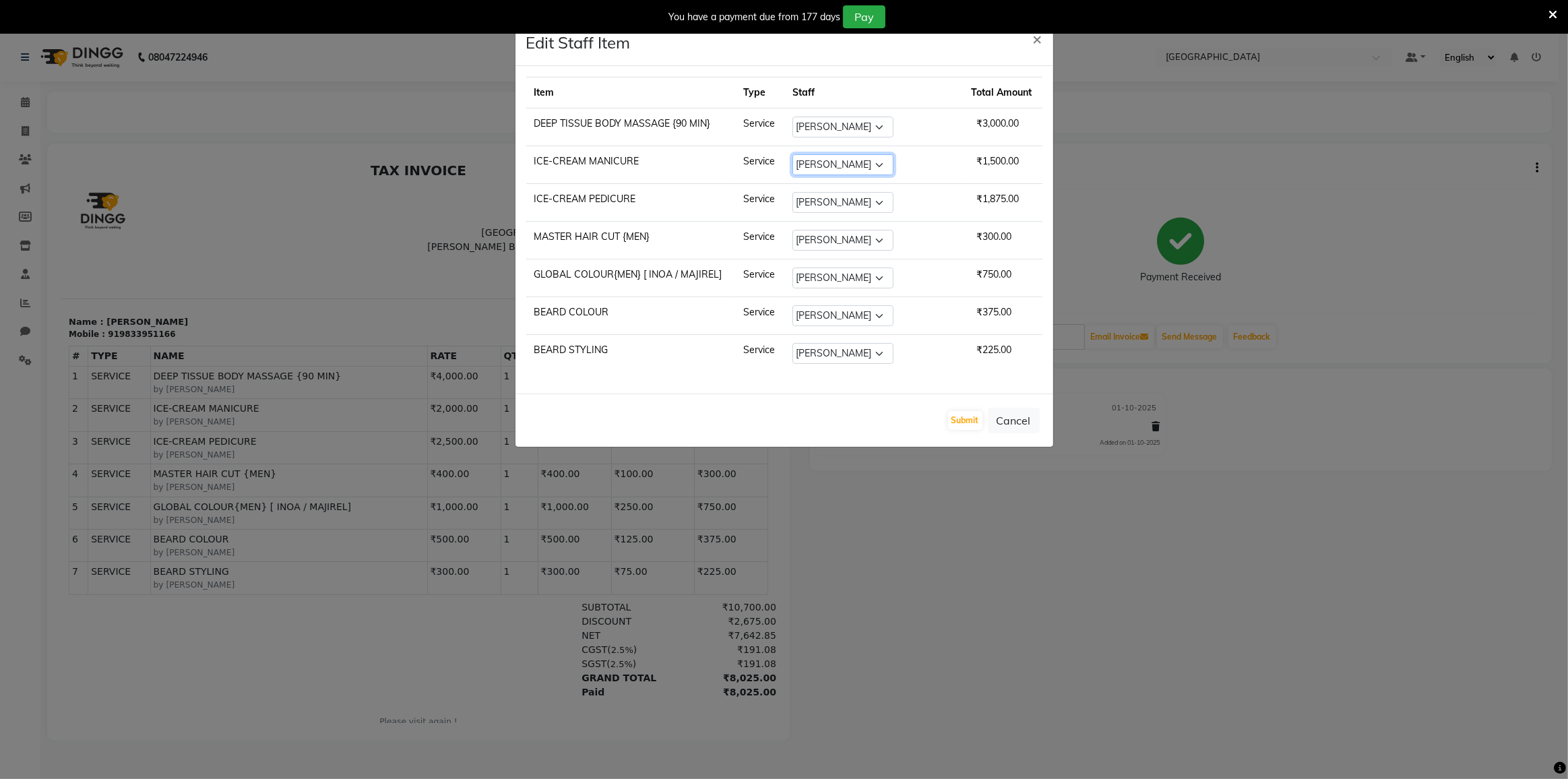
click at [894, 156] on select "Select DC DILSHAD ALI FAIZAN AHMED FARHAN SHAIKH FEROZ SHAIKH Ganga Kunwar Guln…" at bounding box center [843, 164] width 101 height 21
select select "91239"
click at [804, 154] on select "Select DC DILSHAD ALI FAIZAN AHMED FARHAN SHAIKH FEROZ SHAIKH Ganga Kunwar Guln…" at bounding box center [843, 164] width 101 height 21
click at [961, 420] on button "Submit" at bounding box center [965, 420] width 34 height 19
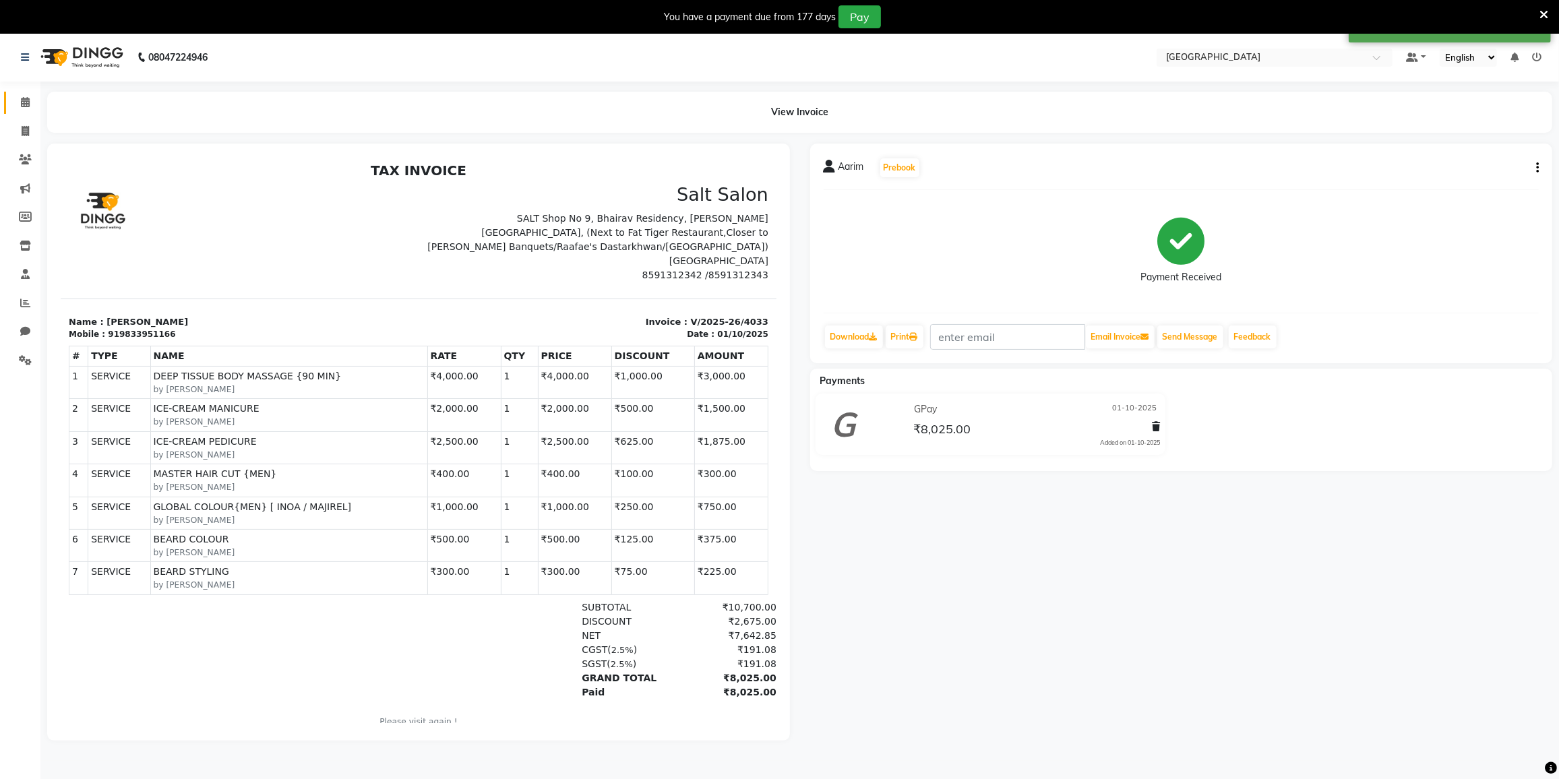
click at [22, 93] on link "Calendar" at bounding box center [20, 103] width 32 height 22
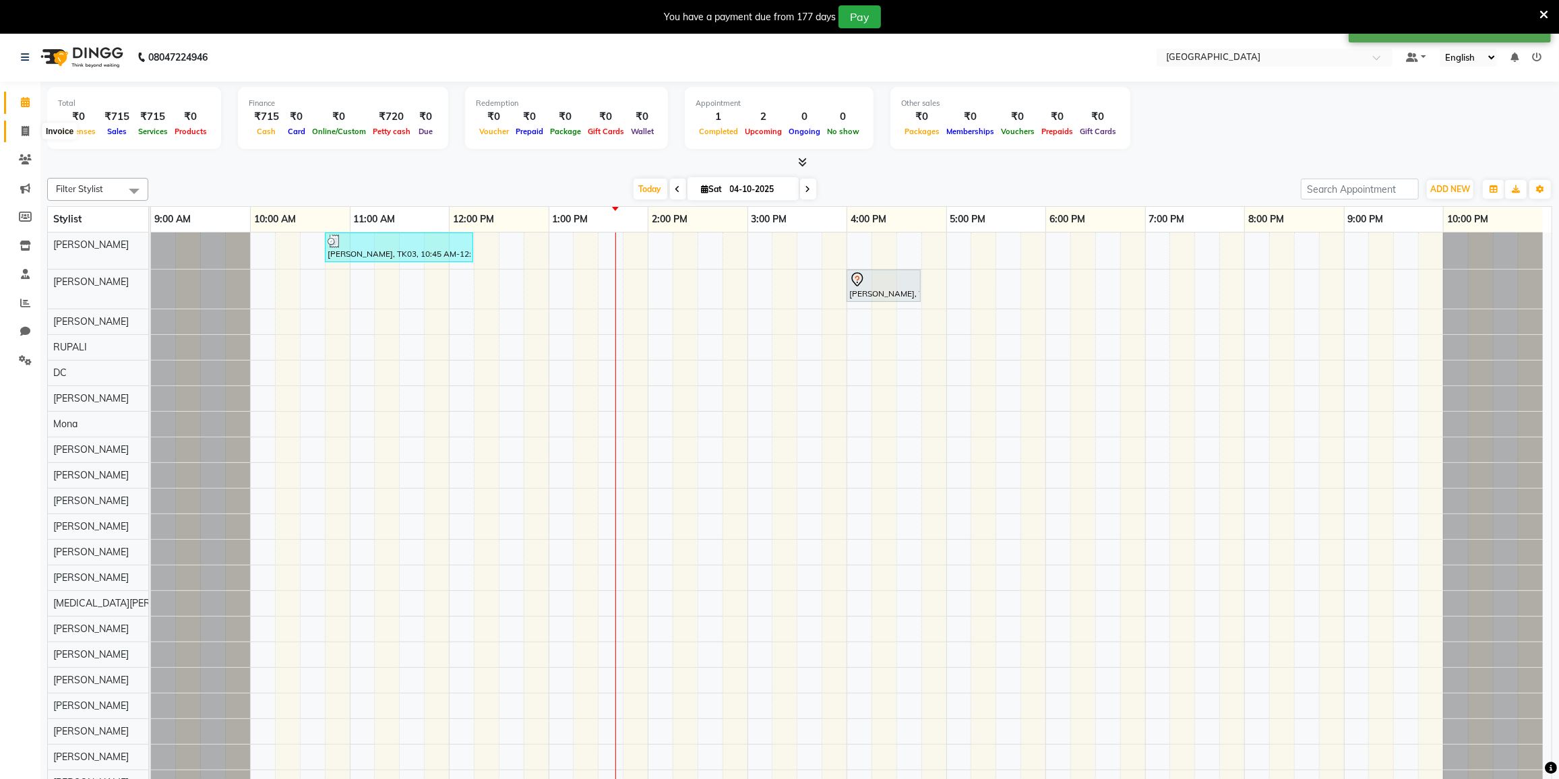
click at [31, 137] on span at bounding box center [25, 132] width 24 height 16
select select "8096"
select select "service"
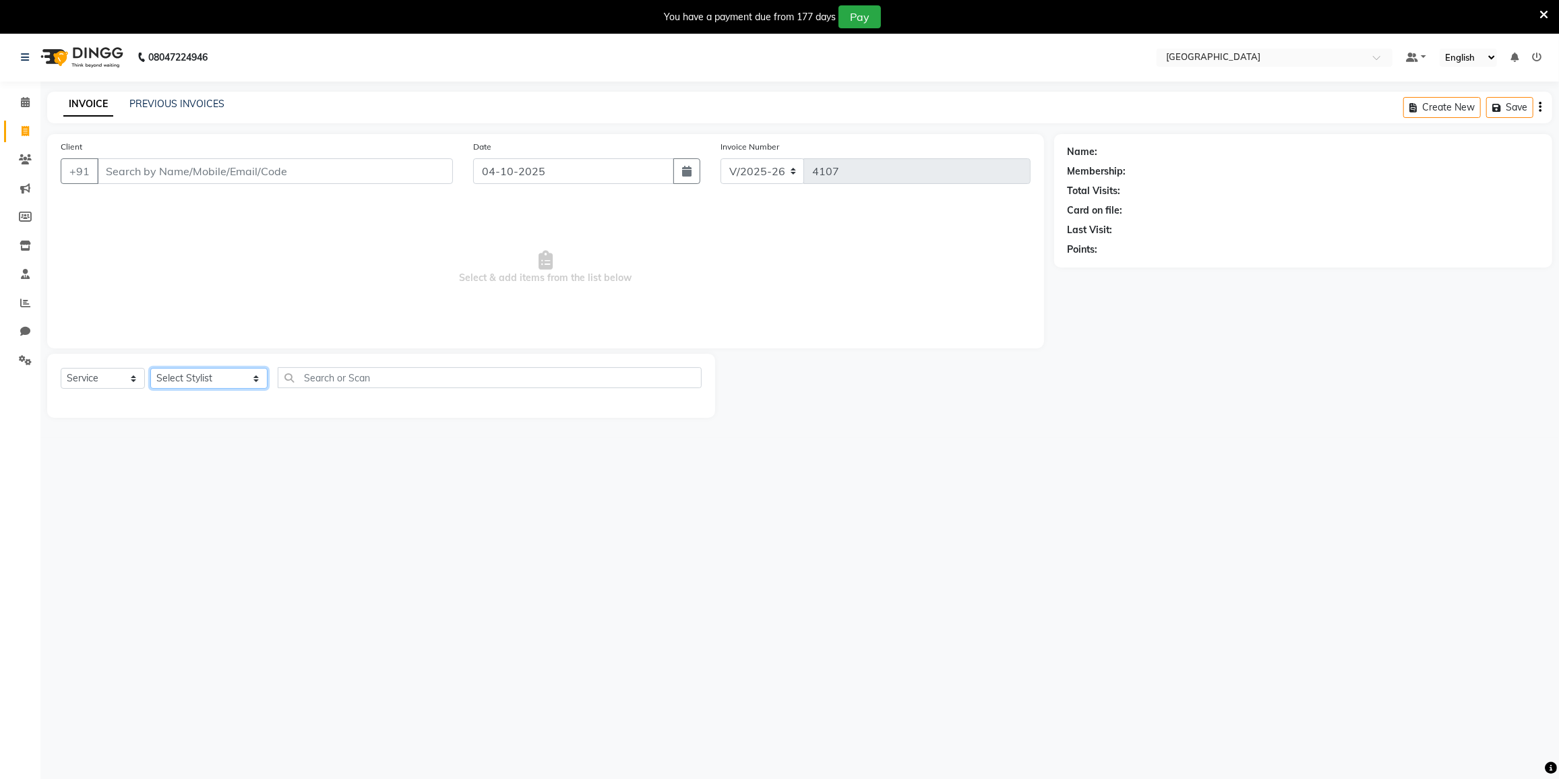
click at [194, 383] on select "Select Stylist DC [PERSON_NAME] [PERSON_NAME] [PERSON_NAME] [PERSON_NAME] [PERS…" at bounding box center [208, 378] width 117 height 21
select select "78951"
click at [150, 368] on select "Select Stylist DC [PERSON_NAME] [PERSON_NAME] [PERSON_NAME] [PERSON_NAME] [PERS…" at bounding box center [208, 378] width 117 height 21
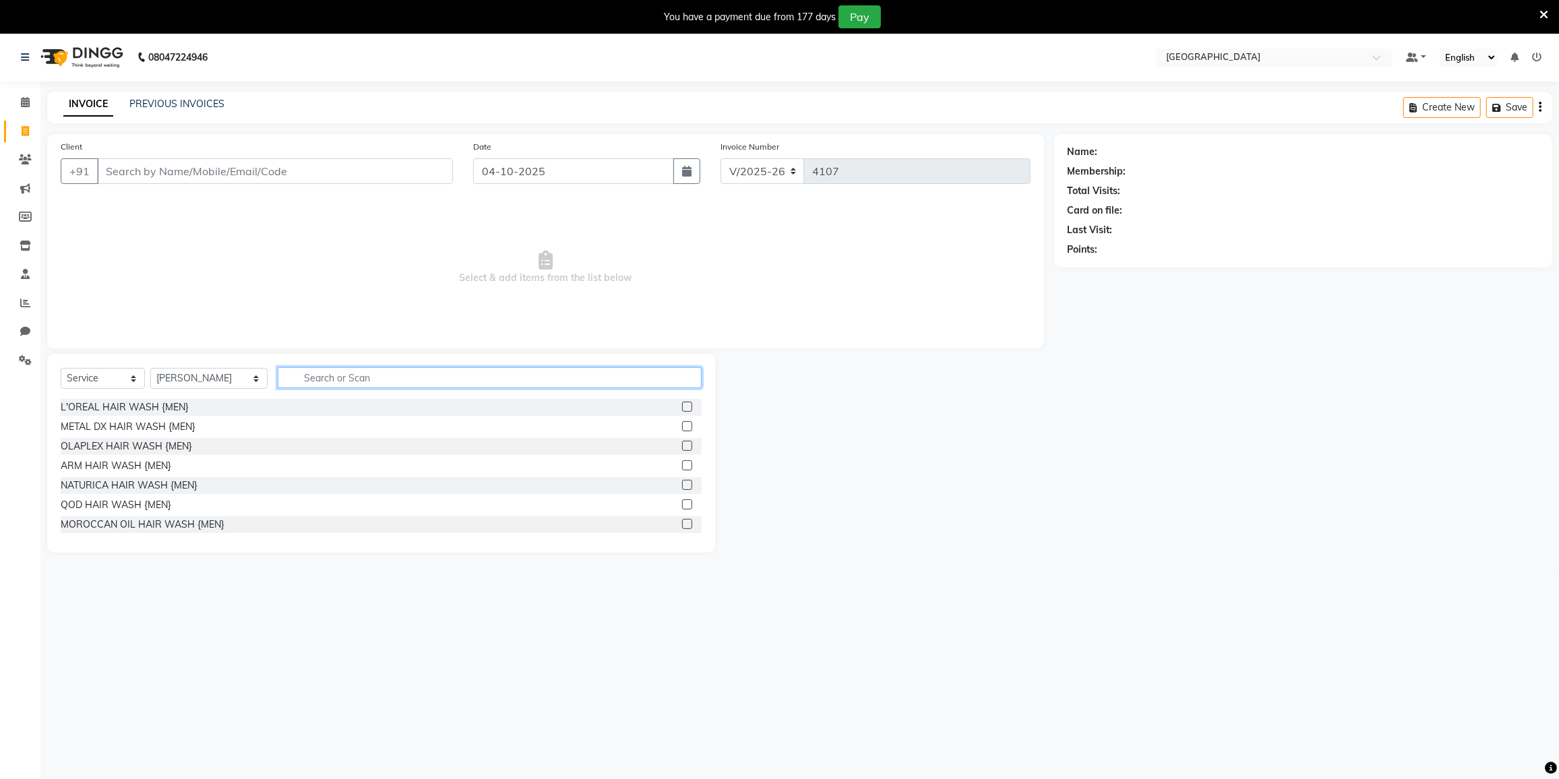
click at [321, 376] on input "text" at bounding box center [490, 377] width 424 height 21
type input "hair c"
click at [125, 423] on div "MASTER HAIR CUT {MEN}" at bounding box center [119, 427] width 116 height 14
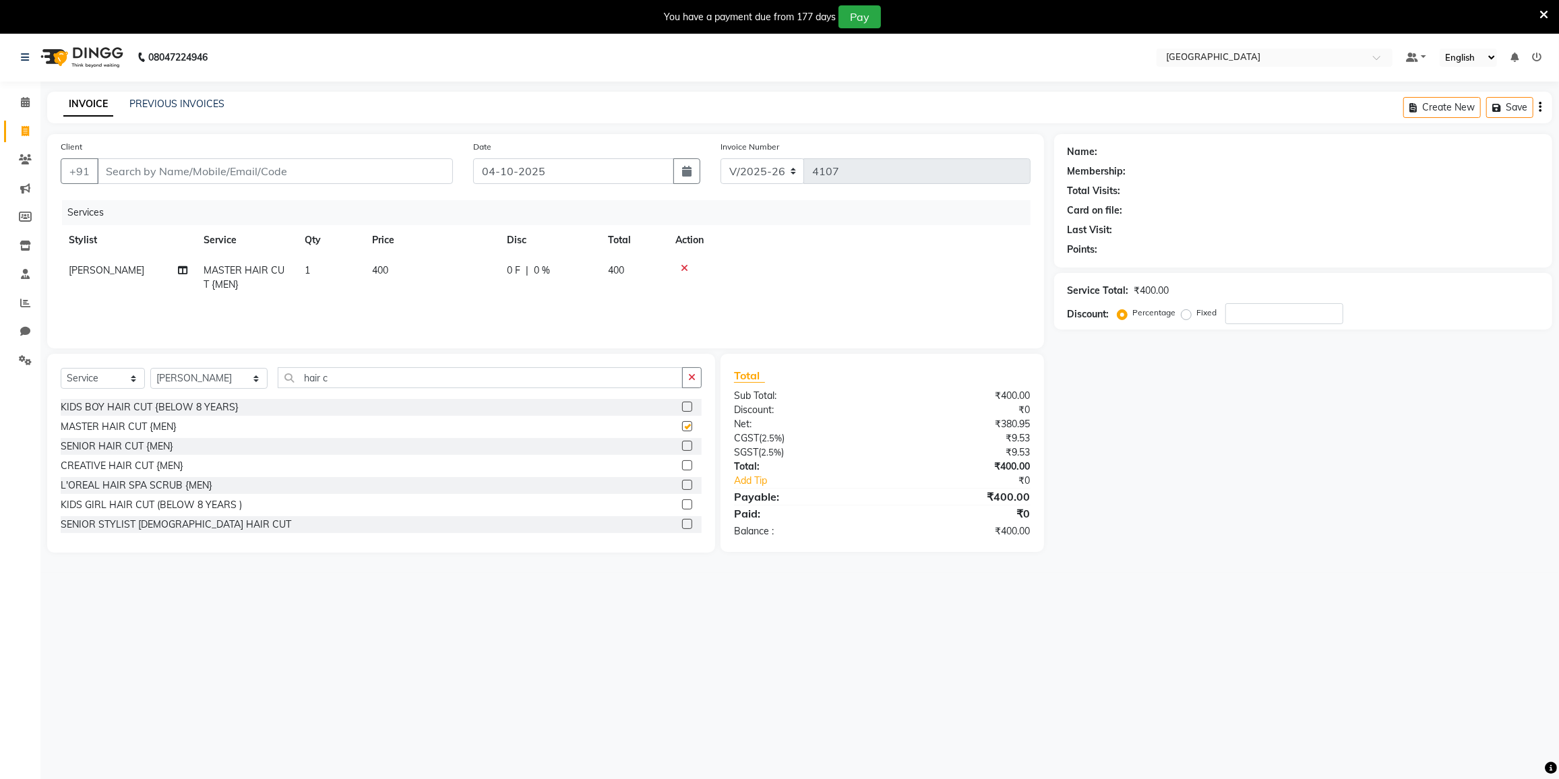
checkbox input "false"
click at [332, 379] on input "hair c" at bounding box center [480, 377] width 405 height 21
type input "h"
type input "beard"
click at [82, 444] on div "BEARD STYLING" at bounding box center [98, 446] width 74 height 14
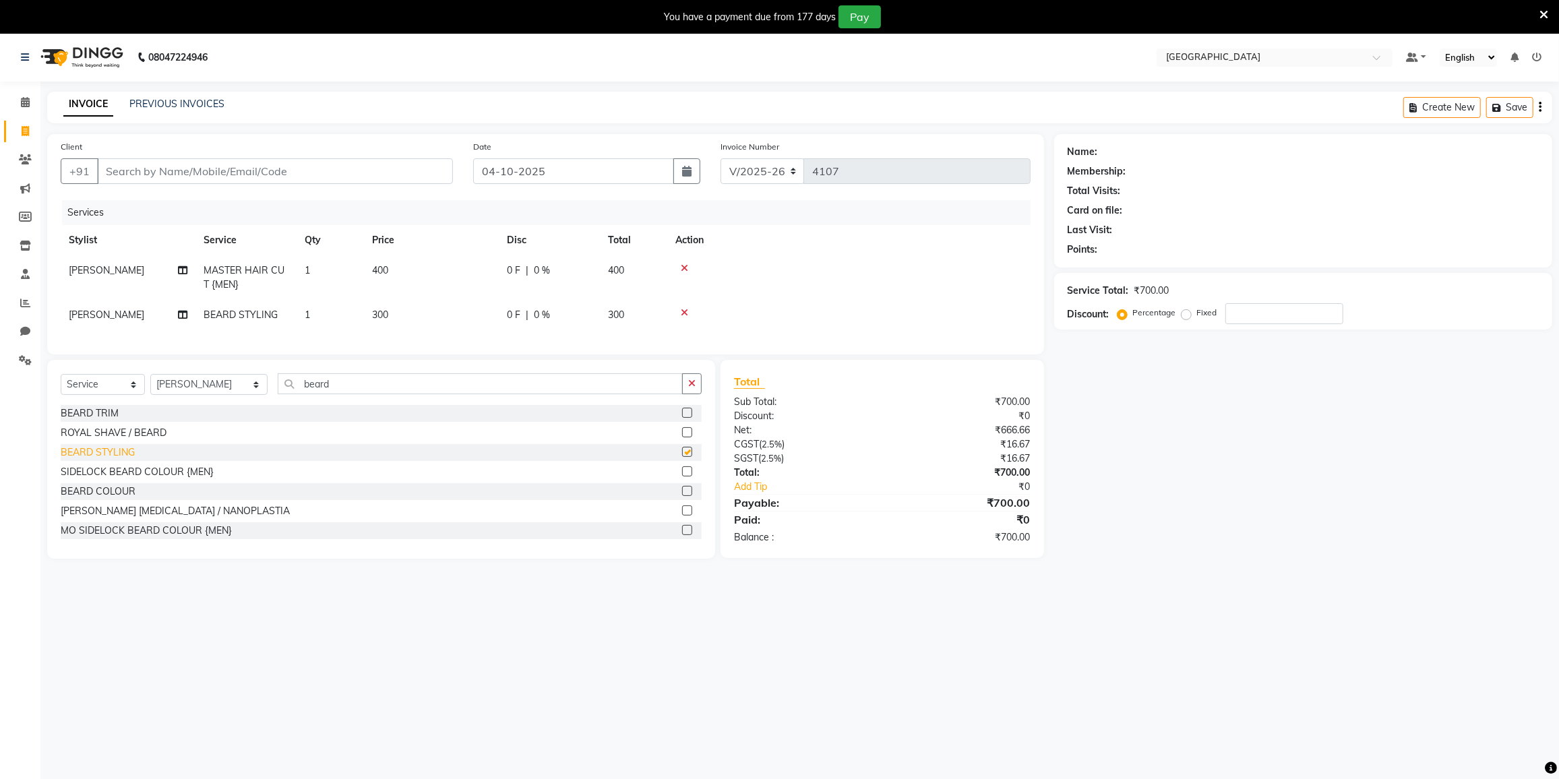
checkbox input "false"
drag, startPoint x: 260, startPoint y: 328, endPoint x: 233, endPoint y: 326, distance: 27.7
click at [258, 328] on td "BEARD STYLING" at bounding box center [245, 315] width 101 height 30
select select "78951"
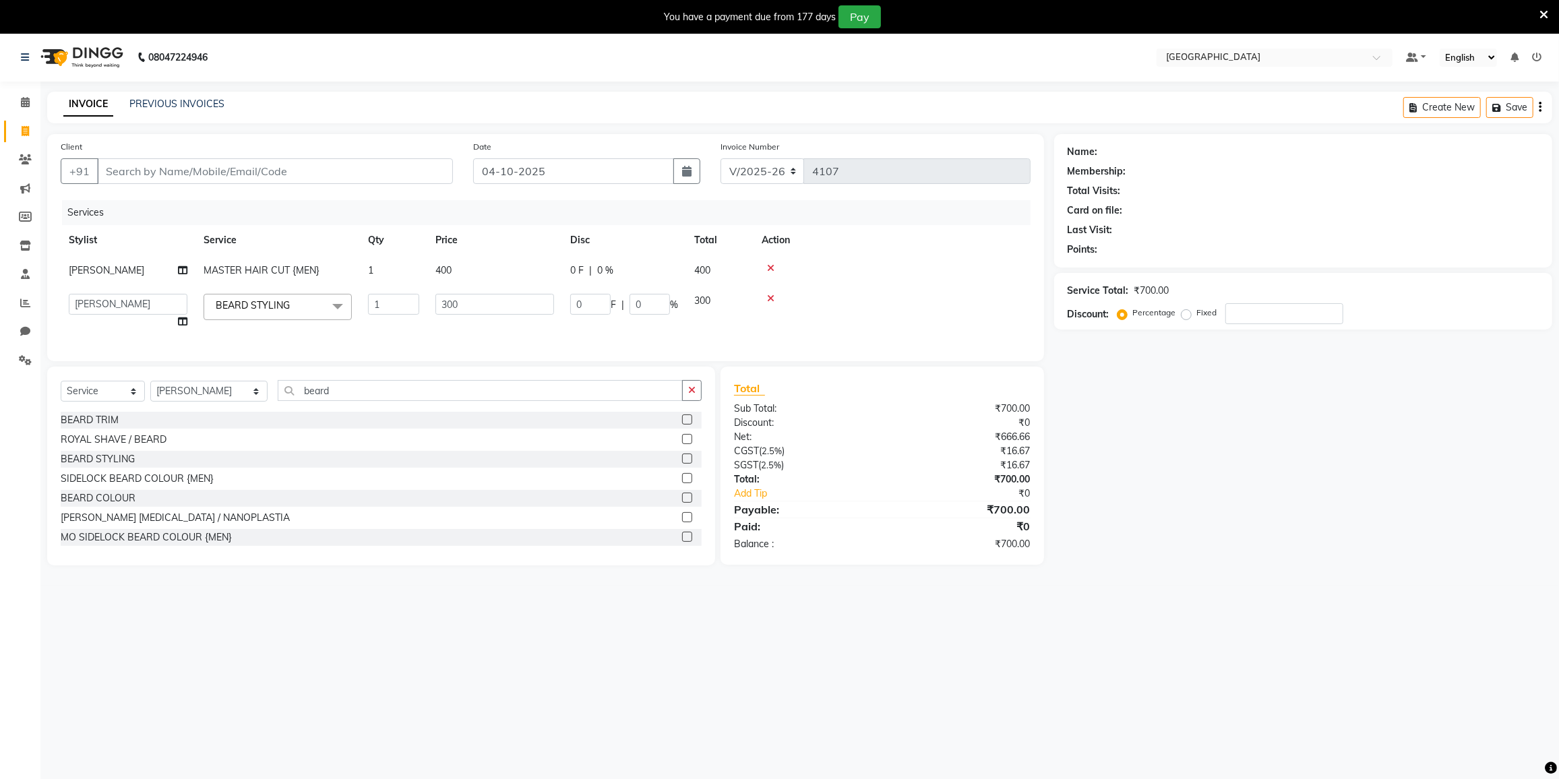
click at [0, 454] on div "Calendar Invoice Clients Marketing Members Inventory Staff Reports Chat Setting…" at bounding box center [91, 431] width 182 height 720
drag, startPoint x: 28, startPoint y: 298, endPoint x: 894, endPoint y: 62, distance: 897.6
click at [28, 298] on icon at bounding box center [25, 303] width 10 height 10
click at [384, 171] on input "Client" at bounding box center [275, 171] width 356 height 26
type input "9"
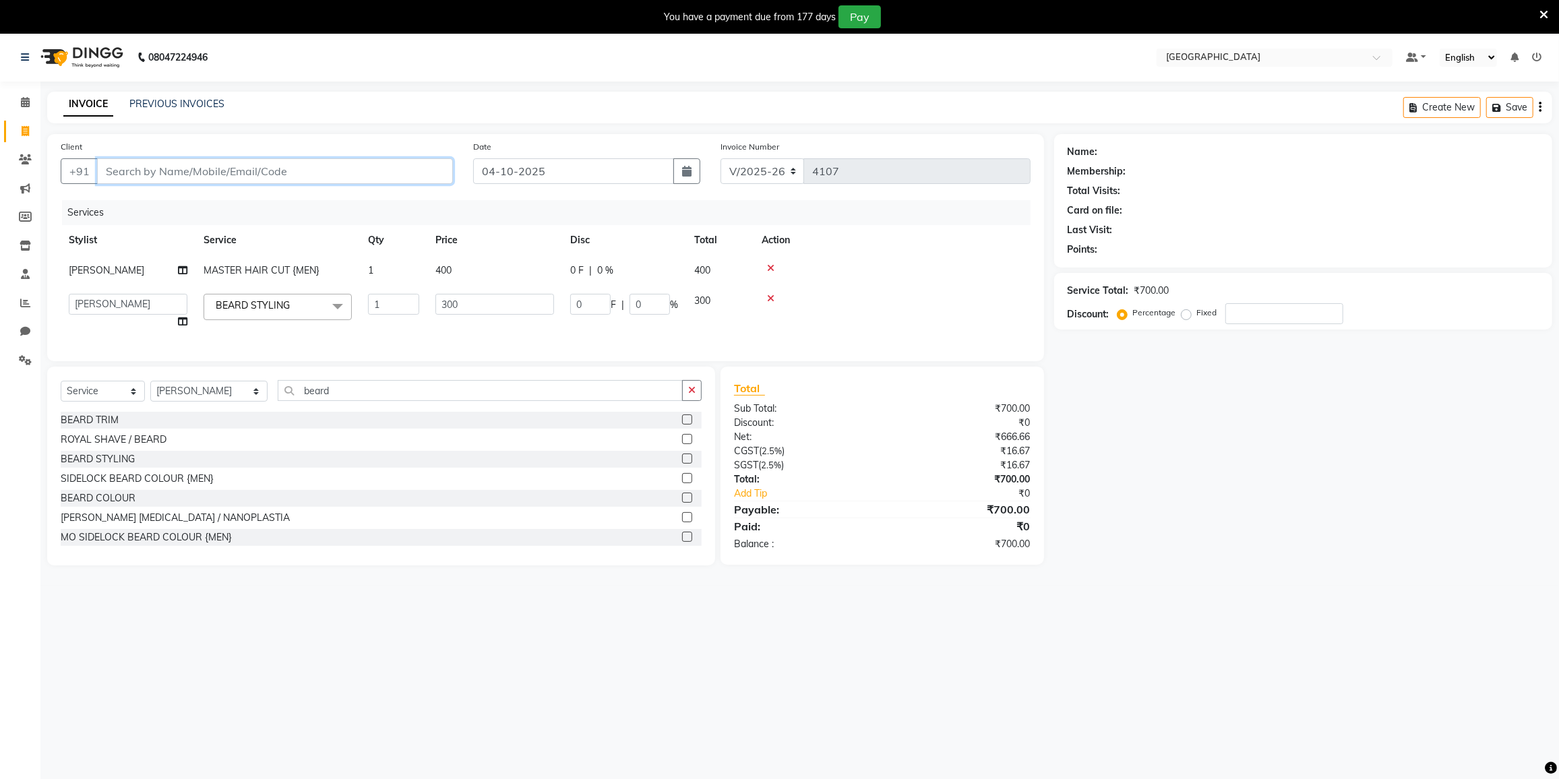
type input "0"
type input "9664284878"
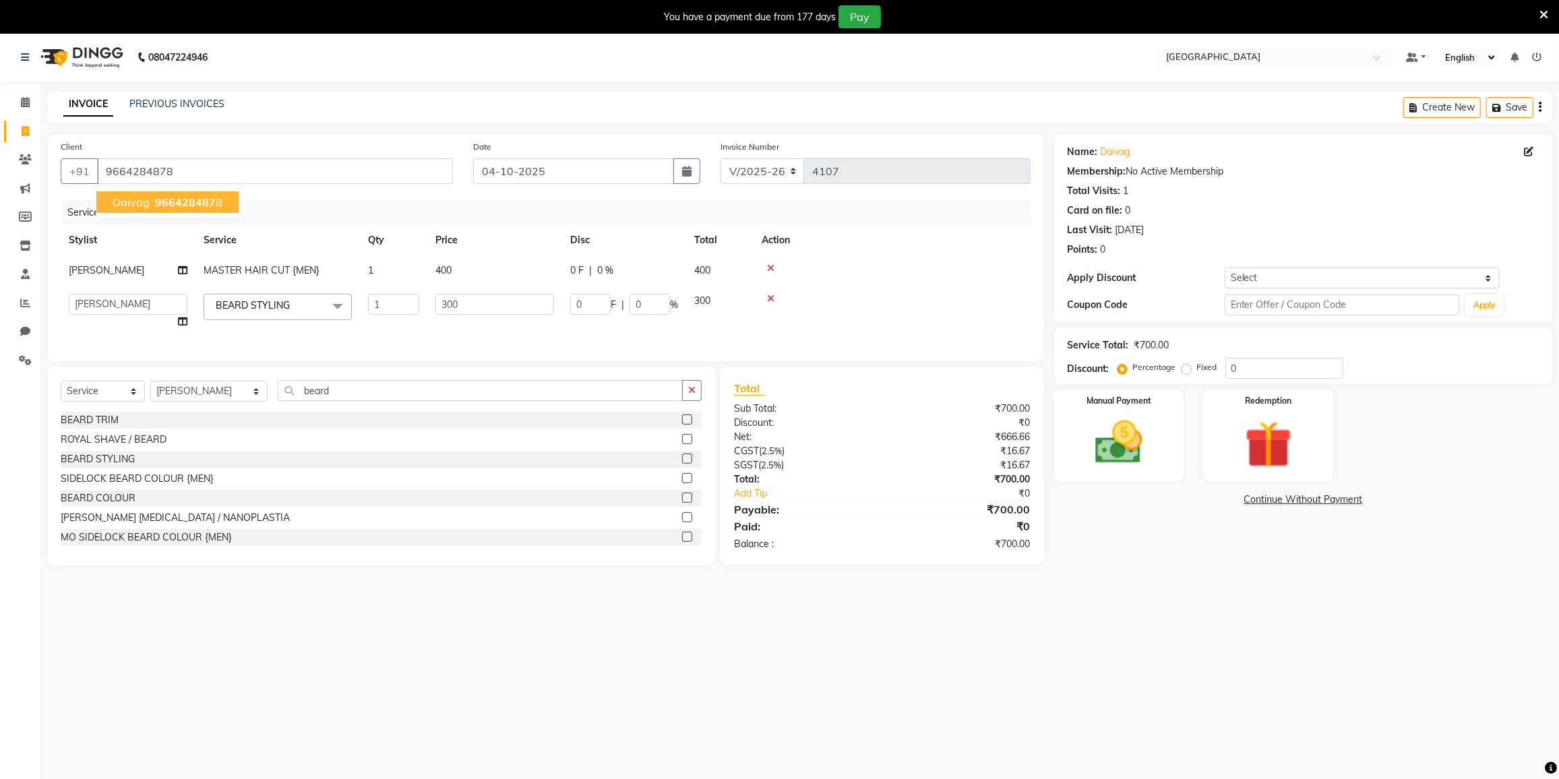
click at [185, 201] on span "966428487" at bounding box center [185, 201] width 61 height 13
click at [1300, 279] on select "Select Coupon → 500 Coupons Coupon → Kalpataru20 Coupon → Veda20 Coupon → Salt-…" at bounding box center [1362, 278] width 275 height 21
select select "4: Object"
click at [1225, 268] on select "Select Coupon → 500 Coupons Coupon → Kalpataru20 Coupon → Veda20 Coupon → Salt-…" at bounding box center [1362, 278] width 275 height 21
type input "20"
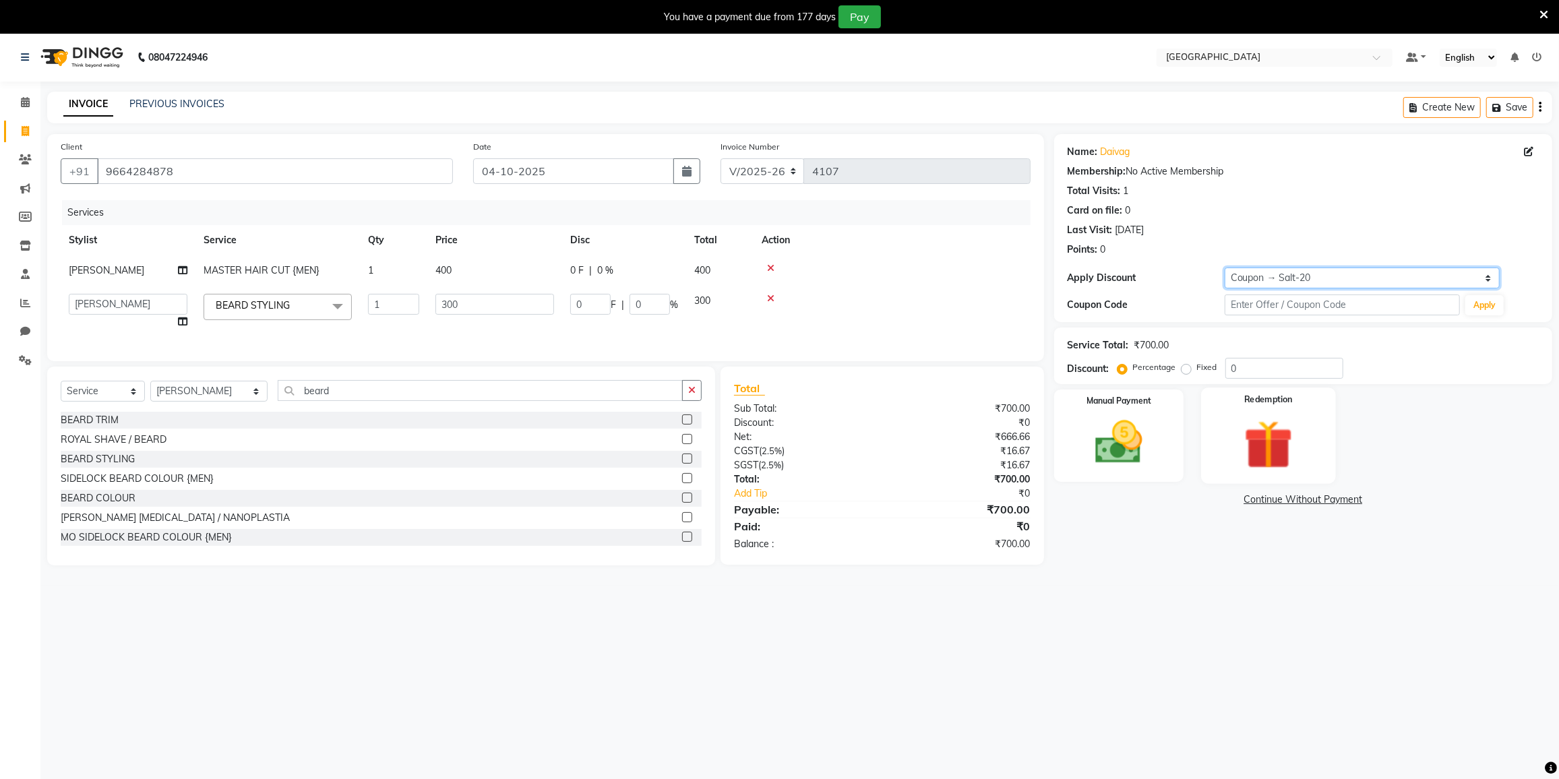
type input "60"
type input "20"
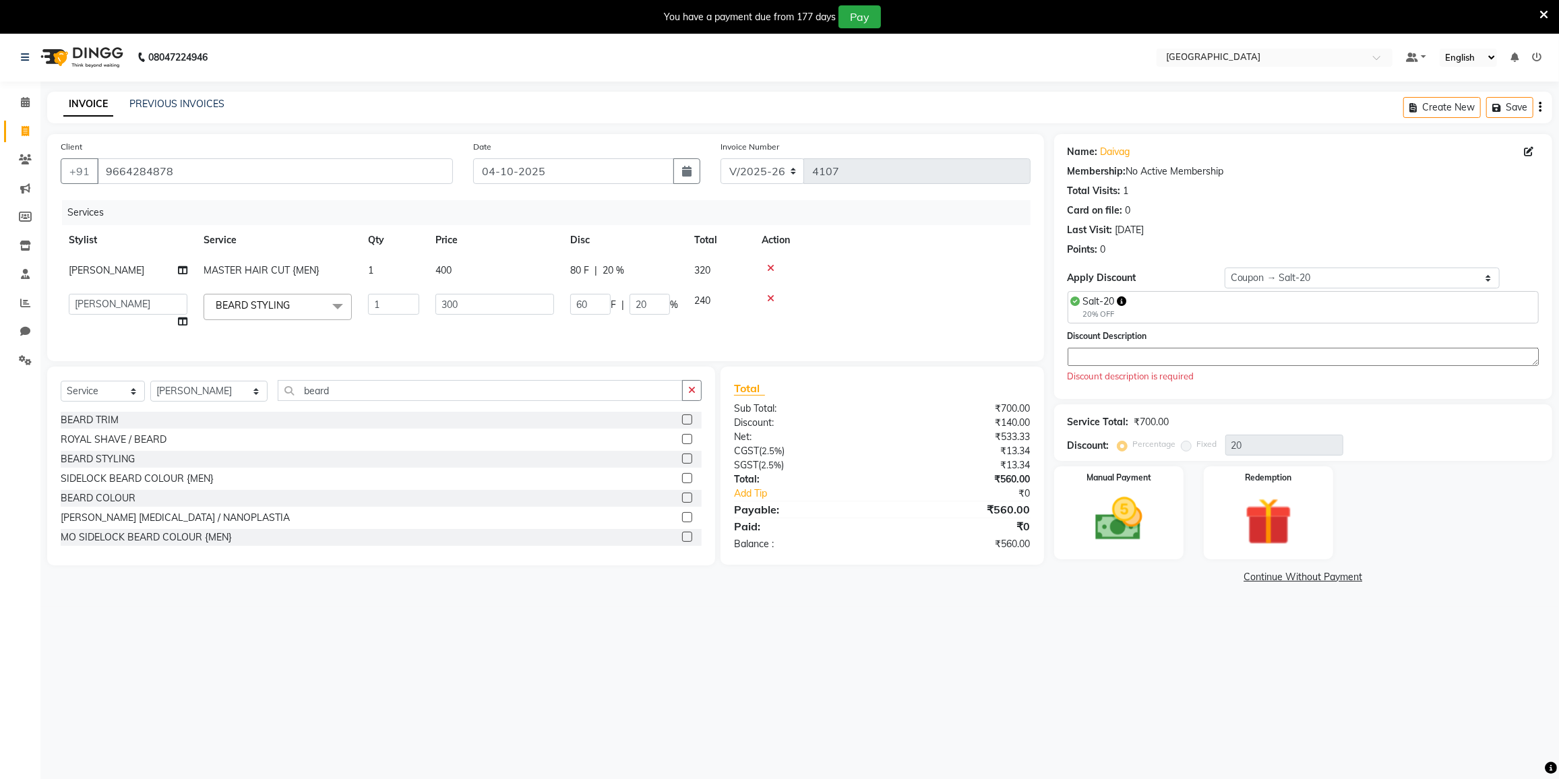
click at [1177, 352] on textarea at bounding box center [1303, 357] width 471 height 18
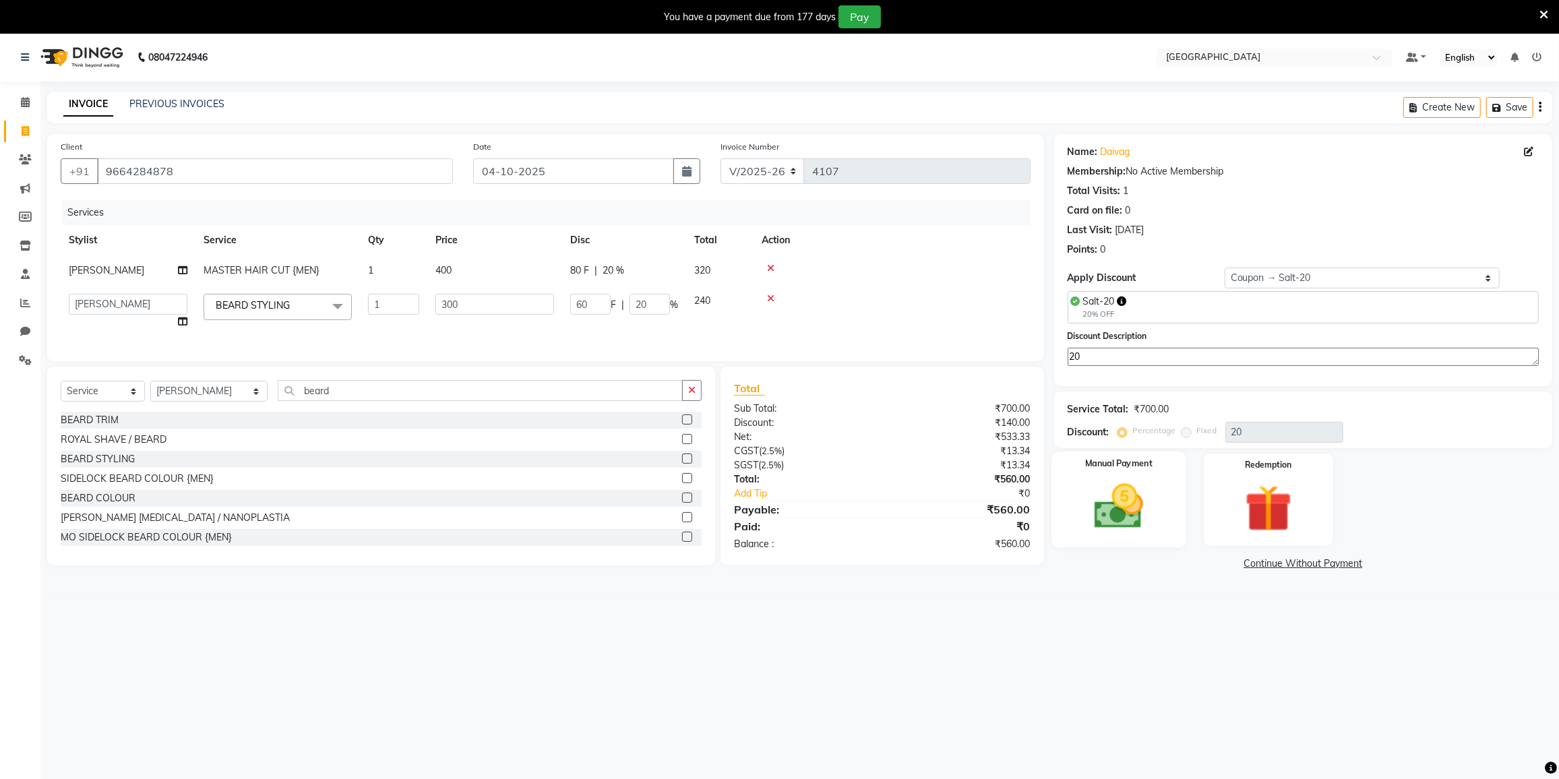
type textarea "20"
click at [1111, 478] on img at bounding box center [1118, 506] width 80 height 57
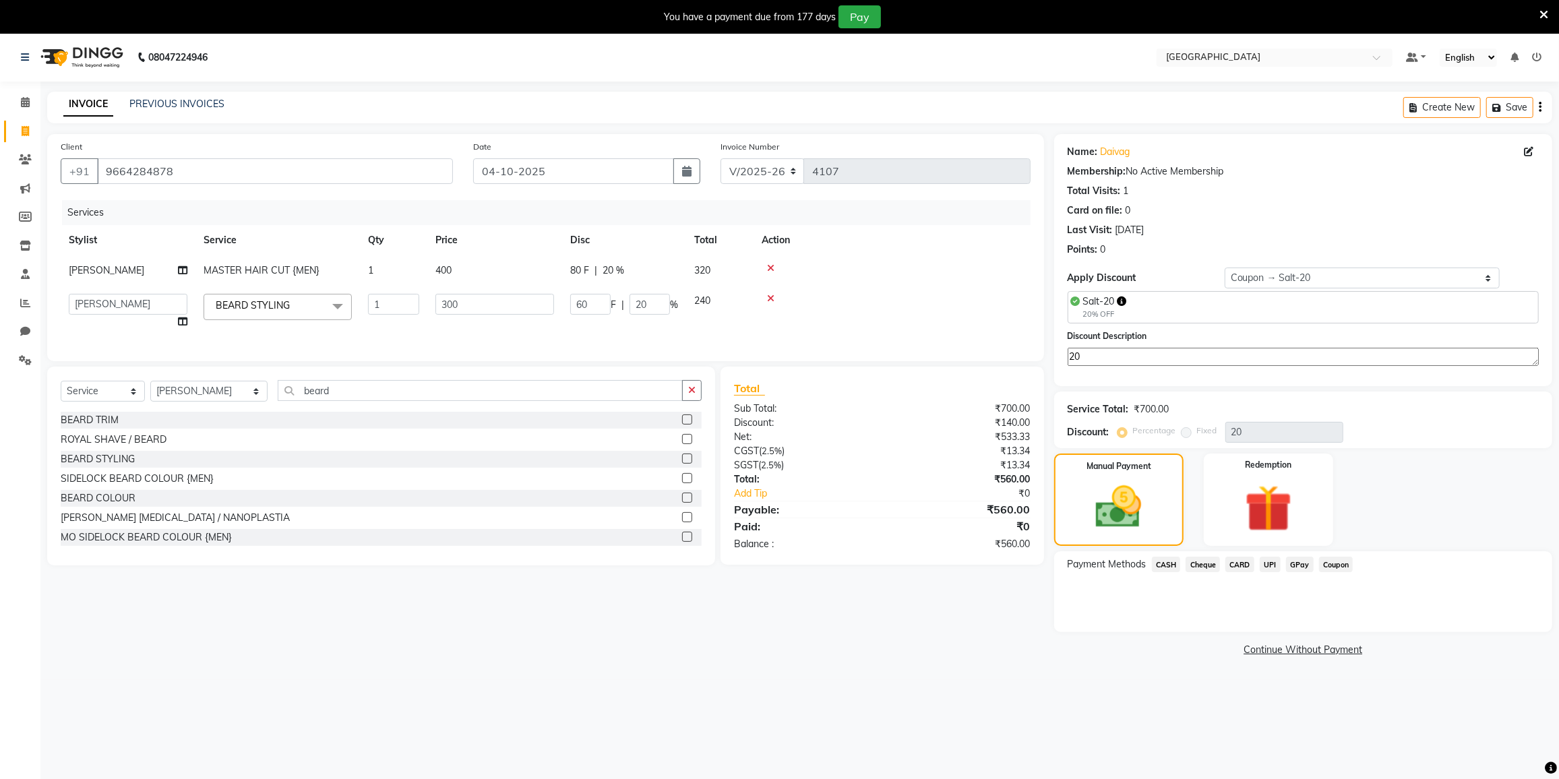
drag, startPoint x: 1111, startPoint y: 476, endPoint x: 1383, endPoint y: 623, distance: 308.5
click at [1163, 510] on div "Manual Payment" at bounding box center [1118, 500] width 129 height 92
click at [1165, 566] on span "CASH" at bounding box center [1166, 565] width 29 height 16
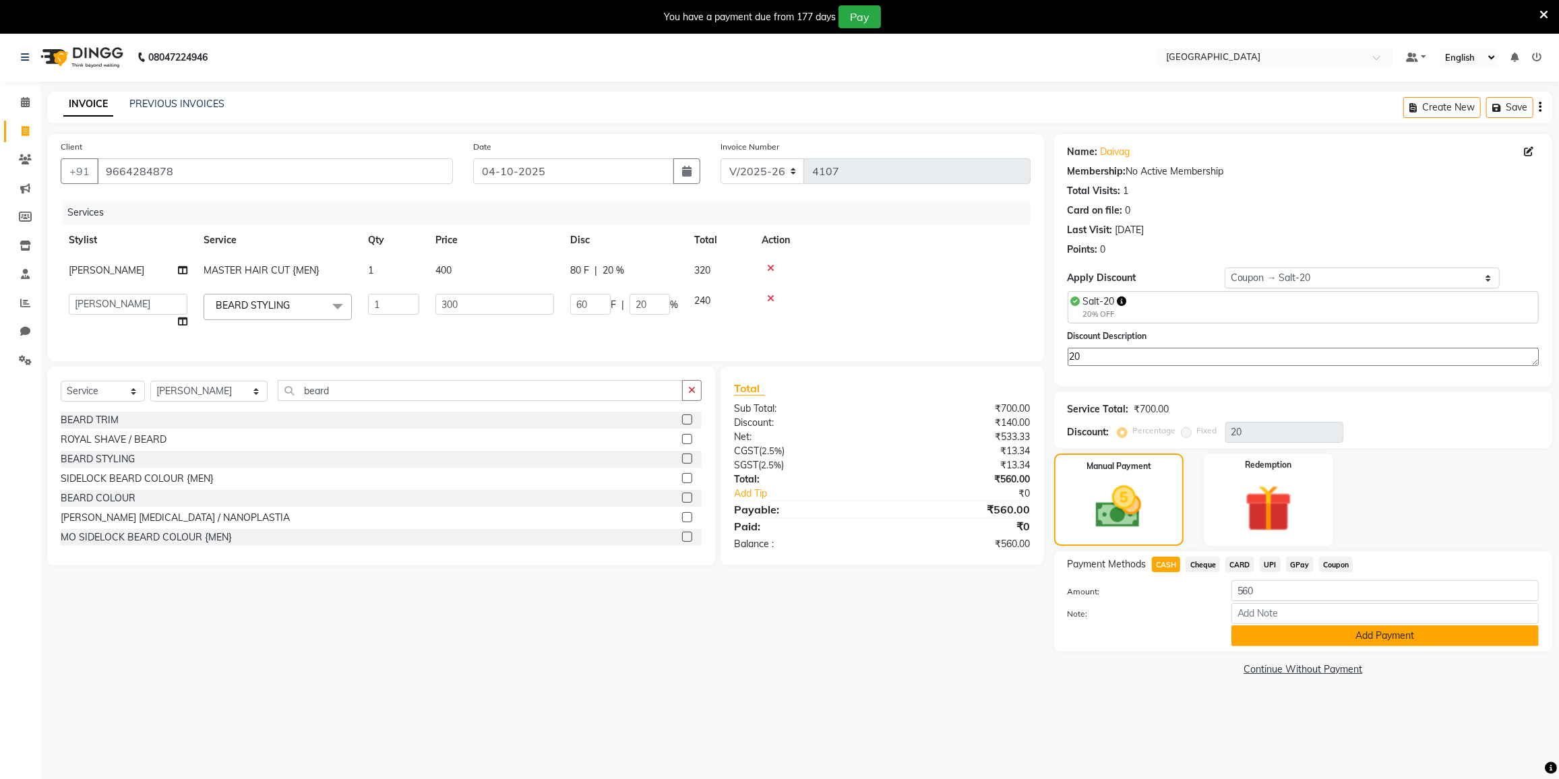
click at [1316, 631] on button "Add Payment" at bounding box center [1384, 635] width 307 height 21
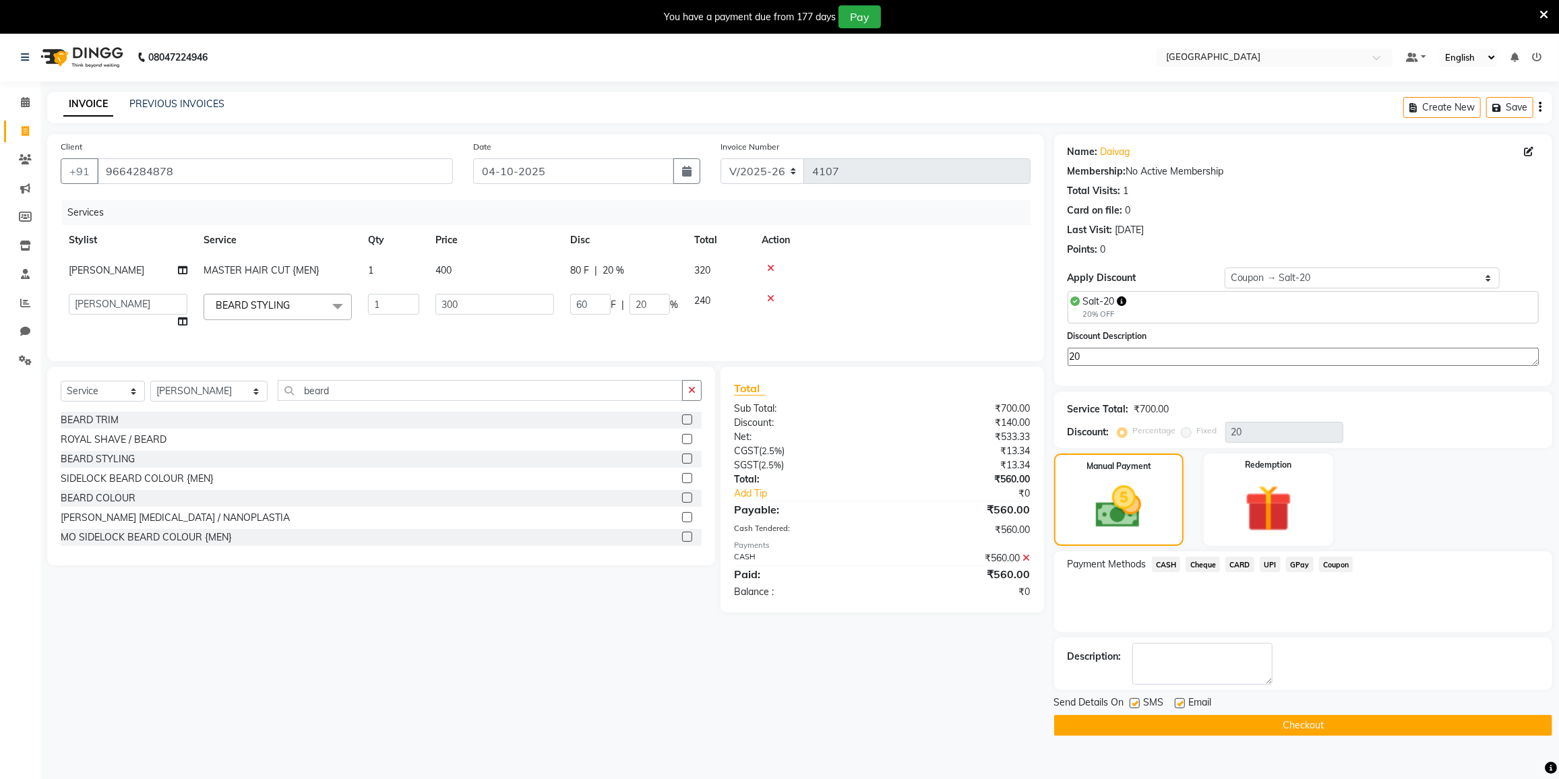
click at [1280, 718] on button "Checkout" at bounding box center [1303, 725] width 498 height 21
click at [1280, 718] on div "Checkout" at bounding box center [1303, 725] width 498 height 21
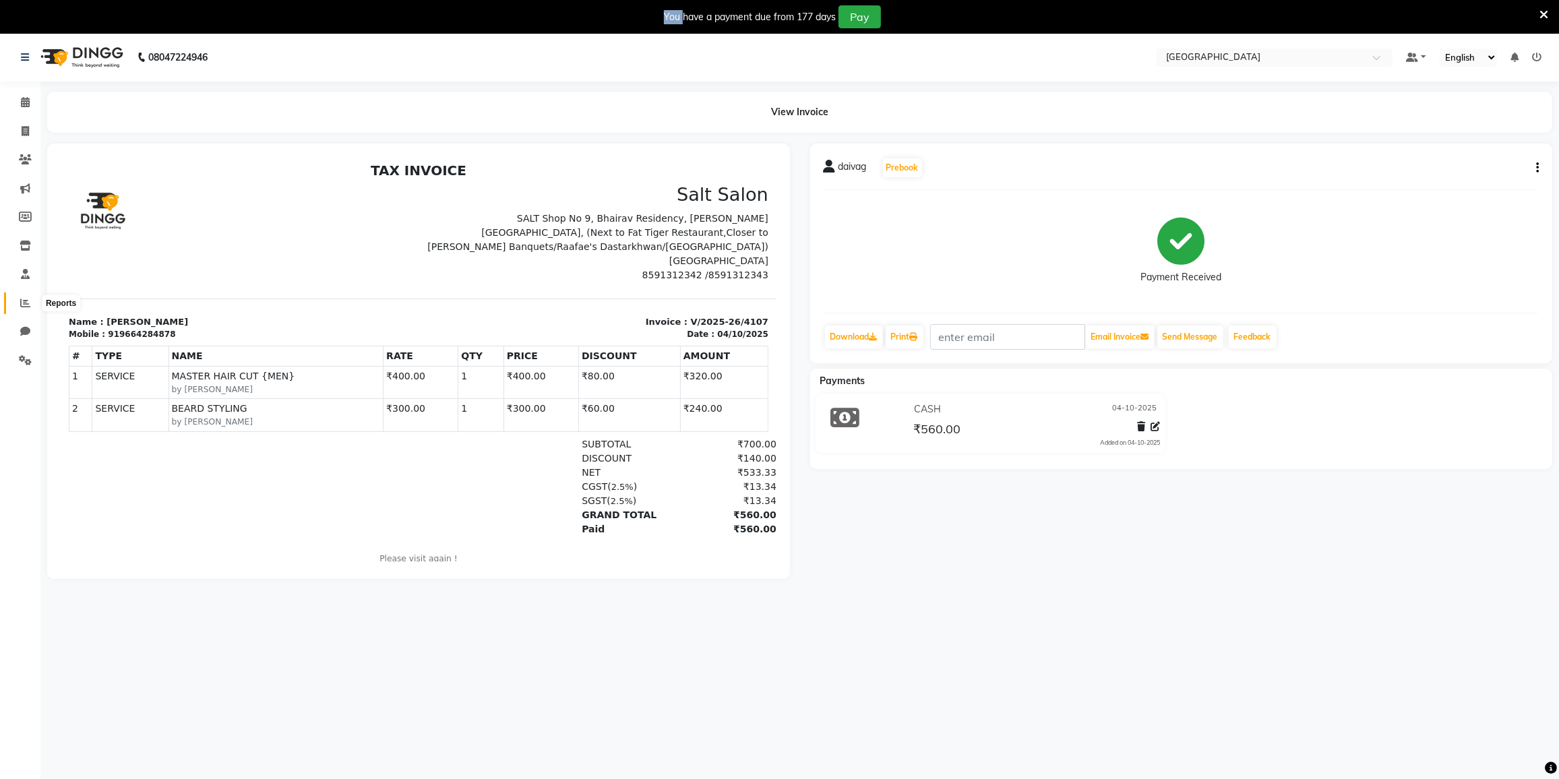
click at [26, 299] on icon at bounding box center [25, 303] width 10 height 10
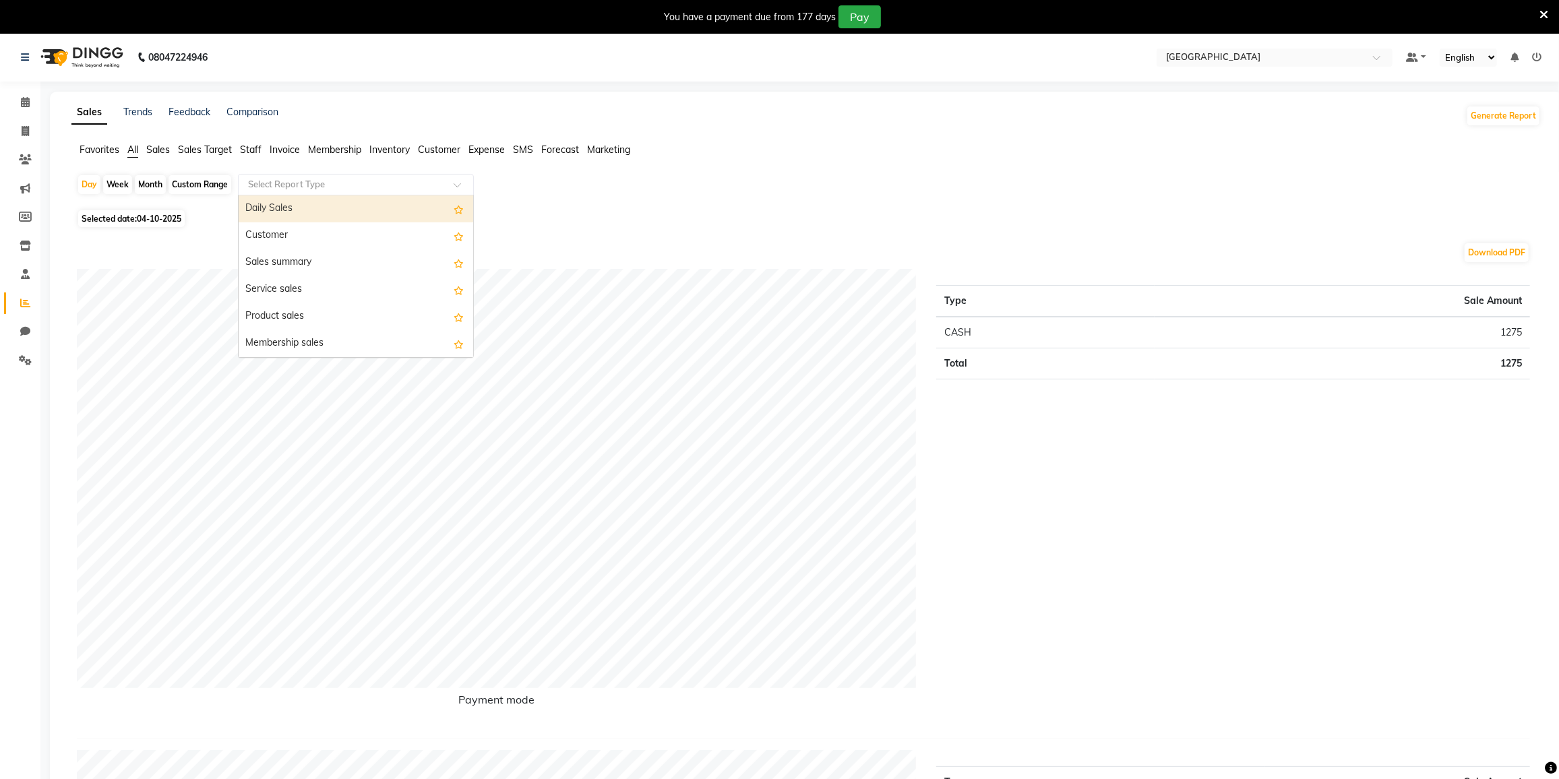
click at [263, 180] on input "text" at bounding box center [342, 184] width 194 height 13
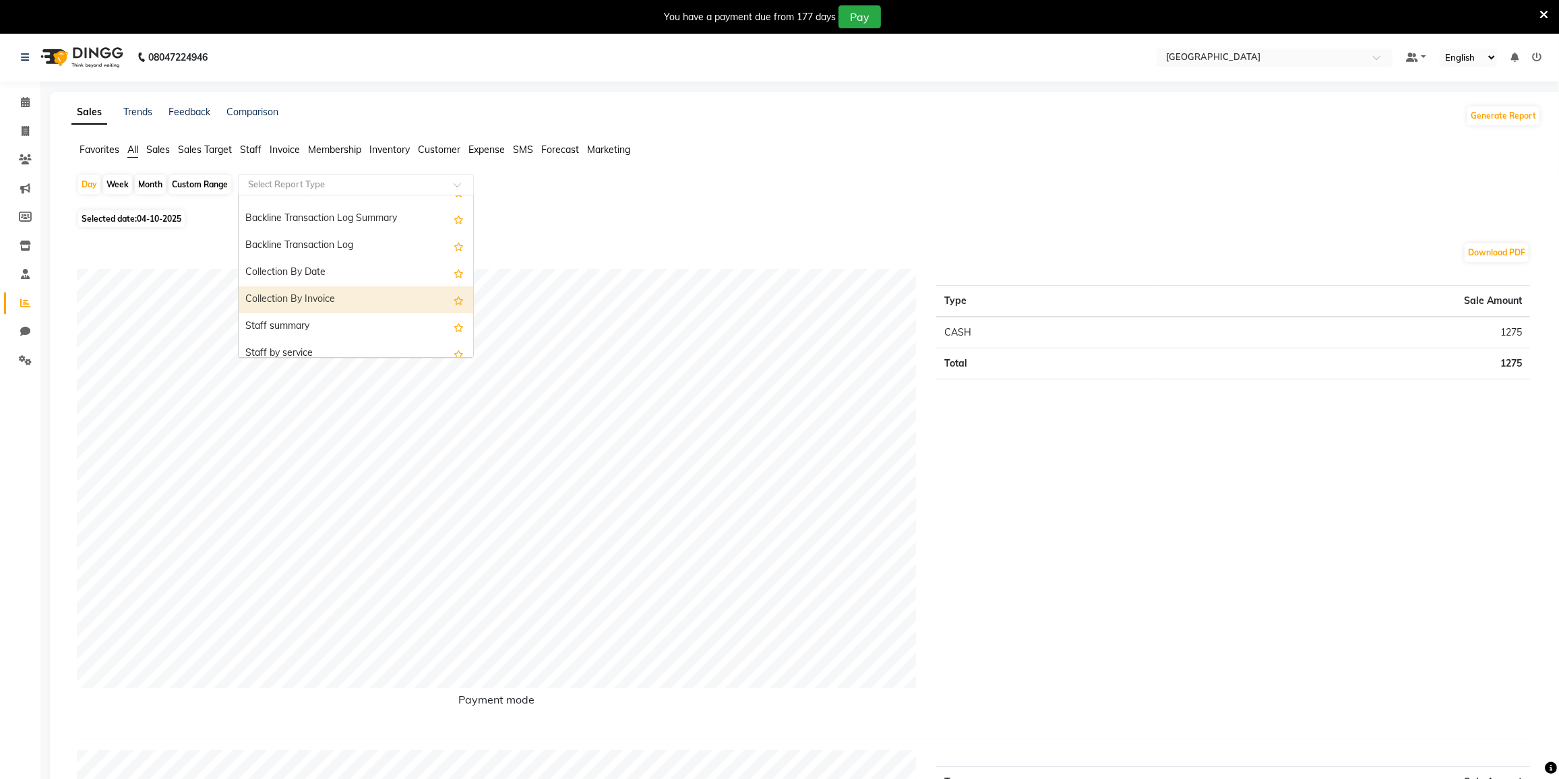
scroll to position [429, 0]
click at [293, 290] on div "Staff by service" at bounding box center [356, 292] width 235 height 27
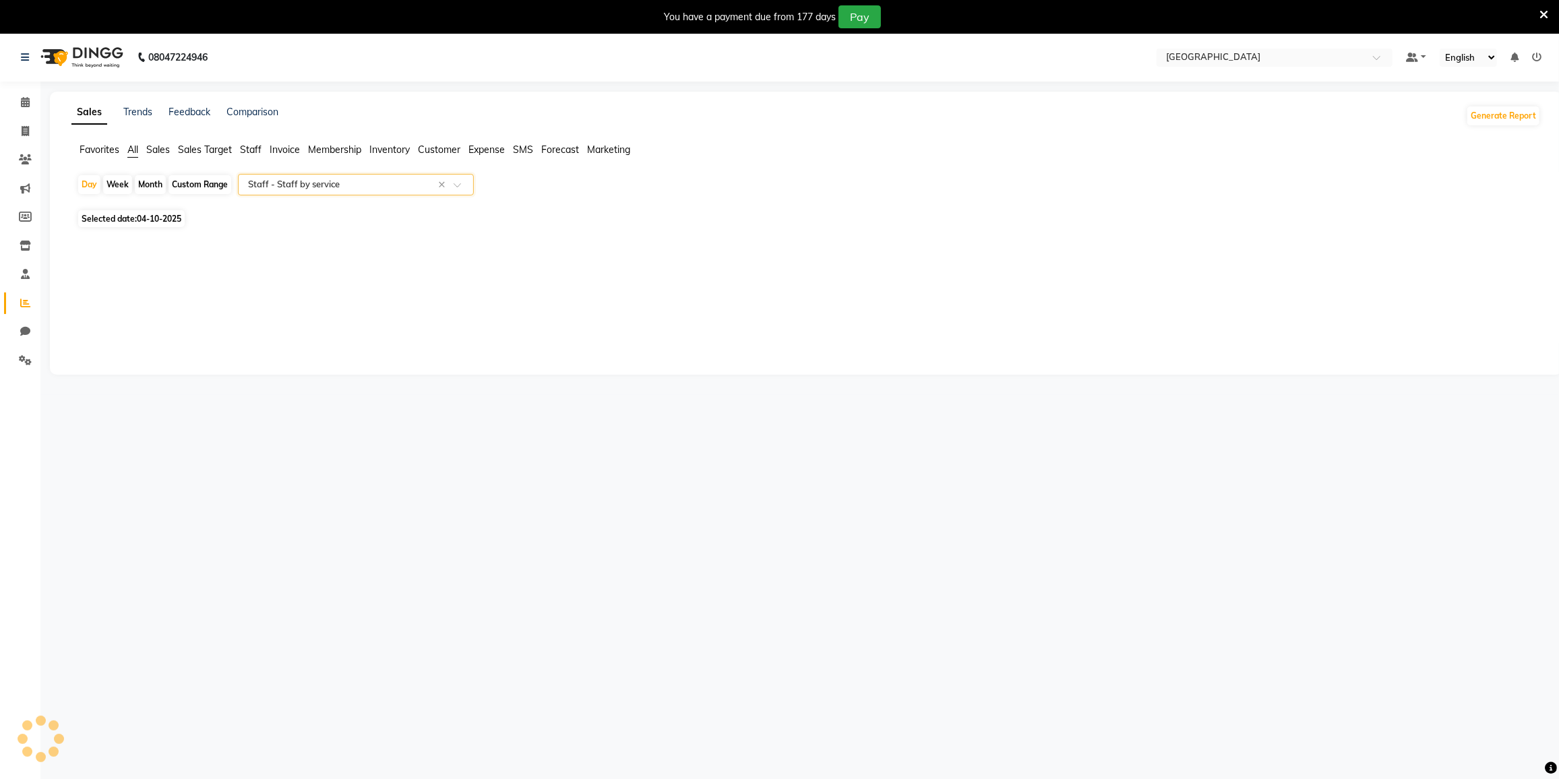
select select "full_report"
select select "csv"
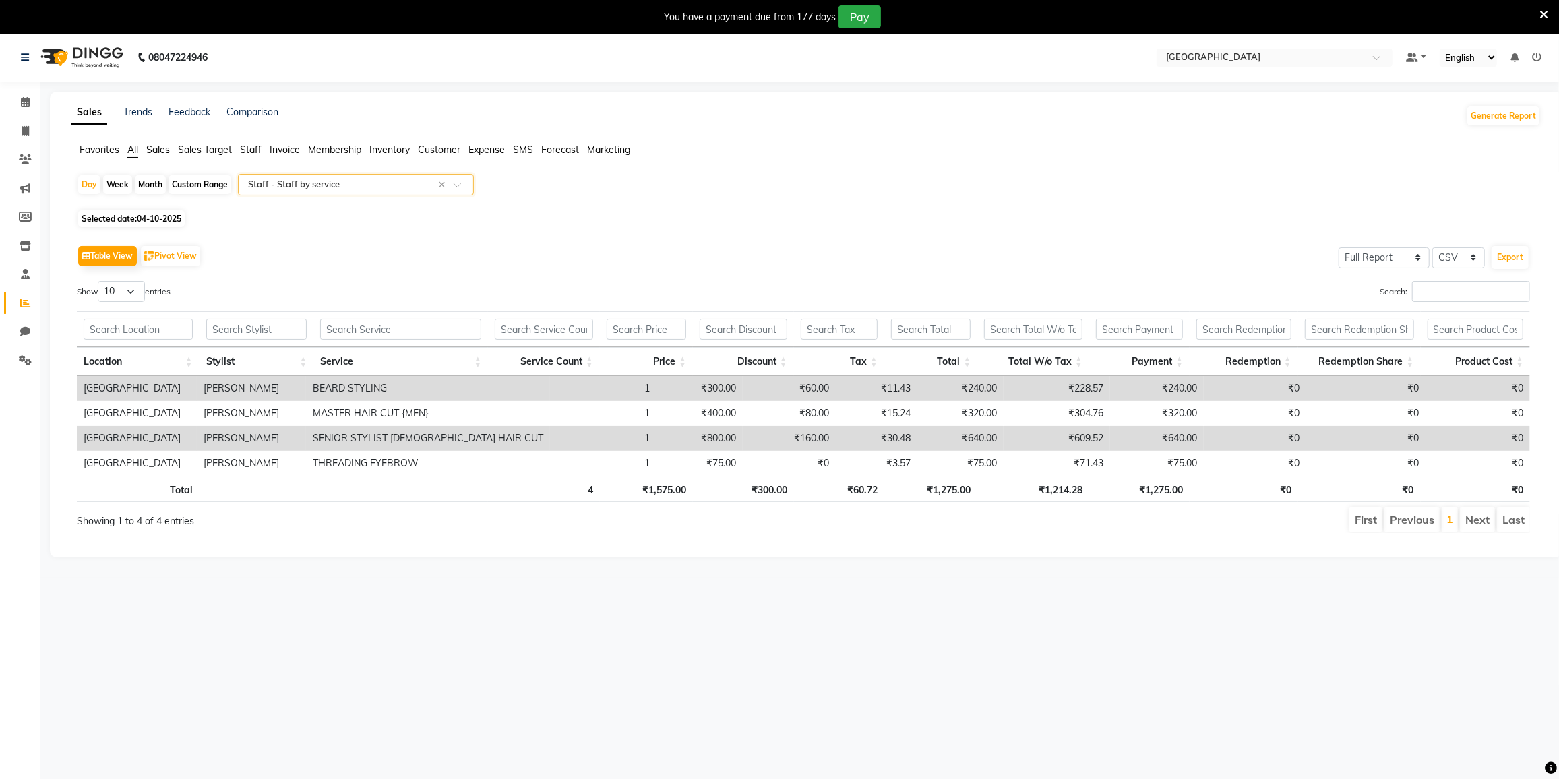
click at [152, 185] on div "Month" at bounding box center [150, 184] width 31 height 19
select select "10"
select select "2025"
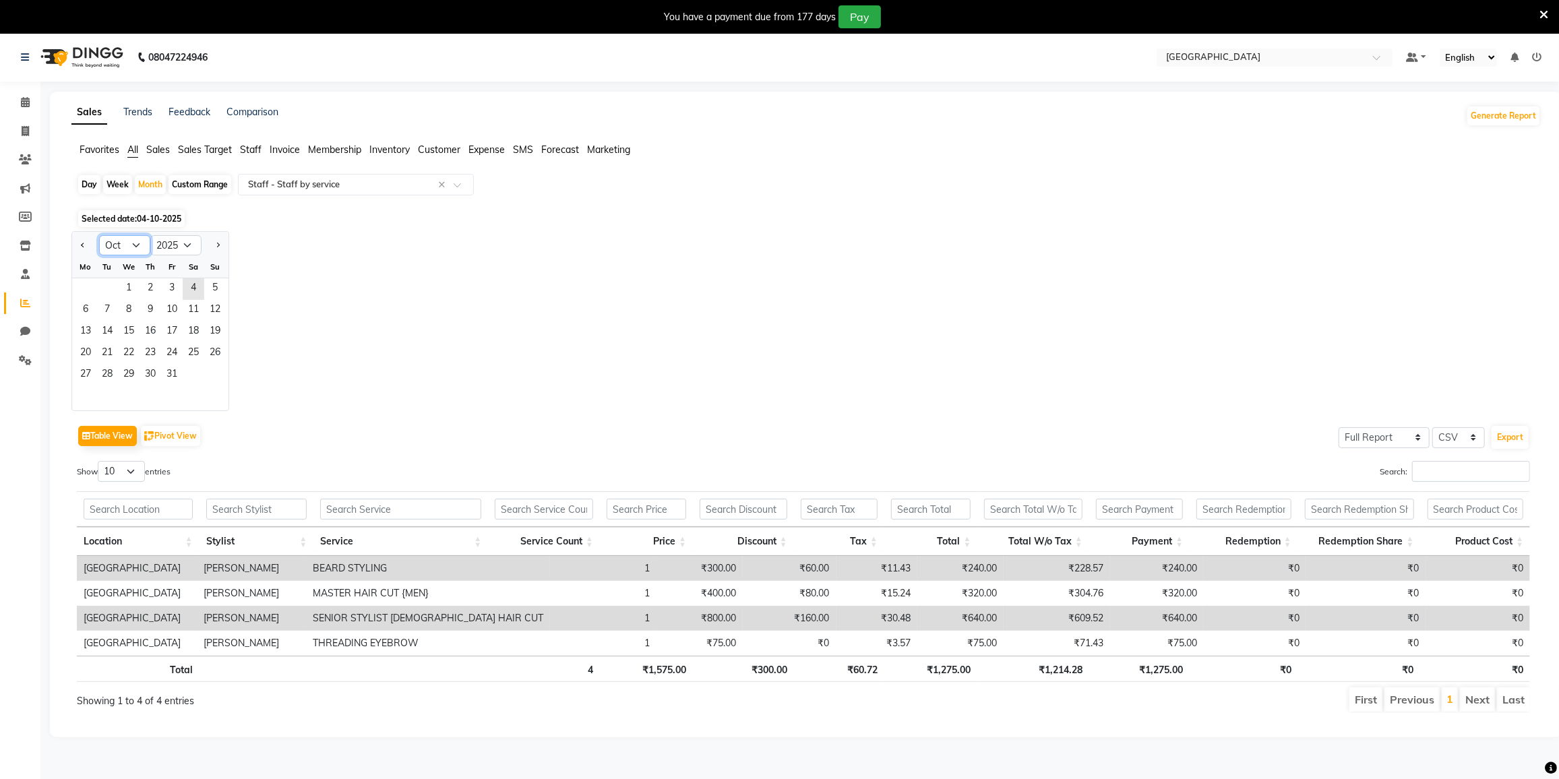
click at [145, 243] on select "Jan Feb Mar Apr May Jun Jul Aug Sep Oct Nov Dec" at bounding box center [124, 245] width 51 height 20
select select "9"
click at [99, 235] on select "Jan Feb Mar Apr May Jun Jul Aug Sep Oct Nov Dec" at bounding box center [124, 245] width 51 height 20
click at [80, 280] on span "1" at bounding box center [86, 289] width 22 height 22
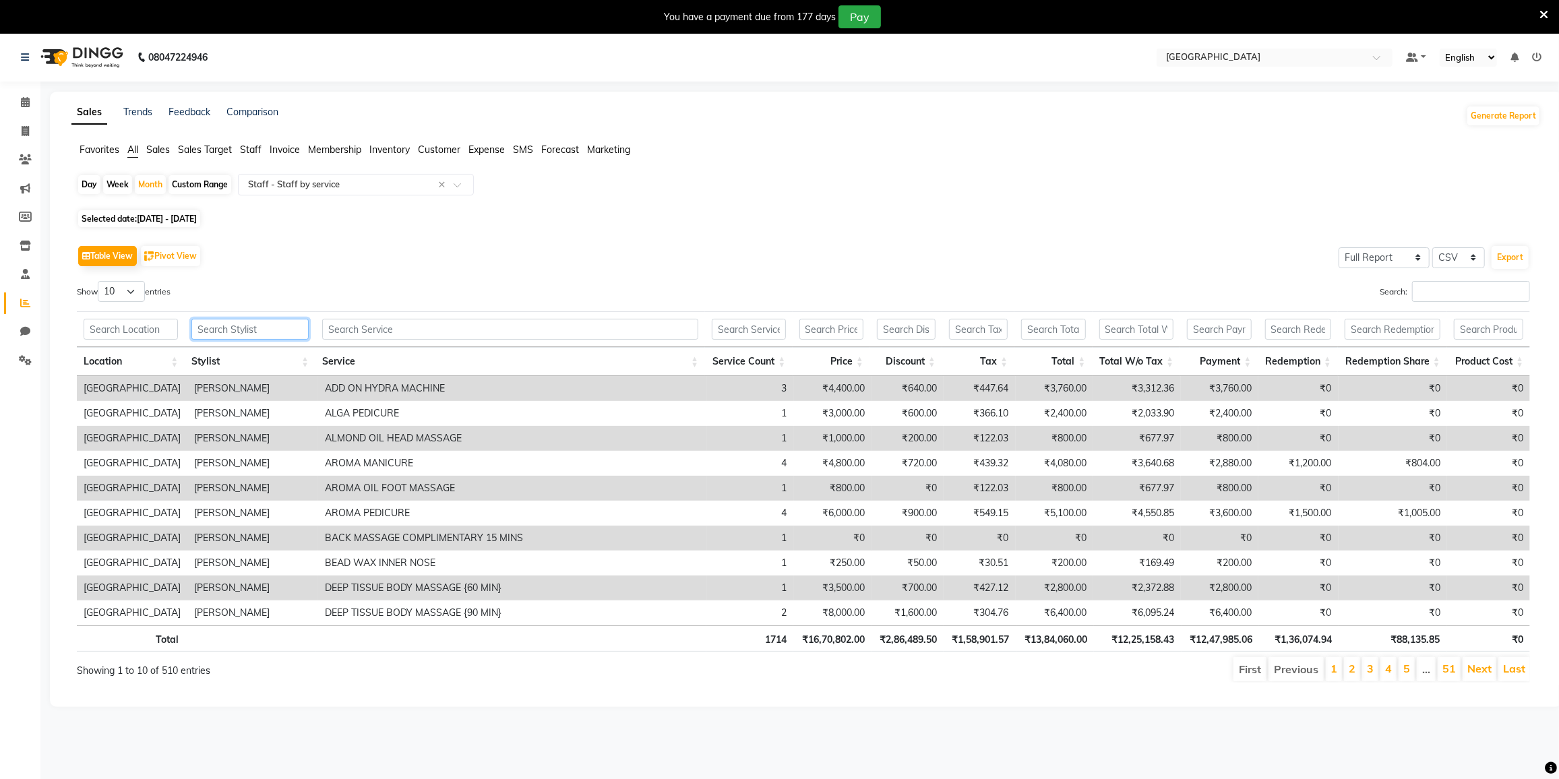
click at [260, 326] on input "text" at bounding box center [249, 329] width 117 height 21
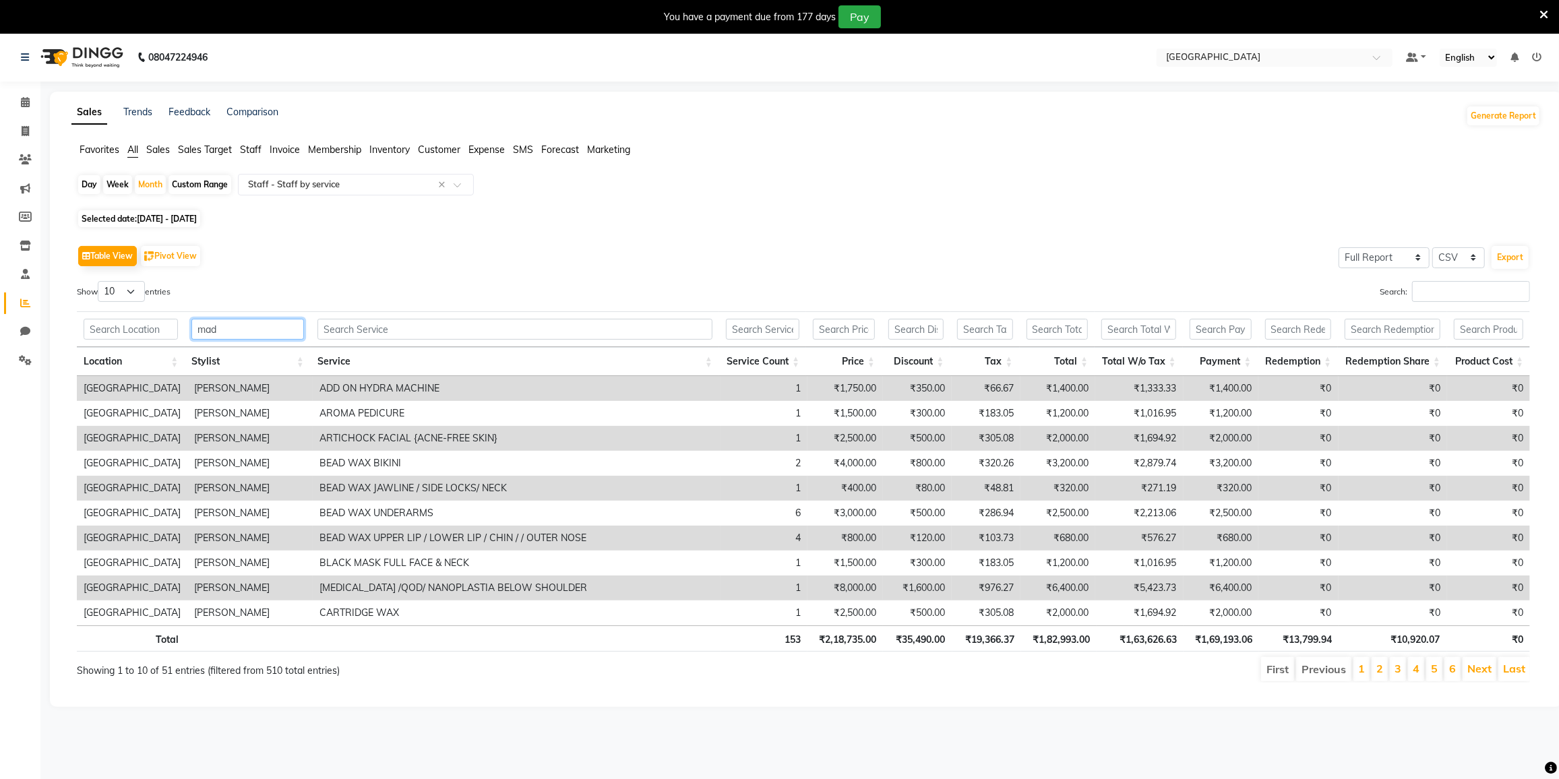
type input "mad"
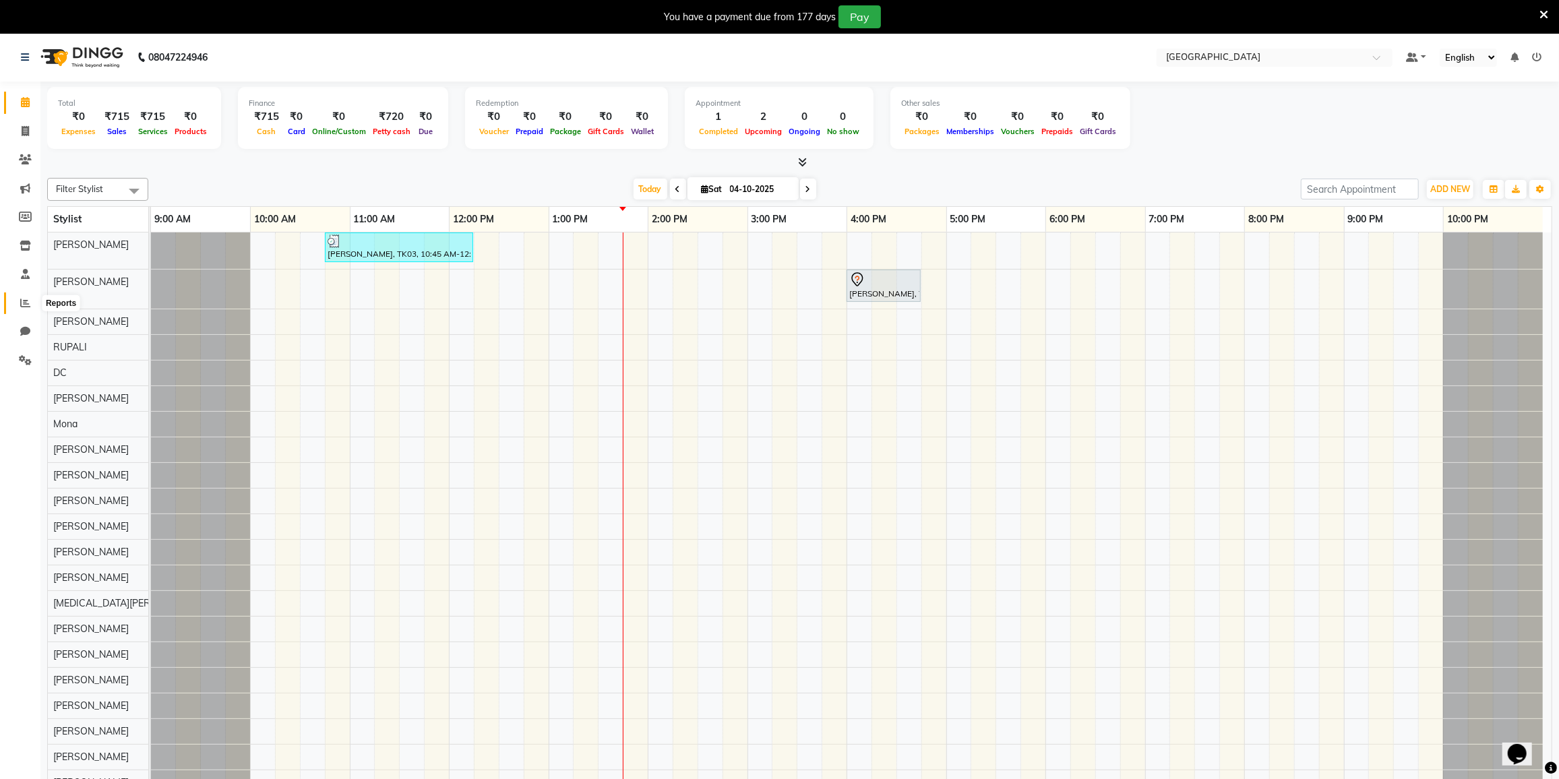
click at [18, 300] on span at bounding box center [25, 304] width 24 height 16
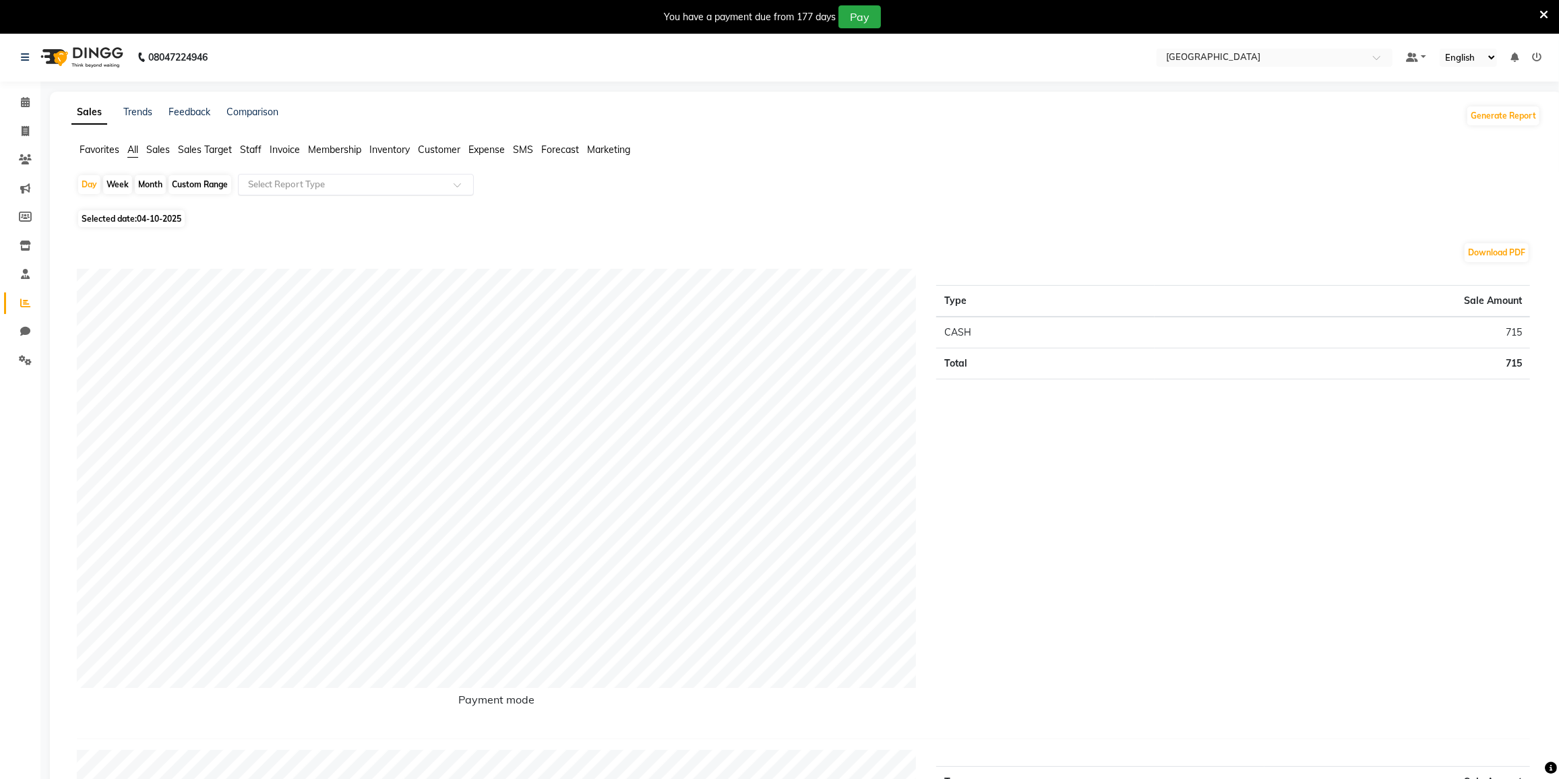
click at [274, 176] on div "Select Report Type" at bounding box center [356, 185] width 236 height 22
click at [289, 292] on div "Staff by service" at bounding box center [356, 292] width 235 height 27
select select "full_report"
select select "csv"
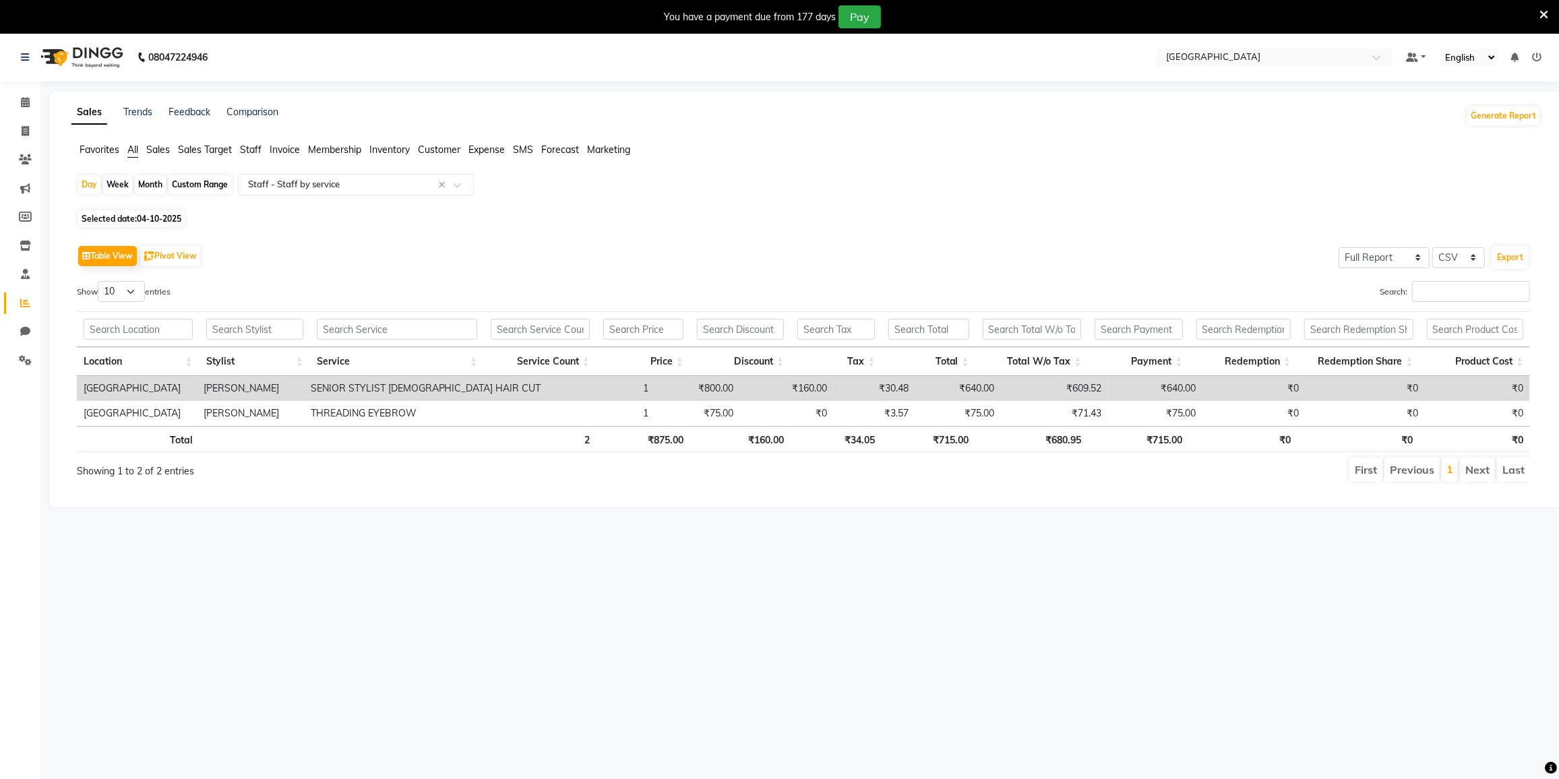
click at [147, 187] on div "Month" at bounding box center [150, 184] width 31 height 19
select select "10"
select select "2025"
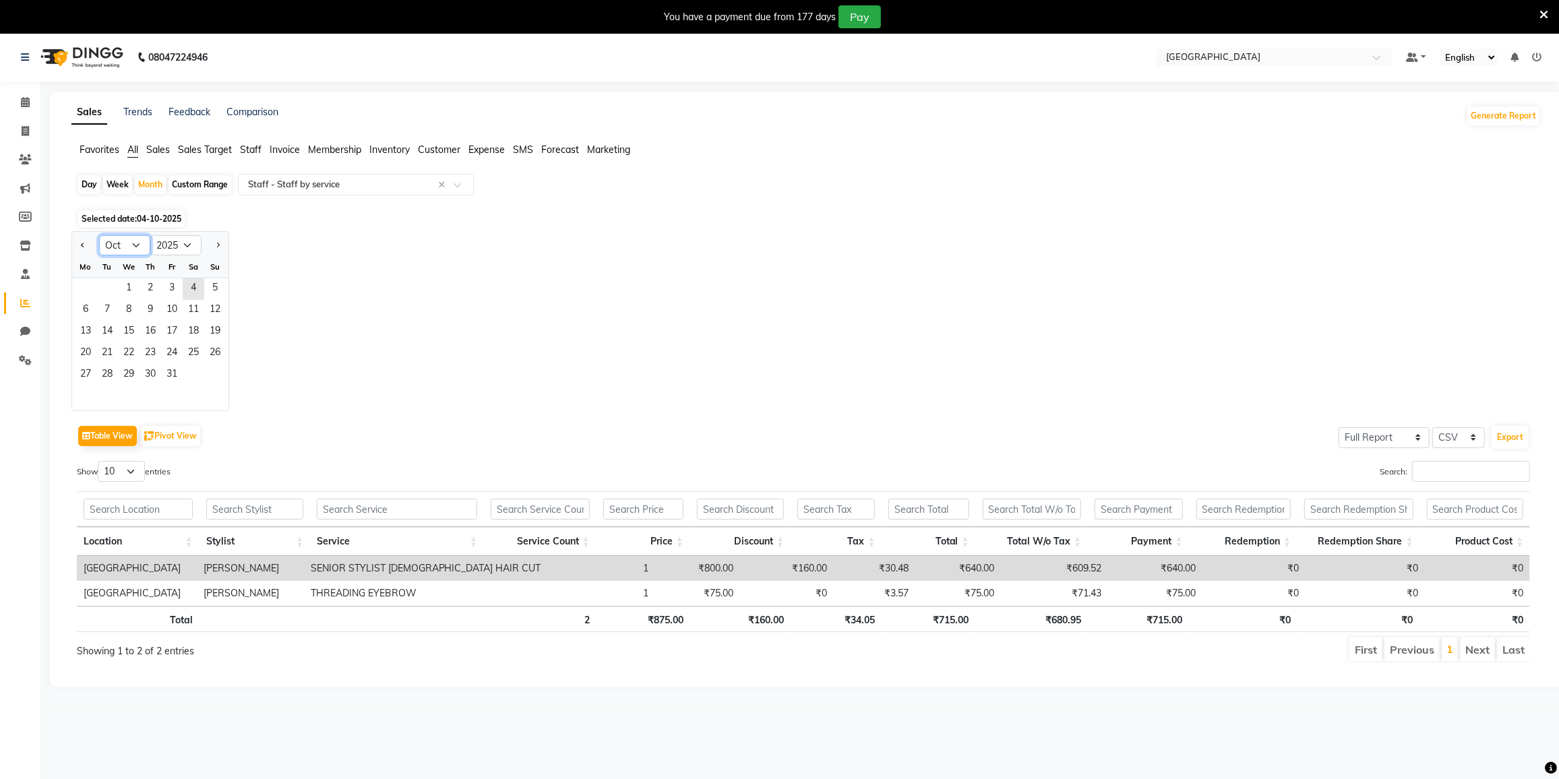
click at [126, 243] on select "Jan Feb Mar Apr May Jun [DATE] Aug Sep Oct Nov Dec" at bounding box center [124, 245] width 51 height 20
click at [127, 243] on select "Jan Feb Mar Apr May Jun [DATE] Aug Sep Oct Nov Dec" at bounding box center [124, 245] width 51 height 20
click at [141, 247] on select "Jan Feb Mar Apr May Jun [DATE] Aug Sep Oct Nov Dec" at bounding box center [124, 245] width 51 height 20
select select "9"
click at [99, 235] on select "Jan Feb Mar Apr May Jun [DATE] Aug Sep Oct Nov Dec" at bounding box center [124, 245] width 51 height 20
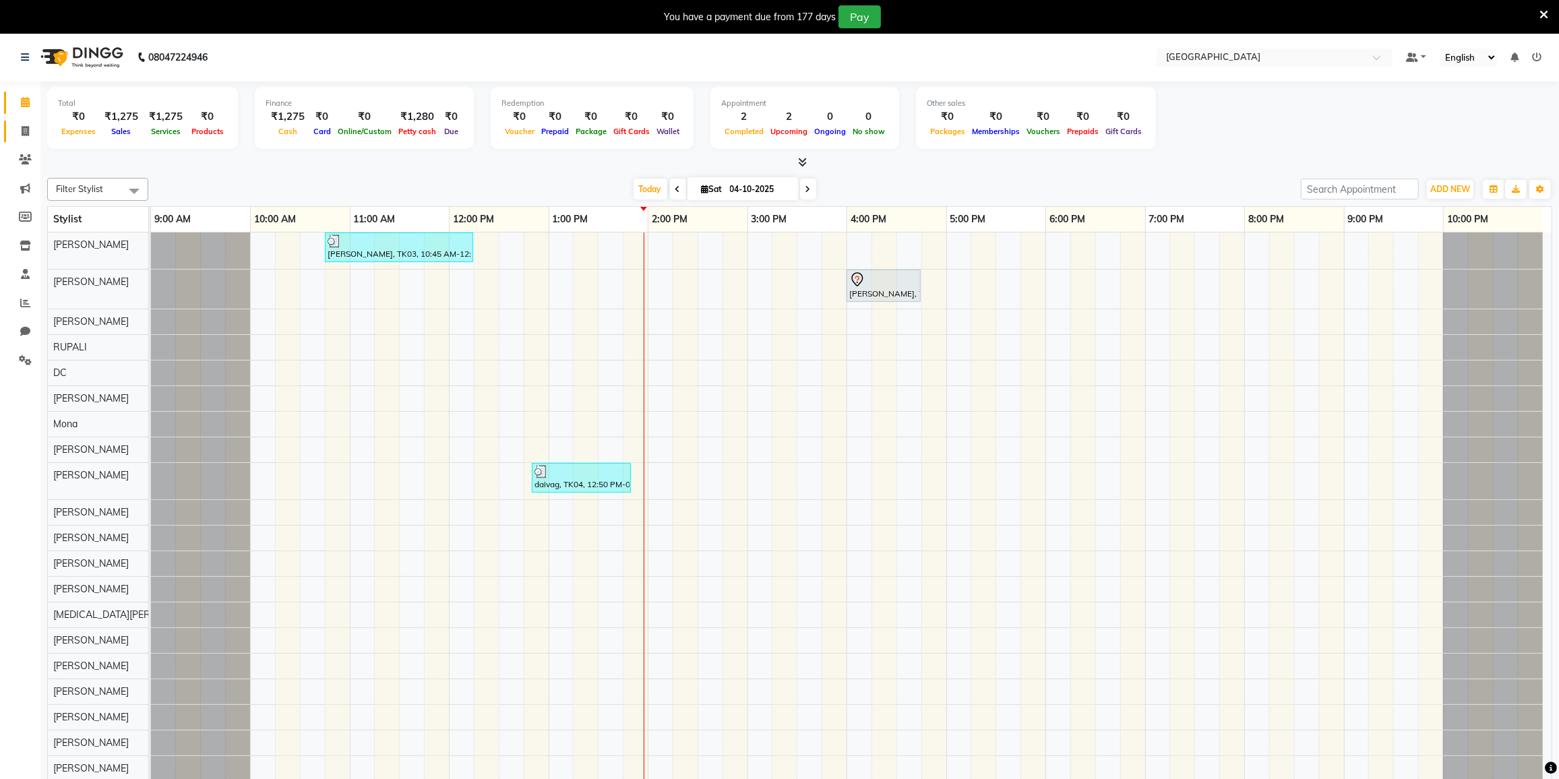
click at [23, 137] on span at bounding box center [25, 132] width 24 height 16
select select "service"
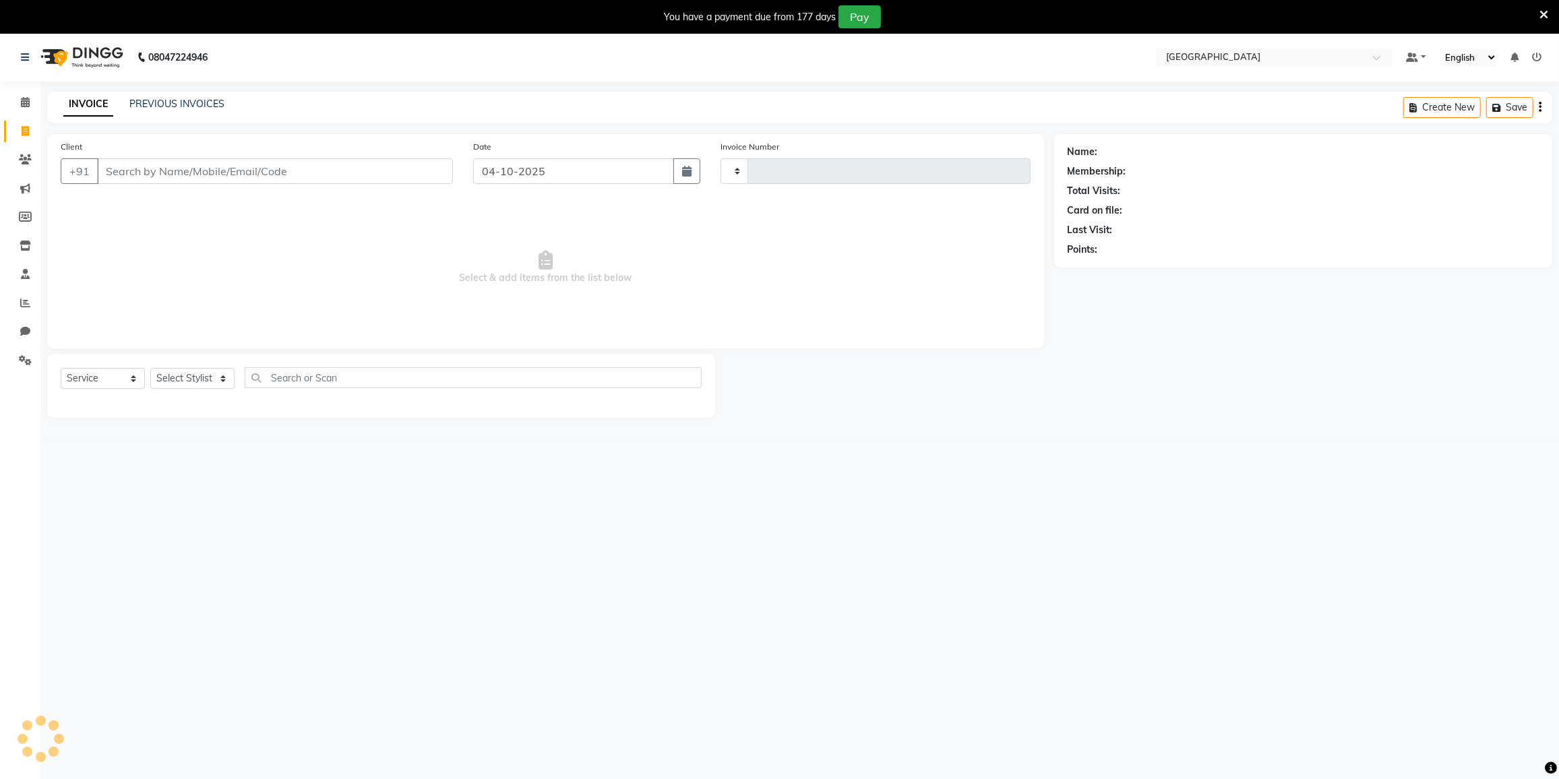
type input "4108"
select select "8096"
click at [191, 375] on select "Select Stylist" at bounding box center [192, 378] width 84 height 21
select select "80712"
click at [150, 368] on select "Select Stylist DC [PERSON_NAME] [PERSON_NAME] [PERSON_NAME] [PERSON_NAME] [PERS…" at bounding box center [208, 378] width 117 height 21
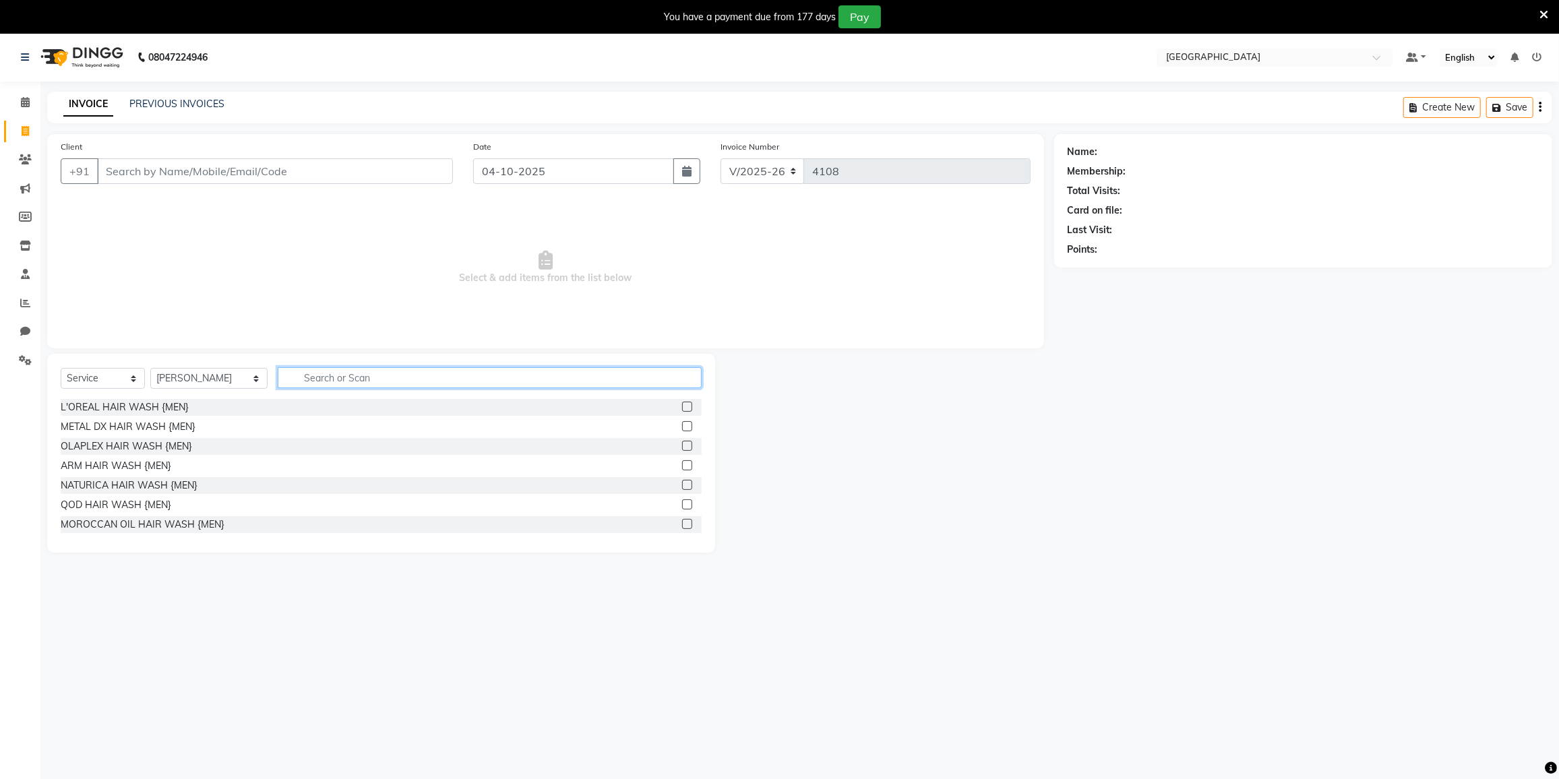
click at [296, 379] on input "text" at bounding box center [490, 377] width 424 height 21
type input "arom"
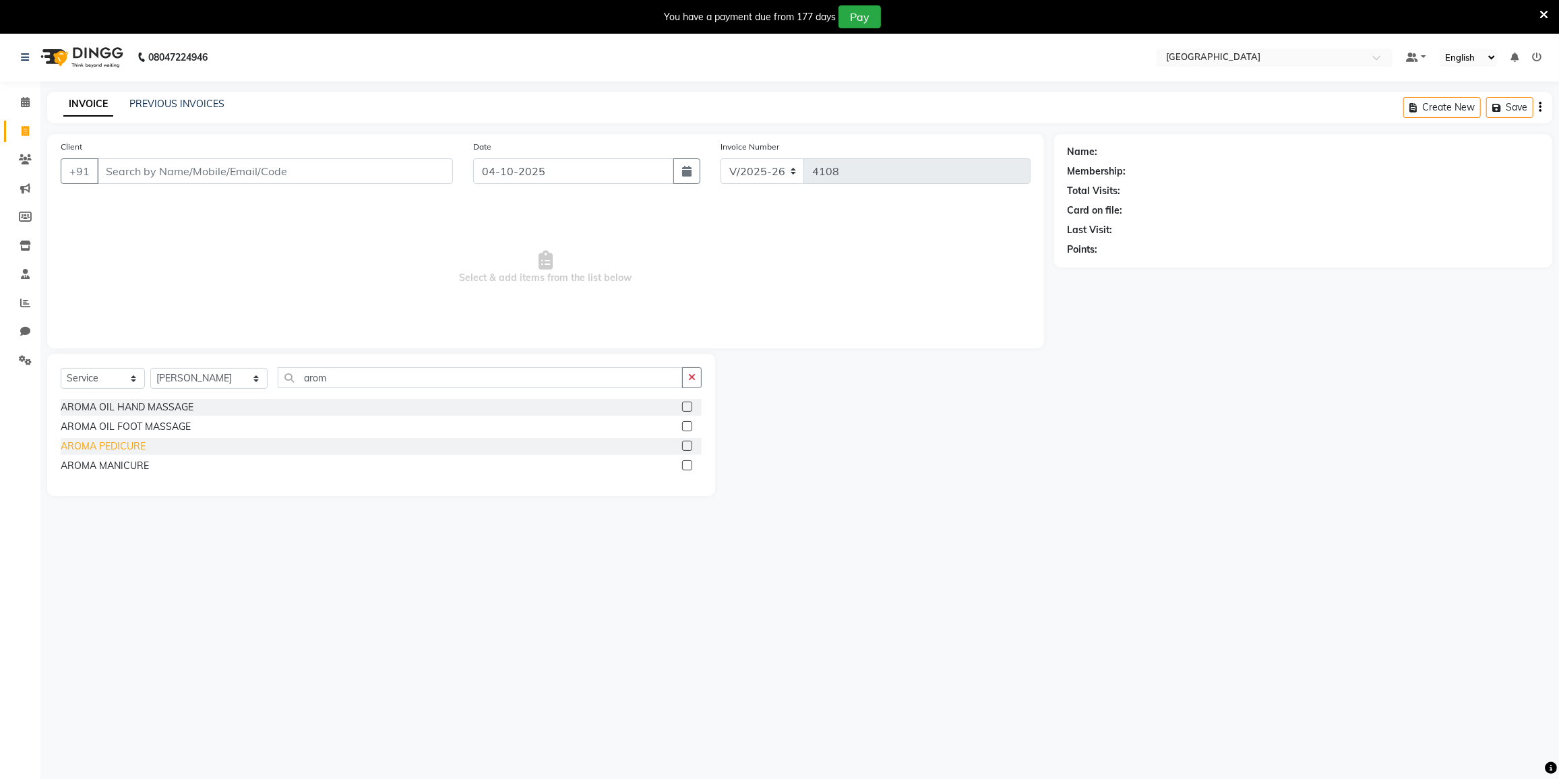
click at [95, 449] on div "AROMA PEDICURE" at bounding box center [103, 446] width 85 height 14
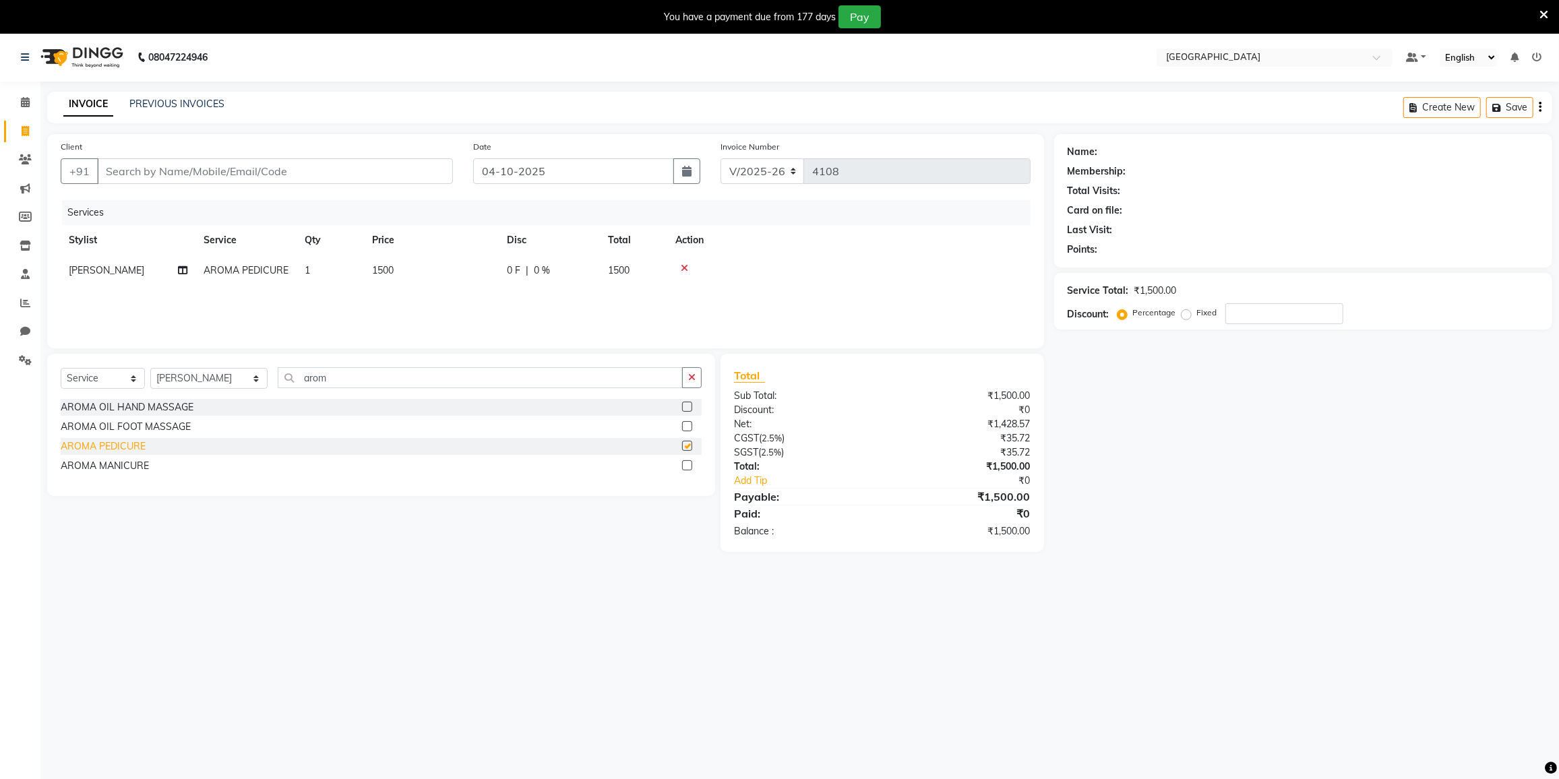
checkbox input "false"
click at [345, 381] on input "arom" at bounding box center [480, 377] width 405 height 21
click at [216, 163] on input "Client" at bounding box center [275, 171] width 356 height 26
type input "9"
type input "0"
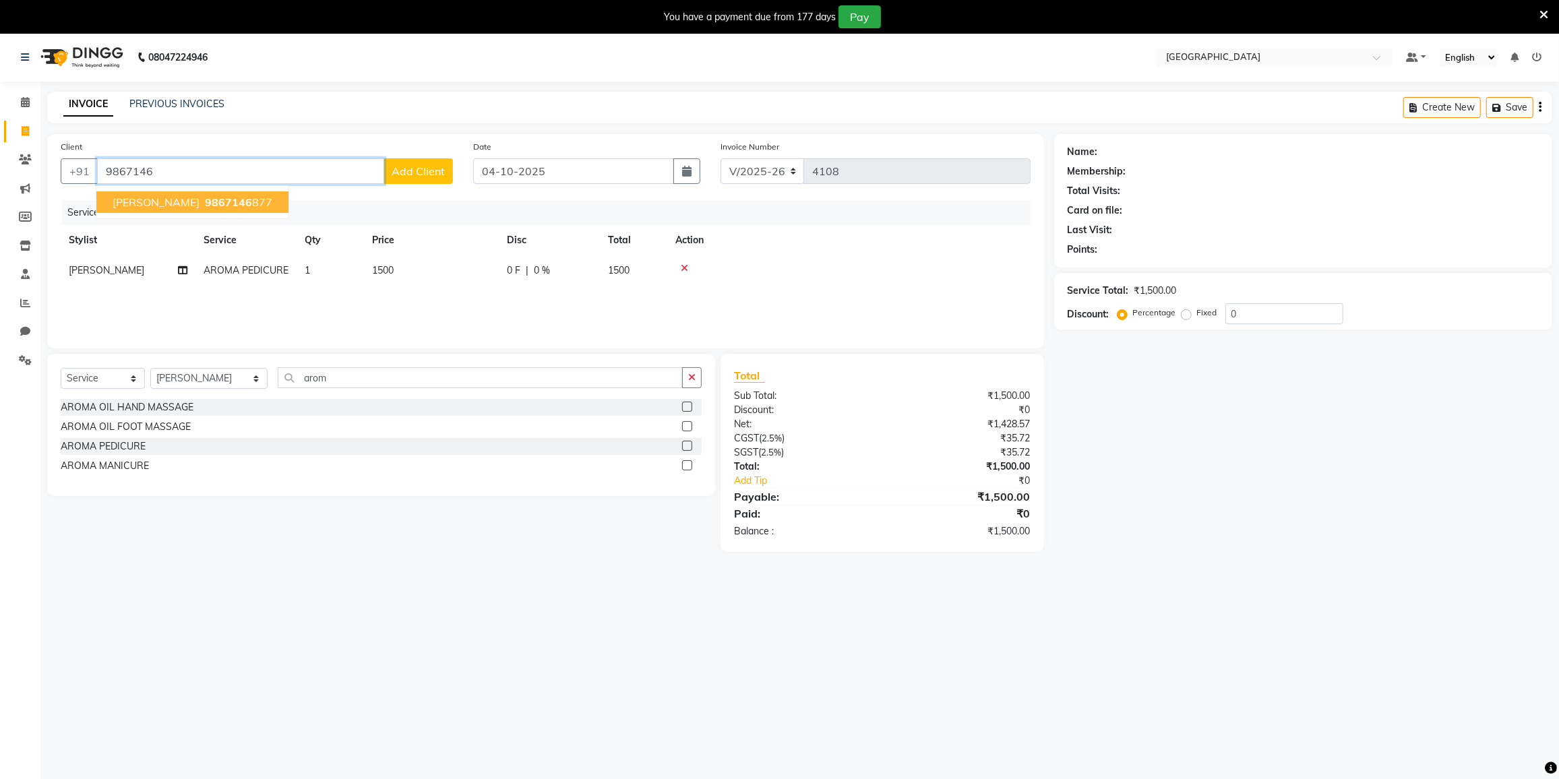
click at [202, 195] on ngb-highlight "9867146 877" at bounding box center [237, 201] width 70 height 13
type input "9867146877"
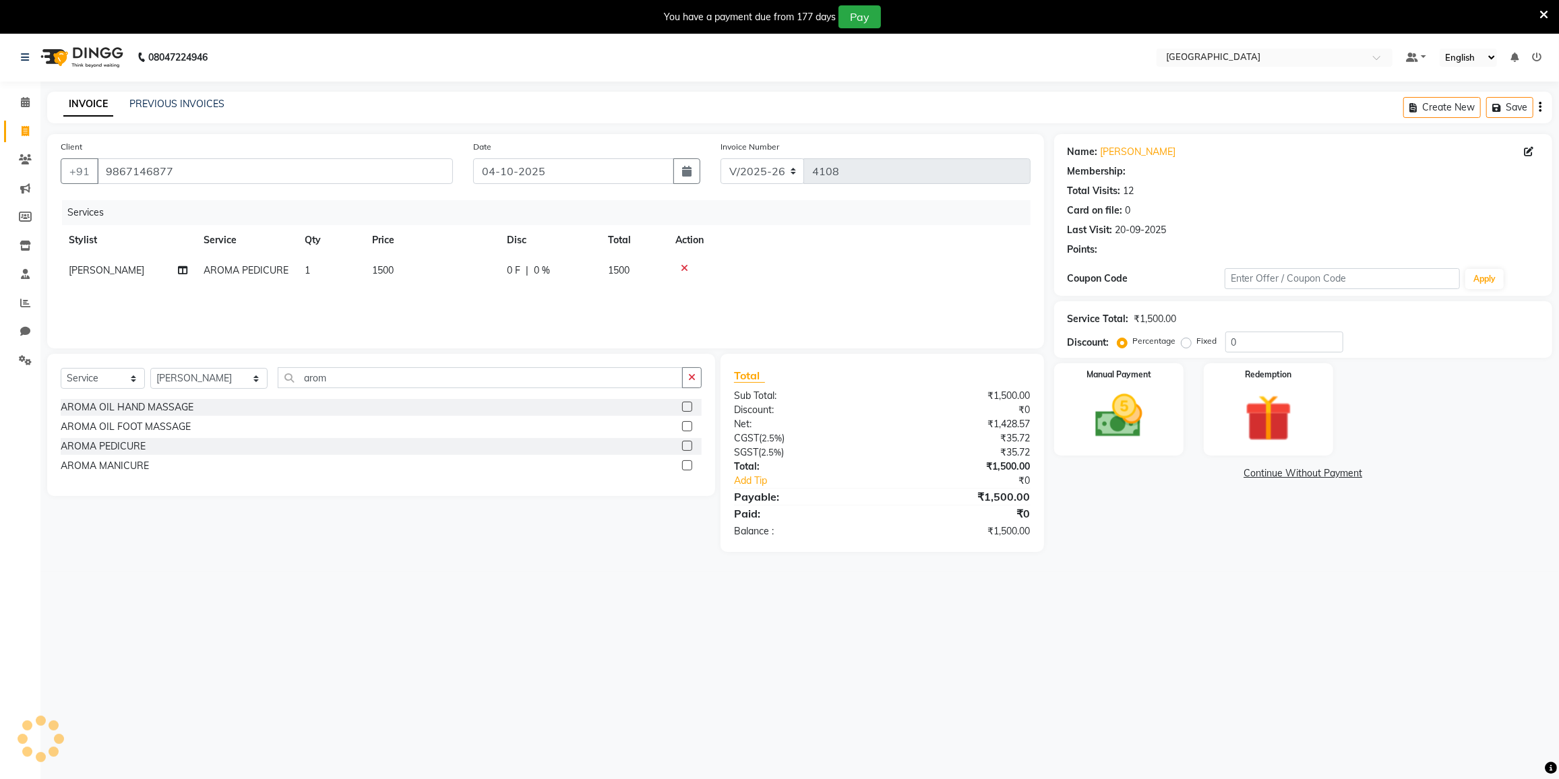
select select "2: Object"
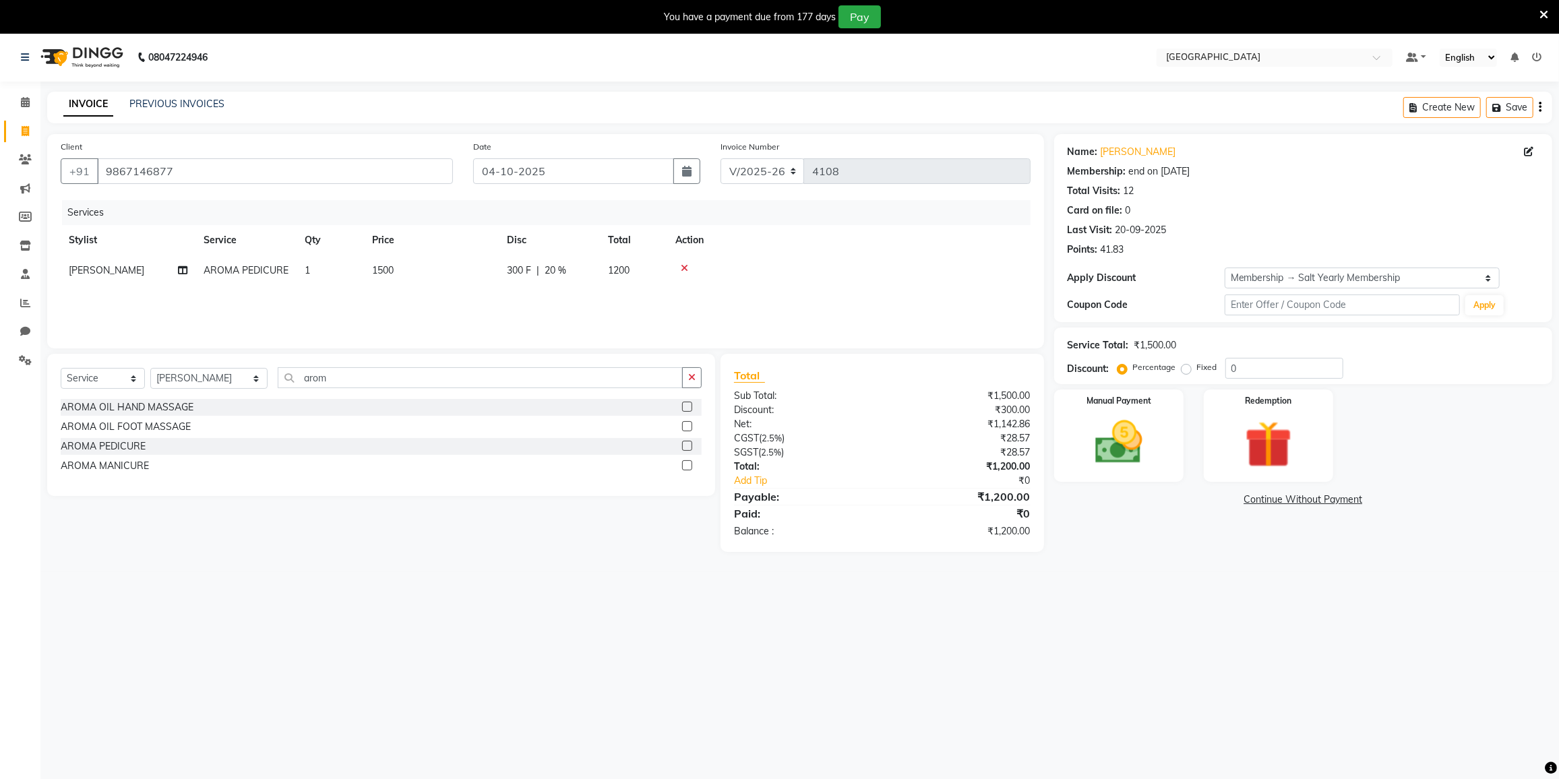
type input "20"
click at [1133, 449] on img at bounding box center [1118, 442] width 80 height 57
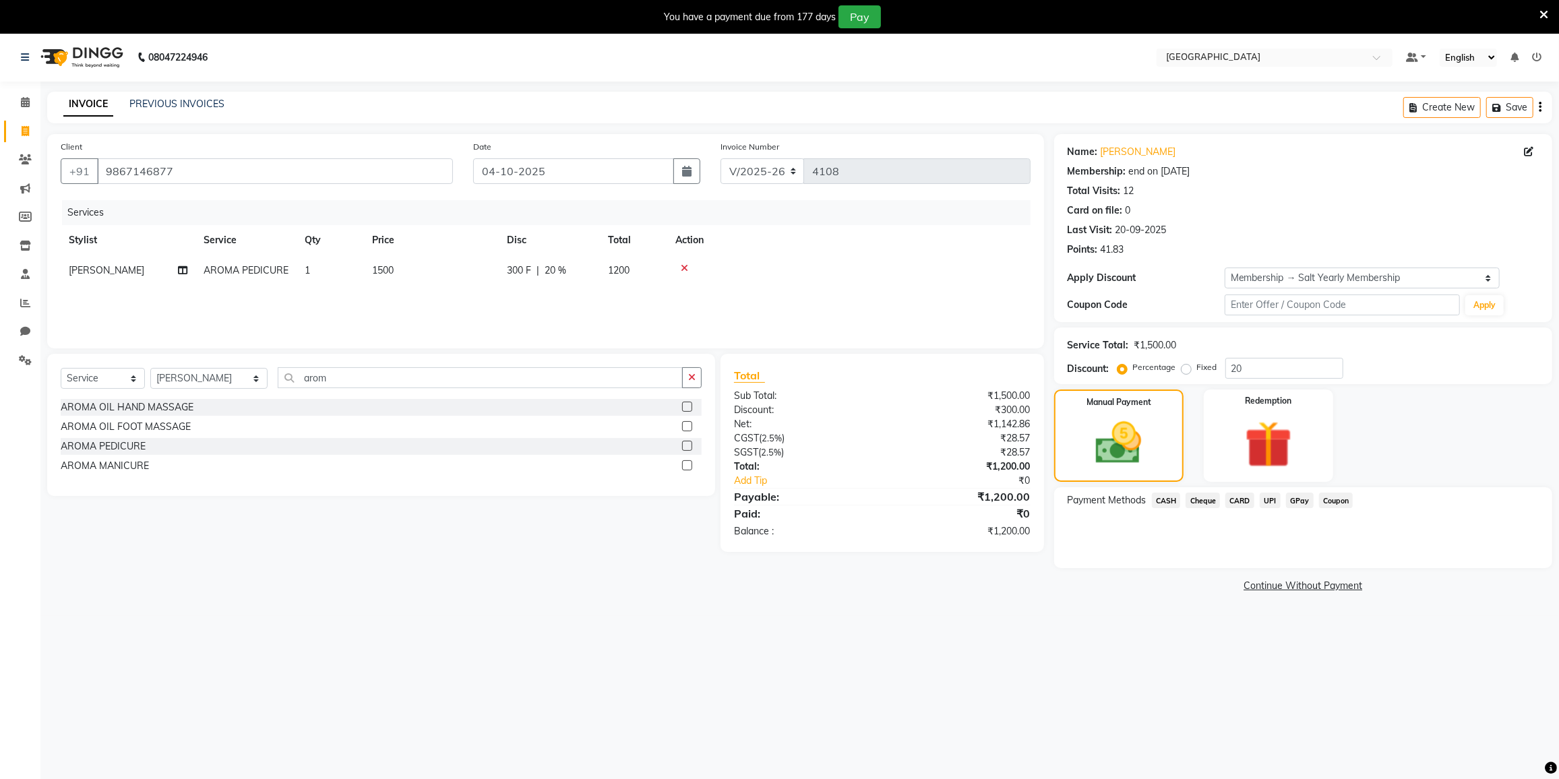
click at [1296, 501] on span "GPay" at bounding box center [1300, 501] width 28 height 16
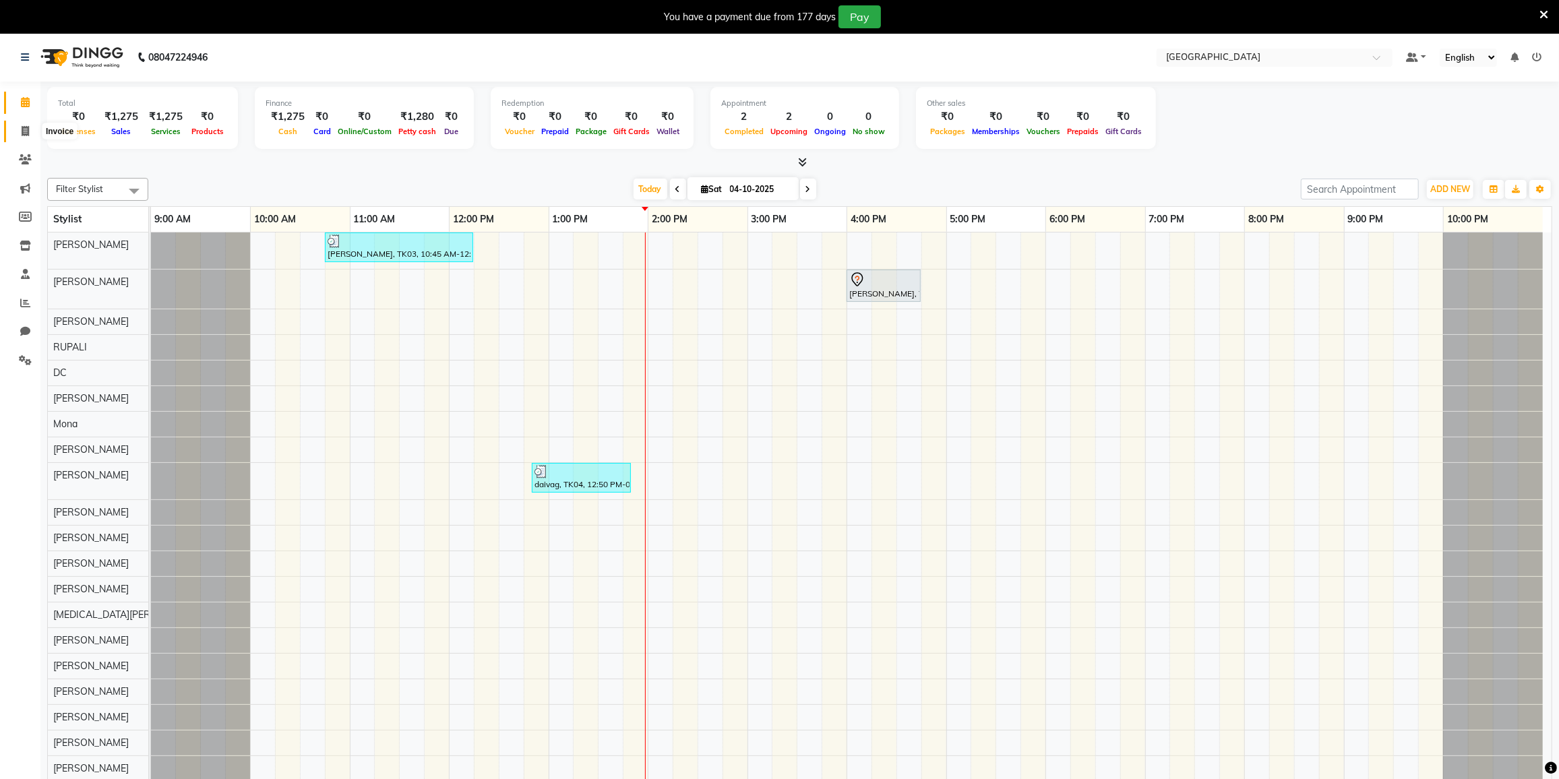
click at [17, 131] on span at bounding box center [25, 132] width 24 height 16
select select "8096"
select select "service"
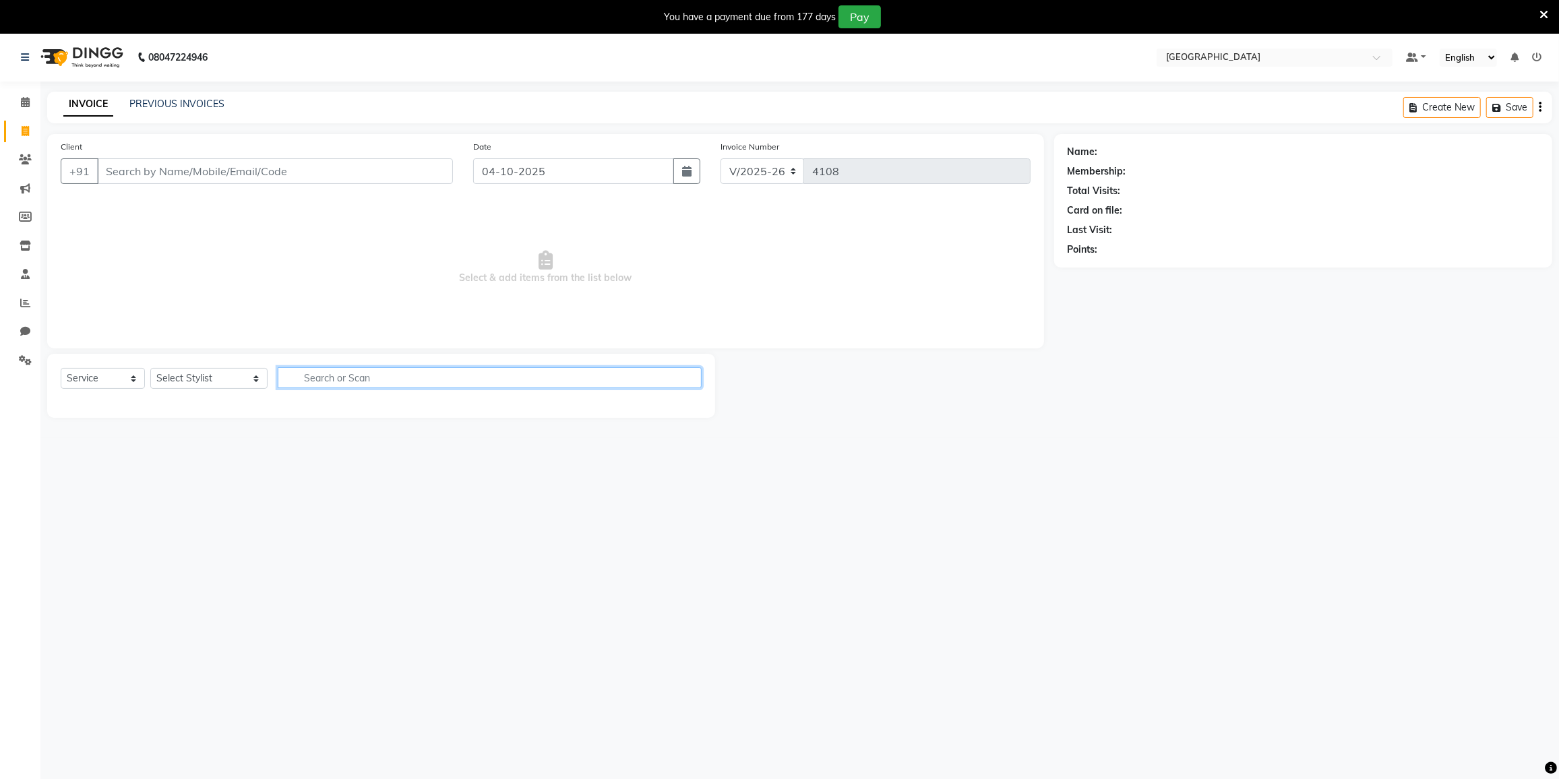
click at [312, 373] on input "text" at bounding box center [490, 377] width 424 height 21
type input "f"
type input "ha"
click at [184, 377] on select "Select Stylist DC [PERSON_NAME] [PERSON_NAME] [PERSON_NAME] [PERSON_NAME] [PERS…" at bounding box center [208, 378] width 117 height 21
select select "78497"
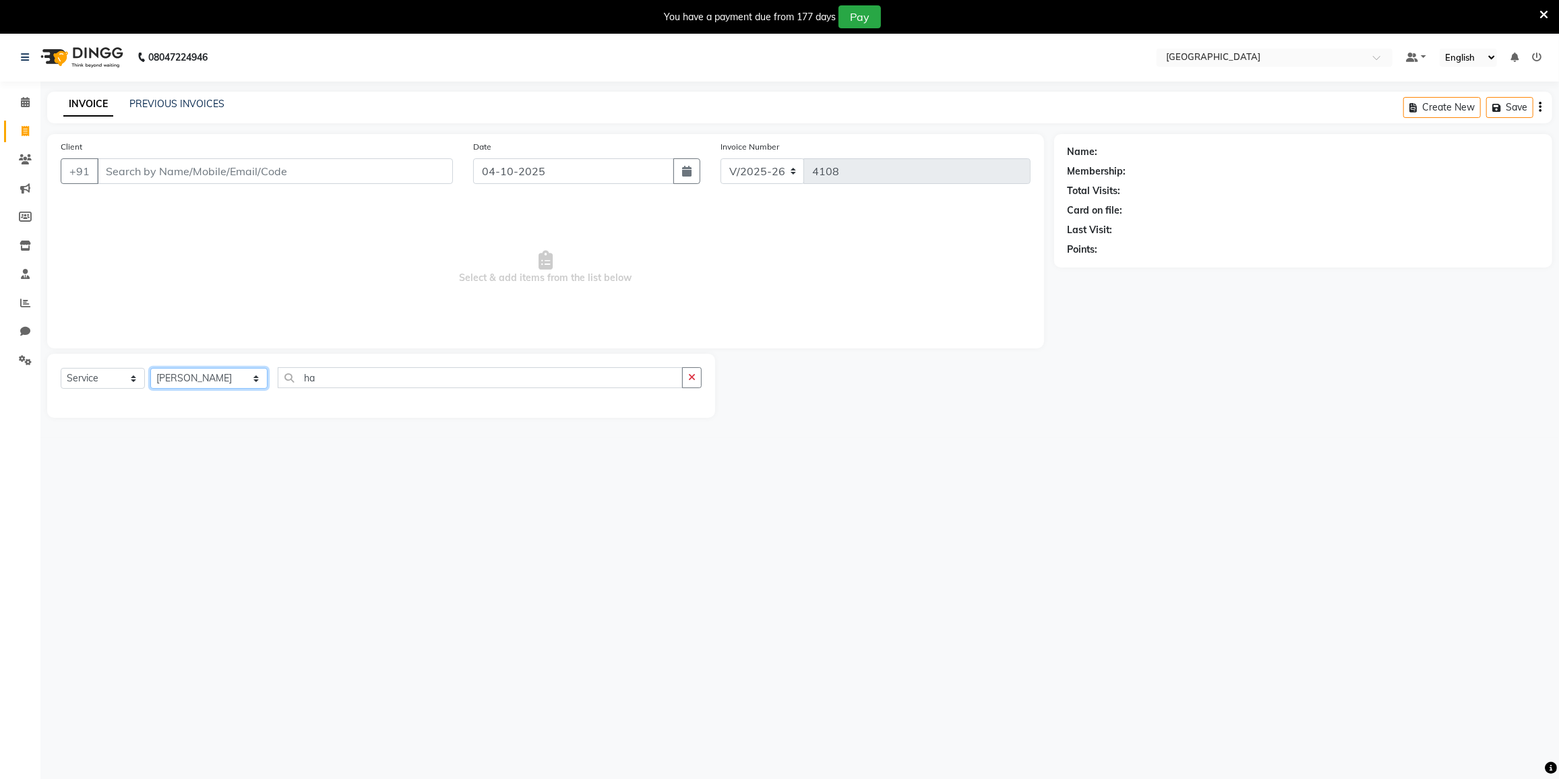
click at [150, 368] on select "Select Stylist DC [PERSON_NAME] [PERSON_NAME] [PERSON_NAME] [PERSON_NAME] [PERS…" at bounding box center [208, 378] width 117 height 21
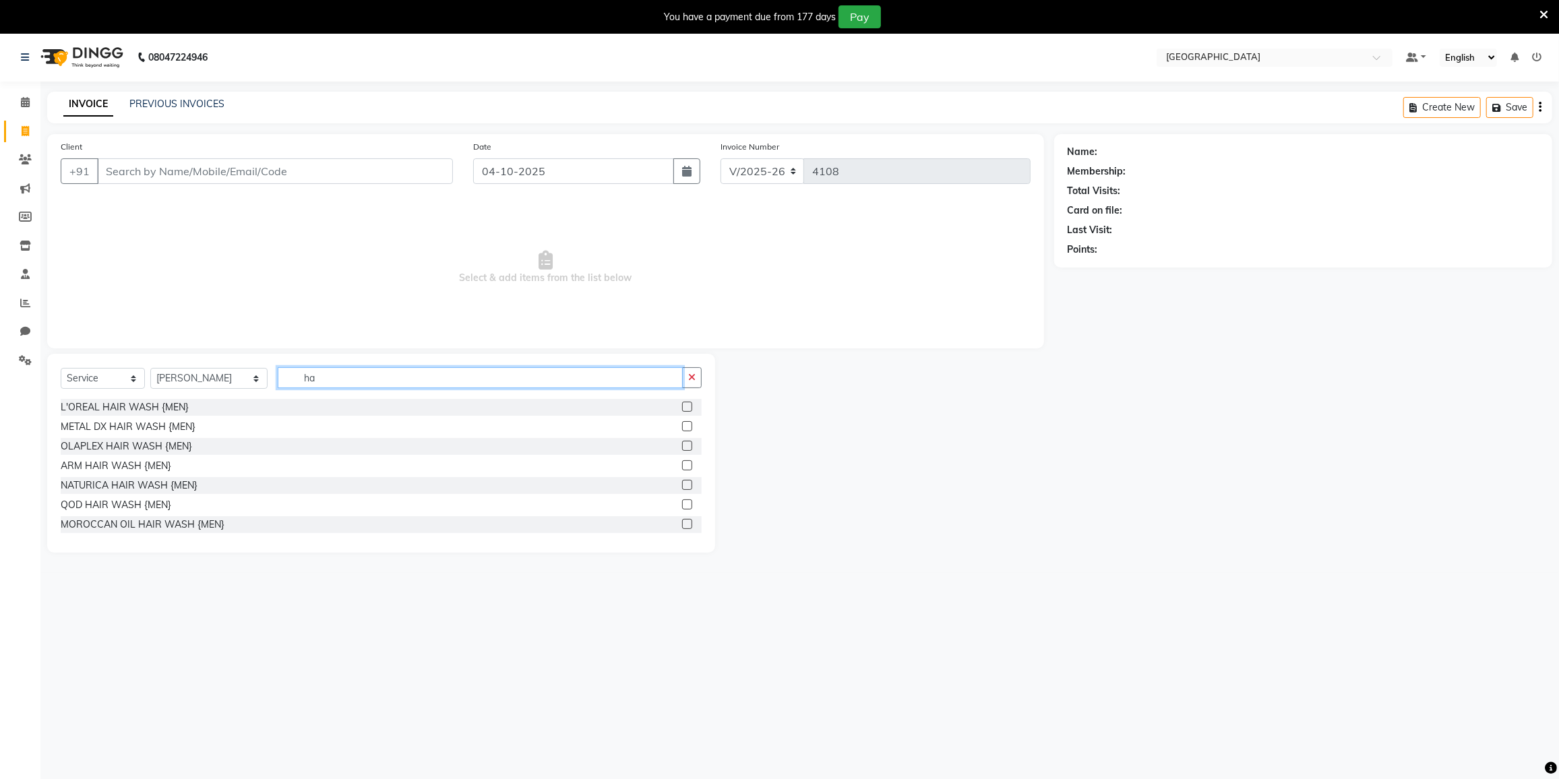
click at [311, 369] on input "ha" at bounding box center [480, 377] width 405 height 21
type input "h"
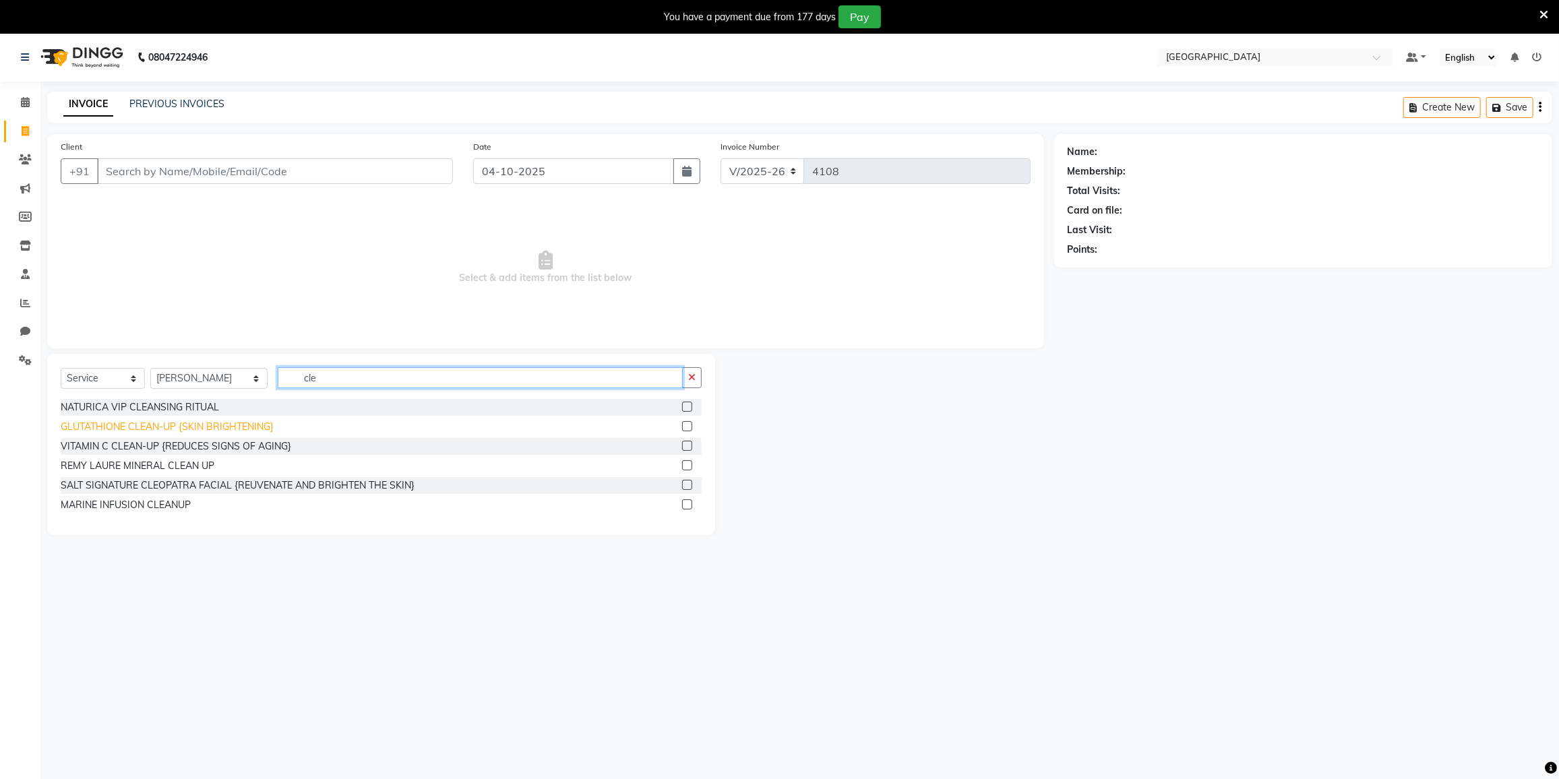
type input "cle"
click at [132, 422] on div "GLUTATHIONE CLEAN-UP {SKIN BRIGHTENING}" at bounding box center [167, 427] width 213 height 14
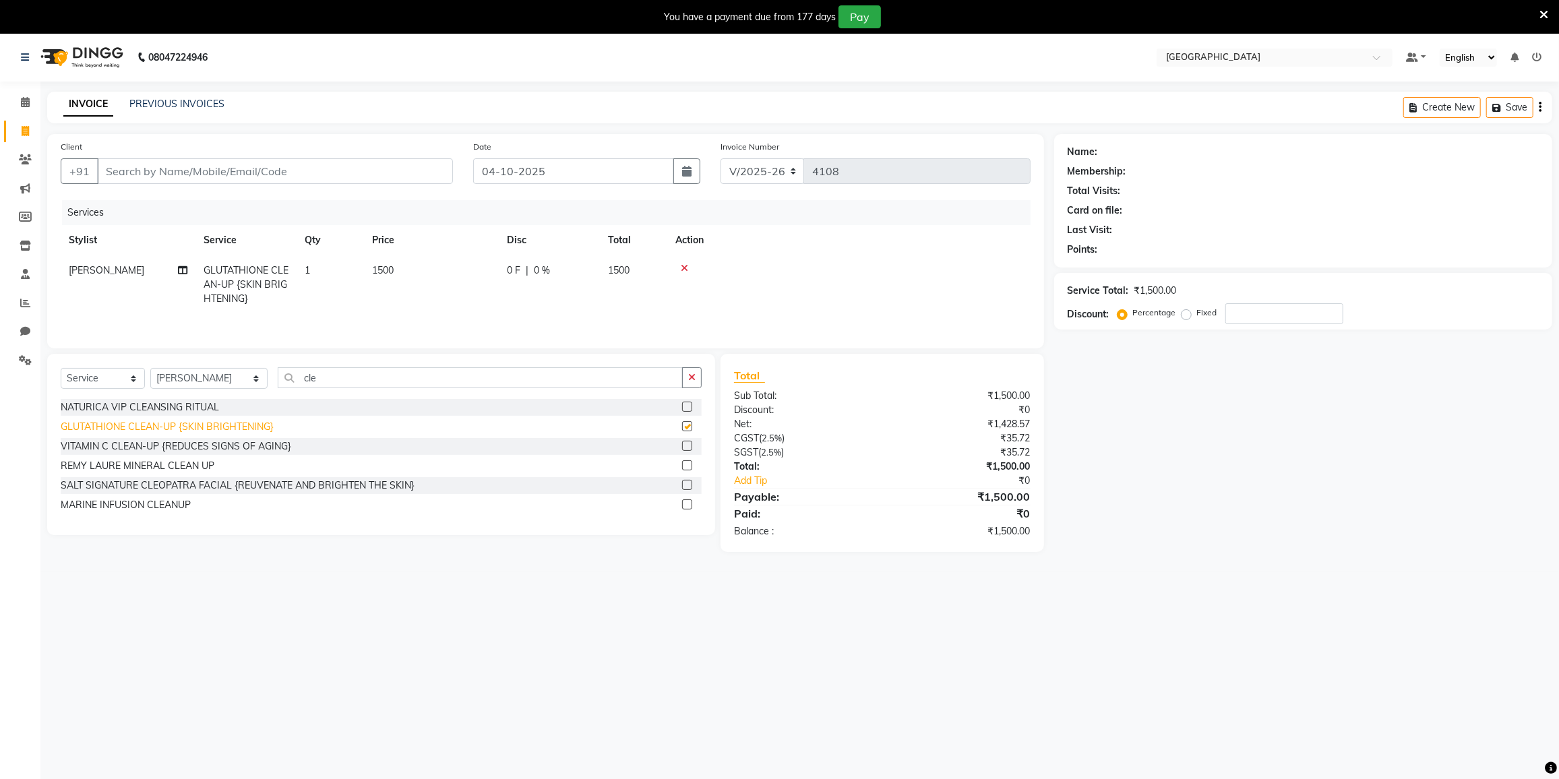
checkbox input "false"
click at [319, 377] on input "cle" at bounding box center [480, 377] width 405 height 21
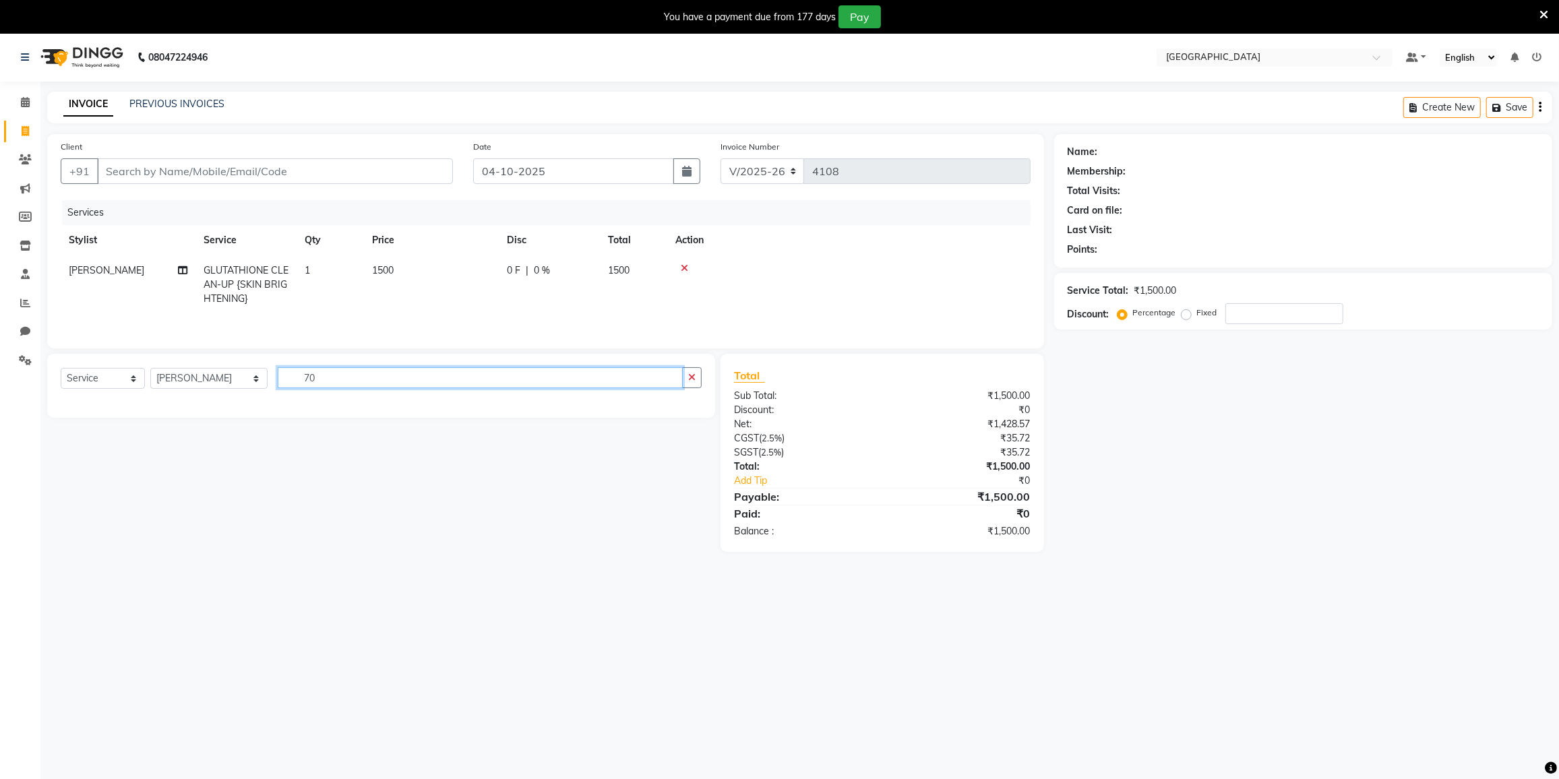
type input "7"
type input "d"
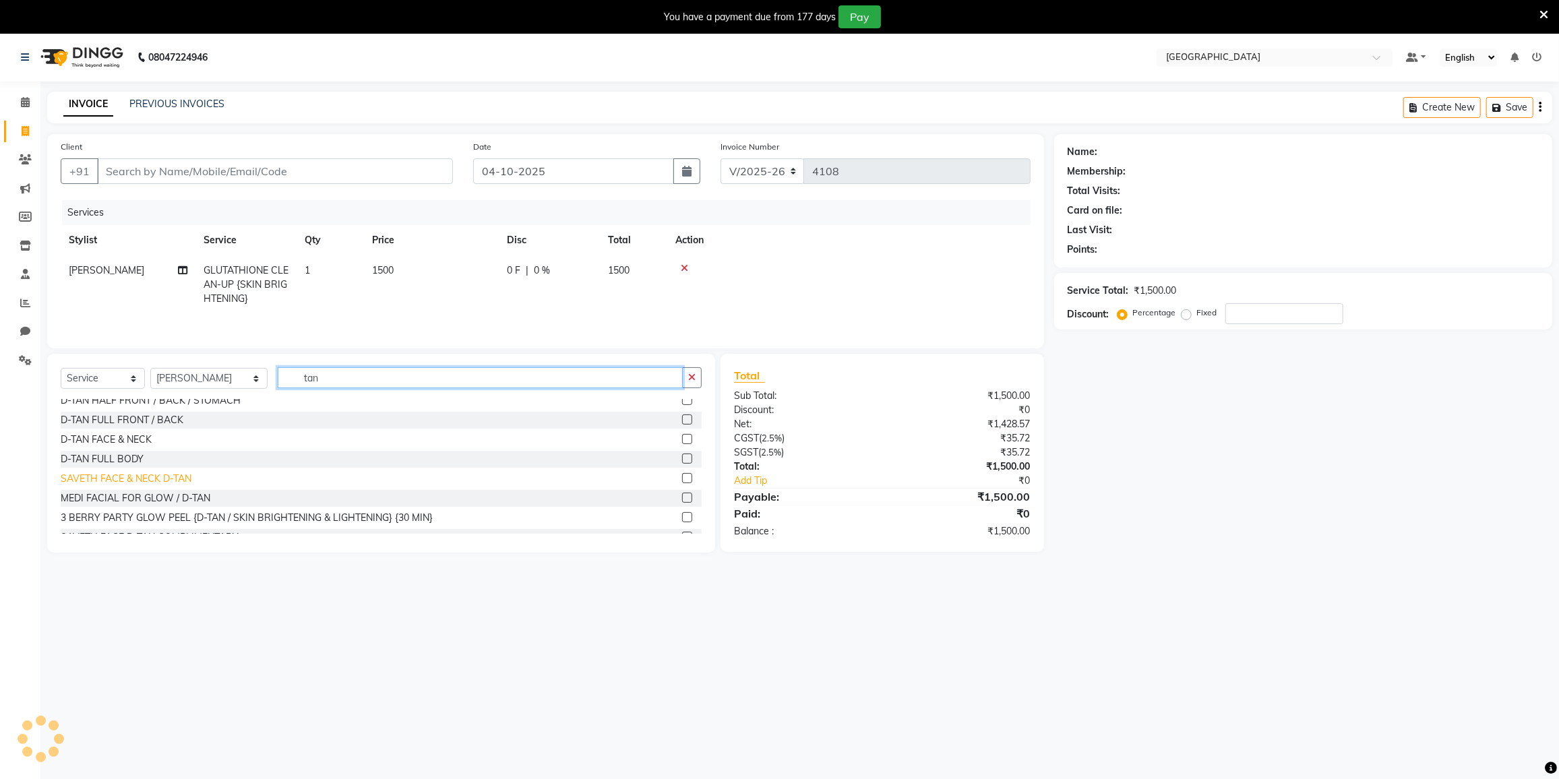
scroll to position [116, 0]
type input "tan"
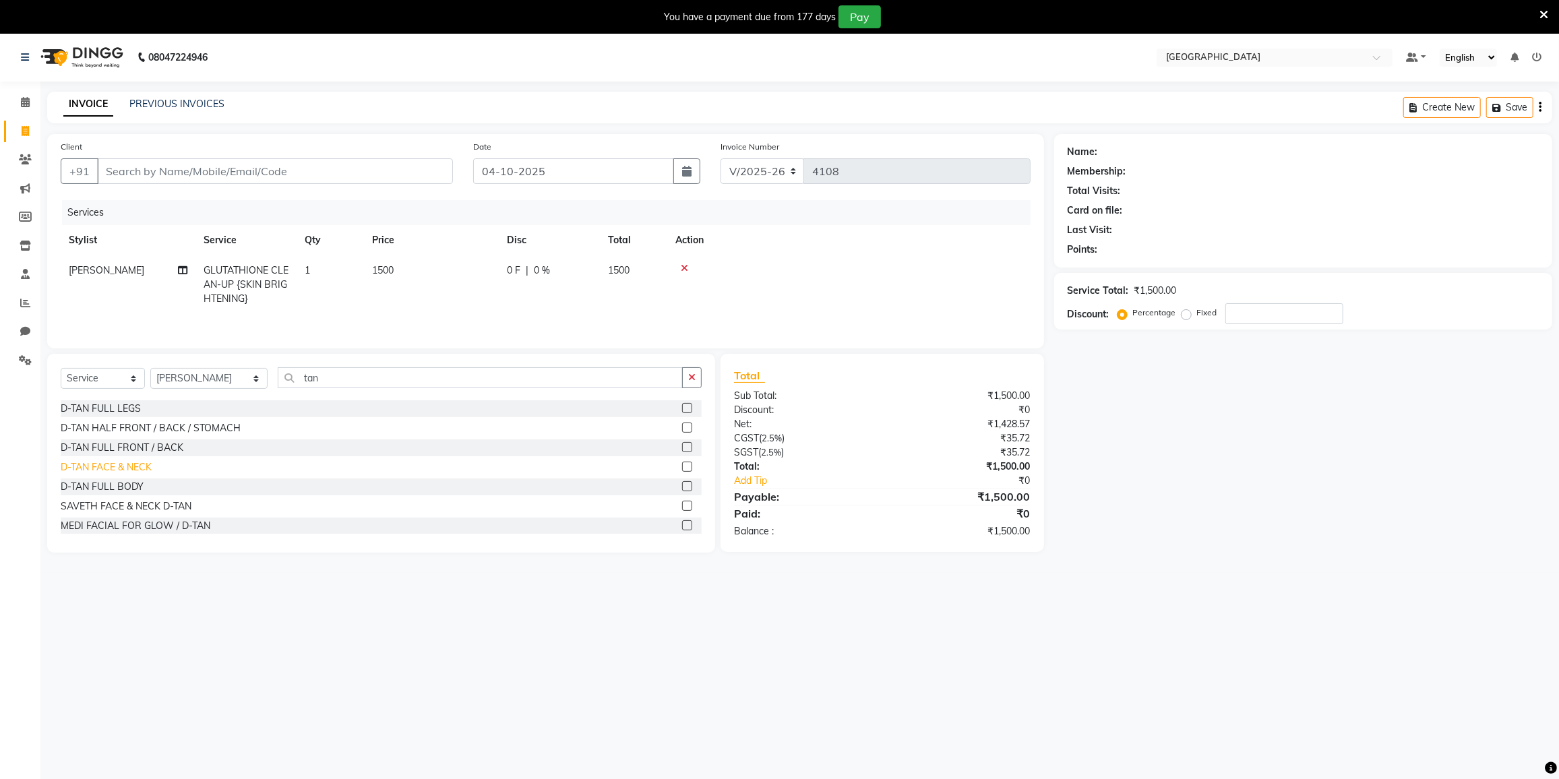
click at [118, 468] on div "D-TAN FACE & NECK" at bounding box center [106, 467] width 91 height 14
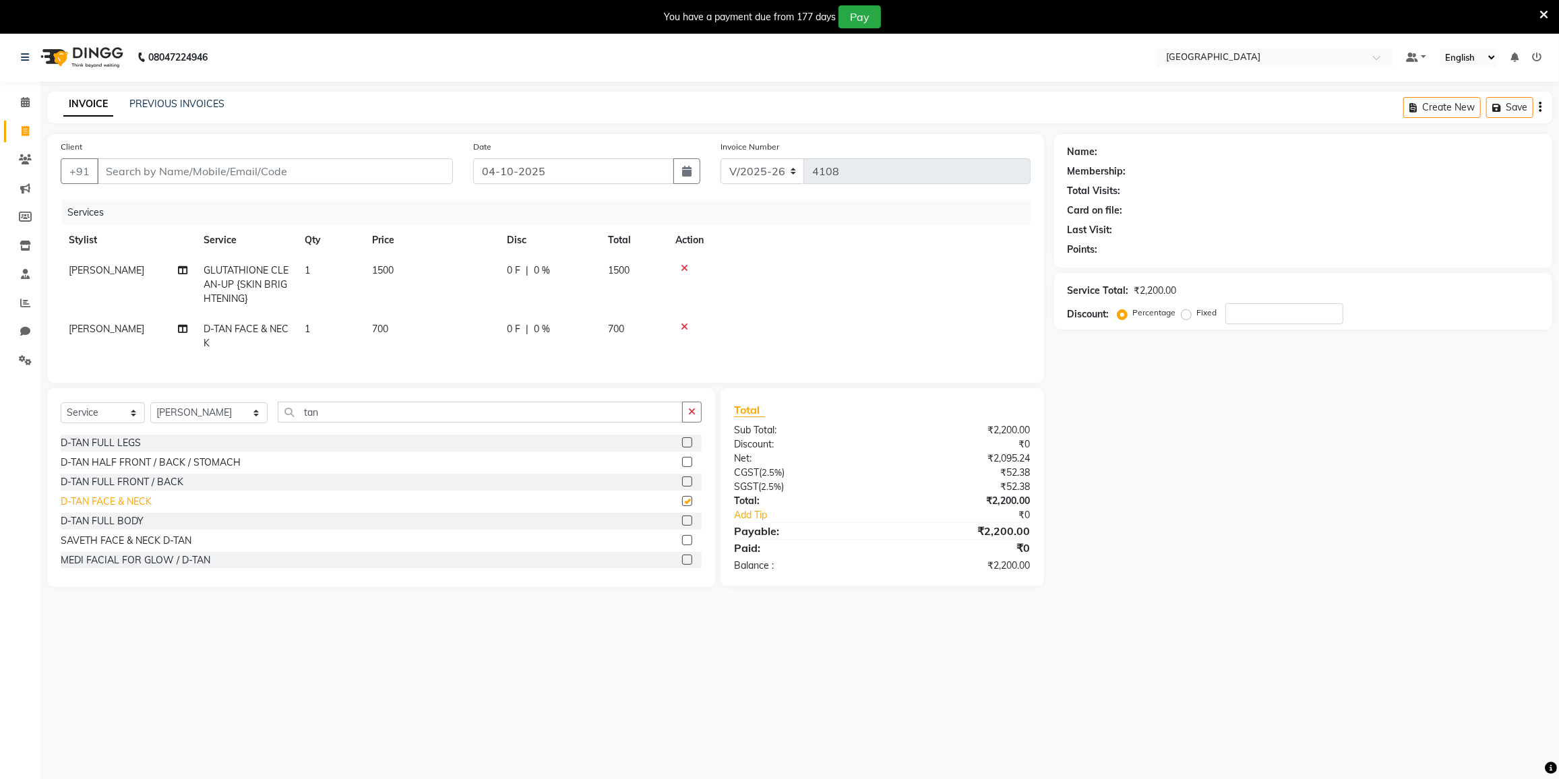
checkbox input "false"
click at [332, 423] on input "tan" at bounding box center [480, 412] width 405 height 21
type input "t"
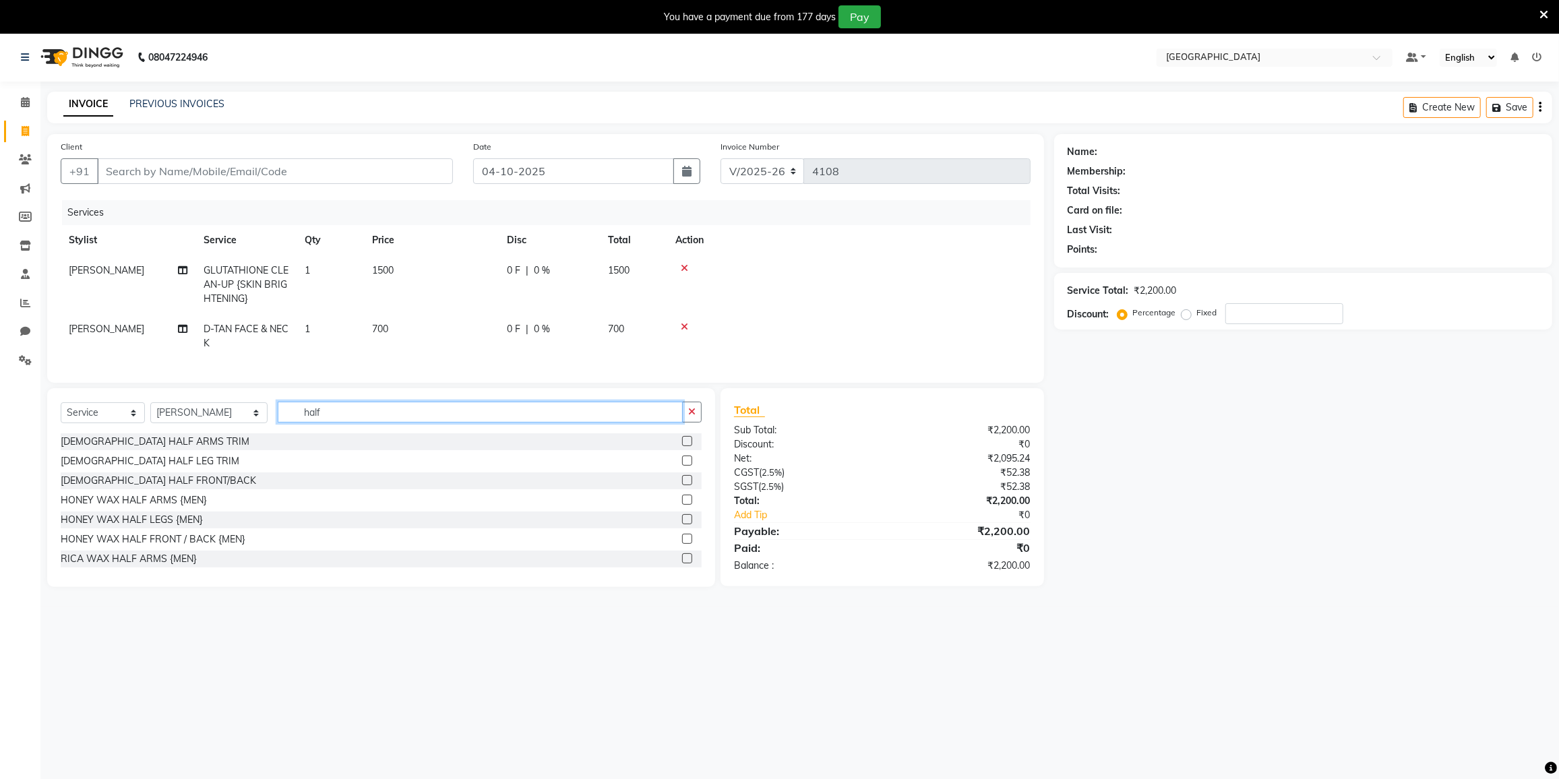
scroll to position [61, 0]
type input "half"
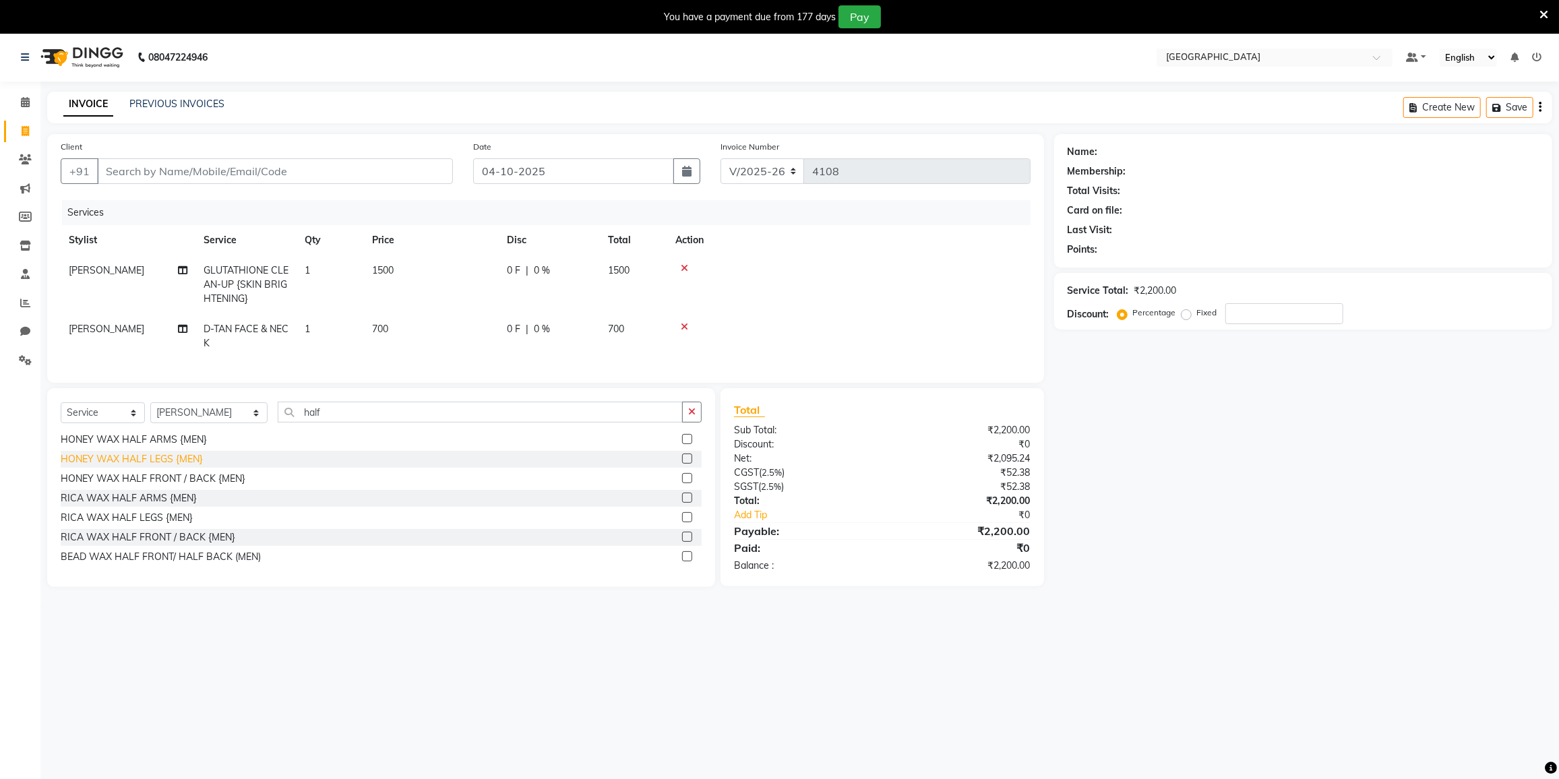
click at [131, 505] on div "RICA WAX HALF ARMS {MEN}" at bounding box center [129, 498] width 136 height 14
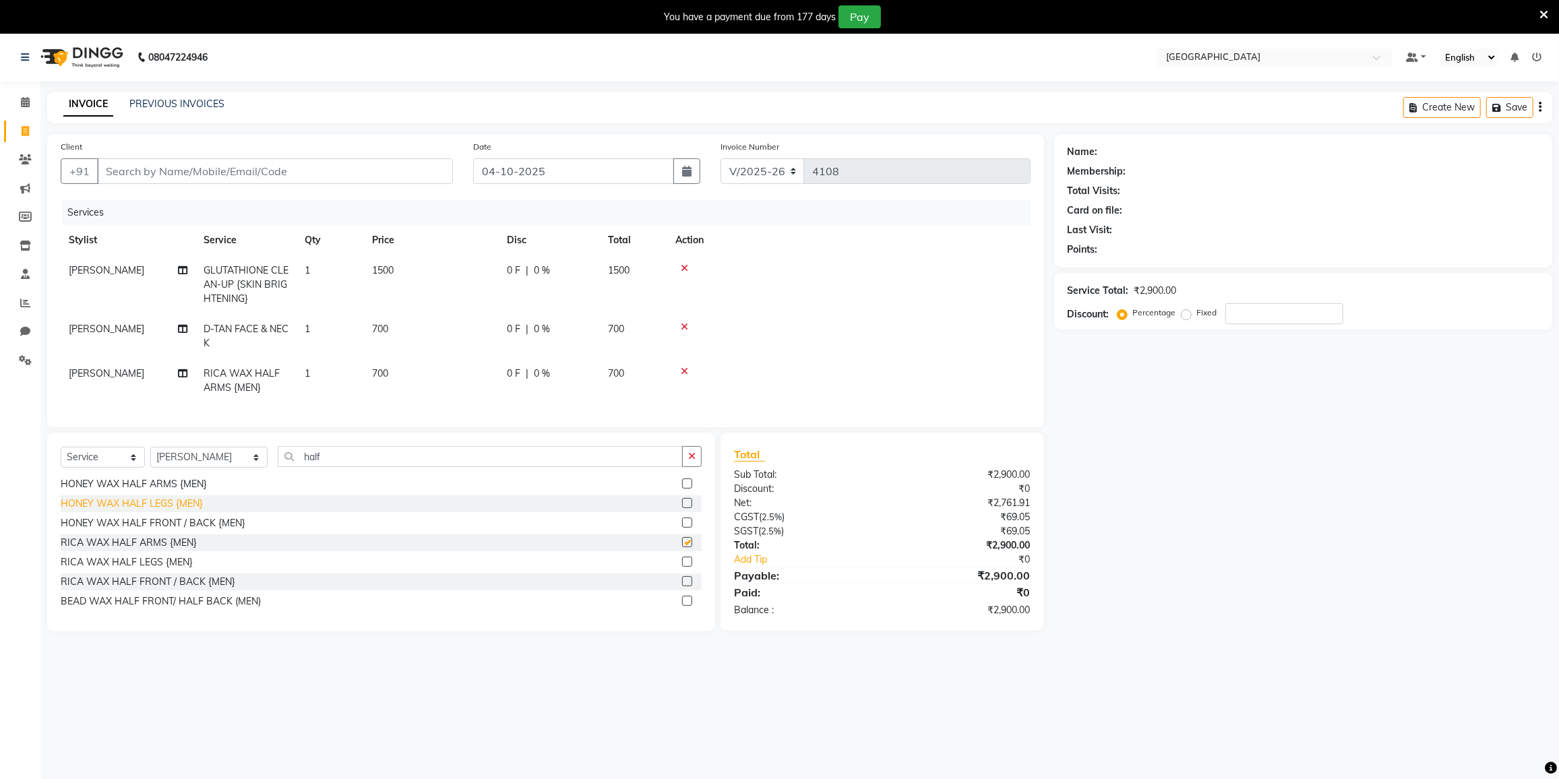
checkbox input "false"
click at [340, 467] on input "half" at bounding box center [480, 456] width 405 height 21
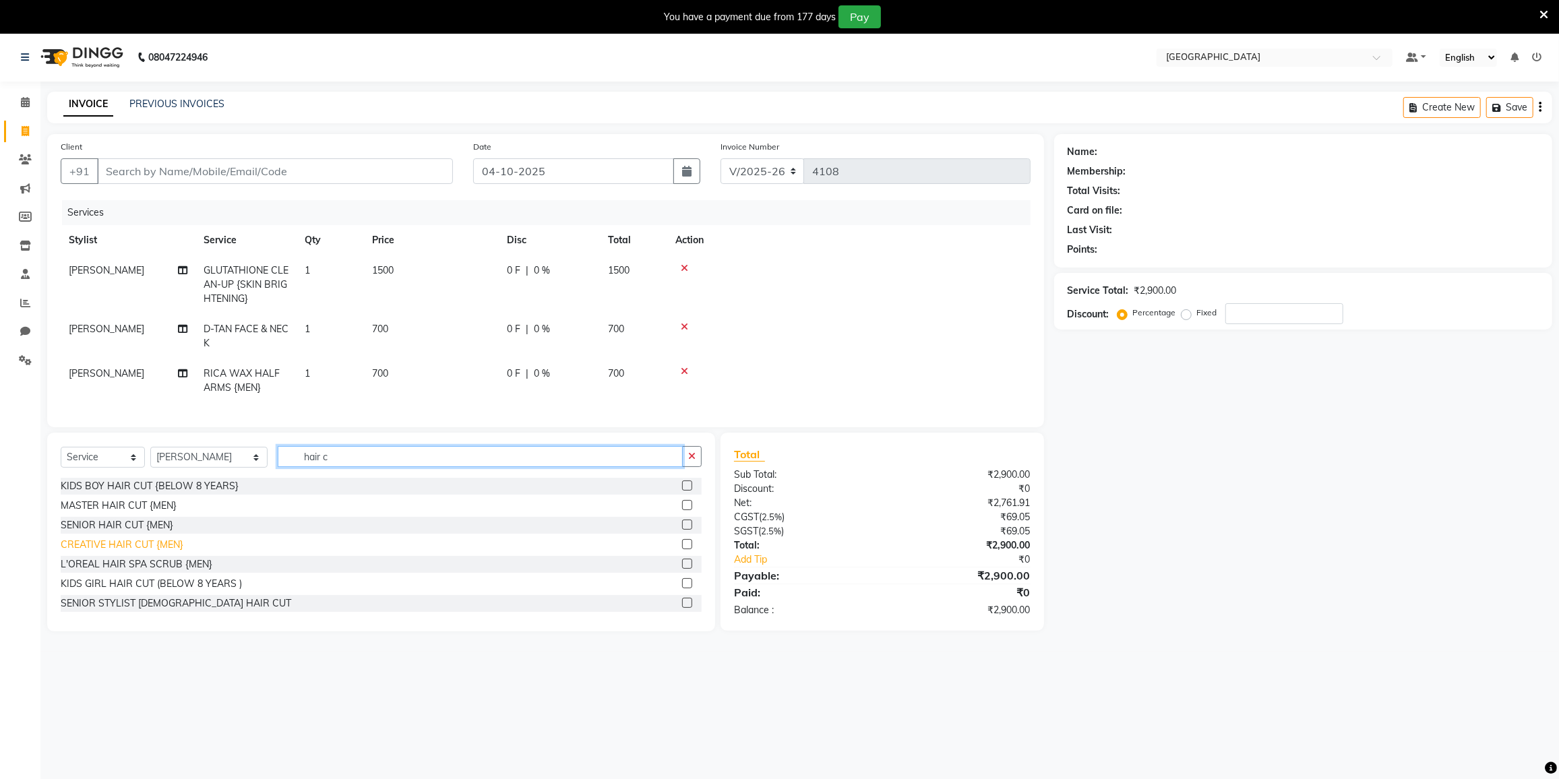
scroll to position [0, 0]
type input "hair c"
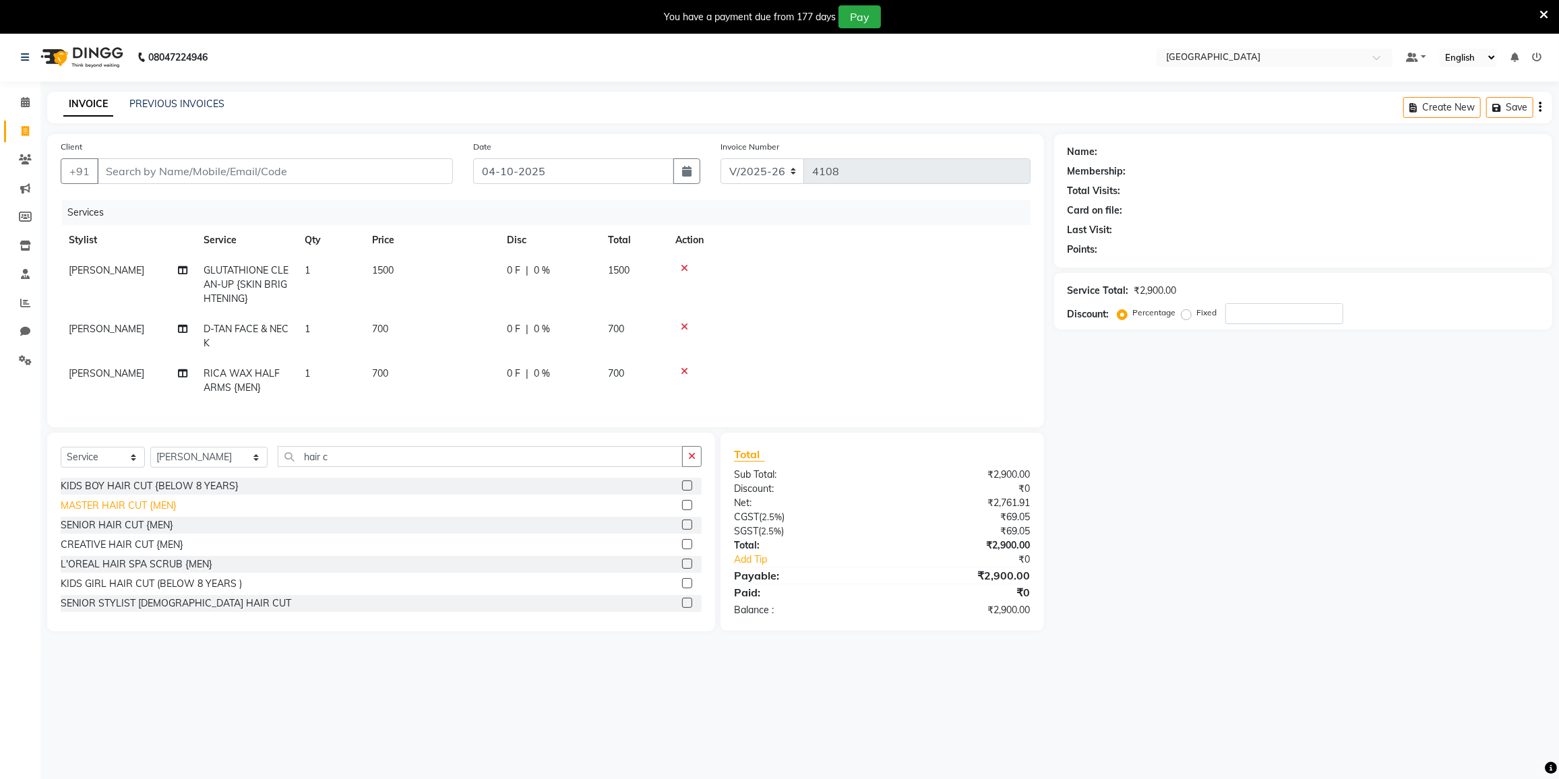
click at [115, 513] on div "MASTER HAIR CUT {MEN}" at bounding box center [119, 506] width 116 height 14
checkbox input "false"
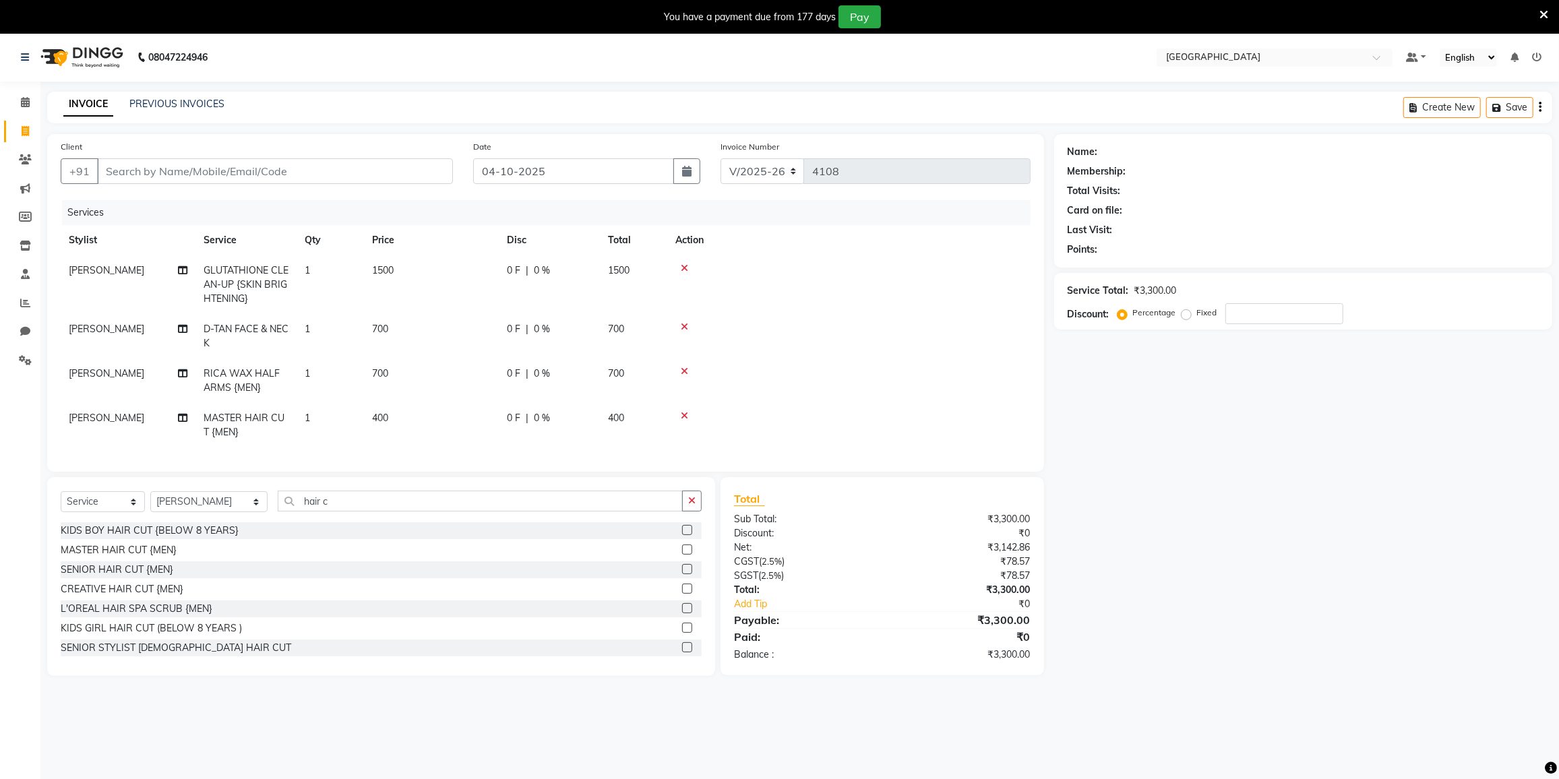
click at [133, 420] on span "[PERSON_NAME]" at bounding box center [106, 418] width 75 height 12
select select "78497"
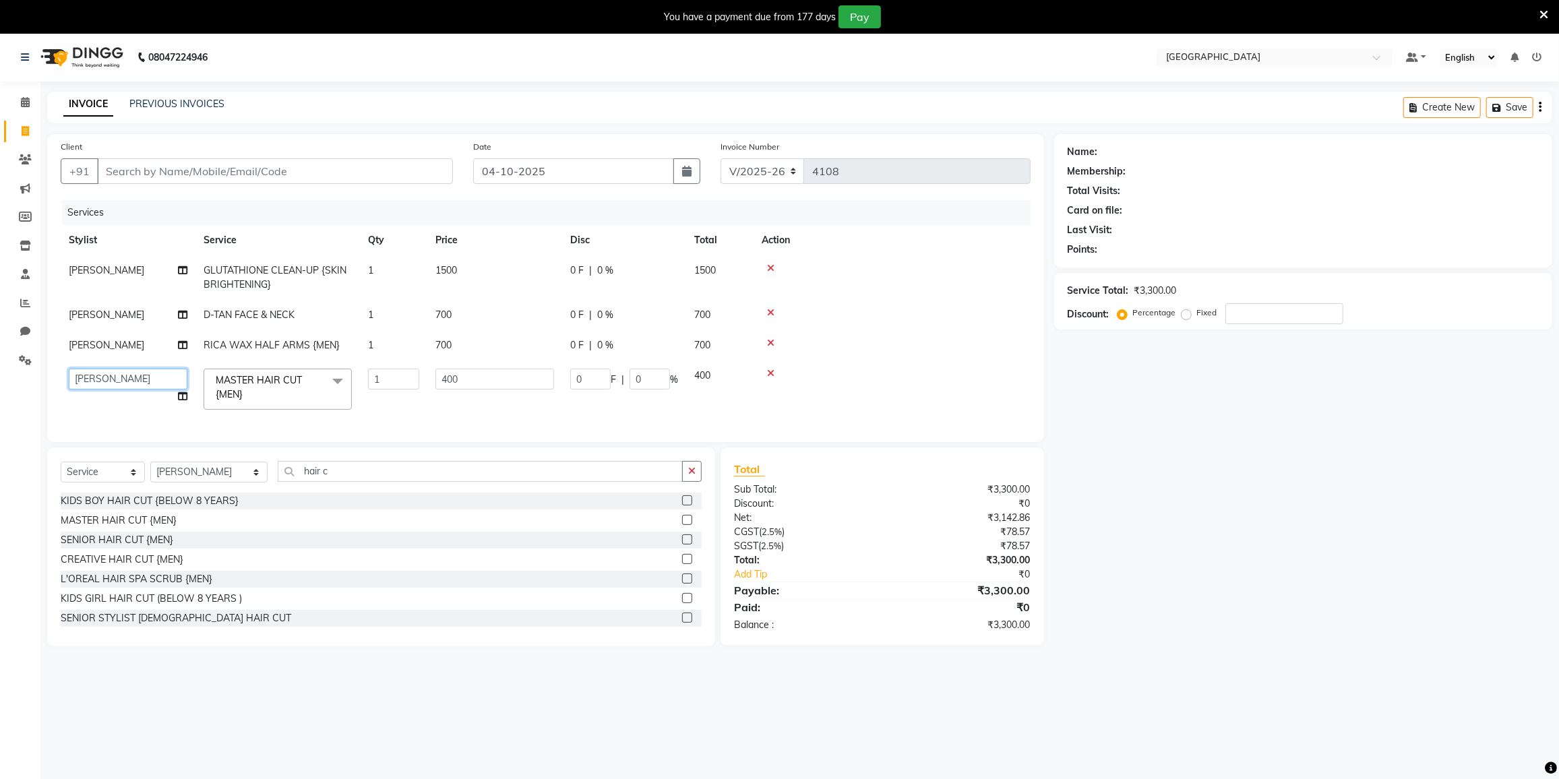
click at [137, 390] on select "DC [PERSON_NAME] [PERSON_NAME] [PERSON_NAME] [PERSON_NAME] [PERSON_NAME] Gulnaa…" at bounding box center [128, 379] width 119 height 21
select select "78951"
click at [953, 321] on td at bounding box center [891, 315] width 277 height 30
click at [197, 174] on input "Client" at bounding box center [275, 171] width 356 height 26
type input "9"
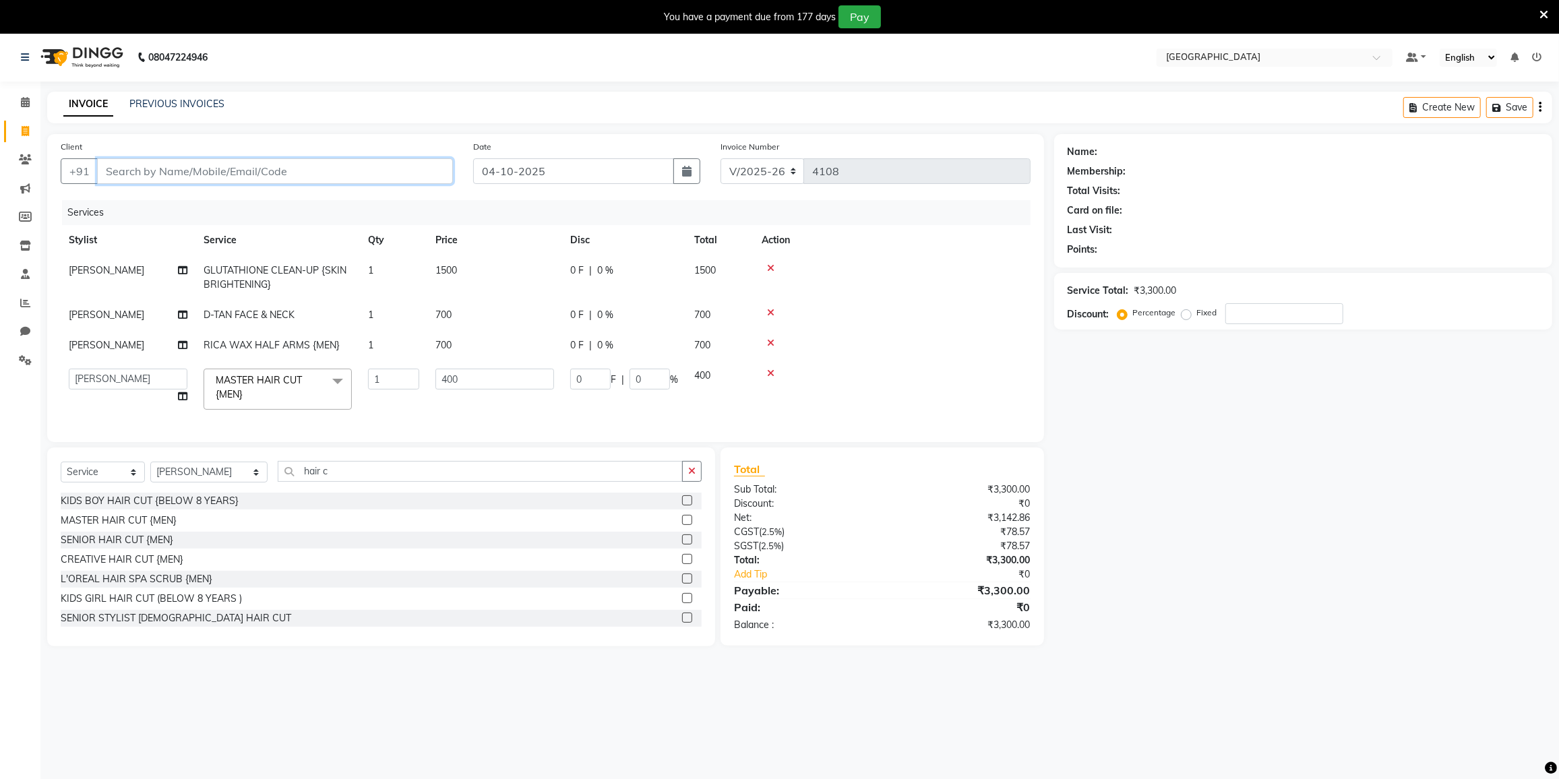
type input "0"
type input "9930156344"
click at [385, 173] on button "Add Client" at bounding box center [417, 171] width 69 height 26
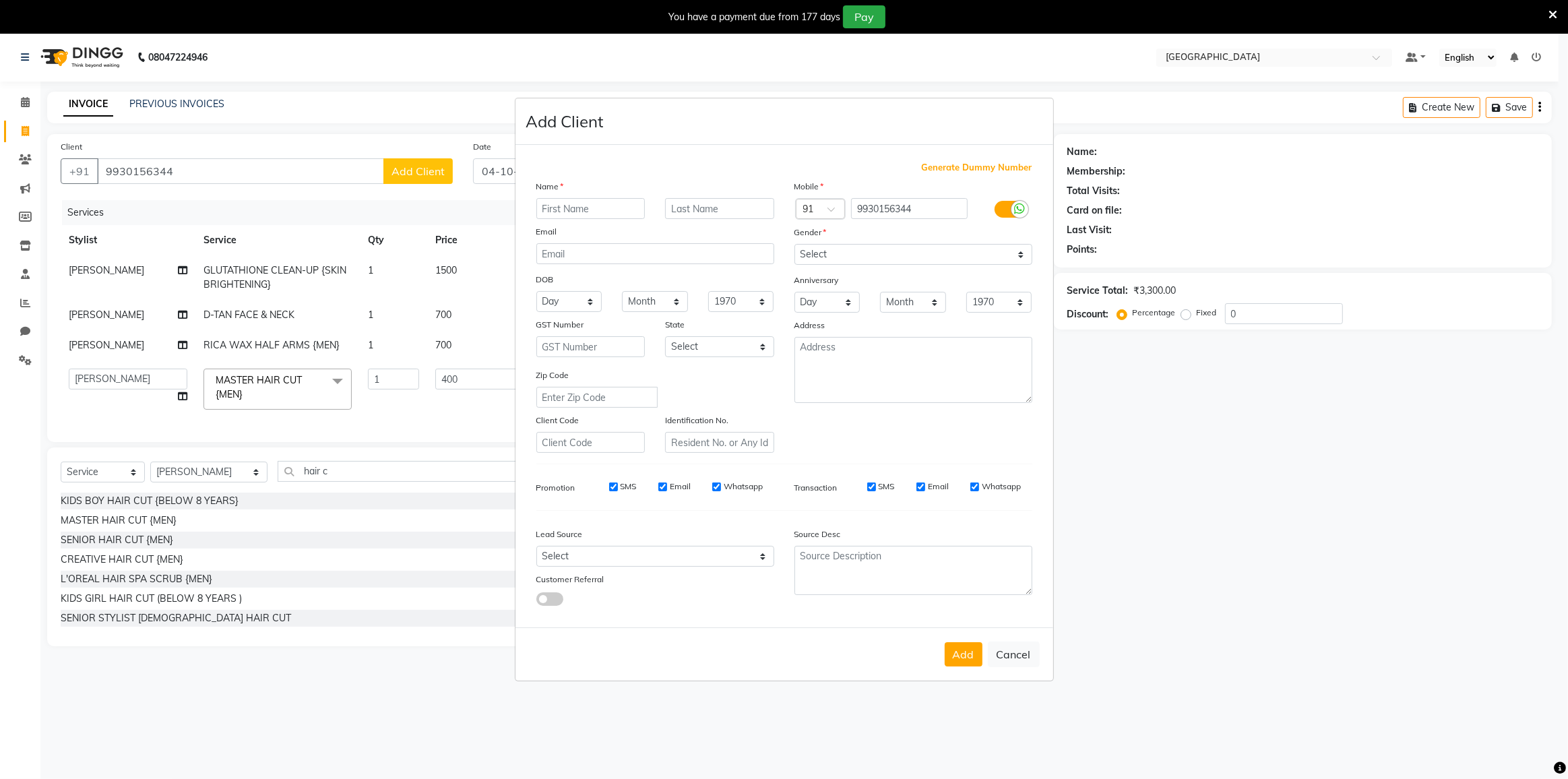
click at [584, 205] on input "text" at bounding box center [590, 208] width 109 height 21
type input "rohit"
click at [875, 247] on select "Select [DEMOGRAPHIC_DATA] [DEMOGRAPHIC_DATA] Other Prefer Not To Say" at bounding box center [914, 254] width 238 height 21
select select "[DEMOGRAPHIC_DATA]"
click at [795, 244] on select "Select [DEMOGRAPHIC_DATA] [DEMOGRAPHIC_DATA] Other Prefer Not To Say" at bounding box center [914, 254] width 238 height 21
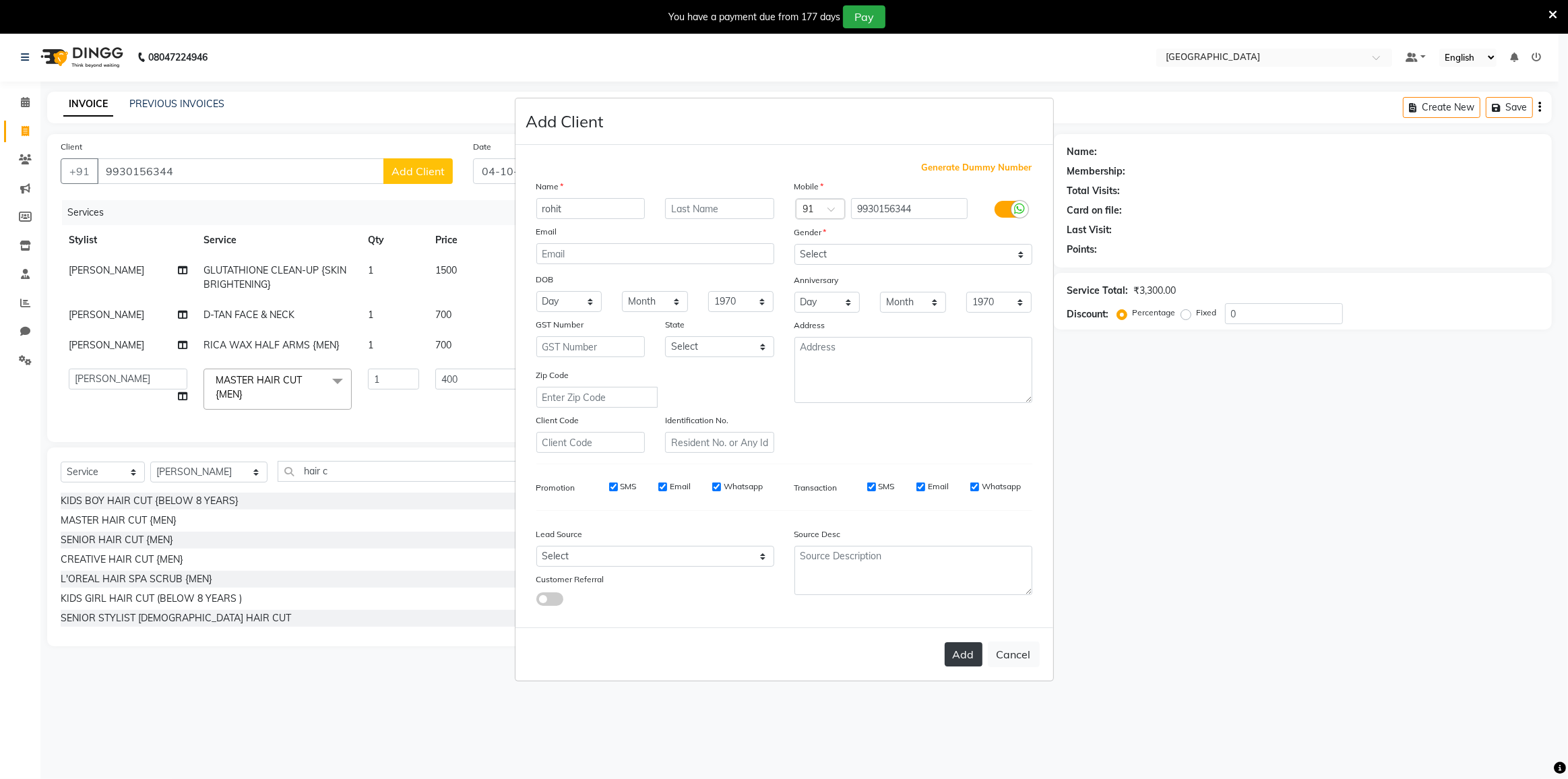
click at [962, 661] on button "Add" at bounding box center [964, 654] width 38 height 24
select select
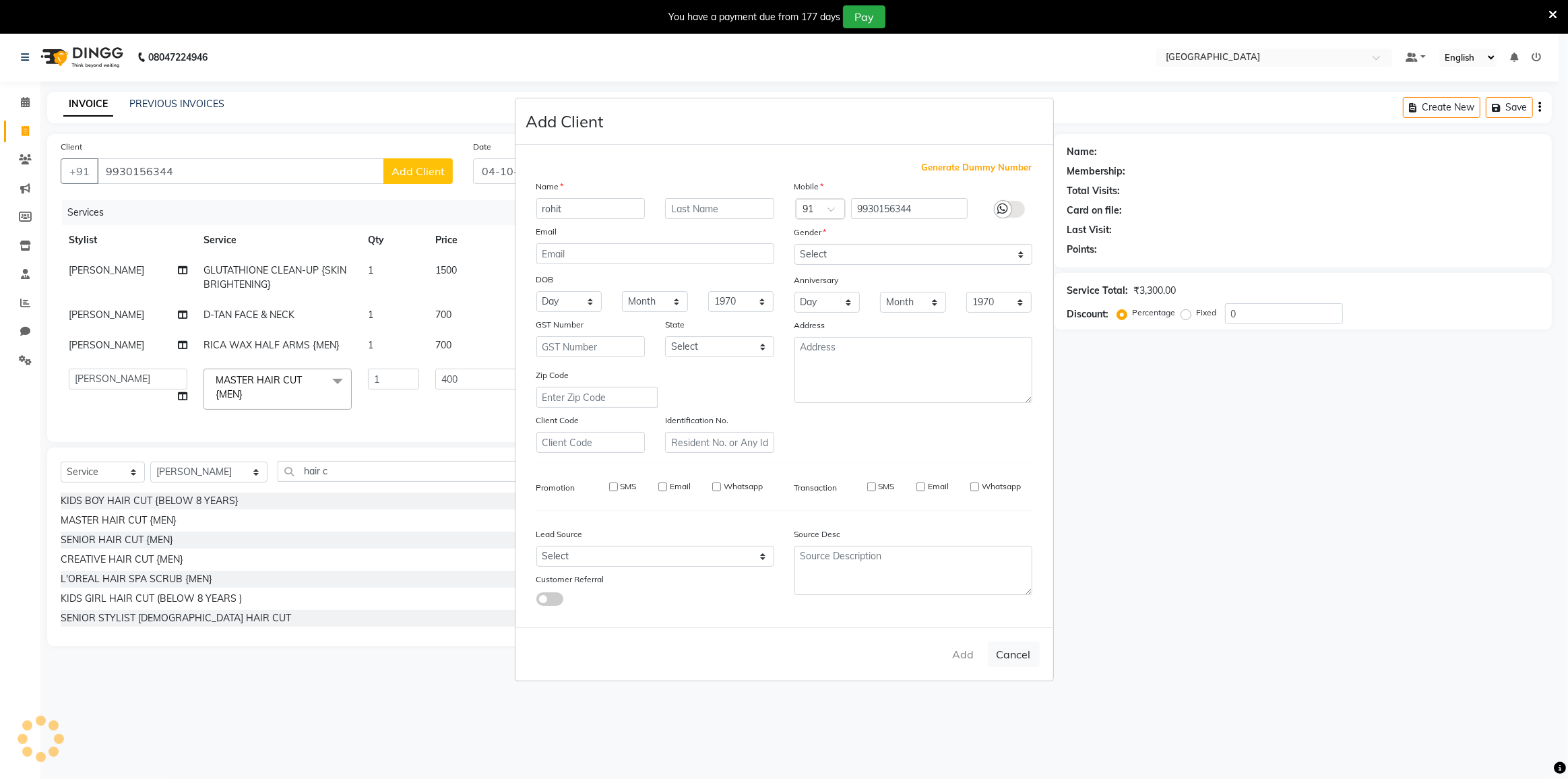
select select
checkbox input "false"
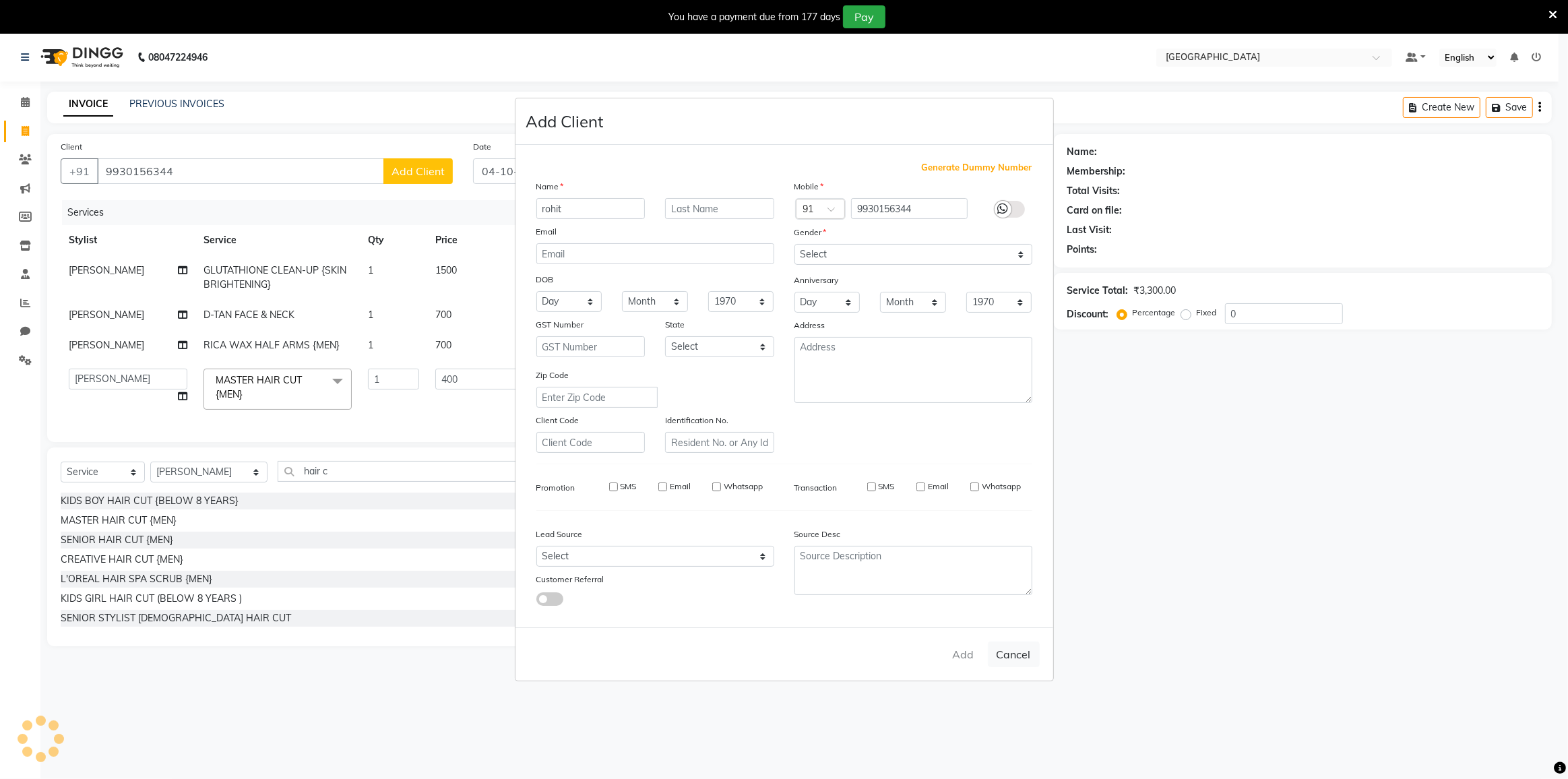
checkbox input "false"
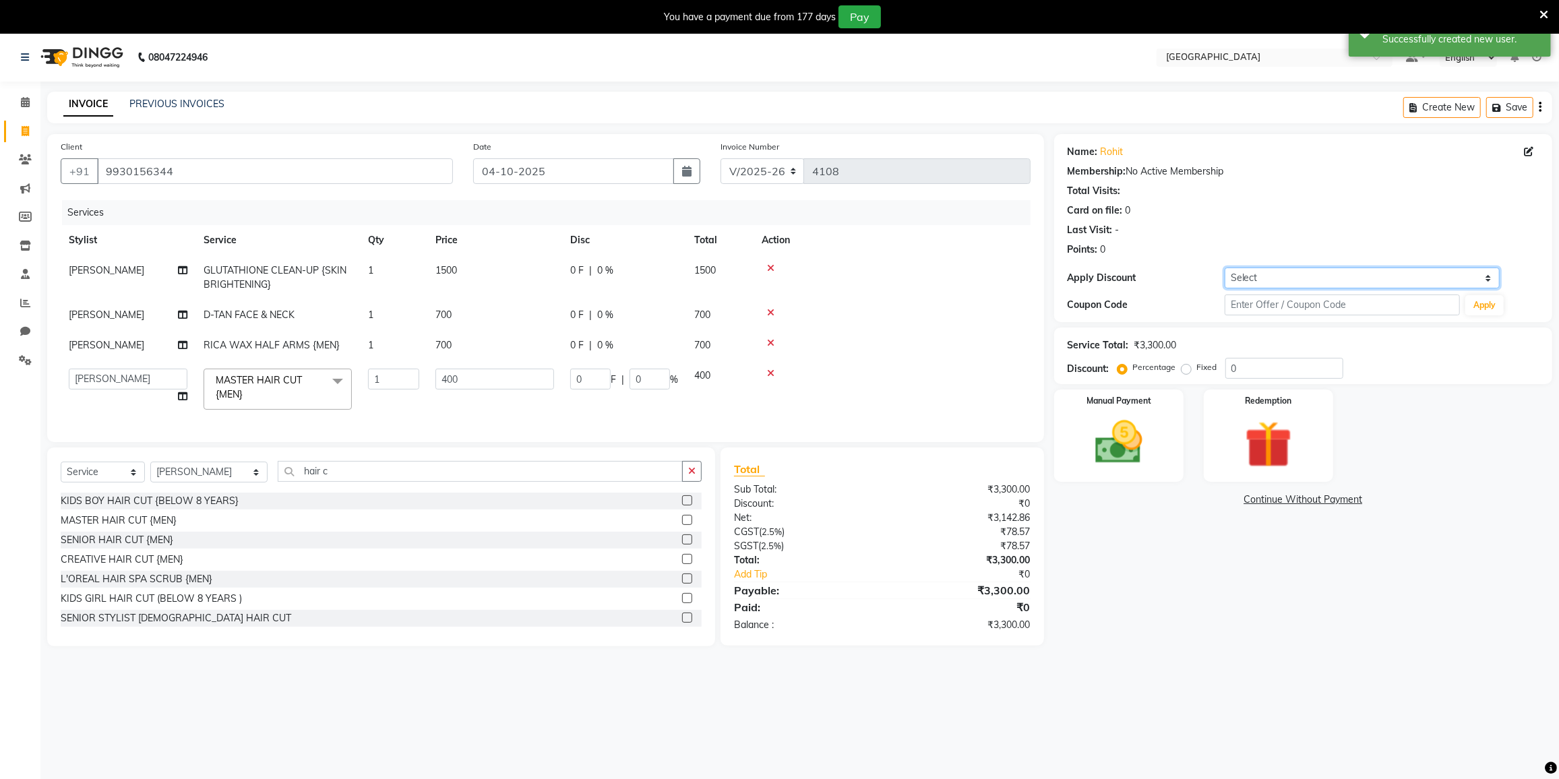
click at [1262, 274] on select "Select Coupon → 500 Coupons Coupon → Kalpataru20 Coupon → Veda20 Coupon → Salt-…" at bounding box center [1362, 278] width 275 height 21
select select "4: Object"
click at [1225, 268] on select "Select Coupon → 500 Coupons Coupon → Kalpataru20 Coupon → Veda20 Coupon → Salt-…" at bounding box center [1362, 278] width 275 height 21
type input "20"
type input "80"
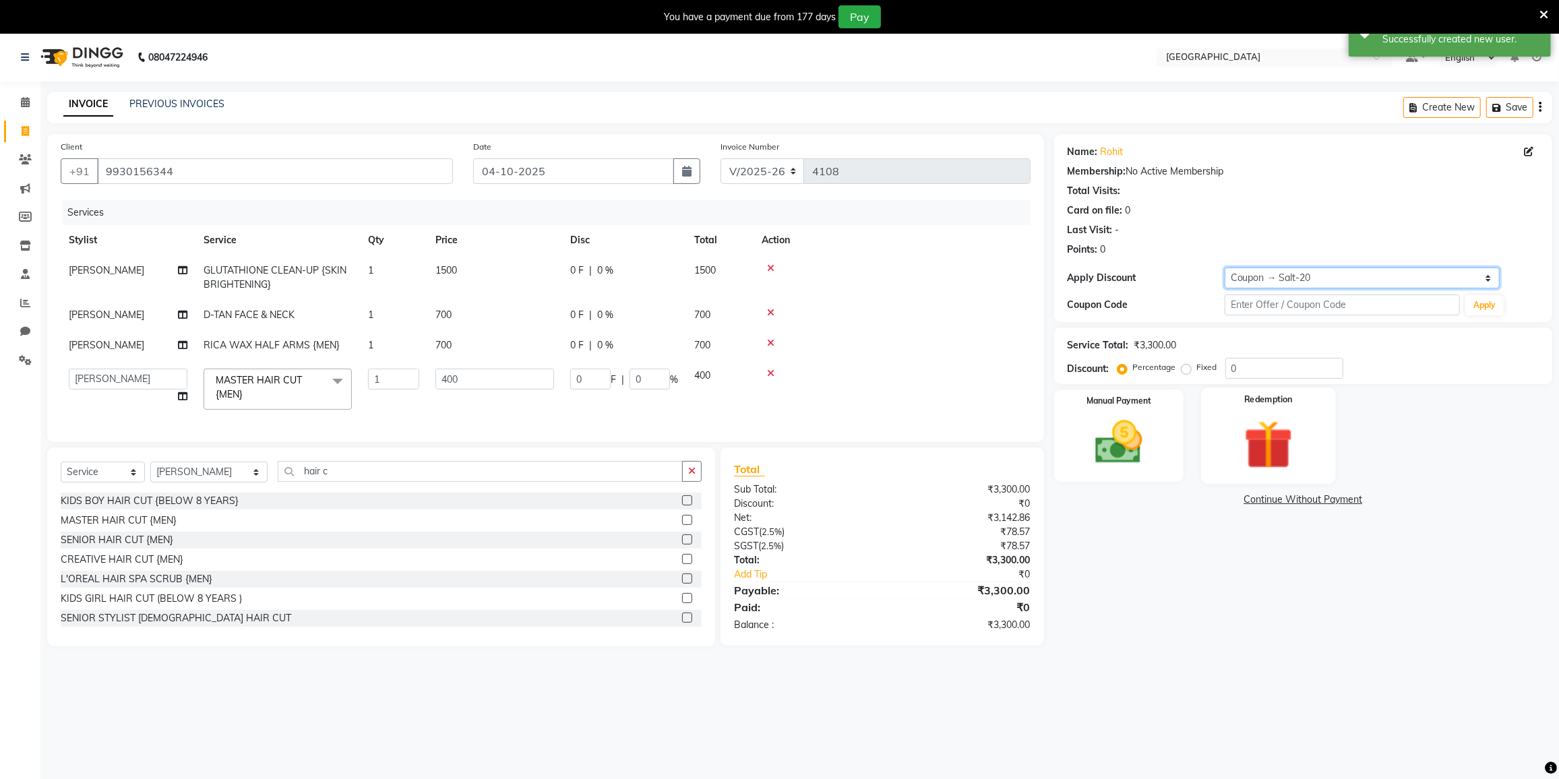
type input "20"
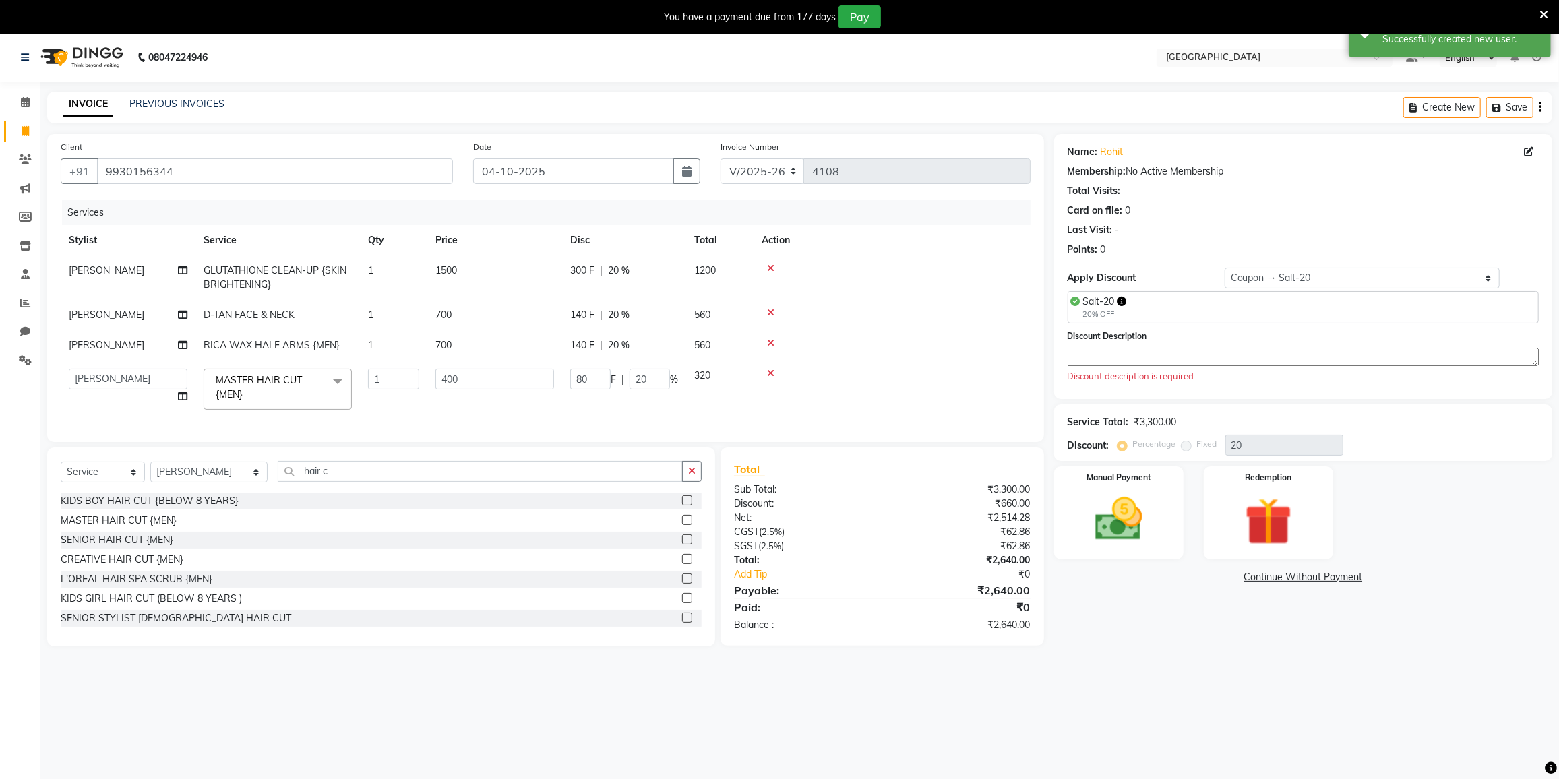
click at [1125, 359] on textarea at bounding box center [1303, 357] width 471 height 18
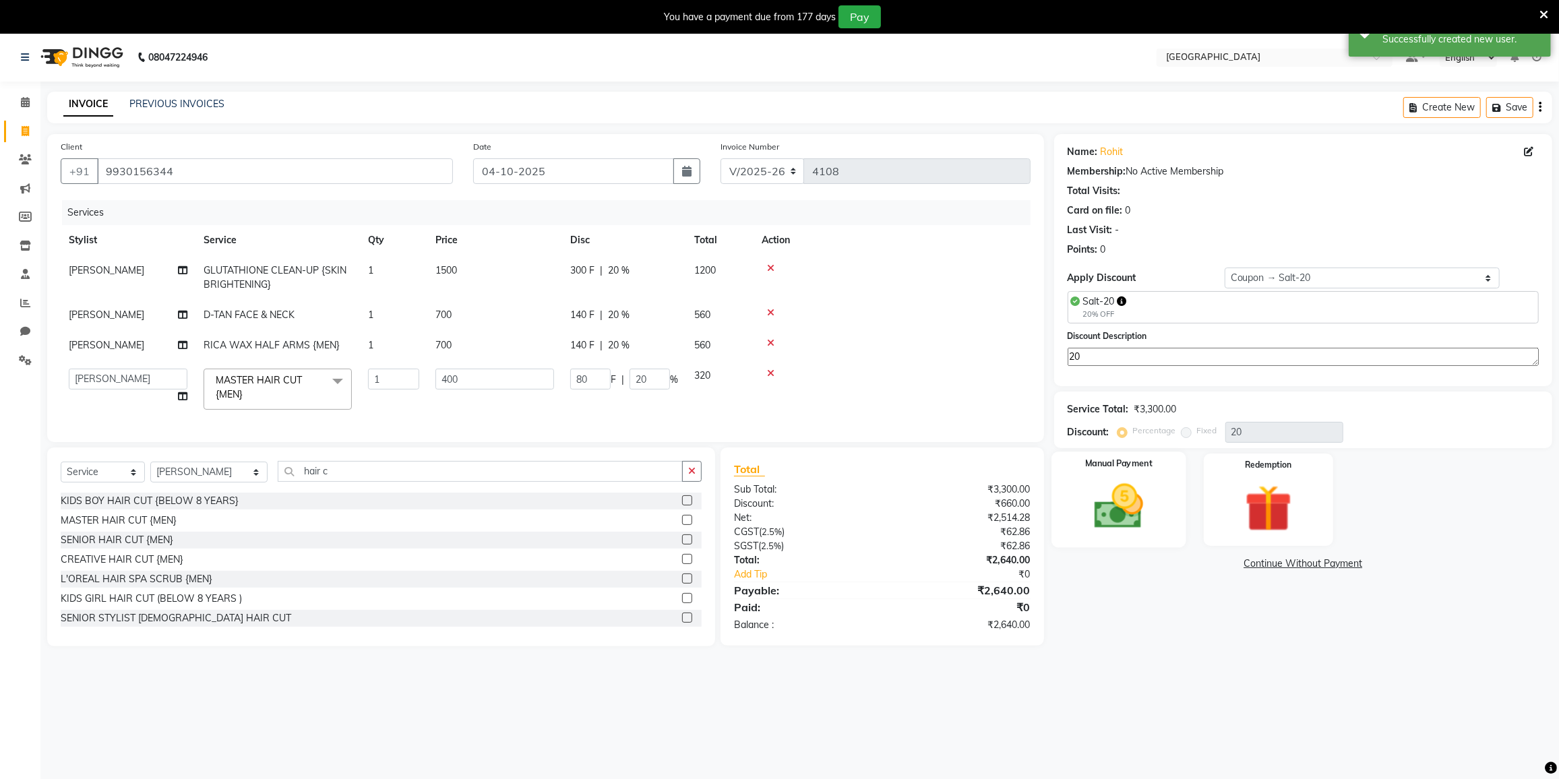
type textarea "20"
click at [1128, 483] on img at bounding box center [1118, 506] width 80 height 57
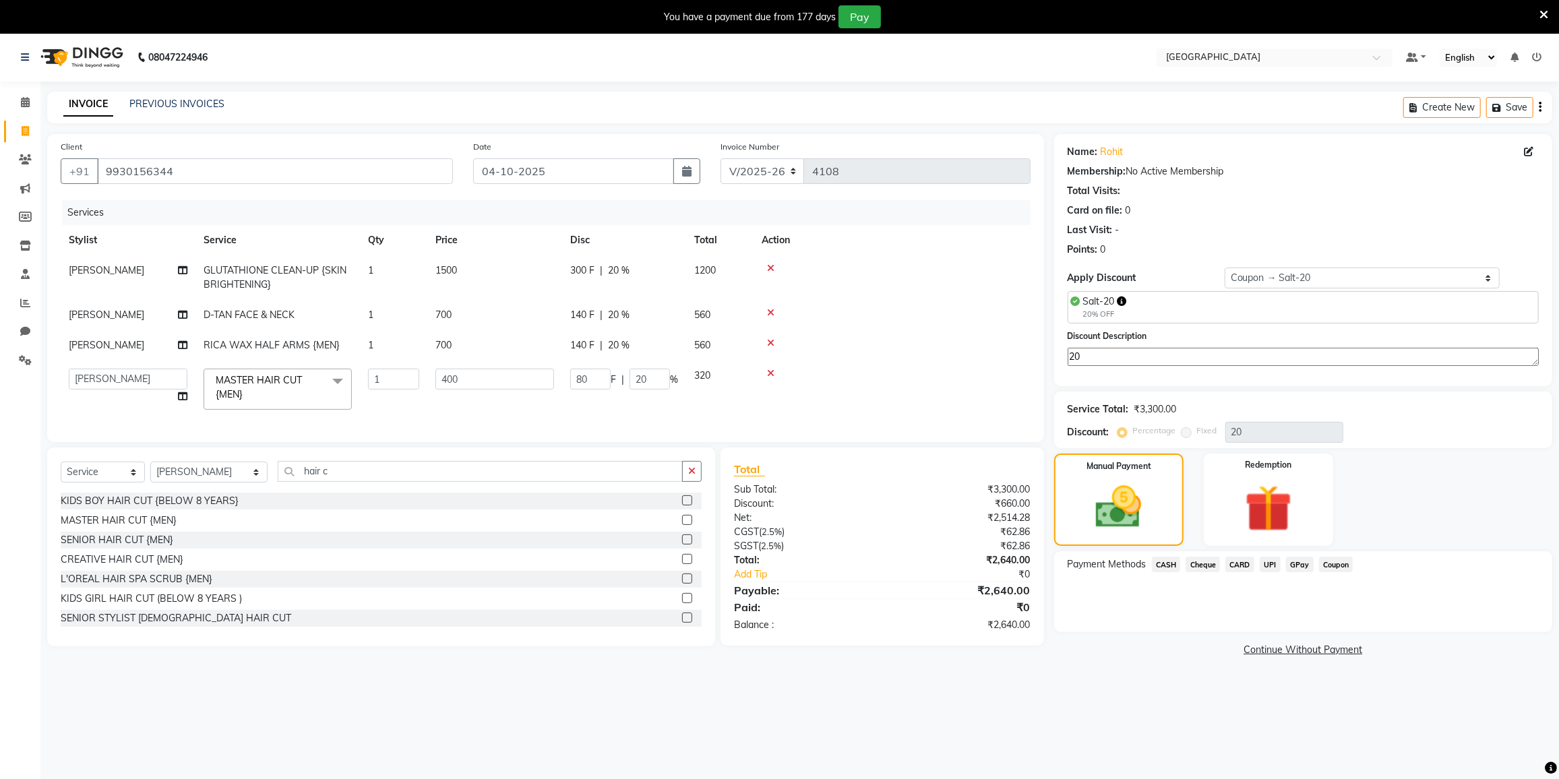
click at [1235, 564] on span "CARD" at bounding box center [1239, 565] width 29 height 16
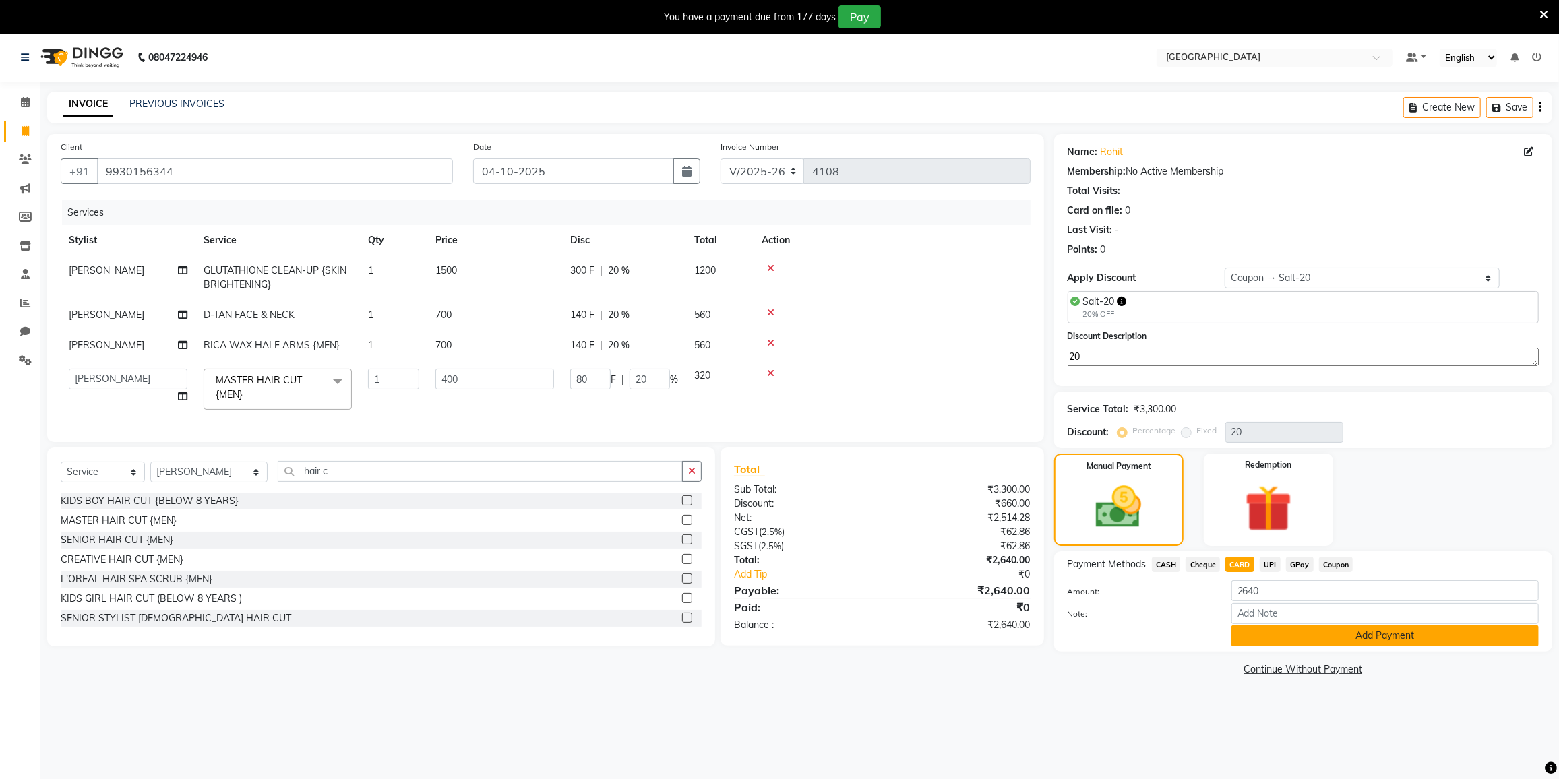
click at [1287, 634] on button "Add Payment" at bounding box center [1384, 635] width 307 height 21
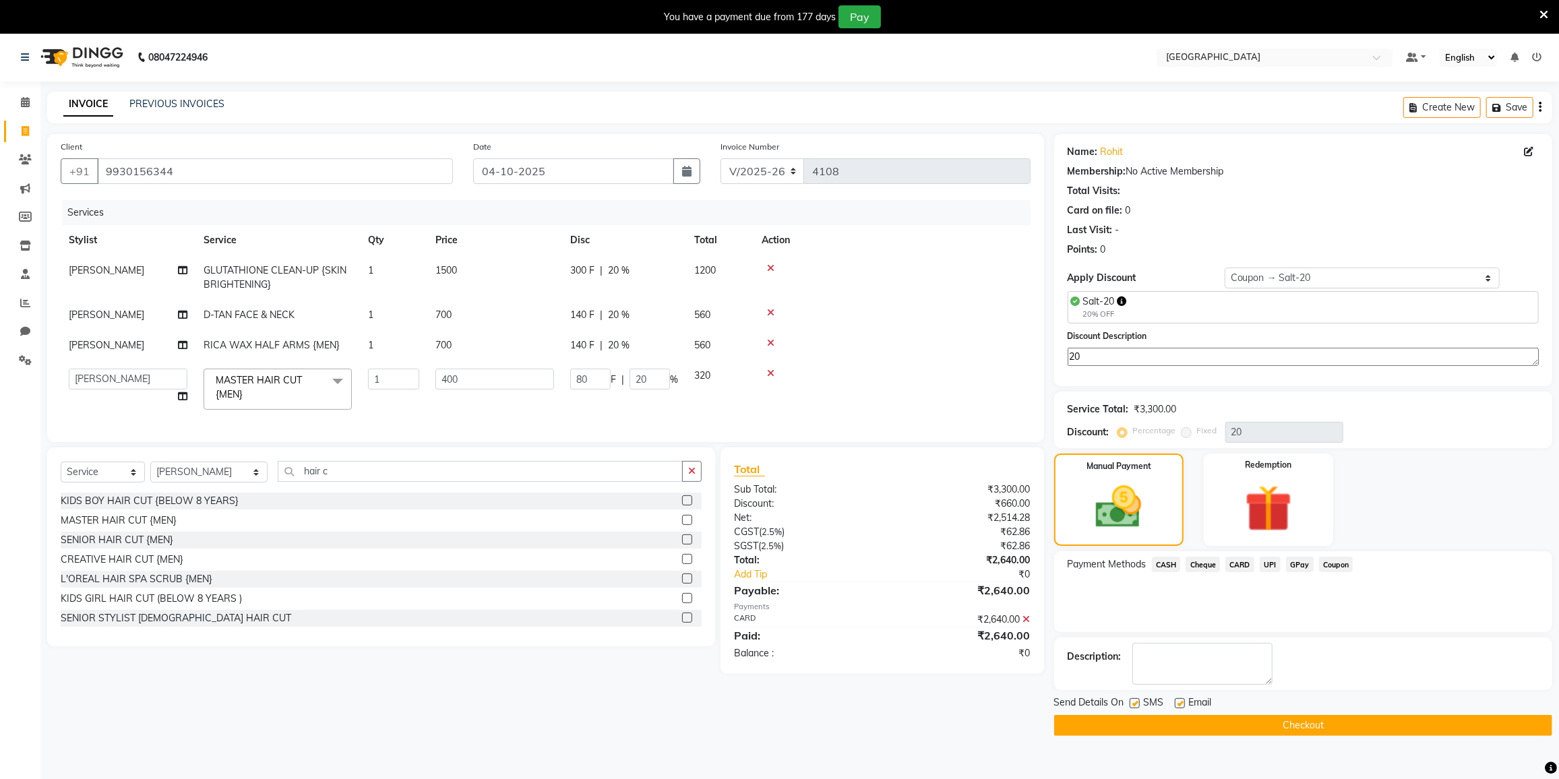
click at [1293, 723] on button "Checkout" at bounding box center [1303, 725] width 498 height 21
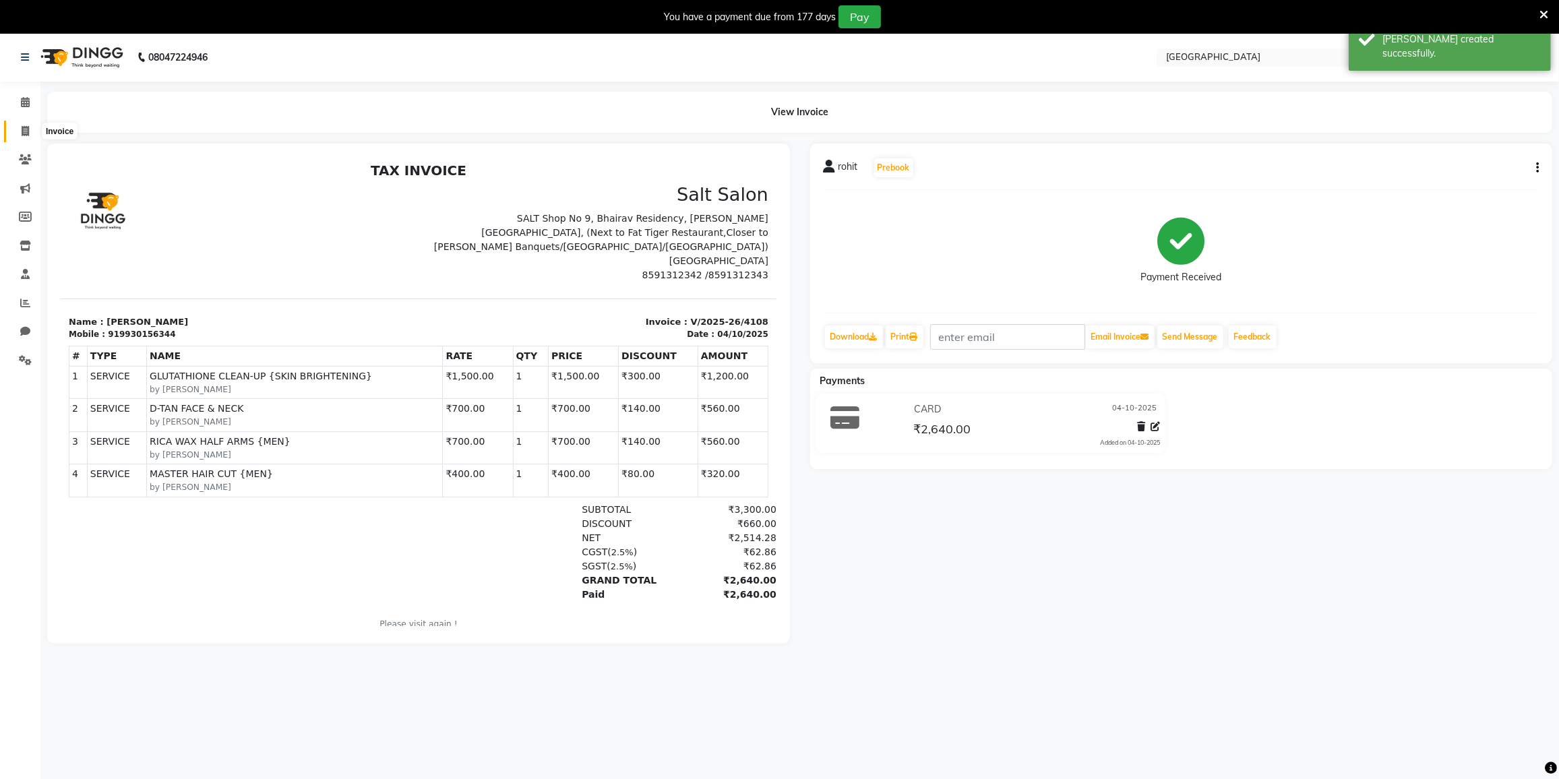
click at [24, 133] on icon at bounding box center [25, 131] width 7 height 10
select select "8096"
select select "service"
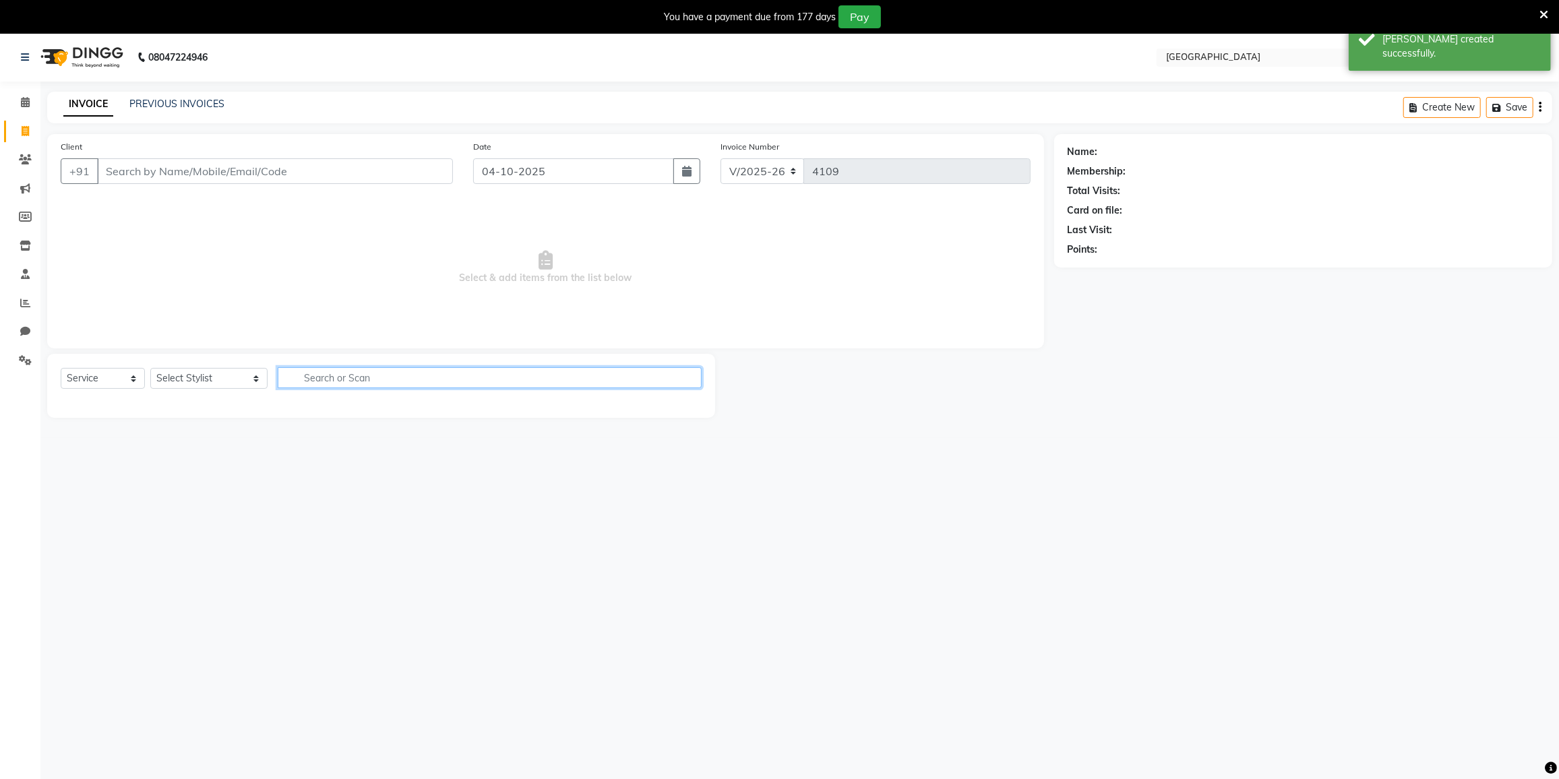
click at [297, 381] on input "text" at bounding box center [490, 377] width 424 height 21
type input "scurb"
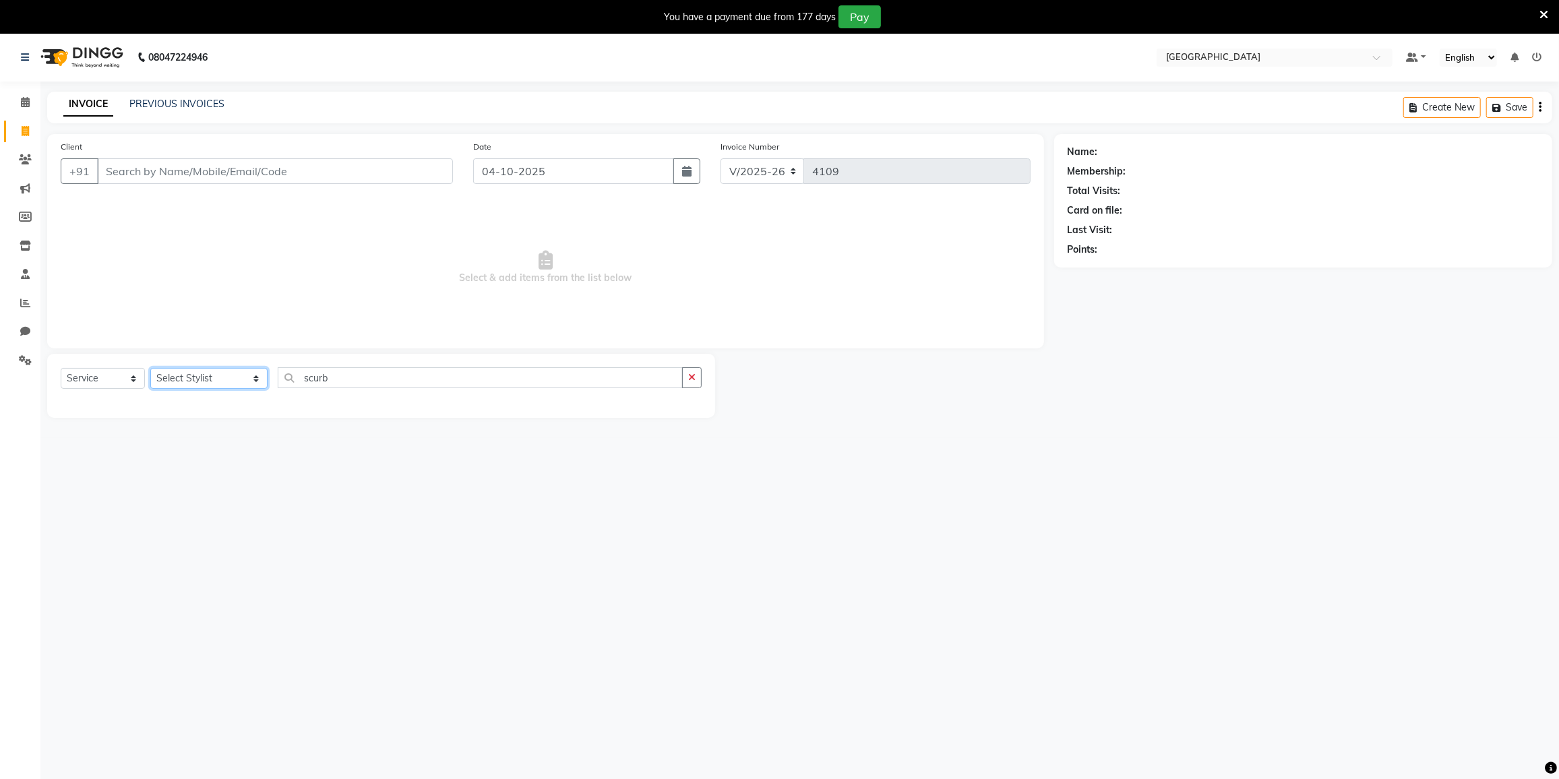
click at [193, 382] on select "Select Stylist DC [PERSON_NAME] [PERSON_NAME] [PERSON_NAME] [PERSON_NAME] [PERS…" at bounding box center [208, 378] width 117 height 21
select select "77532"
click at [150, 368] on select "Select Stylist DC [PERSON_NAME] [PERSON_NAME] [PERSON_NAME] [PERSON_NAME] [PERS…" at bounding box center [208, 378] width 117 height 21
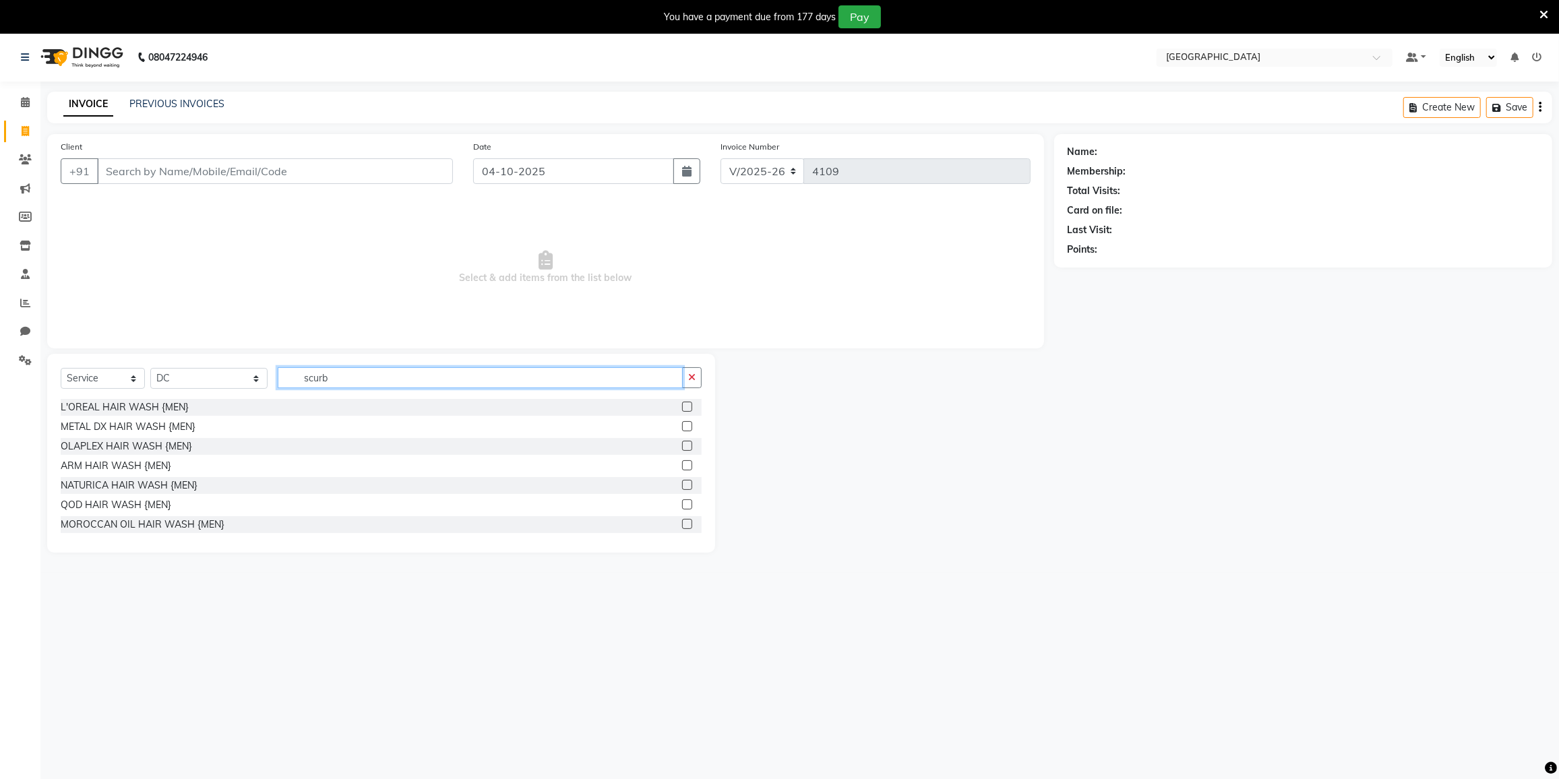
click at [357, 371] on input "scurb" at bounding box center [480, 377] width 405 height 21
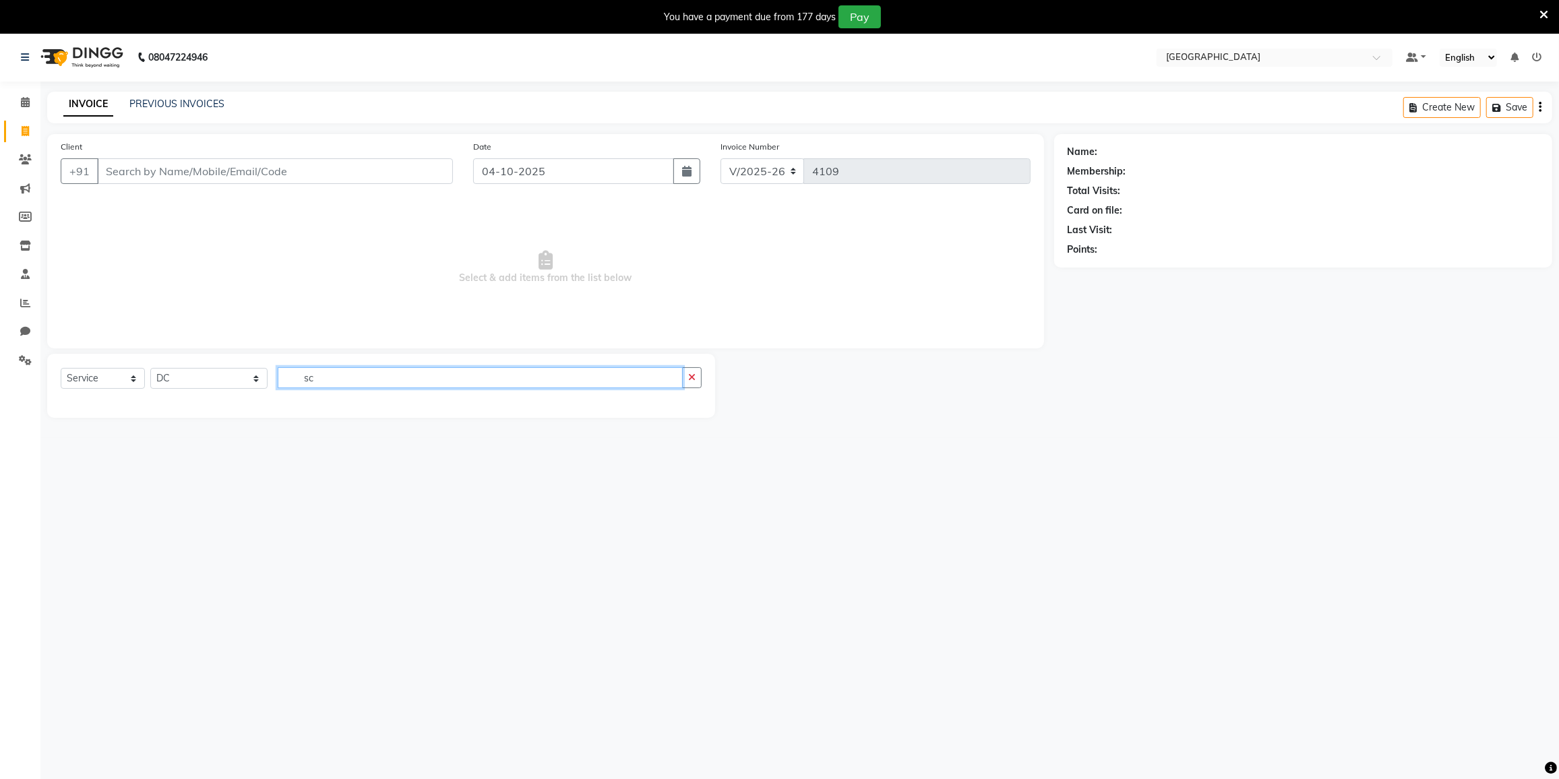
type input "s"
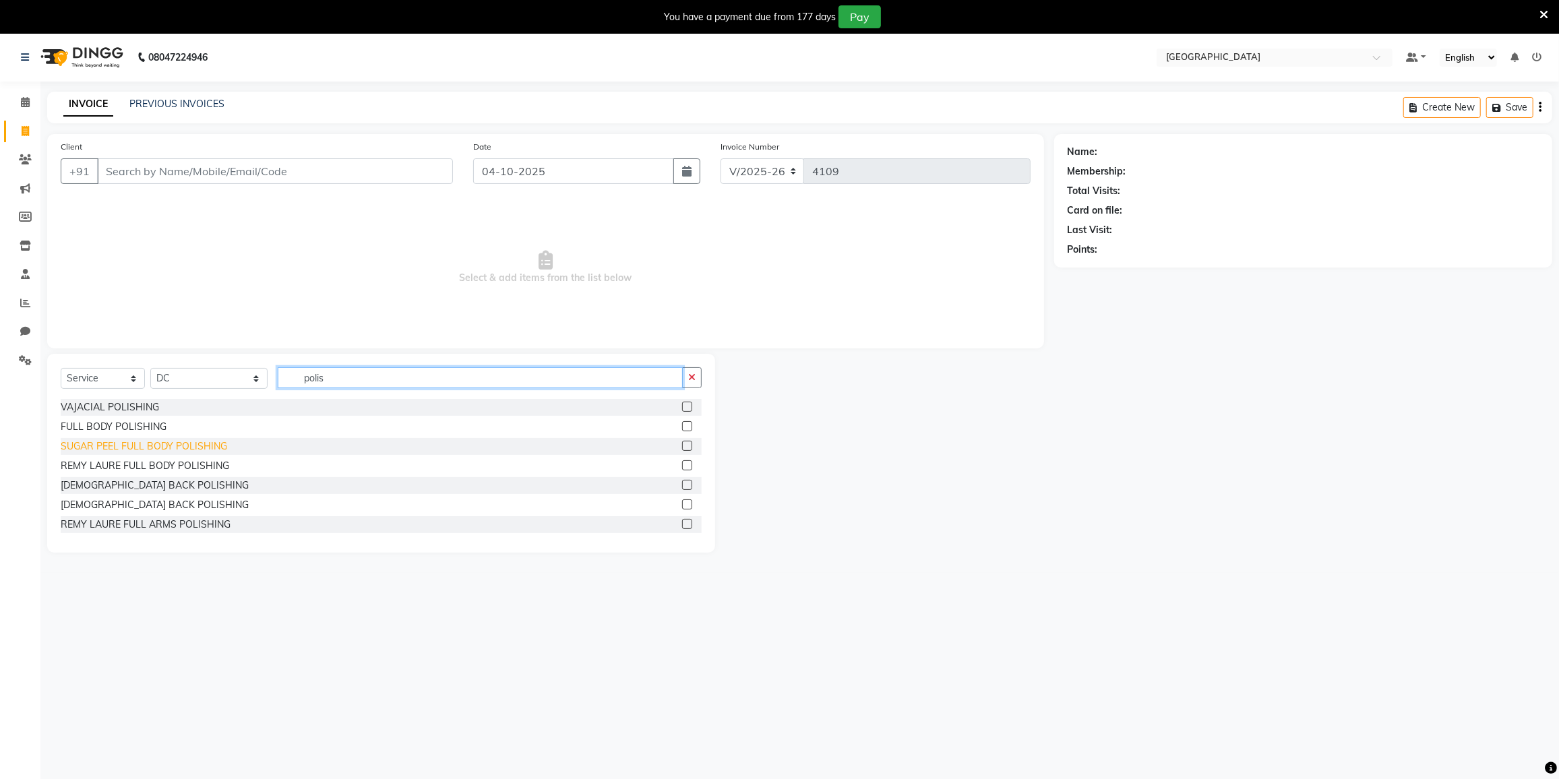
type input "polis"
click at [181, 446] on div "SUGAR PEEL FULL BODY POLISHING" at bounding box center [144, 446] width 166 height 14
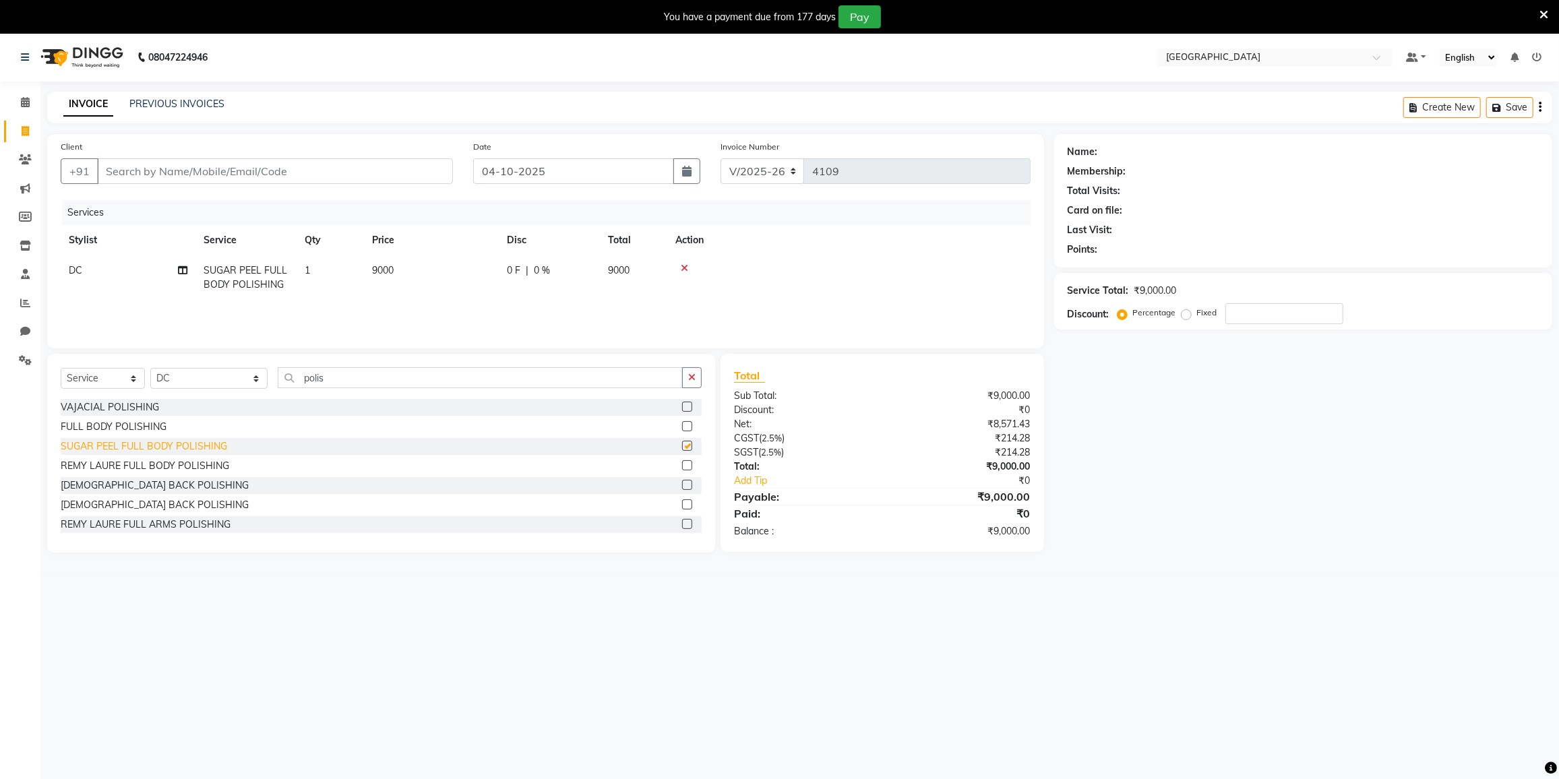
checkbox input "false"
click at [133, 427] on div "FULL BODY POLISHING" at bounding box center [114, 427] width 106 height 14
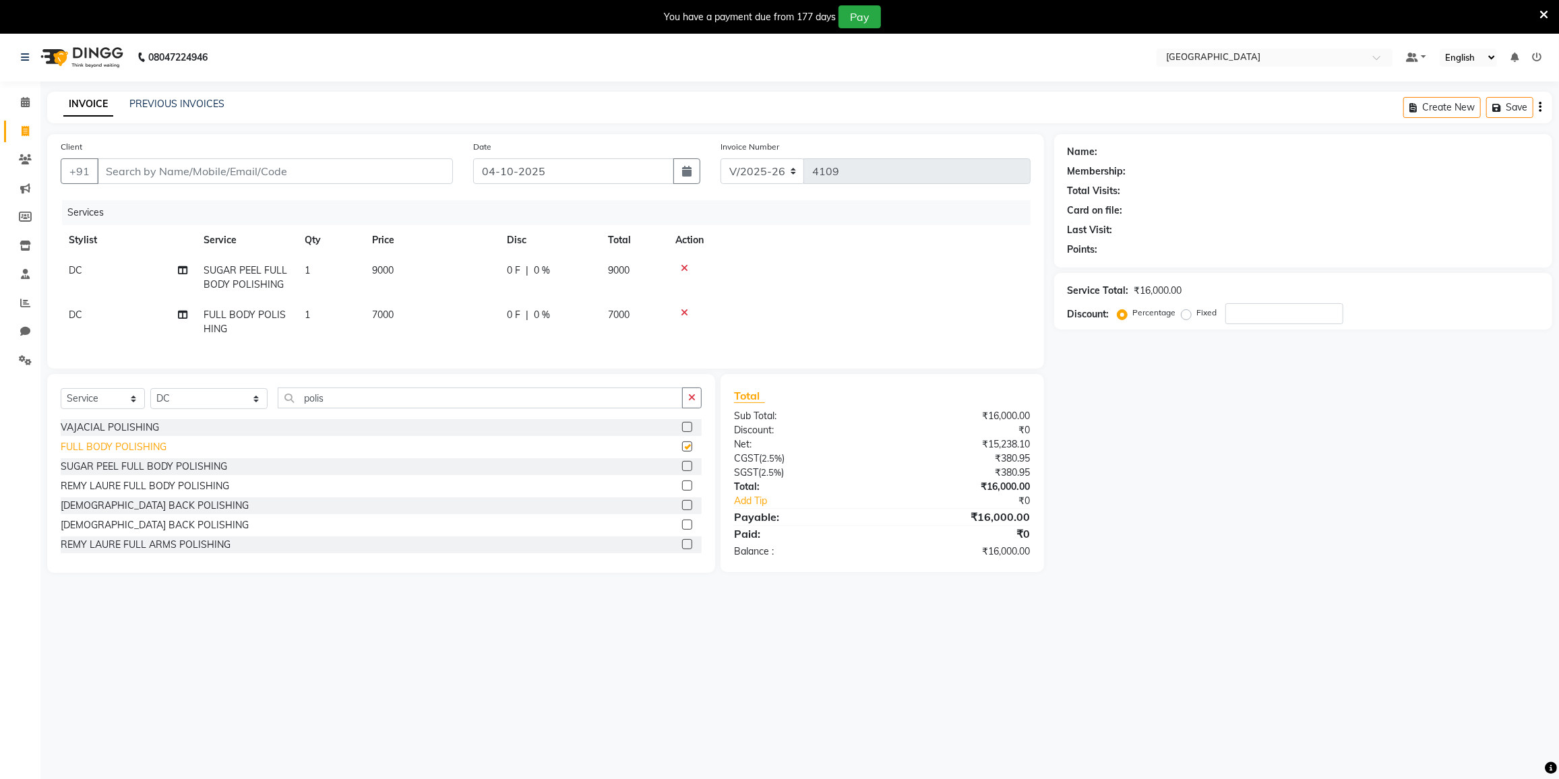
checkbox input "false"
click at [149, 434] on div "VAJACIAL POLISHING" at bounding box center [110, 428] width 98 height 14
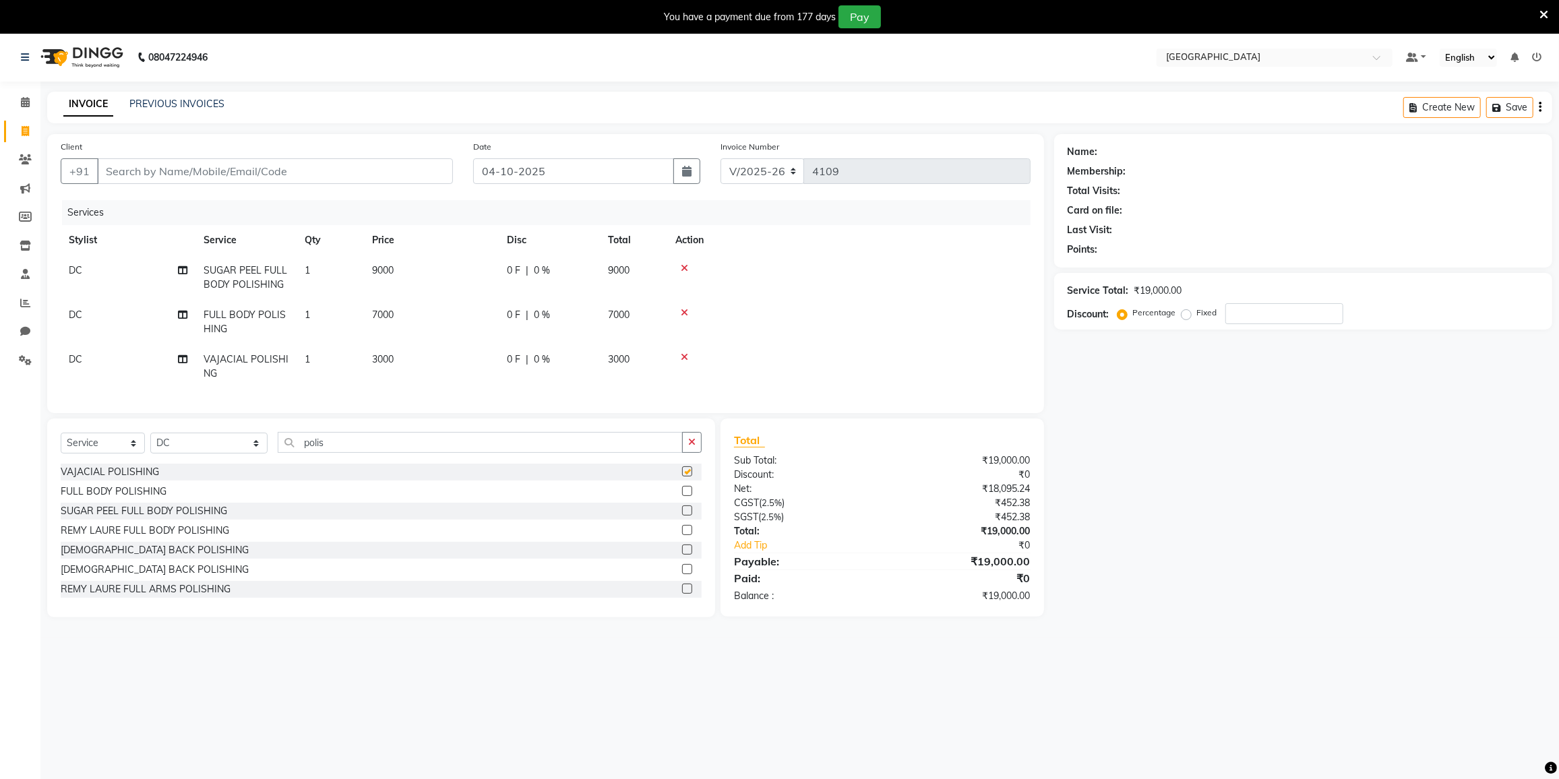
checkbox input "false"
click at [150, 577] on div "[DEMOGRAPHIC_DATA] BACK POLISHING" at bounding box center [155, 570] width 188 height 14
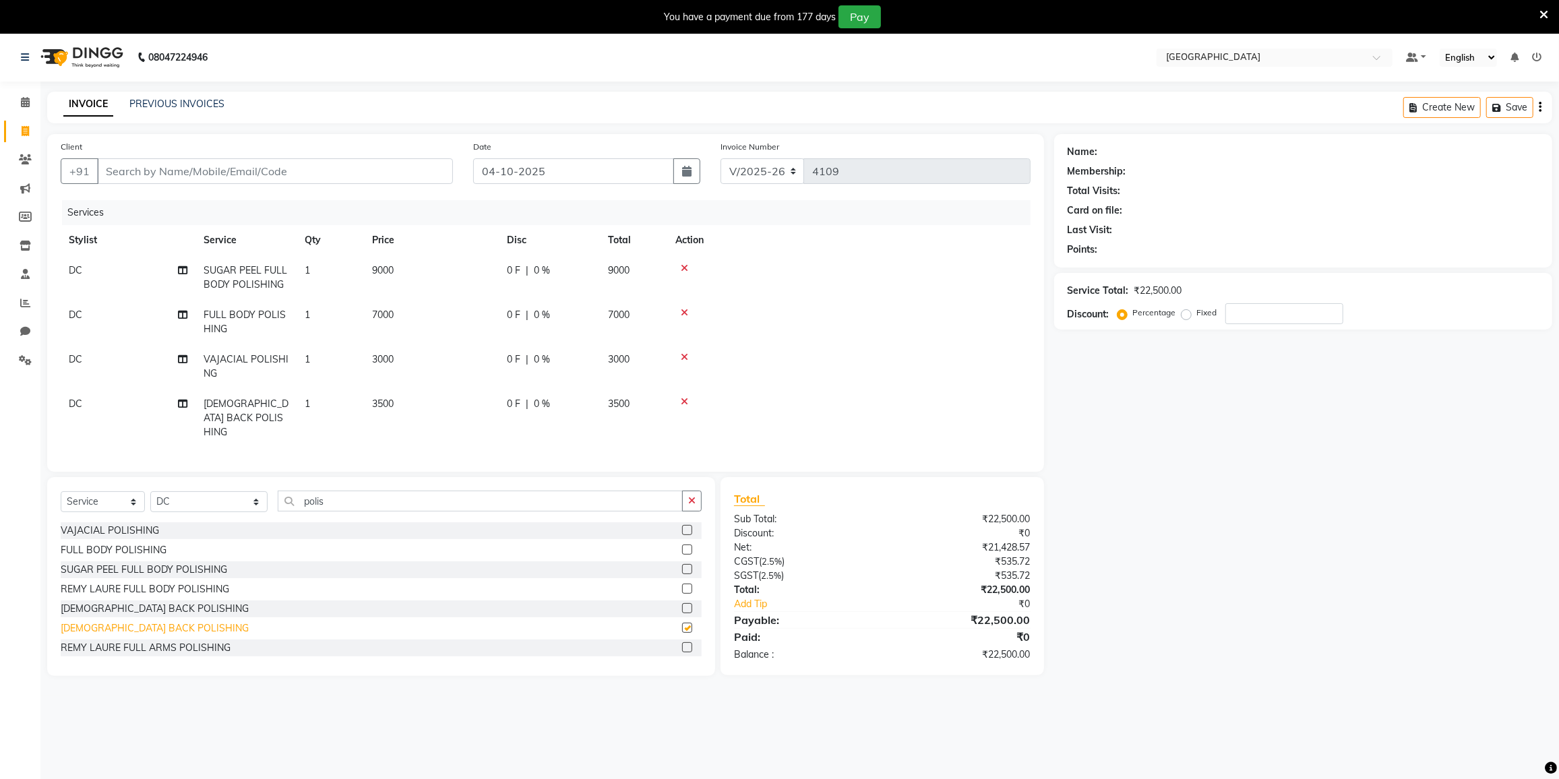
checkbox input "false"
click at [684, 400] on icon at bounding box center [684, 401] width 7 height 9
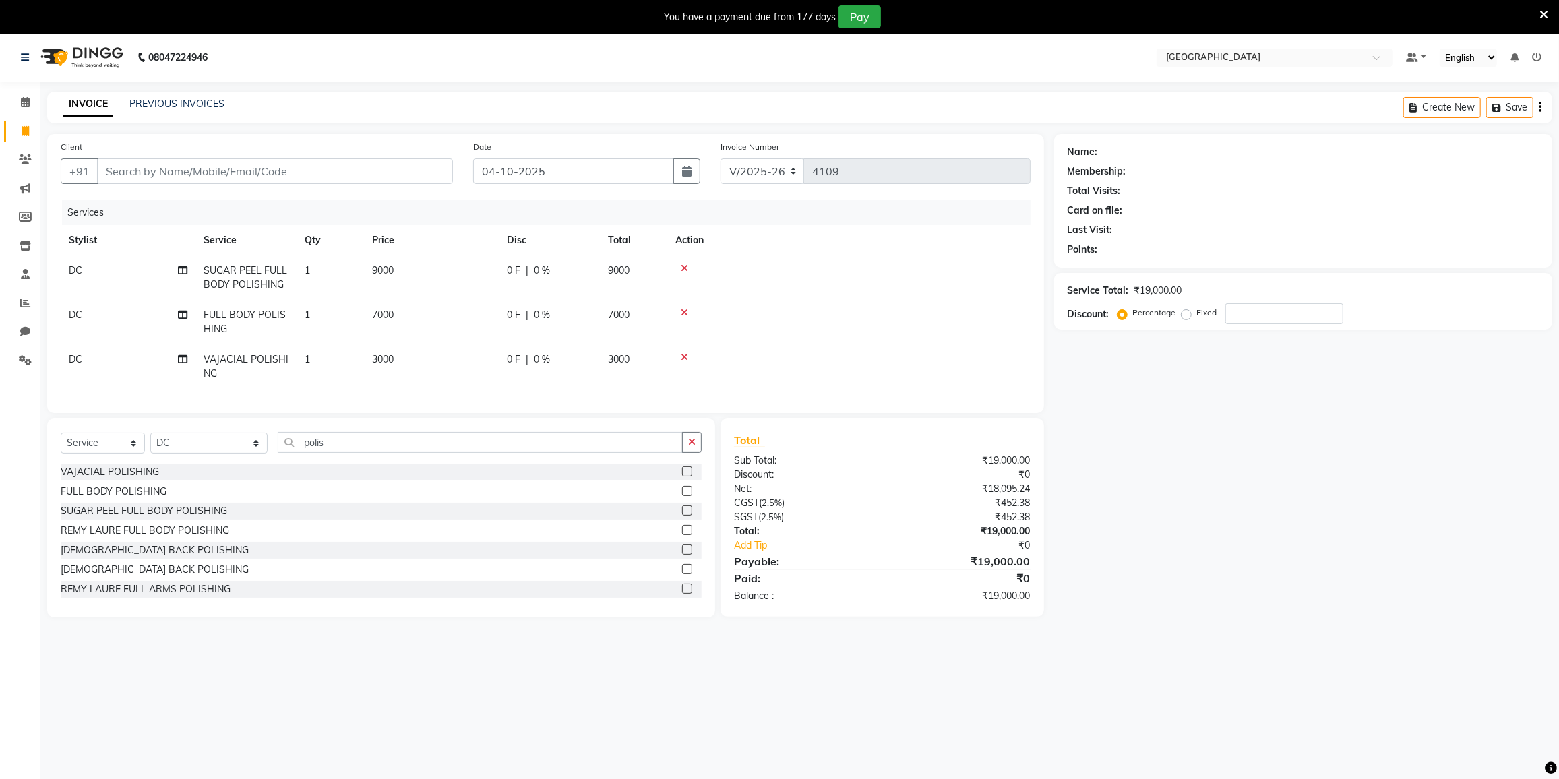
click at [683, 313] on icon at bounding box center [684, 312] width 7 height 9
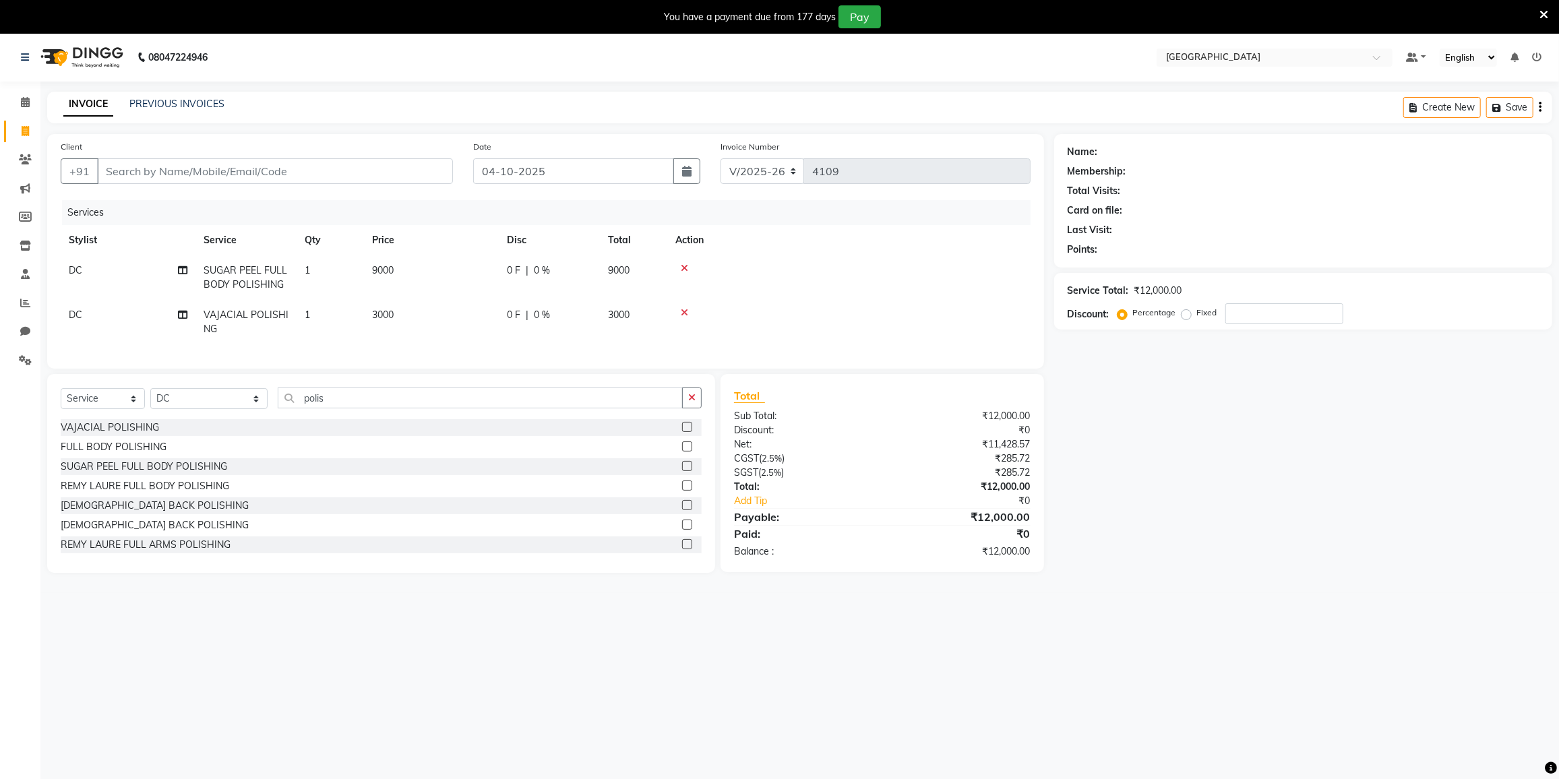
click at [684, 311] on icon at bounding box center [684, 312] width 7 height 9
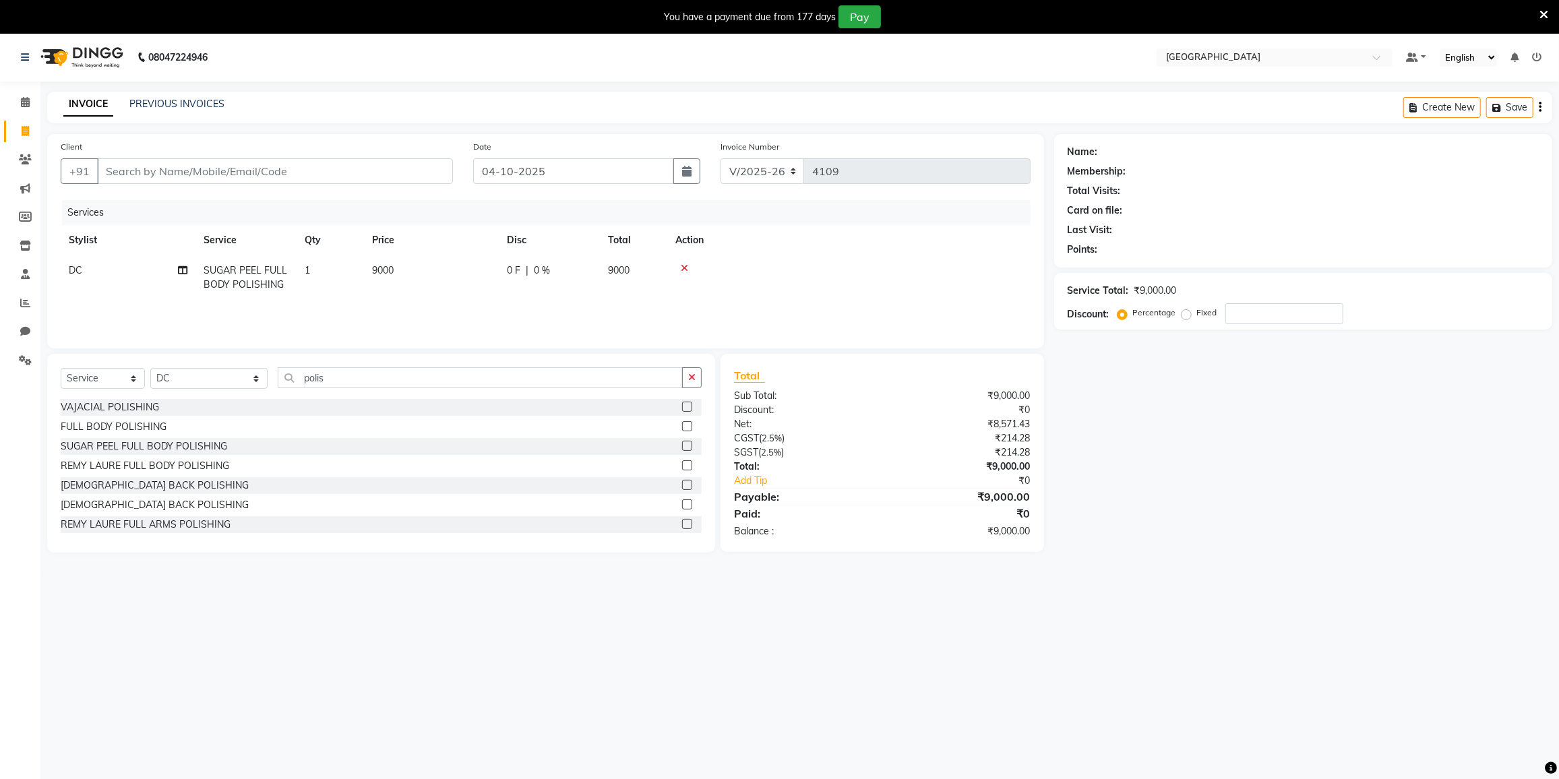
click at [684, 266] on icon at bounding box center [684, 268] width 7 height 9
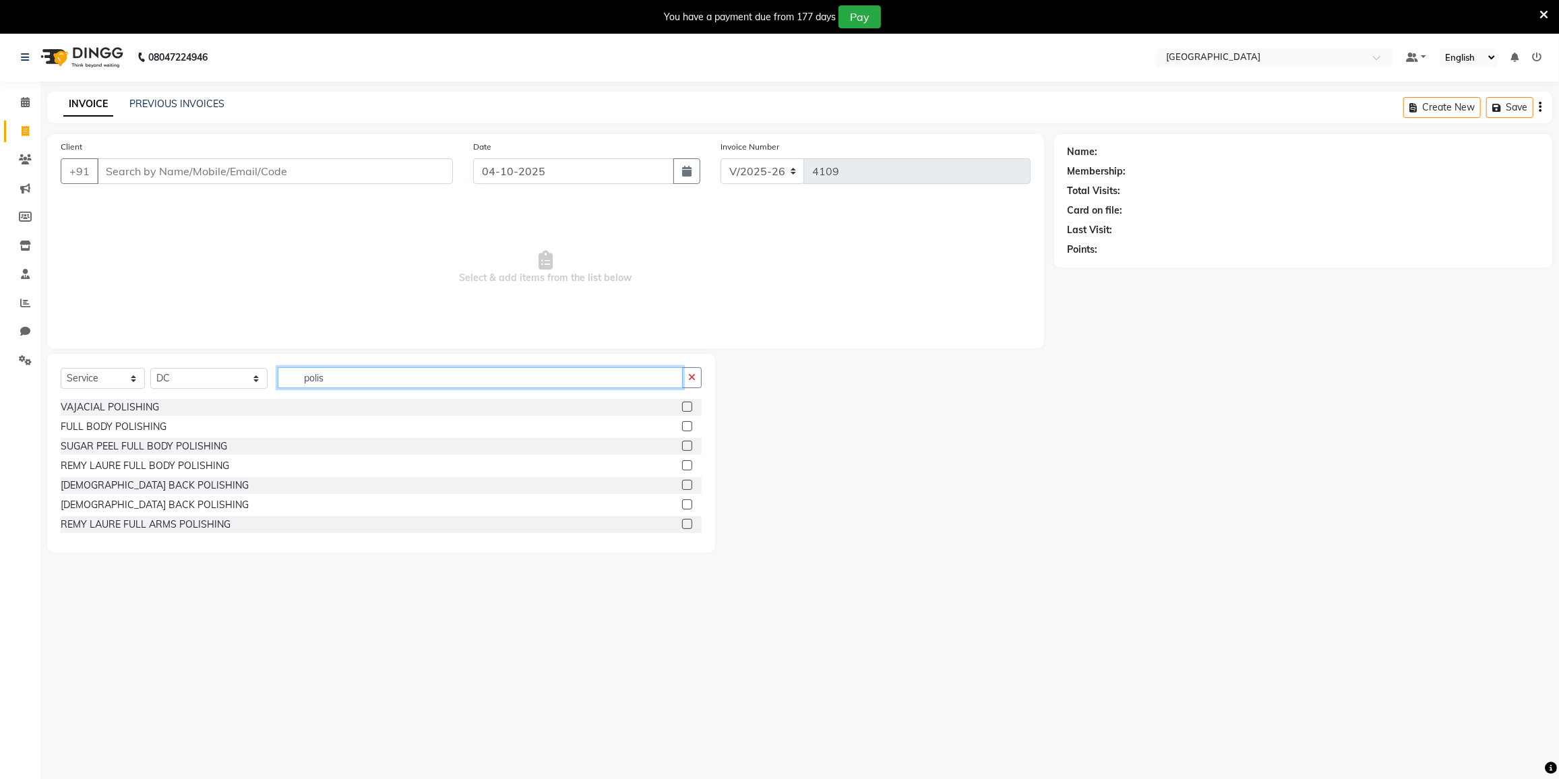
click at [322, 381] on input "polis" at bounding box center [480, 377] width 405 height 21
type input "polish"
click at [118, 445] on div "SUGAR PEEL FULL BODY POLISHING" at bounding box center [144, 446] width 166 height 14
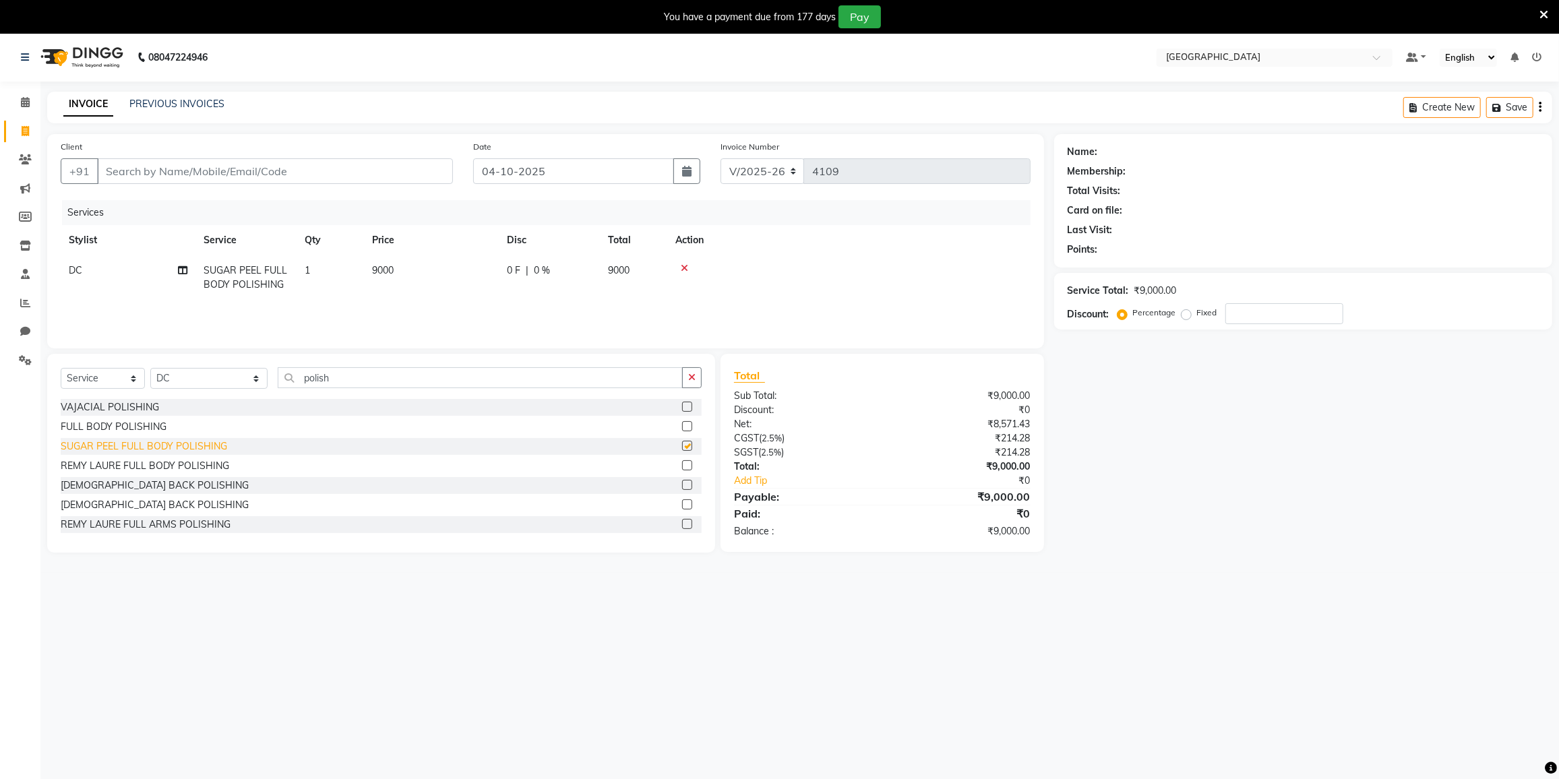
checkbox input "false"
click at [116, 469] on div "REMY LAURE FULL BODY POLISHING" at bounding box center [145, 466] width 168 height 14
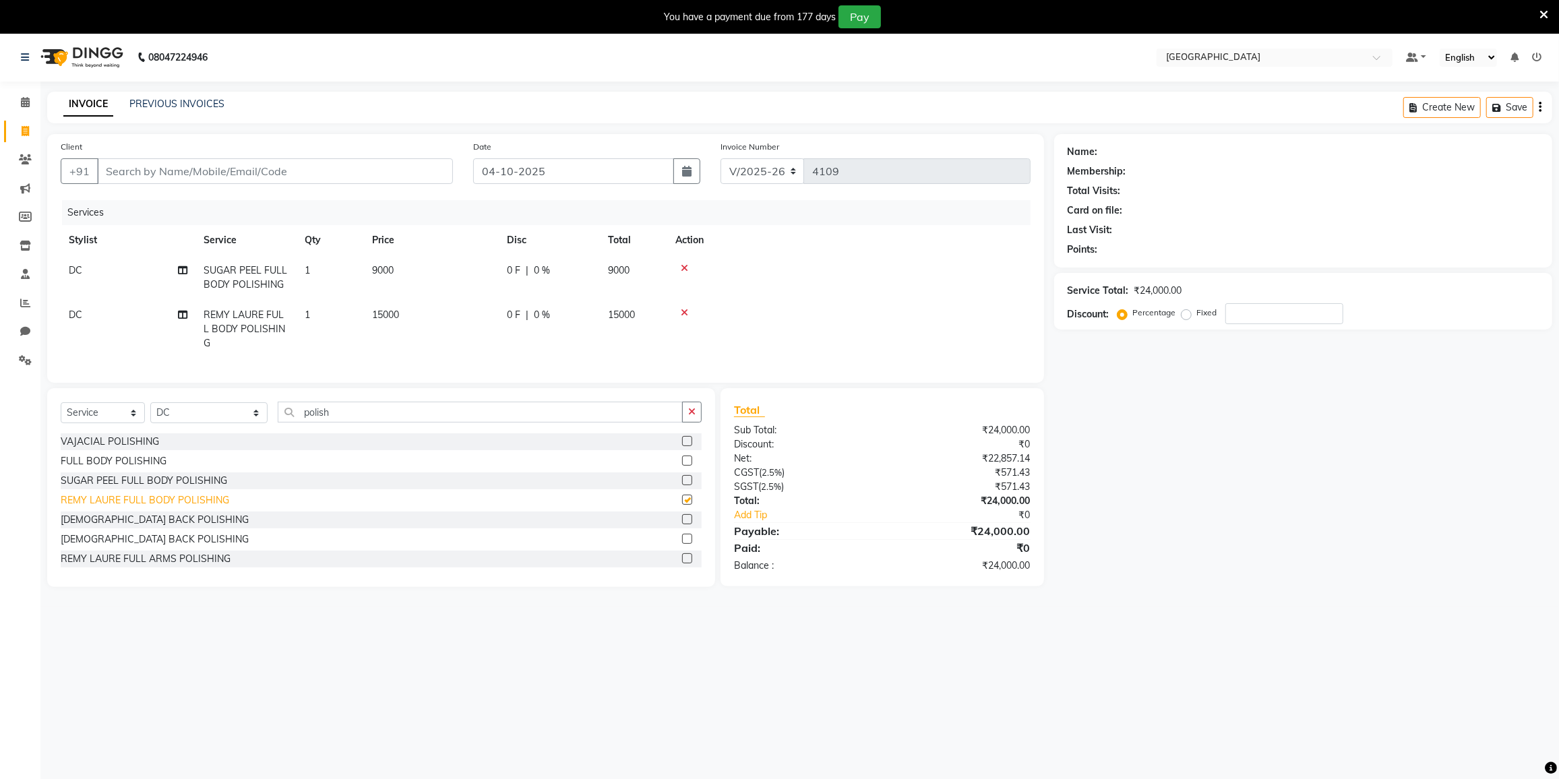
checkbox input "false"
click at [116, 458] on div "FULL BODY POLISHING" at bounding box center [114, 461] width 106 height 14
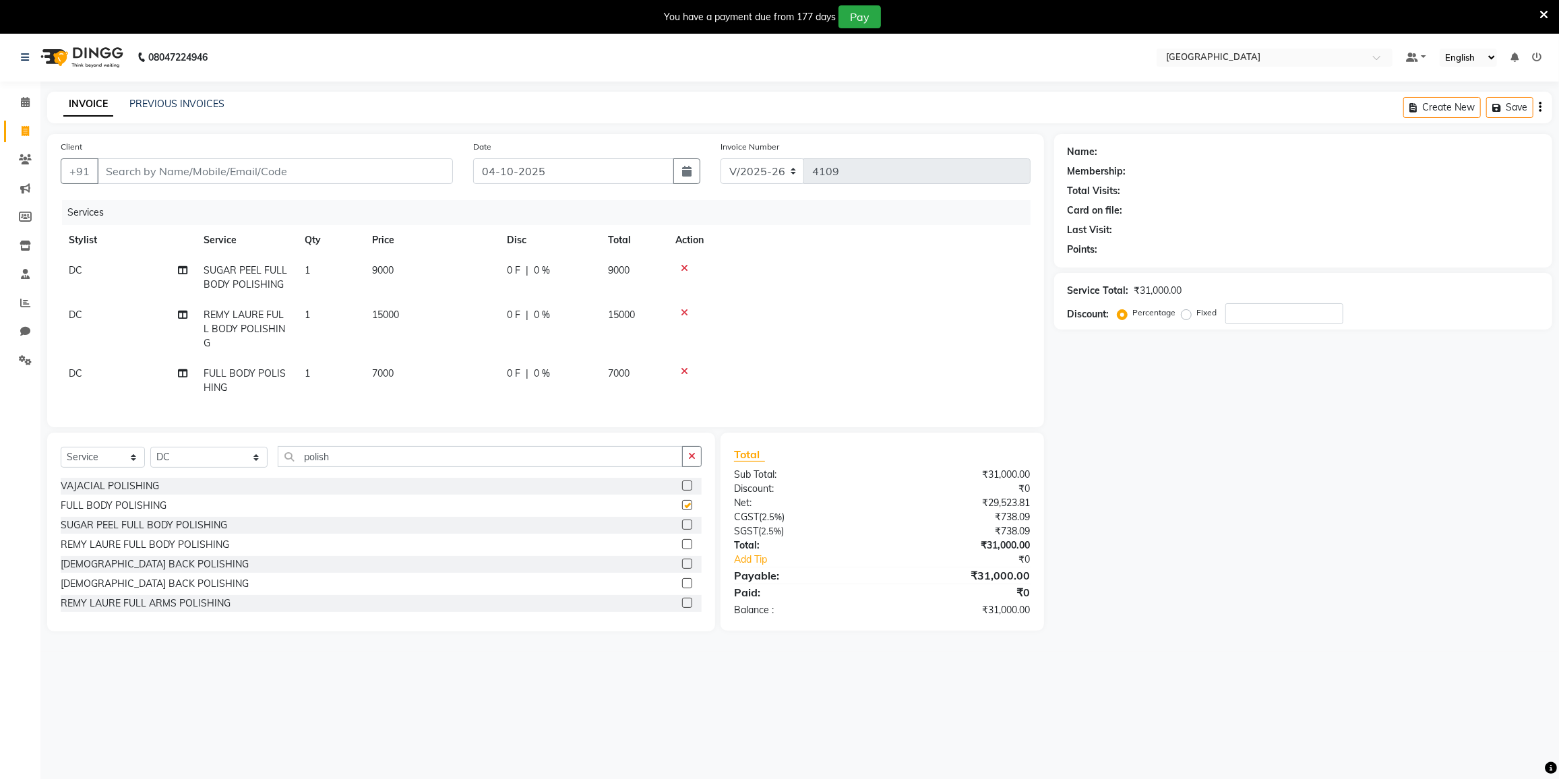
checkbox input "false"
click at [682, 268] on icon at bounding box center [684, 268] width 7 height 9
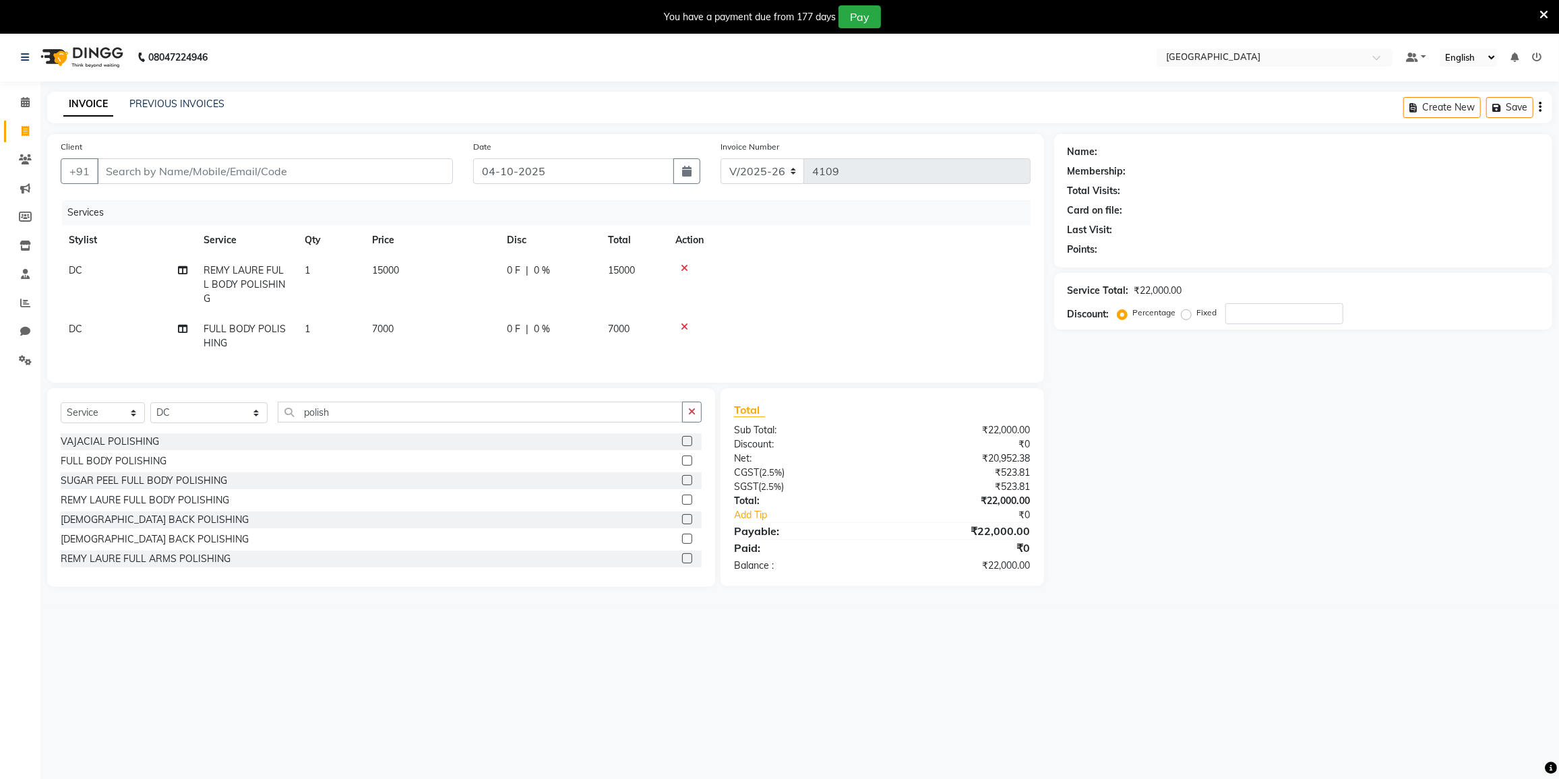
click at [681, 268] on icon at bounding box center [684, 268] width 7 height 9
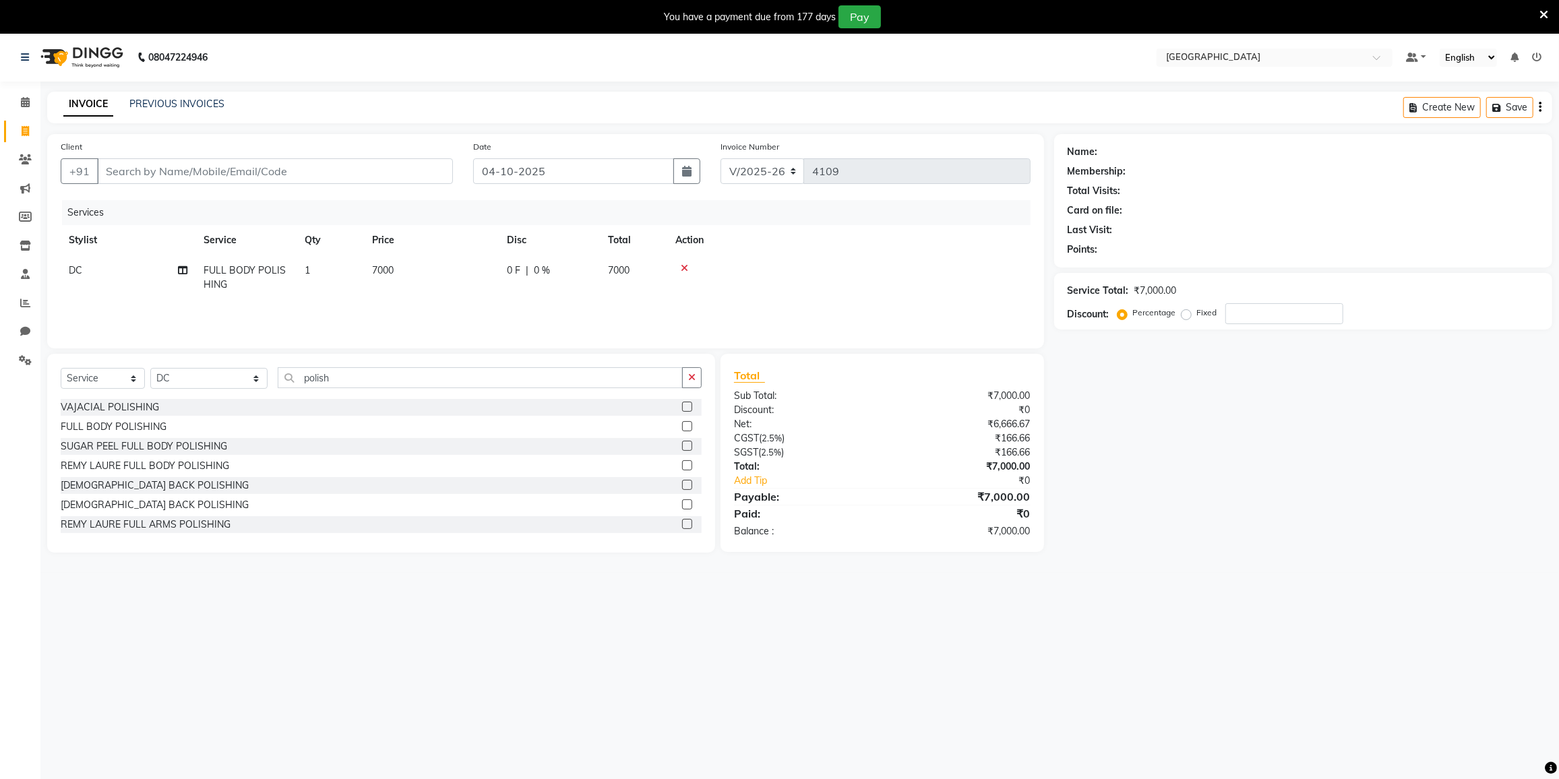
click at [684, 267] on icon at bounding box center [684, 268] width 7 height 9
